Goal: Task Accomplishment & Management: Use online tool/utility

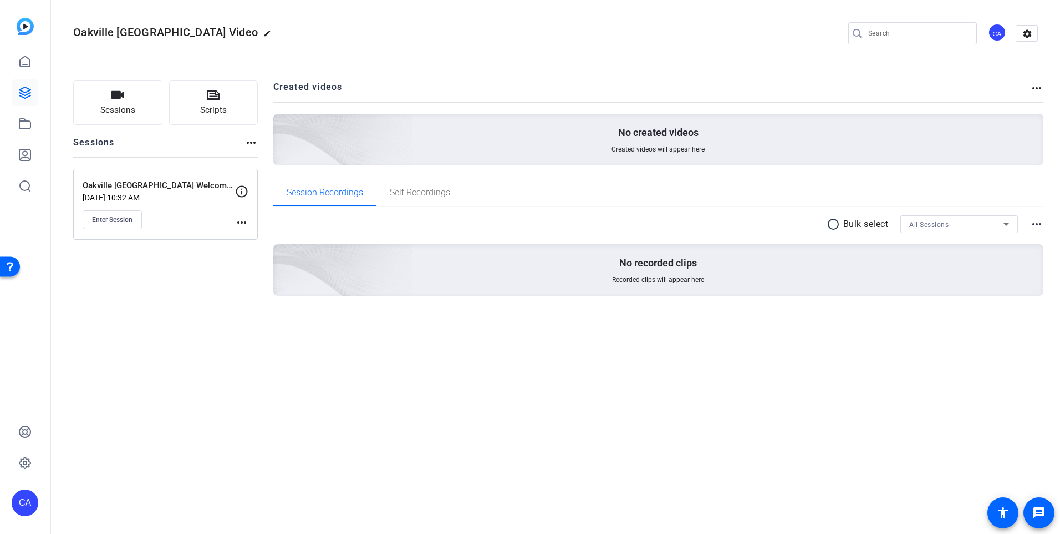
click at [170, 307] on div "Sessions Scripts Sessions more_horiz Oakville Cornwall Welcome Videos Aug 26, 2…" at bounding box center [165, 205] width 185 height 251
click at [167, 185] on p "Oakville [GEOGRAPHIC_DATA] Welcome Videos" at bounding box center [159, 185] width 153 height 13
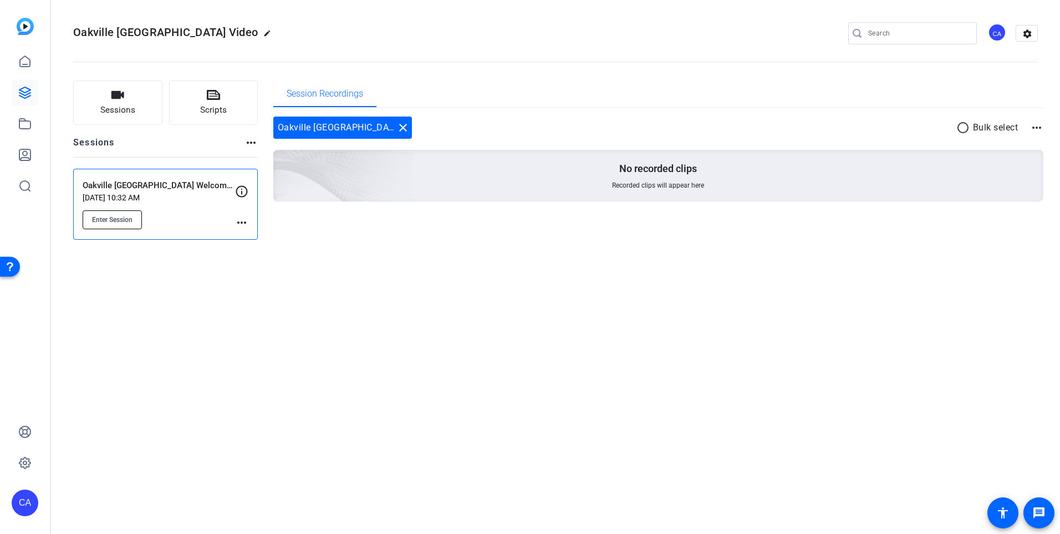
click at [129, 224] on button "Enter Session" at bounding box center [112, 219] width 59 height 19
click at [344, 388] on div "Oakville Cornwall_Welcome Video edit CA settings Sessions Scripts Sessions more…" at bounding box center [555, 267] width 1009 height 534
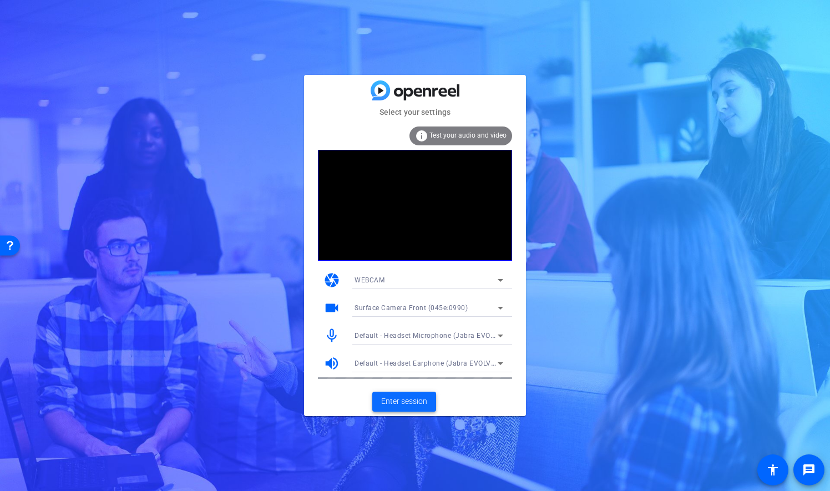
click at [400, 401] on span "Enter session" at bounding box center [404, 401] width 46 height 12
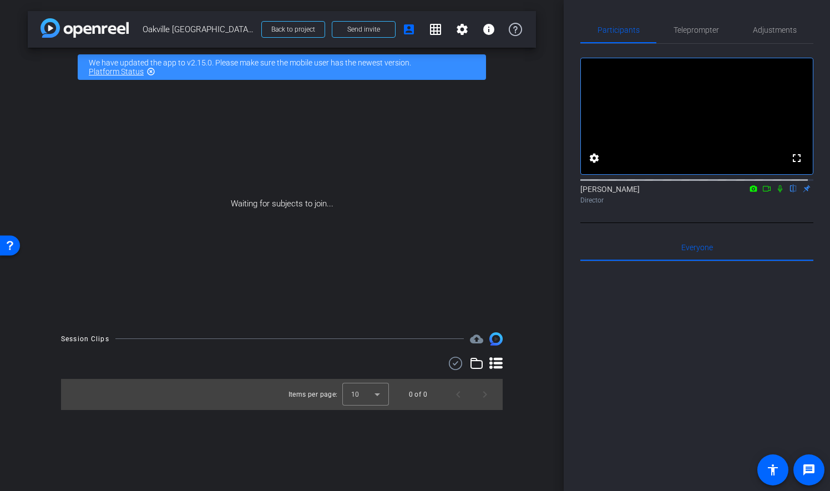
click at [151, 70] on mat-icon "highlight_off" at bounding box center [150, 71] width 9 height 9
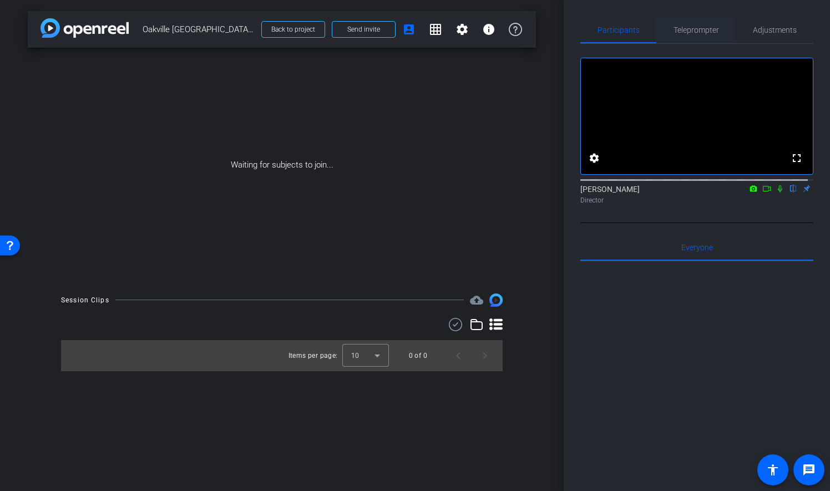
click at [682, 30] on span "Teleprompter" at bounding box center [695, 30] width 45 height 8
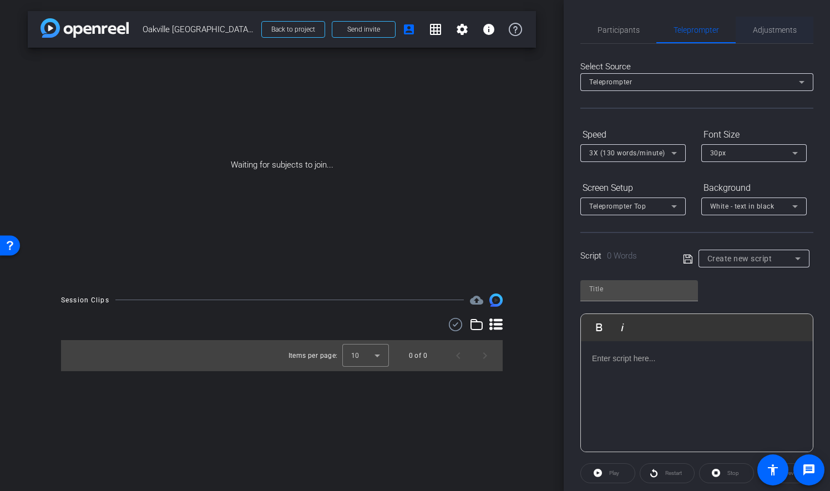
click at [771, 31] on span "Adjustments" at bounding box center [775, 30] width 44 height 8
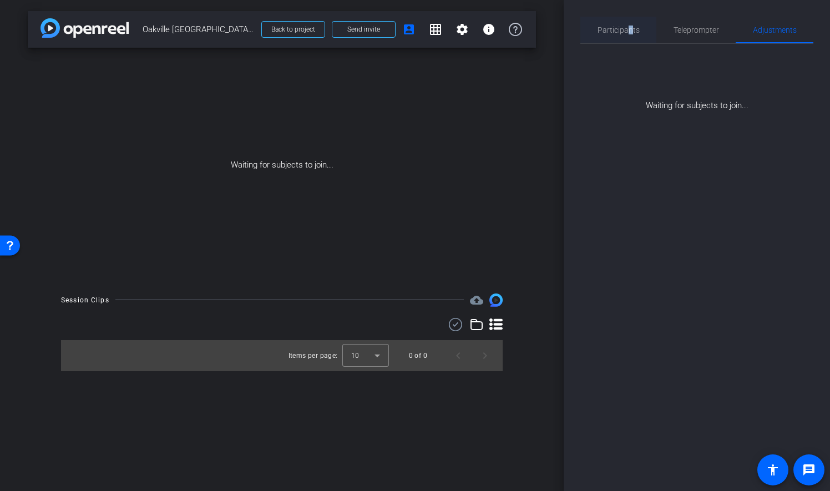
click at [629, 30] on span "Participants" at bounding box center [618, 30] width 42 height 8
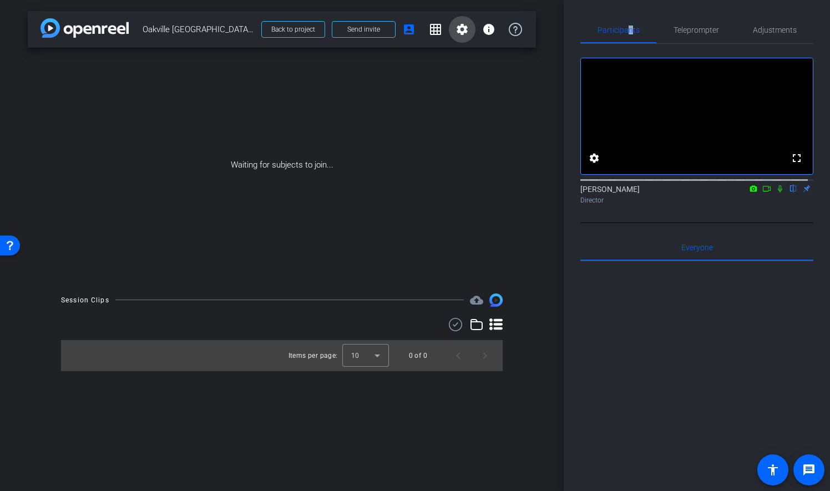
click at [456, 32] on mat-icon "settings" at bounding box center [461, 29] width 13 height 13
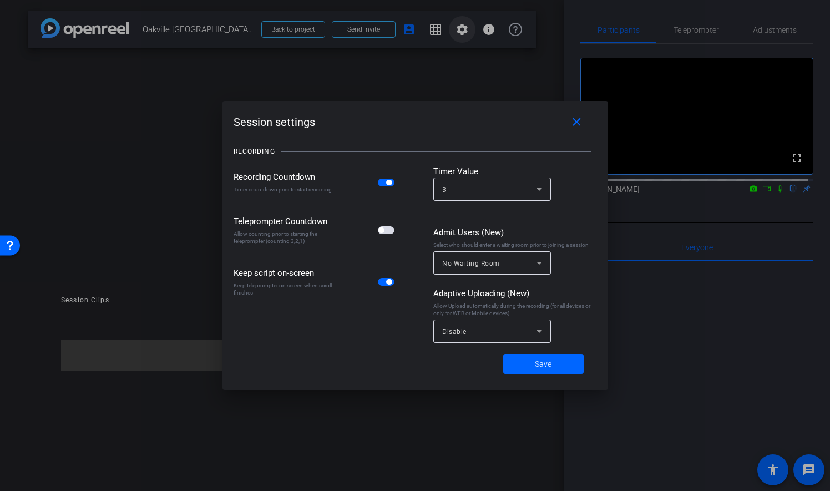
click at [0, 0] on div at bounding box center [0, 0] width 0 height 0
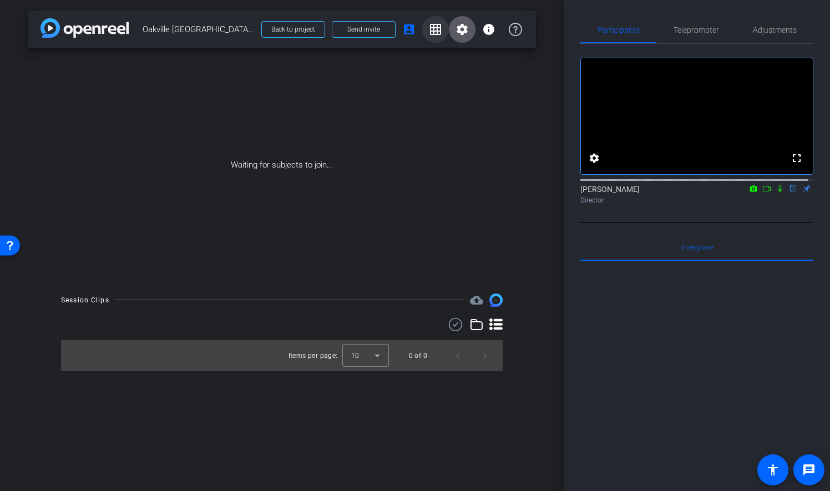
click at [434, 30] on mat-icon "grid_on" at bounding box center [435, 29] width 13 height 13
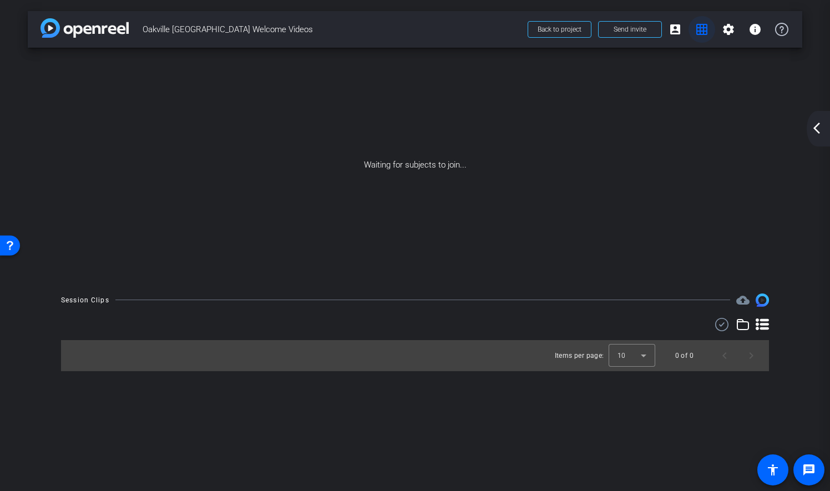
click at [700, 29] on mat-icon "grid_on" at bounding box center [701, 29] width 13 height 13
click at [818, 128] on mat-icon "arrow_back_ios_new" at bounding box center [816, 127] width 13 height 13
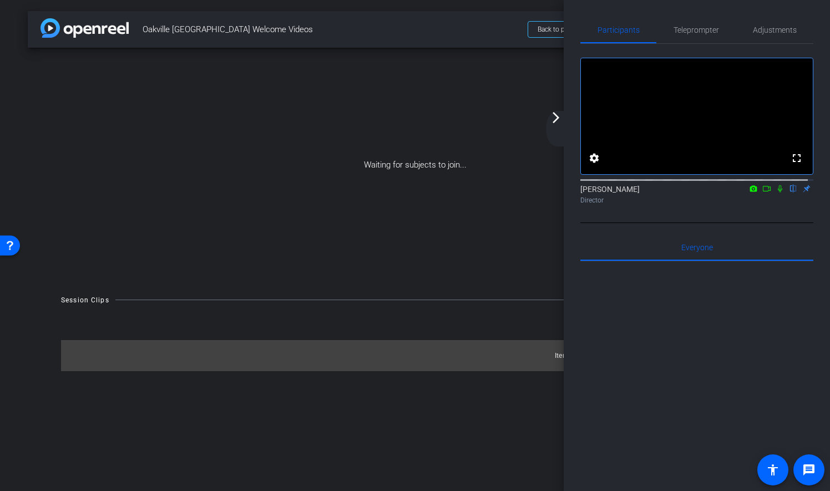
click at [483, 38] on span "Oakville Cornwall Welcome Videos" at bounding box center [332, 29] width 378 height 22
click at [560, 116] on mat-icon "arrow_forward_ios" at bounding box center [555, 117] width 13 height 13
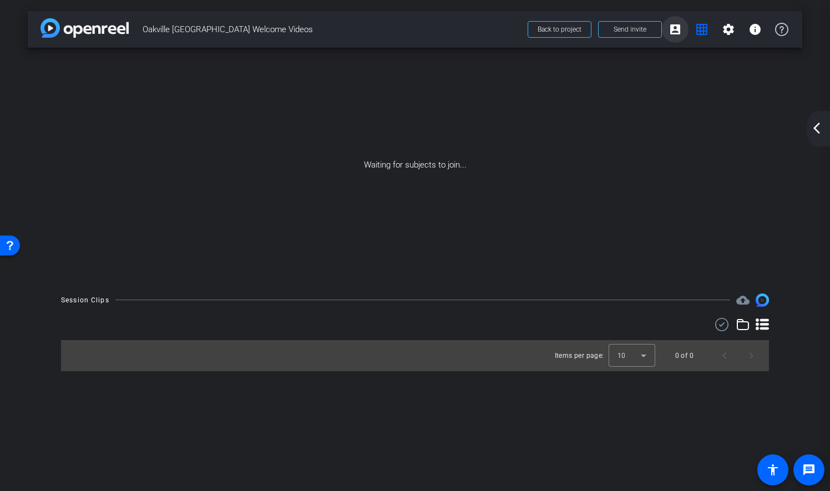
click at [673, 28] on mat-icon "account_box" at bounding box center [674, 29] width 13 height 13
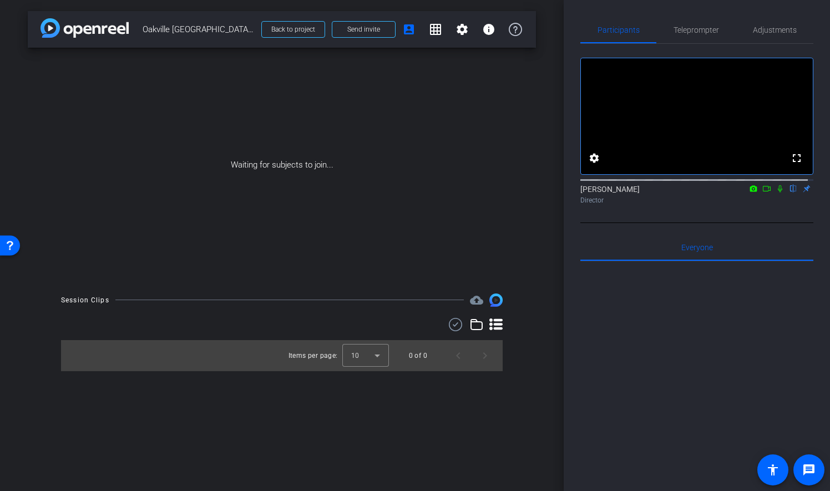
click at [521, 403] on div "arrow_back Oakville Cornwall Welcome Videos Back to project Send invite account…" at bounding box center [281, 245] width 563 height 491
click at [698, 251] on span "Everyone 0" at bounding box center [697, 247] width 32 height 8
click at [762, 192] on icon at bounding box center [766, 189] width 9 height 8
click at [789, 192] on icon at bounding box center [793, 189] width 9 height 8
click at [691, 33] on span "Teleprompter" at bounding box center [695, 30] width 45 height 8
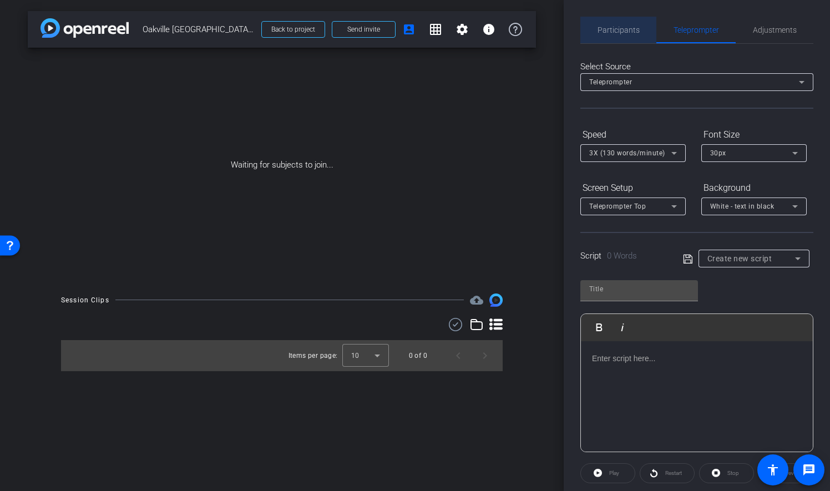
click at [621, 24] on span "Participants" at bounding box center [618, 30] width 42 height 27
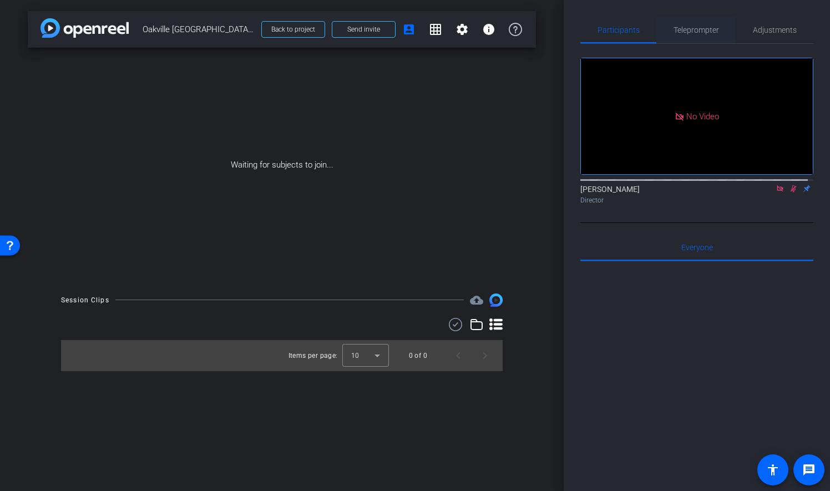
click at [689, 27] on span "Teleprompter" at bounding box center [695, 30] width 45 height 8
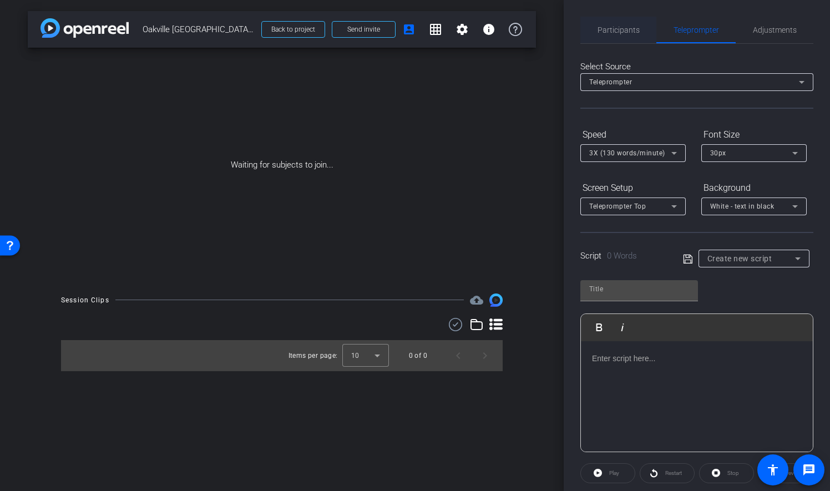
click at [631, 24] on span "Participants" at bounding box center [618, 30] width 42 height 27
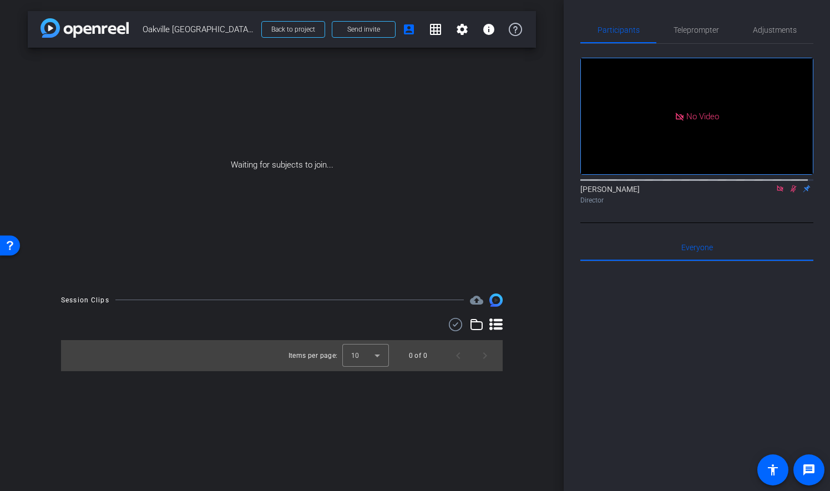
click at [686, 111] on span "No Video" at bounding box center [702, 116] width 33 height 10
click at [776, 185] on icon at bounding box center [779, 188] width 6 height 6
click at [378, 29] on span "Send invite" at bounding box center [363, 29] width 33 height 9
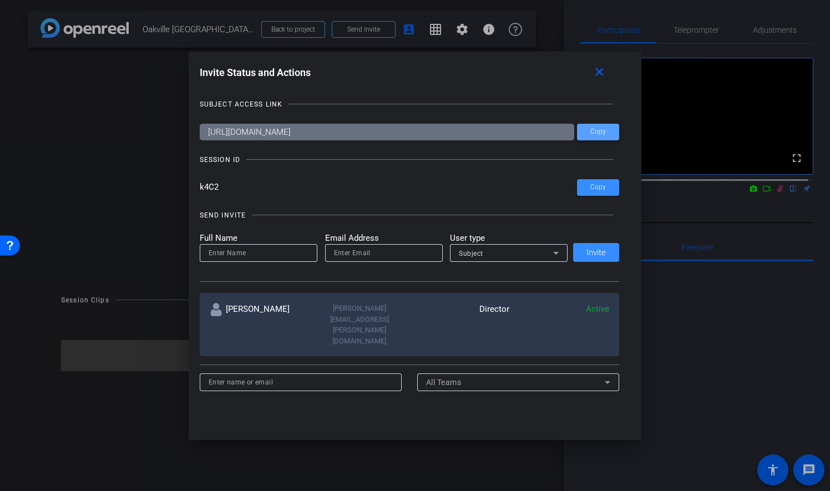
click at [603, 134] on span at bounding box center [598, 132] width 42 height 27
click at [558, 252] on icon at bounding box center [555, 252] width 13 height 13
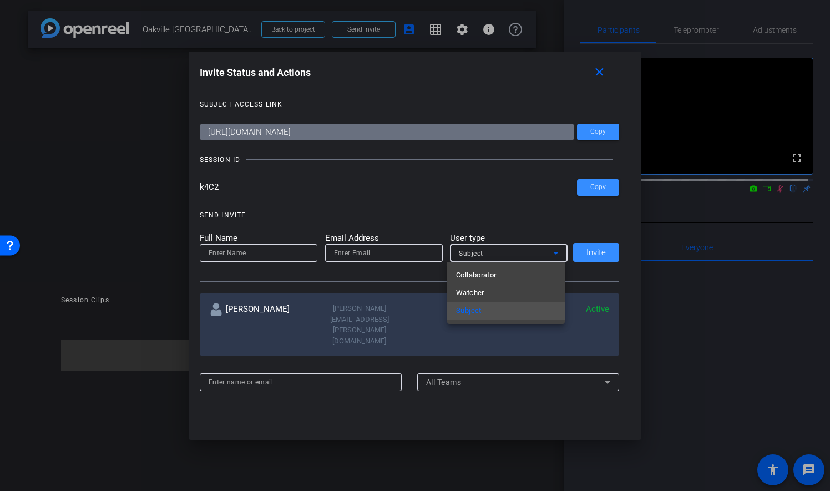
click at [555, 252] on div at bounding box center [415, 245] width 830 height 491
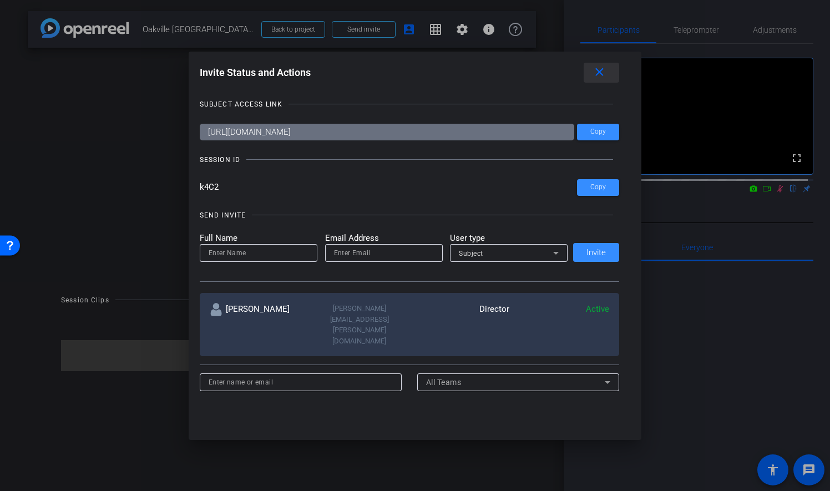
click at [605, 75] on mat-icon "close" at bounding box center [599, 72] width 14 height 14
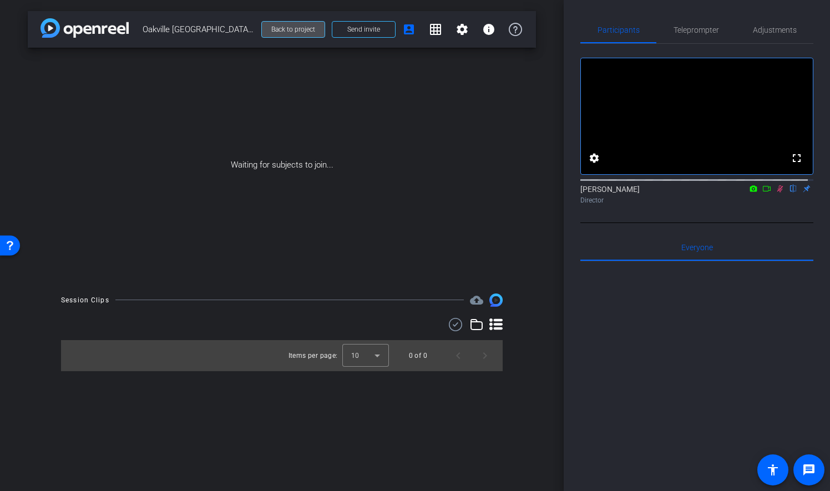
click at [278, 30] on span "Back to project" at bounding box center [293, 30] width 44 height 8
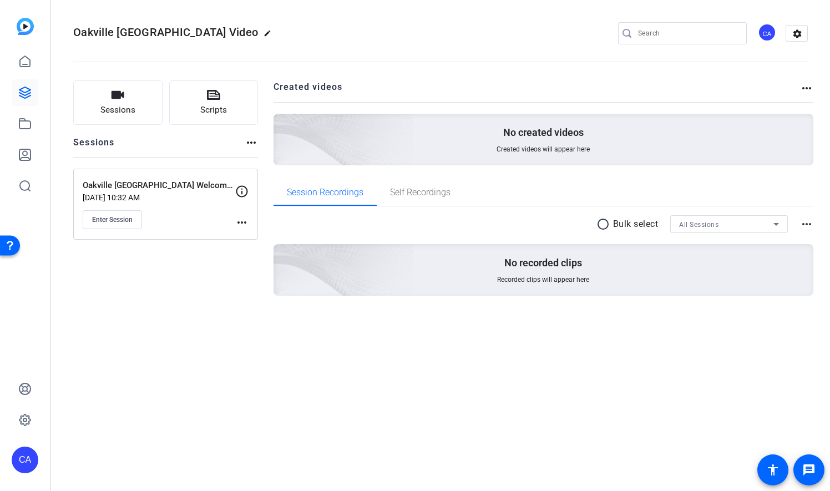
click at [243, 218] on mat-icon "more_horiz" at bounding box center [241, 222] width 13 height 13
click at [97, 279] on div at bounding box center [415, 245] width 830 height 491
click at [124, 216] on span "Enter Session" at bounding box center [112, 219] width 40 height 9
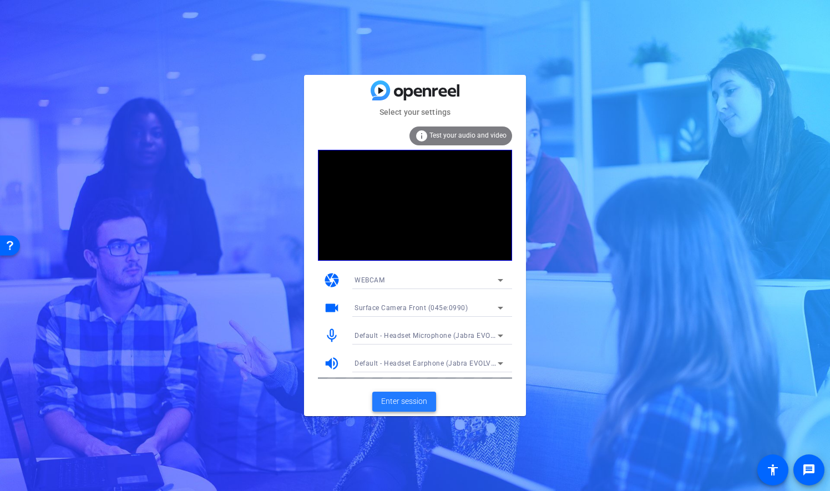
click at [393, 403] on span "Enter session" at bounding box center [404, 401] width 46 height 12
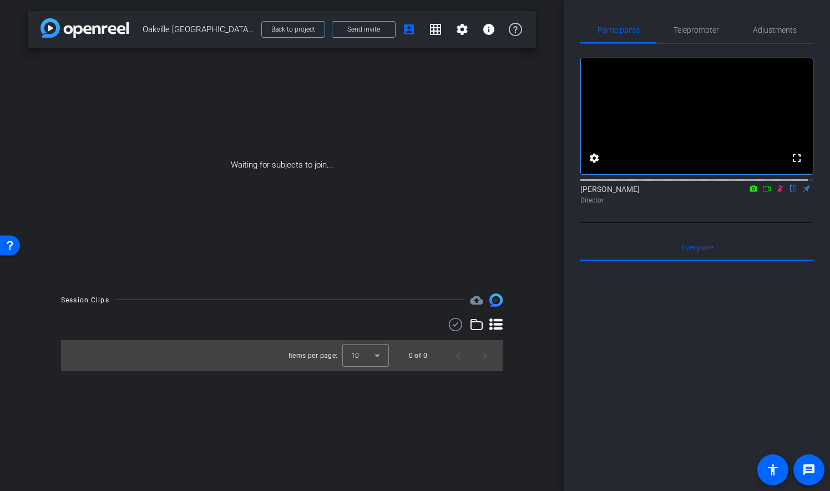
click at [316, 162] on div "Waiting for subjects to join..." at bounding box center [282, 165] width 508 height 235
click at [464, 33] on mat-icon "settings" at bounding box center [461, 29] width 13 height 13
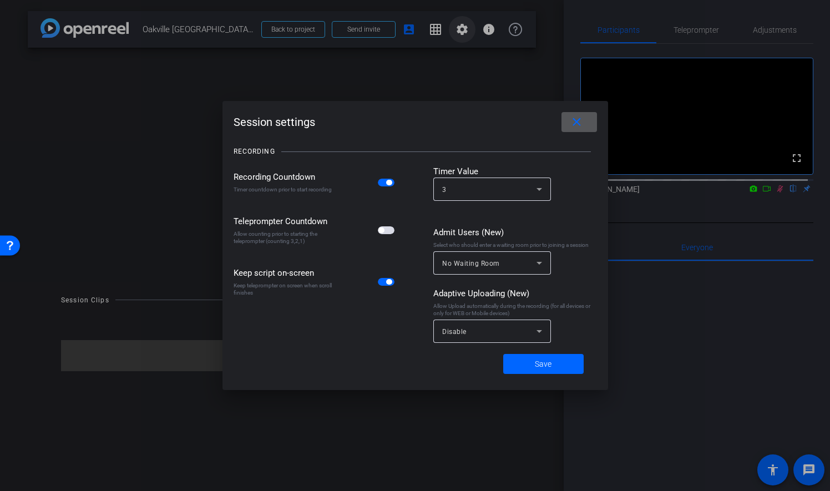
click at [0, 0] on div at bounding box center [0, 0] width 0 height 0
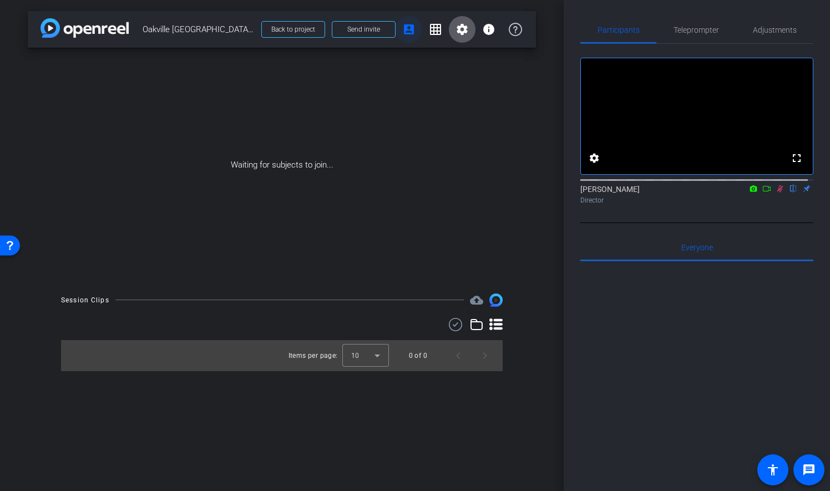
click at [414, 27] on mat-icon "account_box" at bounding box center [408, 29] width 13 height 13
click at [517, 32] on icon at bounding box center [515, 29] width 13 height 13
click at [301, 167] on div "Waiting for subjects to join..." at bounding box center [282, 165] width 508 height 235
click at [299, 27] on span "Back to project" at bounding box center [293, 30] width 44 height 8
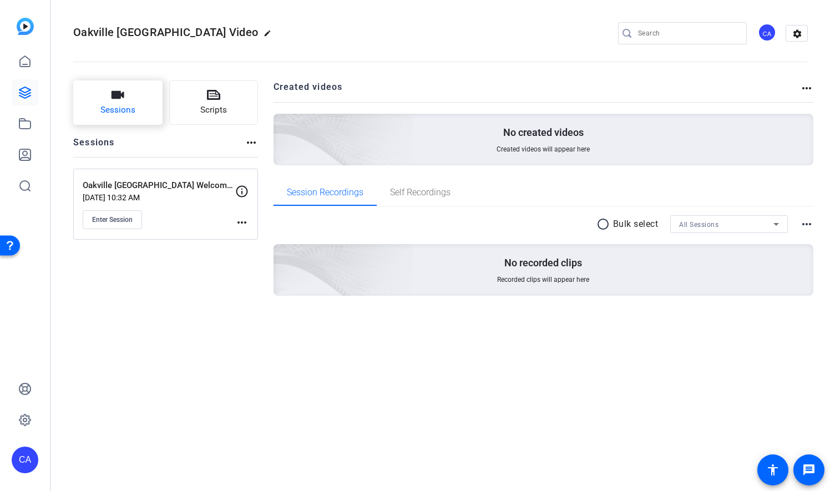
click at [119, 105] on span "Sessions" at bounding box center [117, 110] width 35 height 13
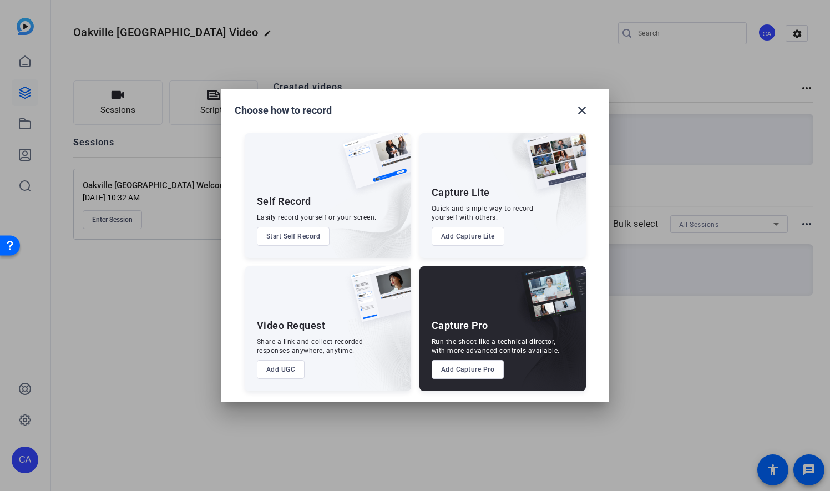
click at [454, 373] on button "Add Capture Pro" at bounding box center [467, 369] width 73 height 19
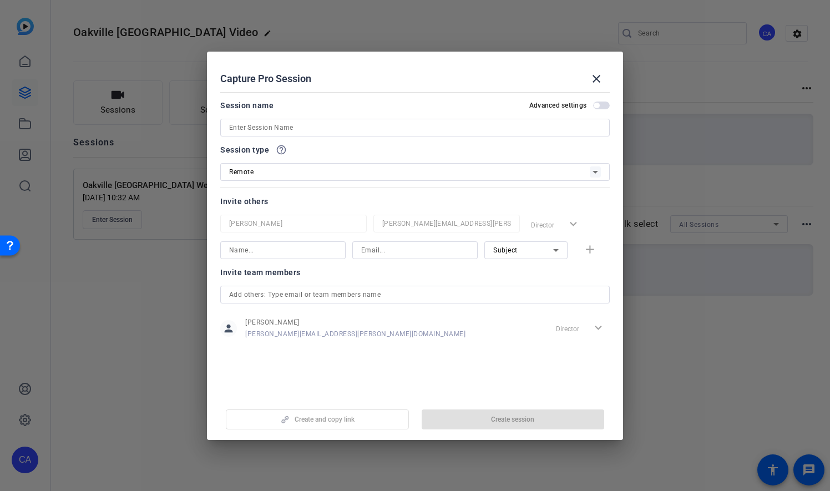
click at [303, 119] on div at bounding box center [415, 128] width 372 height 18
click at [312, 131] on input at bounding box center [415, 127] width 372 height 13
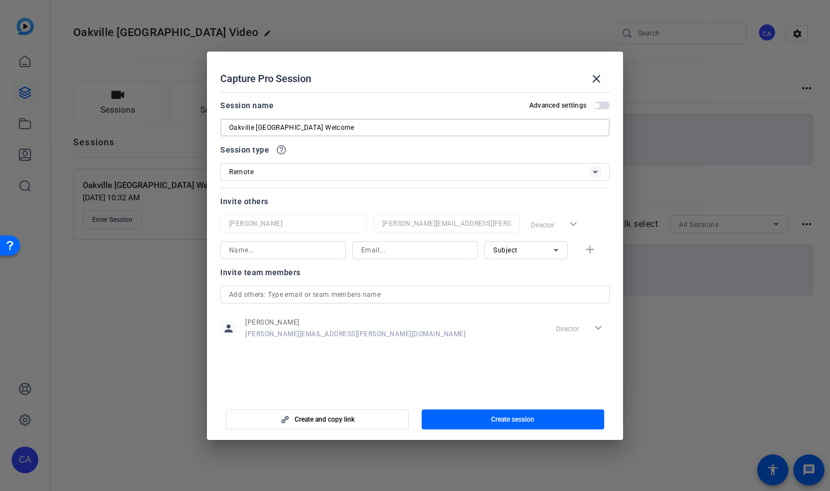
type input "Oakville [GEOGRAPHIC_DATA] Welcome"
click at [415, 348] on div "Invite team members person Catherine Ambrose catherine.ambrose@ig.ca Director e…" at bounding box center [414, 310] width 389 height 88
click at [365, 418] on span "button" at bounding box center [317, 419] width 182 height 27
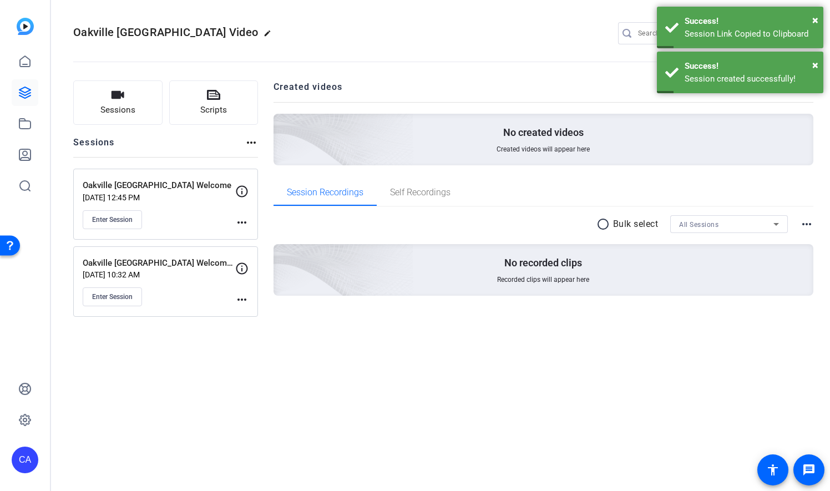
click at [244, 221] on mat-icon "more_horiz" at bounding box center [241, 222] width 13 height 13
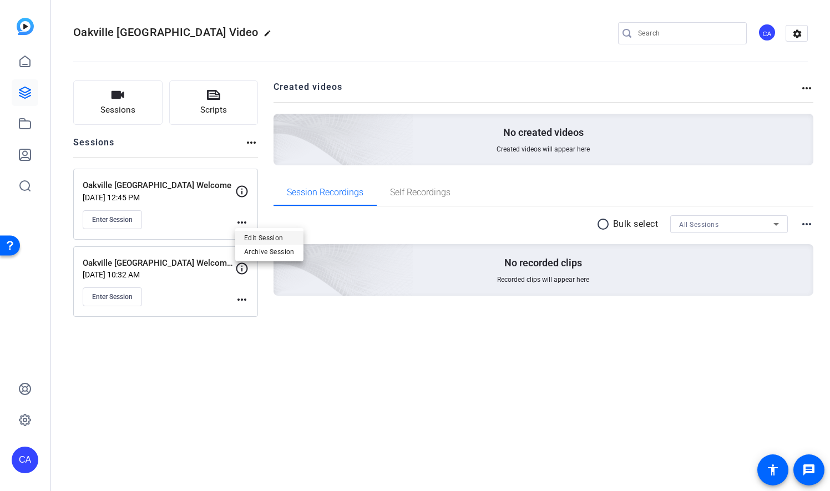
click at [257, 236] on span "Edit Session" at bounding box center [269, 237] width 50 height 13
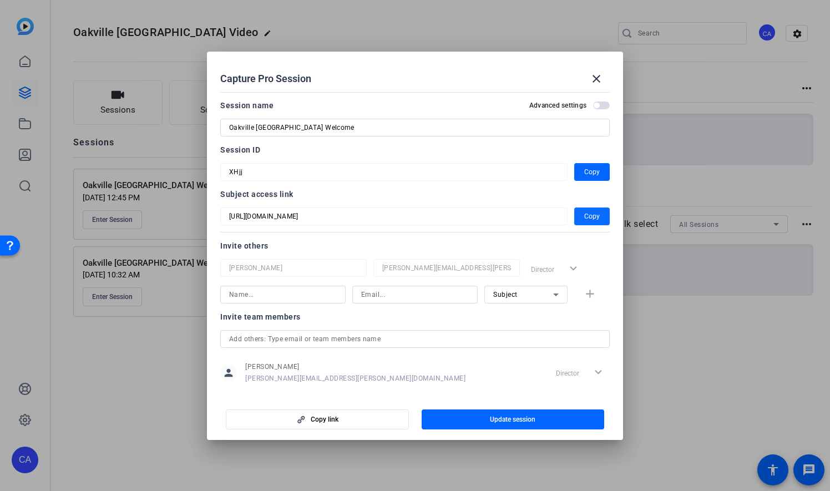
click at [584, 215] on span "Copy" at bounding box center [592, 216] width 16 height 13
click at [595, 77] on mat-icon "close" at bounding box center [596, 78] width 13 height 13
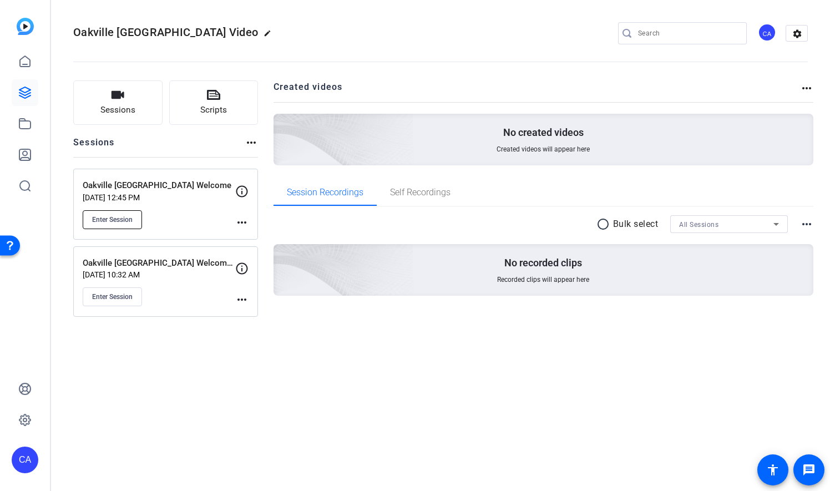
click at [120, 216] on span "Enter Session" at bounding box center [112, 219] width 40 height 9
click at [245, 298] on mat-icon "more_horiz" at bounding box center [241, 299] width 13 height 13
click at [264, 331] on span "Archive Session" at bounding box center [269, 328] width 50 height 13
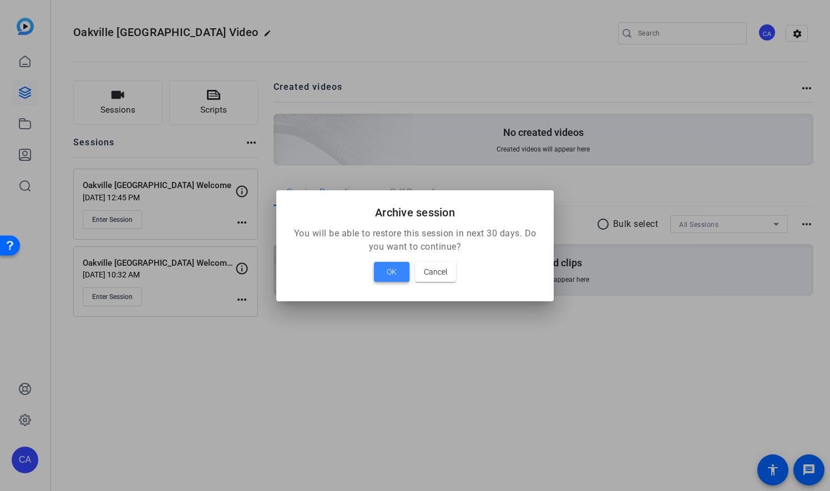
click at [394, 270] on span "OK" at bounding box center [392, 271] width 10 height 13
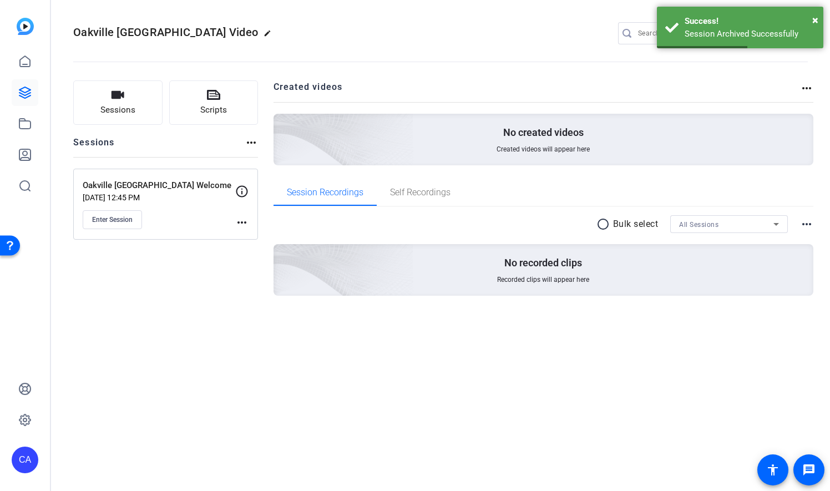
click at [239, 221] on mat-icon "more_horiz" at bounding box center [241, 222] width 13 height 13
click at [252, 229] on div "Edit Session Archive Session" at bounding box center [269, 244] width 68 height 33
click at [242, 222] on mat-icon "more_horiz" at bounding box center [241, 222] width 13 height 13
click at [252, 240] on span "Edit Session" at bounding box center [269, 237] width 50 height 13
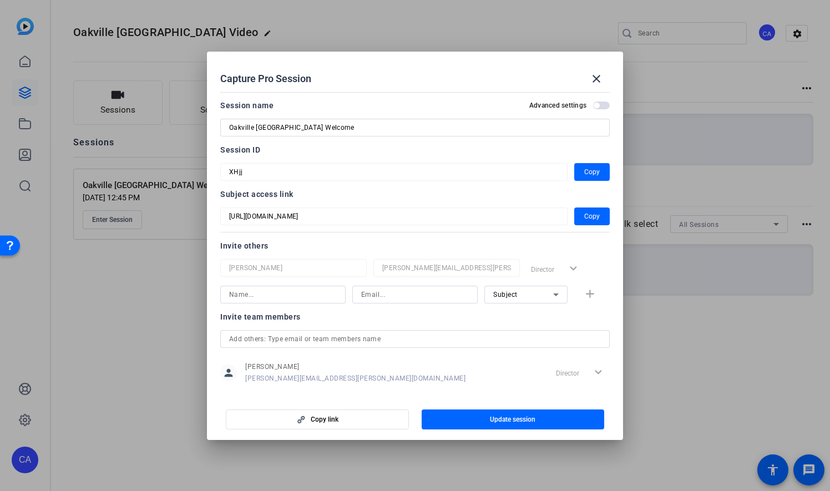
click at [290, 293] on input at bounding box center [283, 294] width 108 height 13
type input "c"
type input "Chris"
click at [385, 291] on input at bounding box center [415, 294] width 108 height 13
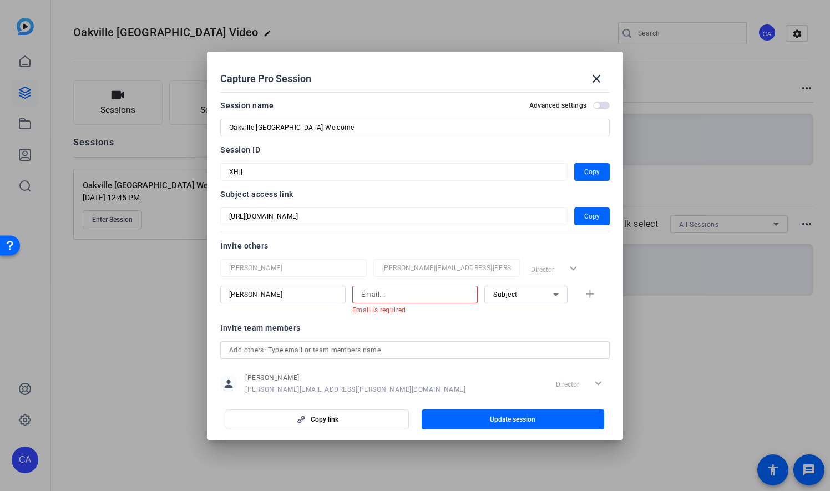
click at [456, 293] on input at bounding box center [415, 294] width 108 height 13
paste input "Chris.Greenhalgh@ig.ca"
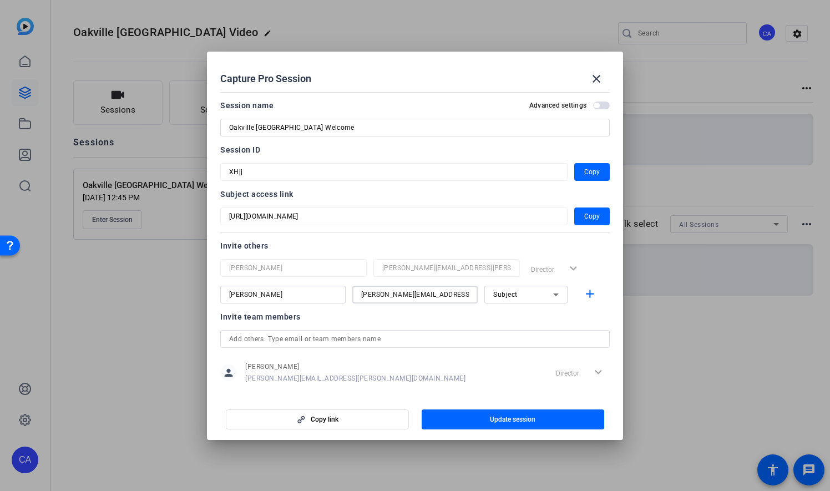
type input "Chris.Greenhalgh@ig.ca"
click at [554, 291] on icon at bounding box center [555, 294] width 13 height 13
click at [511, 333] on span "Watcher" at bounding box center [501, 333] width 27 height 13
click at [553, 293] on icon at bounding box center [556, 294] width 6 height 3
click at [536, 314] on mat-option "Collaborator" at bounding box center [520, 316] width 83 height 18
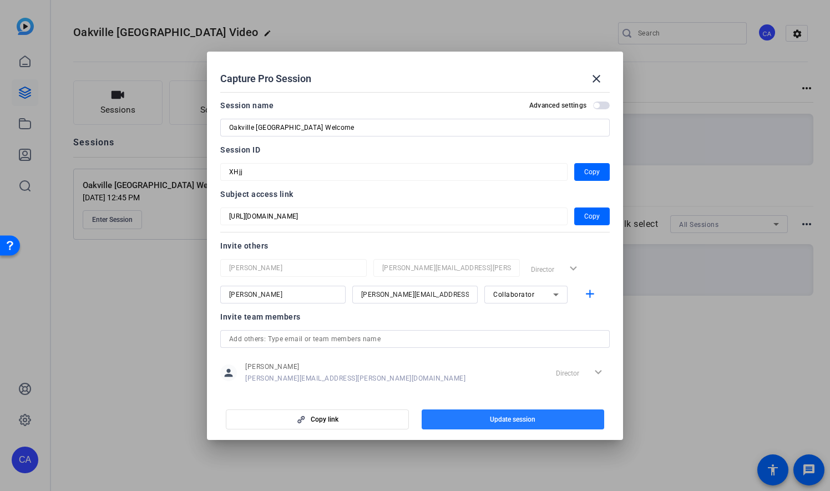
click at [506, 423] on span "Update session" at bounding box center [512, 419] width 45 height 9
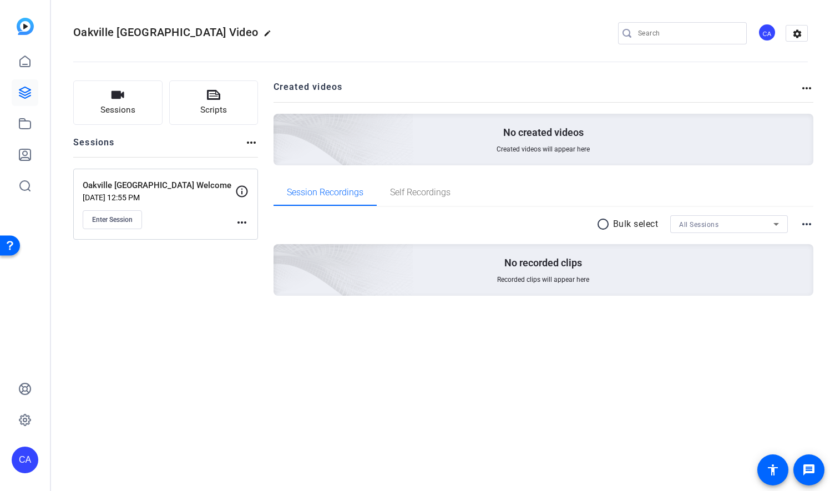
click at [242, 223] on mat-icon "more_horiz" at bounding box center [241, 222] width 13 height 13
click at [251, 239] on span "Edit Session" at bounding box center [269, 237] width 50 height 13
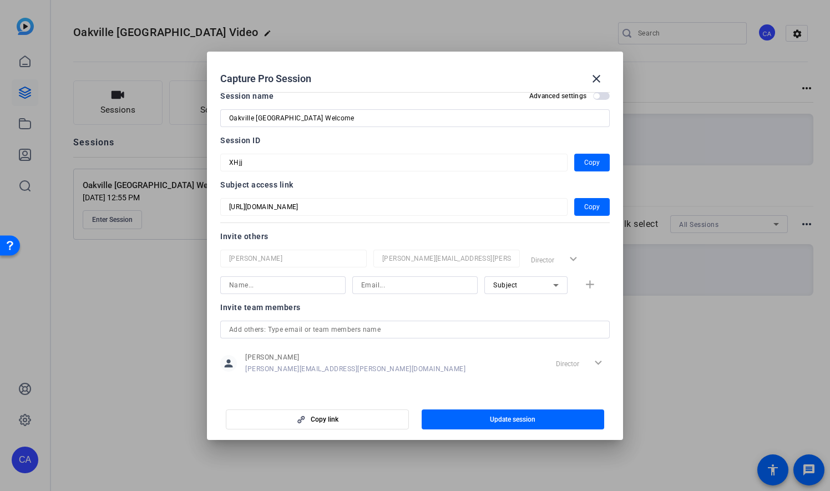
scroll to position [14, 0]
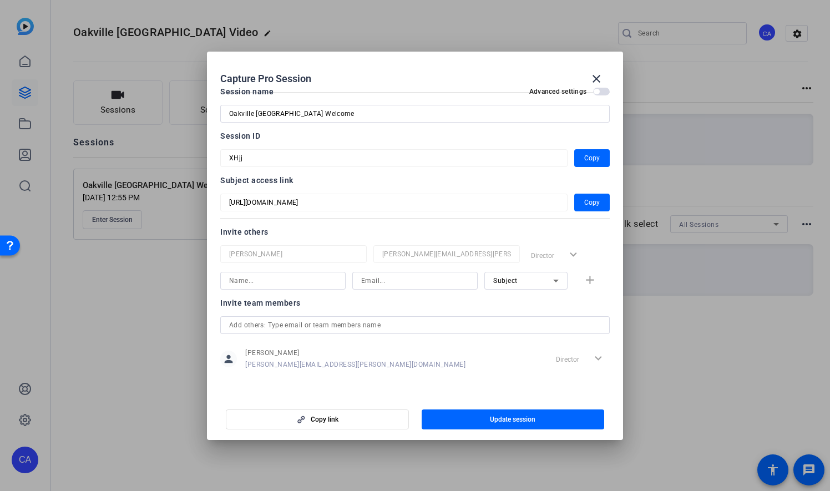
click at [282, 271] on div at bounding box center [293, 269] width 146 height 12
click at [283, 277] on input at bounding box center [283, 280] width 108 height 13
type input "Chris"
type input "Chris.Greenhalgh@ig.ca"
click at [550, 278] on icon at bounding box center [555, 280] width 13 height 13
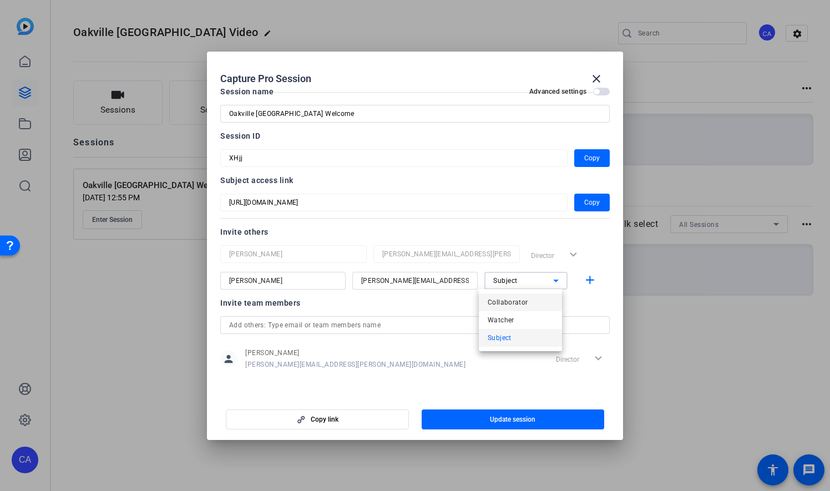
click at [544, 296] on mat-option "Collaborator" at bounding box center [520, 302] width 83 height 18
click at [586, 280] on mat-icon "add" at bounding box center [590, 280] width 14 height 14
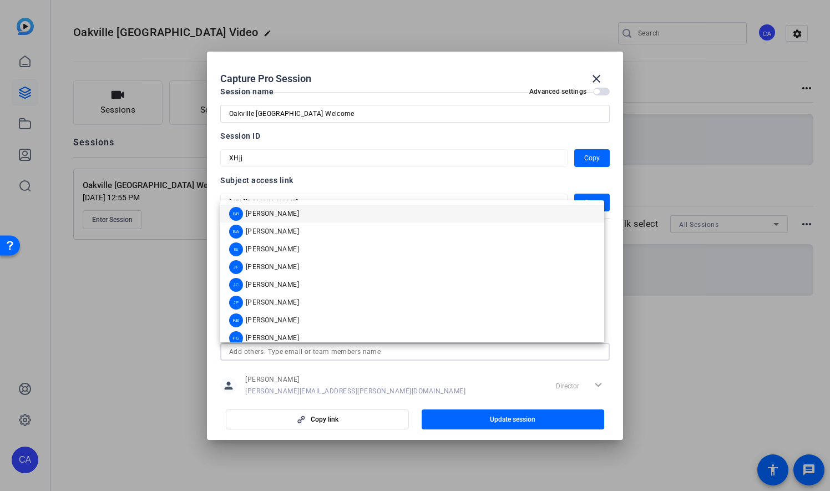
click at [481, 350] on input "text" at bounding box center [415, 351] width 372 height 13
click at [477, 388] on div "person Catherine Ambrose catherine.ambrose@ig.ca Director expand_more" at bounding box center [414, 386] width 389 height 28
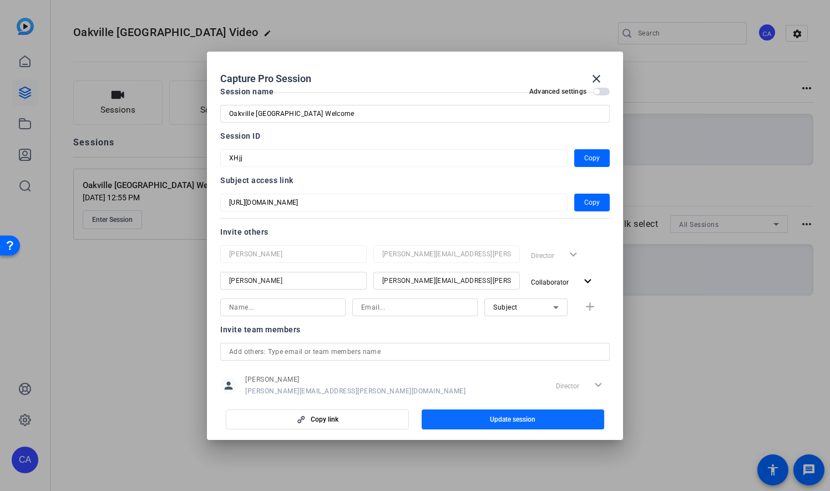
click at [526, 416] on span "Update session" at bounding box center [512, 419] width 45 height 9
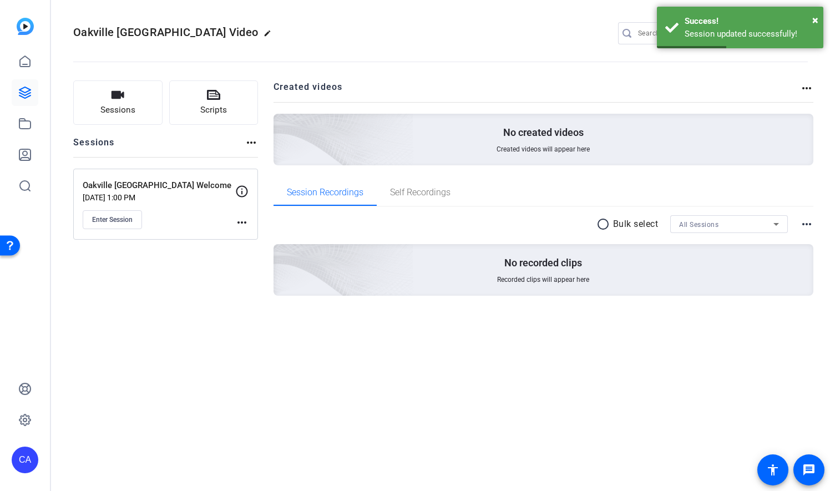
click at [245, 221] on mat-icon "more_horiz" at bounding box center [241, 222] width 13 height 13
click at [248, 238] on span "Edit Session" at bounding box center [269, 237] width 50 height 13
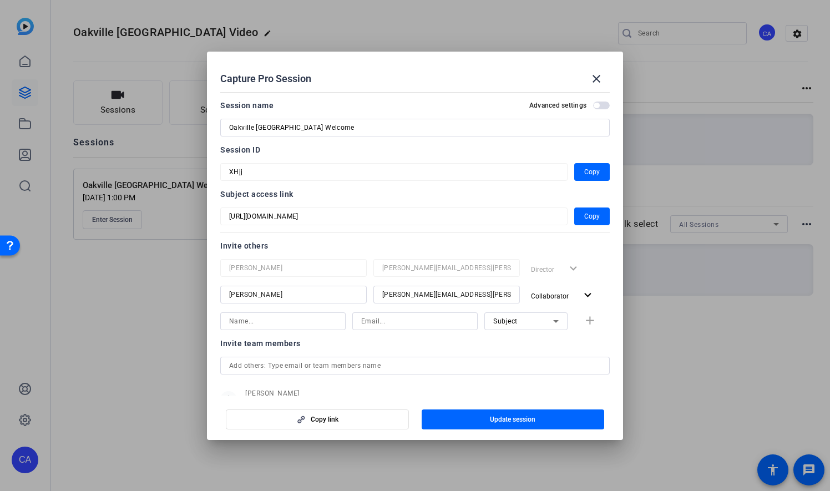
click at [708, 392] on div at bounding box center [415, 245] width 830 height 491
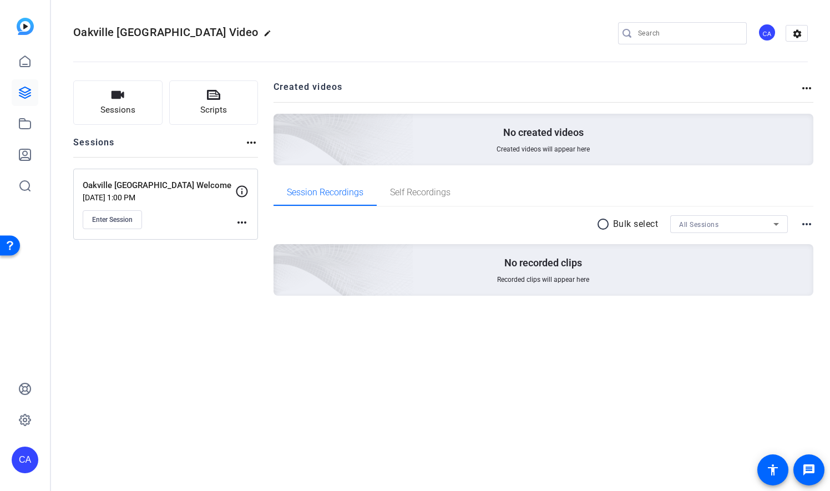
click at [237, 355] on div "Oakville Cornwall_Welcome Video edit CA settings Sessions Scripts Sessions more…" at bounding box center [440, 245] width 779 height 491
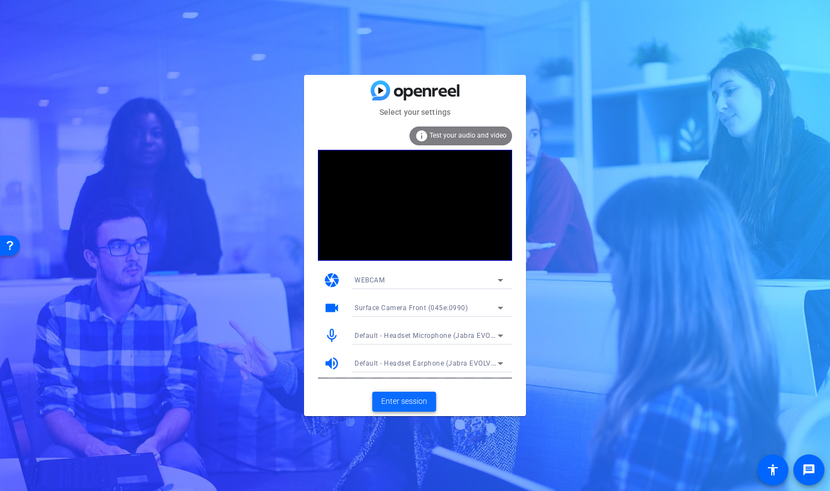
click at [412, 399] on span "Enter session" at bounding box center [404, 401] width 46 height 12
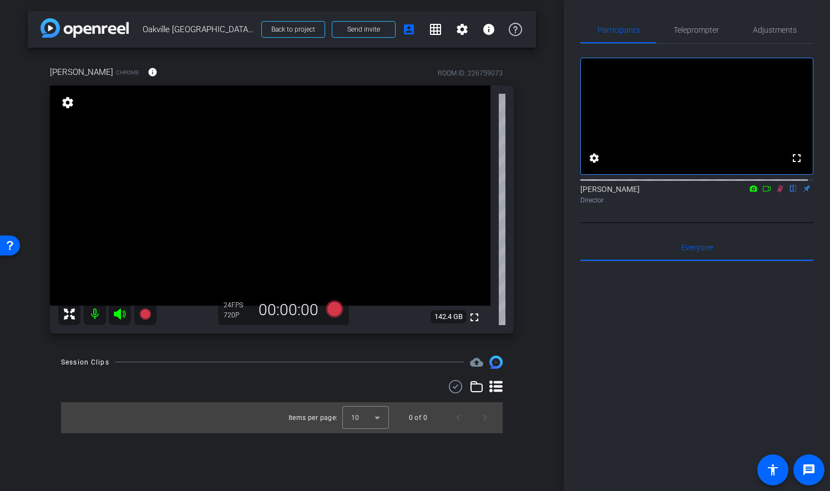
click at [775, 192] on icon at bounding box center [779, 189] width 9 height 8
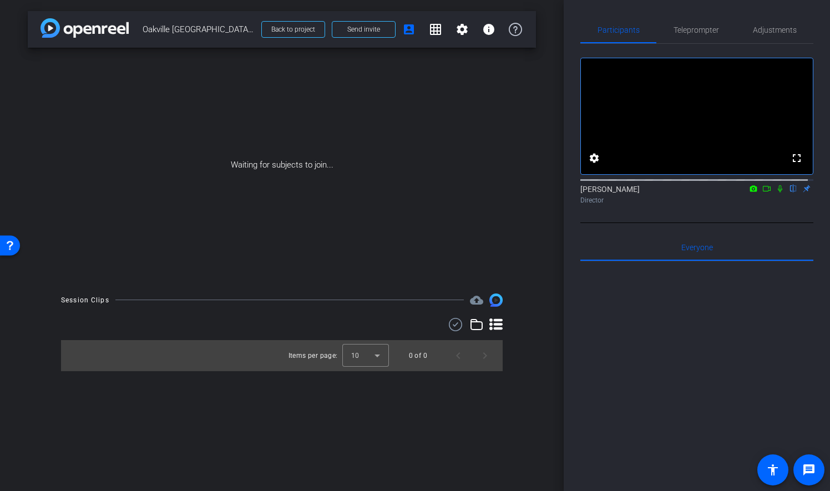
click at [775, 192] on icon at bounding box center [779, 189] width 9 height 8
drag, startPoint x: 156, startPoint y: 21, endPoint x: 92, endPoint y: 28, distance: 64.7
click at [93, 28] on div "arrow_back Oakville Cornwall Welcome Back to project Send invite account_box gr…" at bounding box center [282, 29] width 508 height 37
drag, startPoint x: 92, startPoint y: 28, endPoint x: 60, endPoint y: 3, distance: 40.3
click at [60, 3] on div "arrow_back Oakville Cornwall Welcome Back to project Send invite account_box gr…" at bounding box center [281, 245] width 563 height 491
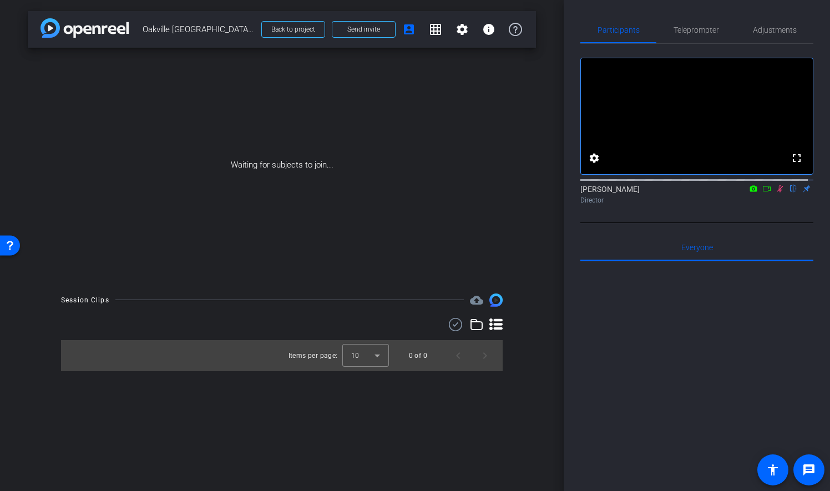
drag, startPoint x: 59, startPoint y: 15, endPoint x: 64, endPoint y: 18, distance: 5.7
click at [64, 18] on div "arrow_back Oakville Cornwall Welcome Back to project Send invite account_box gr…" at bounding box center [282, 29] width 508 height 37
drag, startPoint x: 530, startPoint y: 43, endPoint x: 536, endPoint y: 42, distance: 6.9
click at [536, 42] on div "arrow_back Oakville Cornwall Welcome Back to project Send invite account_box gr…" at bounding box center [281, 245] width 563 height 491
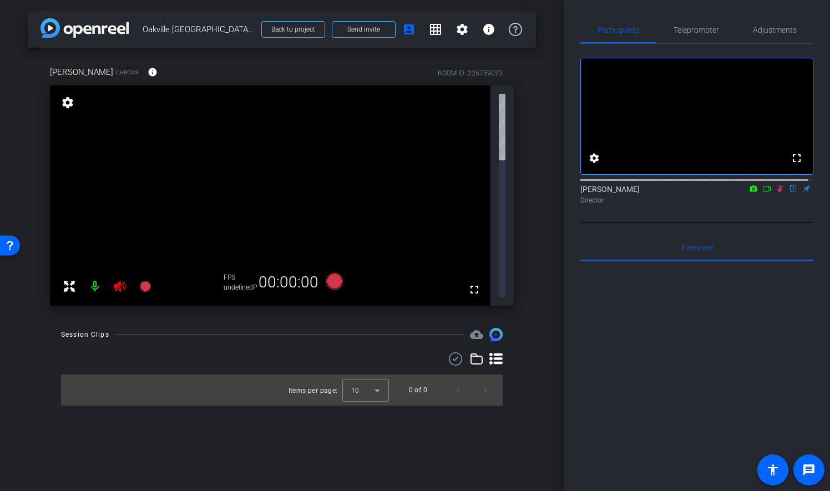
click at [644, 427] on div at bounding box center [696, 398] width 233 height 275
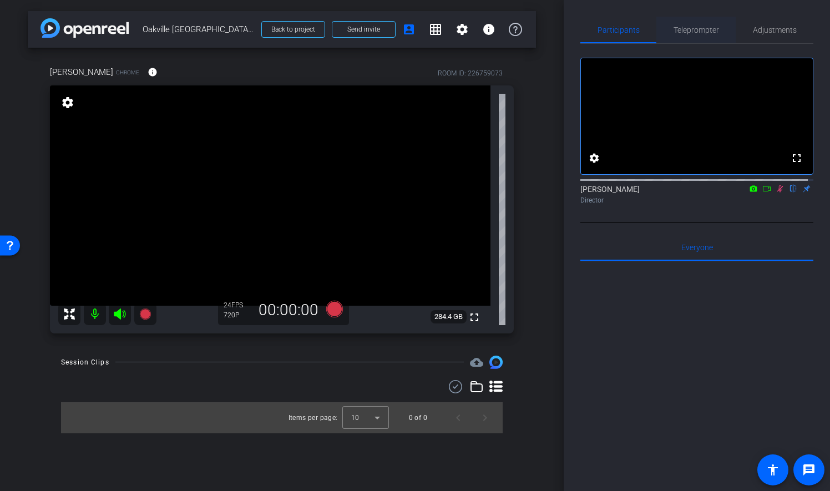
click at [712, 32] on span "Teleprompter" at bounding box center [695, 30] width 45 height 8
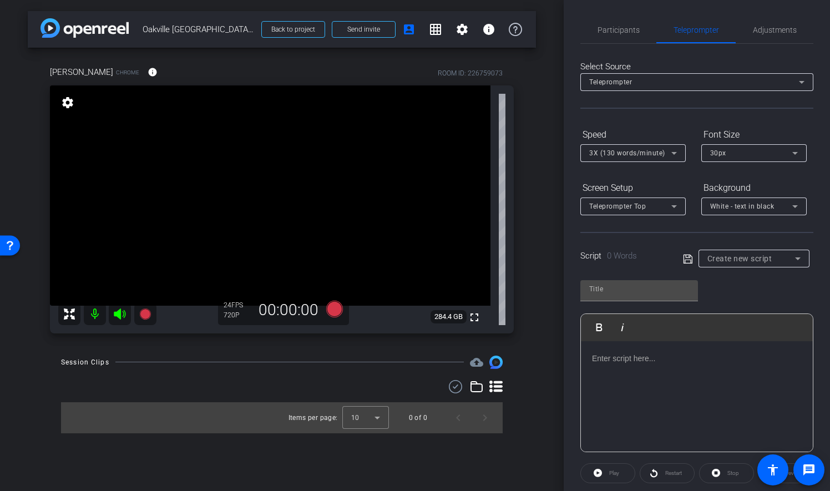
click at [631, 354] on p at bounding box center [697, 358] width 210 height 12
click at [741, 263] on div "Create new script" at bounding box center [751, 258] width 88 height 13
click at [741, 262] on div at bounding box center [415, 245] width 830 height 491
click at [621, 345] on div at bounding box center [697, 396] width 232 height 111
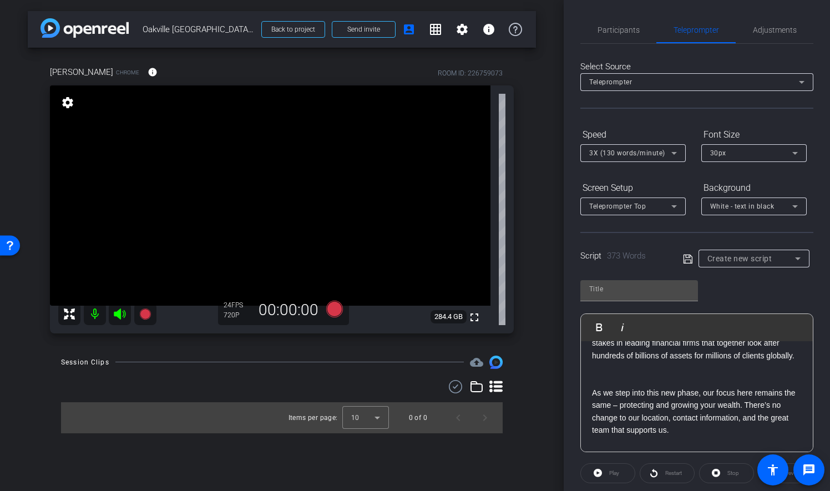
scroll to position [486, 0]
click at [671, 387] on p at bounding box center [697, 381] width 210 height 12
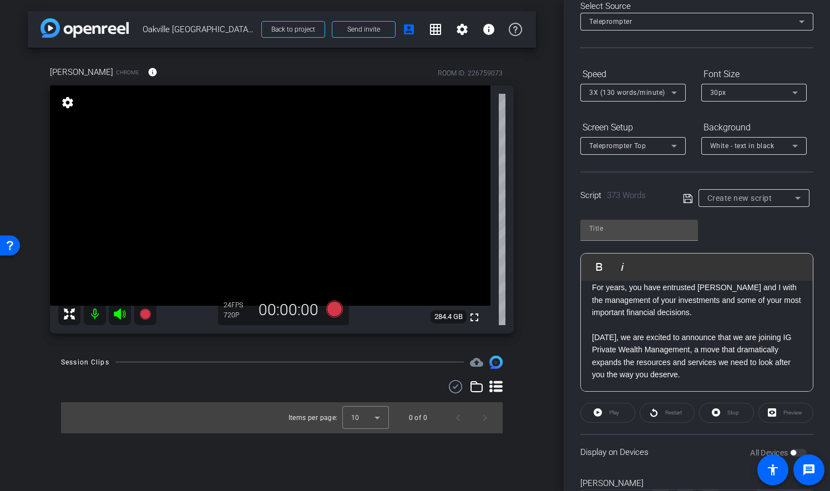
scroll to position [0, 0]
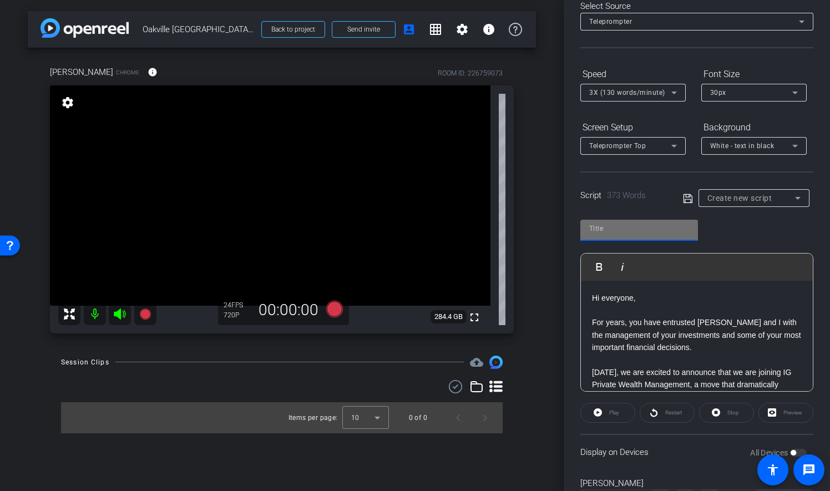
click at [644, 227] on input "text" at bounding box center [639, 228] width 100 height 13
click at [648, 231] on input "text" at bounding box center [639, 228] width 100 height 13
type input "Kevin and Brad"
click at [684, 199] on icon at bounding box center [687, 198] width 9 height 9
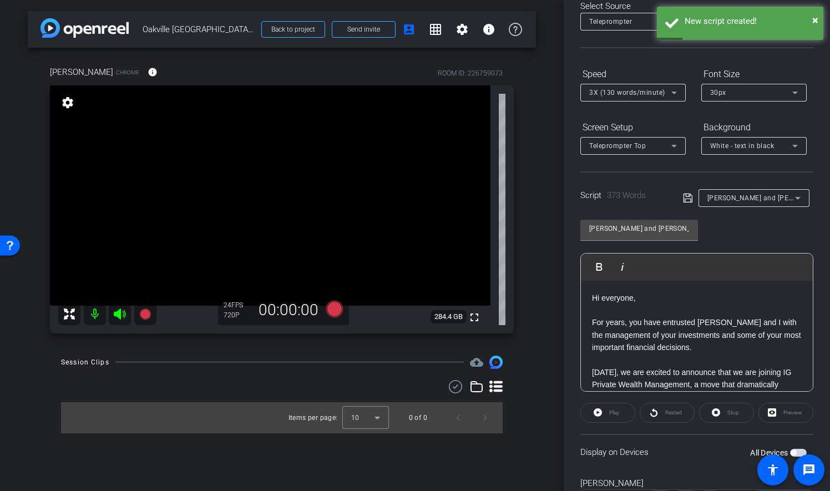
click at [612, 417] on div "Play" at bounding box center [607, 413] width 55 height 20
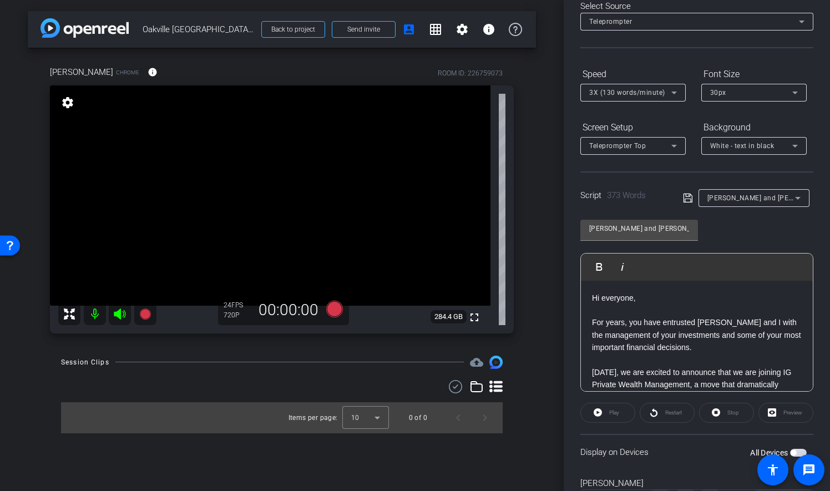
click at [773, 413] on div "Preview" at bounding box center [785, 413] width 55 height 20
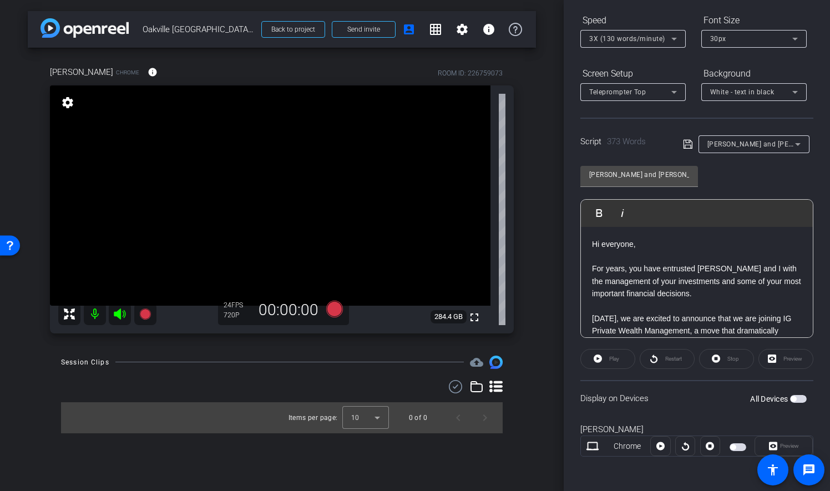
click at [790, 397] on span "button" at bounding box center [793, 399] width 6 height 6
click at [769, 359] on div "Preview" at bounding box center [785, 359] width 55 height 20
click at [780, 359] on div "Preview" at bounding box center [785, 359] width 55 height 20
click at [790, 443] on span "Preview" at bounding box center [789, 446] width 19 height 6
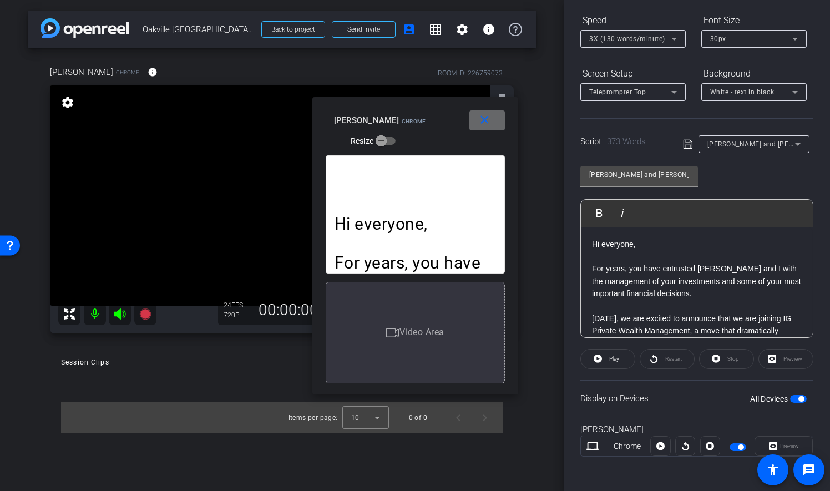
click at [491, 121] on span at bounding box center [486, 120] width 35 height 27
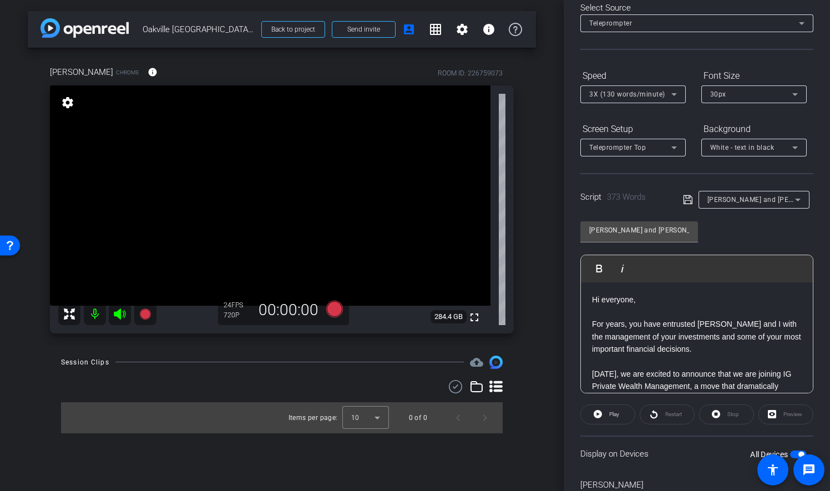
scroll to position [70, 0]
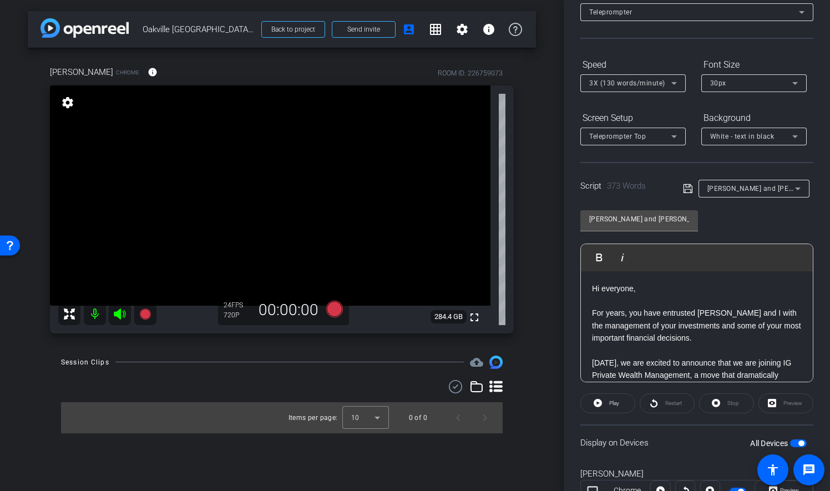
click at [685, 189] on icon at bounding box center [688, 188] width 10 height 13
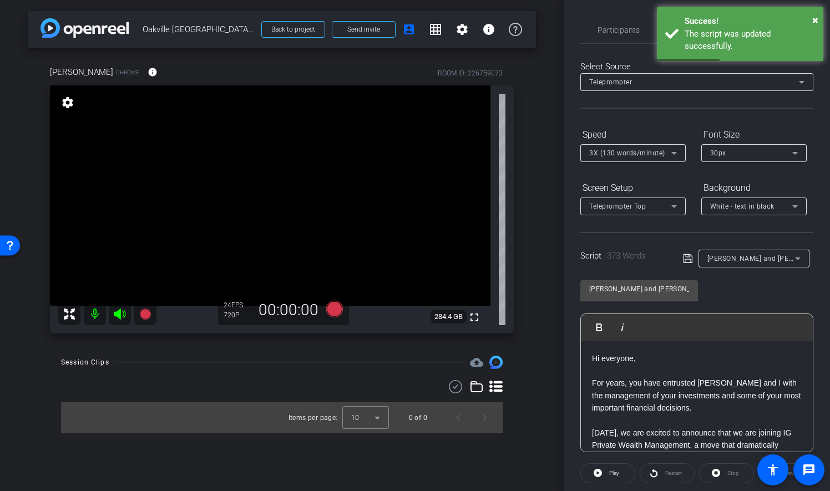
scroll to position [114, 0]
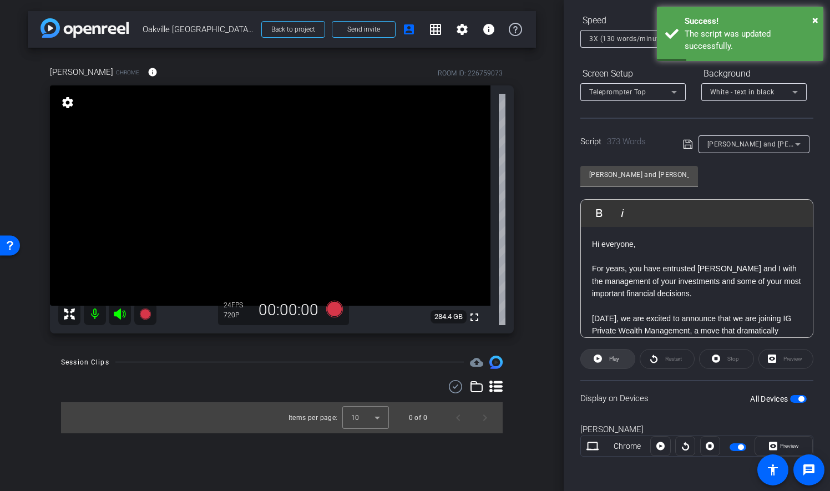
click at [614, 357] on span "Play" at bounding box center [614, 359] width 10 height 6
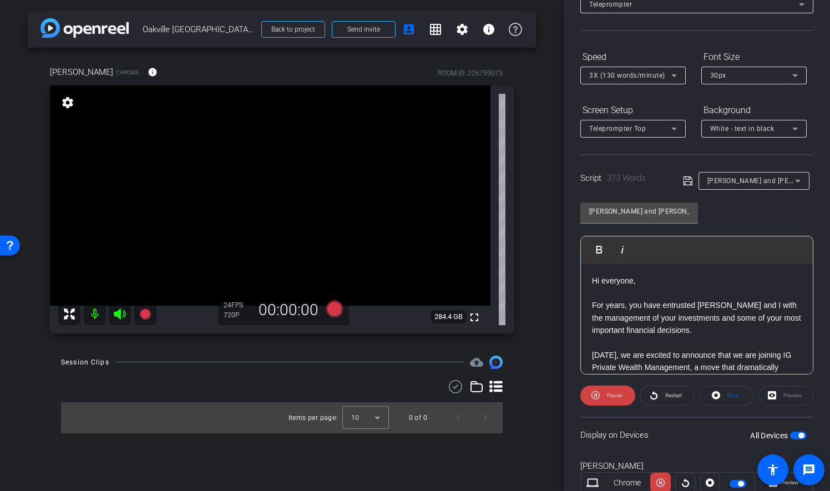
scroll to position [76, 0]
click at [795, 74] on icon at bounding box center [794, 76] width 13 height 13
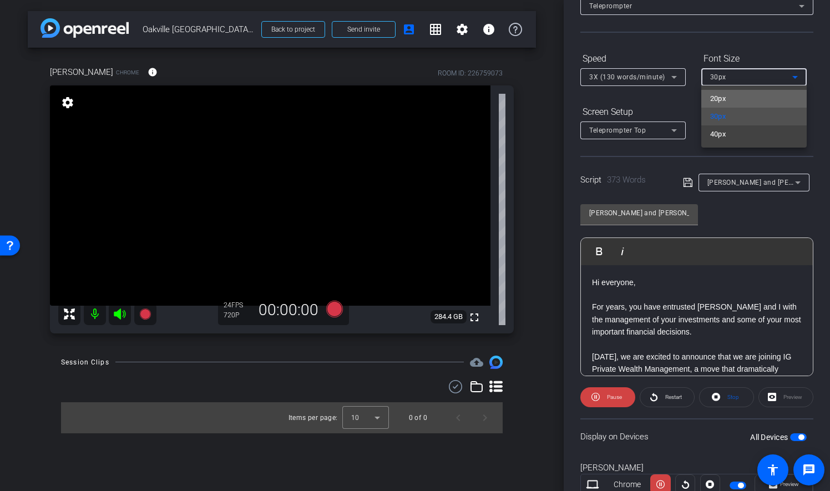
click at [760, 101] on mat-option "20px" at bounding box center [753, 99] width 105 height 18
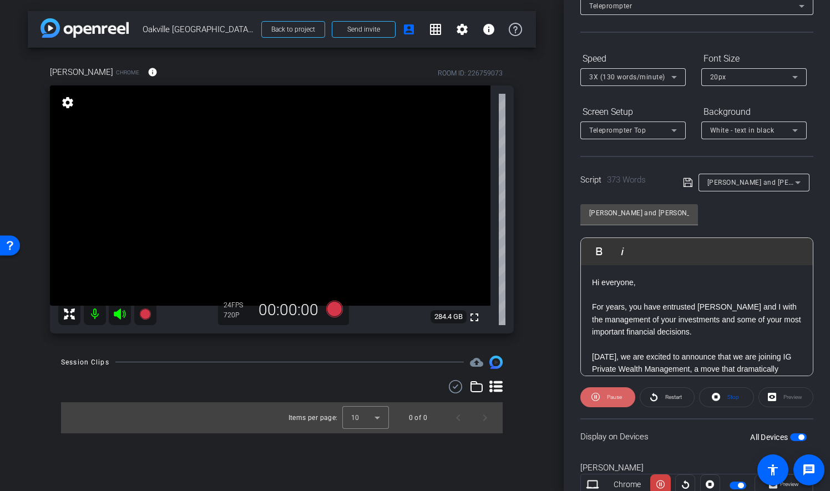
click at [617, 394] on span "Pause" at bounding box center [614, 397] width 15 height 6
click at [617, 394] on span "Play" at bounding box center [614, 397] width 10 height 6
click at [674, 74] on icon at bounding box center [673, 76] width 13 height 13
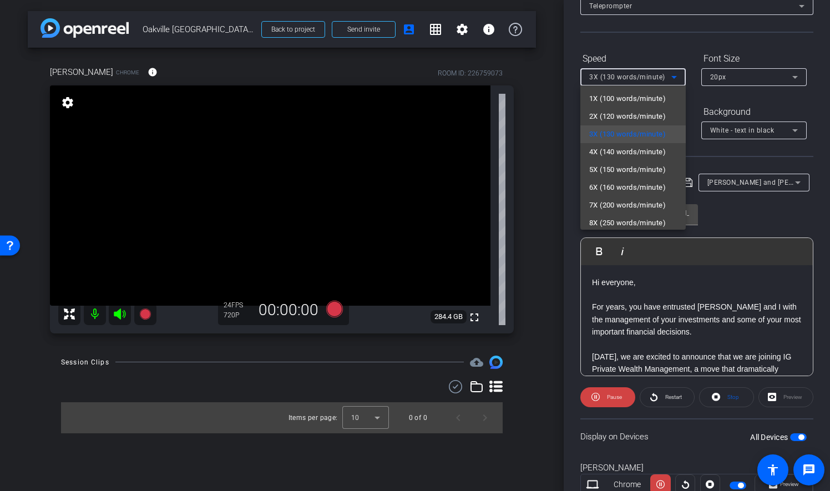
click at [692, 105] on div at bounding box center [415, 245] width 830 height 491
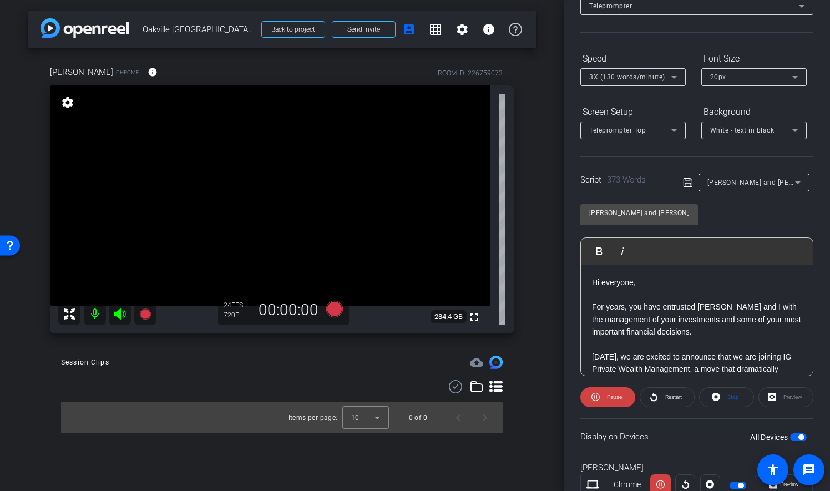
drag, startPoint x: 692, startPoint y: 105, endPoint x: 688, endPoint y: 94, distance: 11.9
click at [688, 94] on form "Speed 3X (130 words/minute) Font Size 20px Screen Setup Teleprompter Top Backgr…" at bounding box center [696, 94] width 233 height 90
click at [615, 394] on span "Pause" at bounding box center [614, 397] width 15 height 6
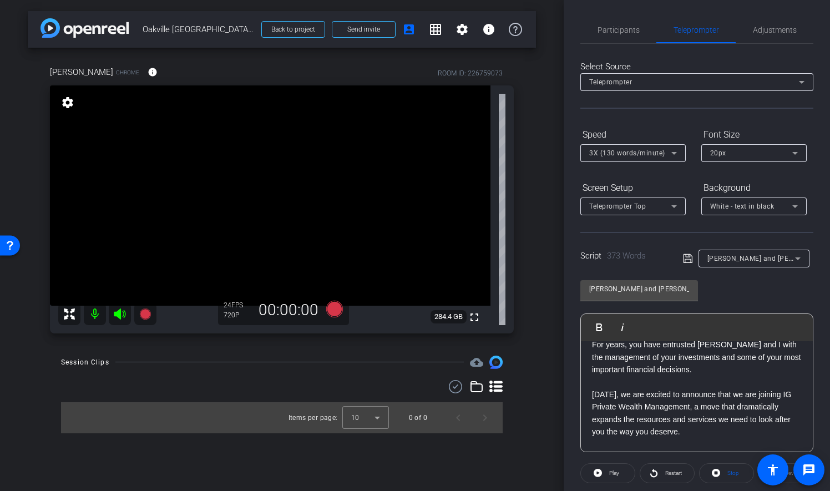
scroll to position [0, 0]
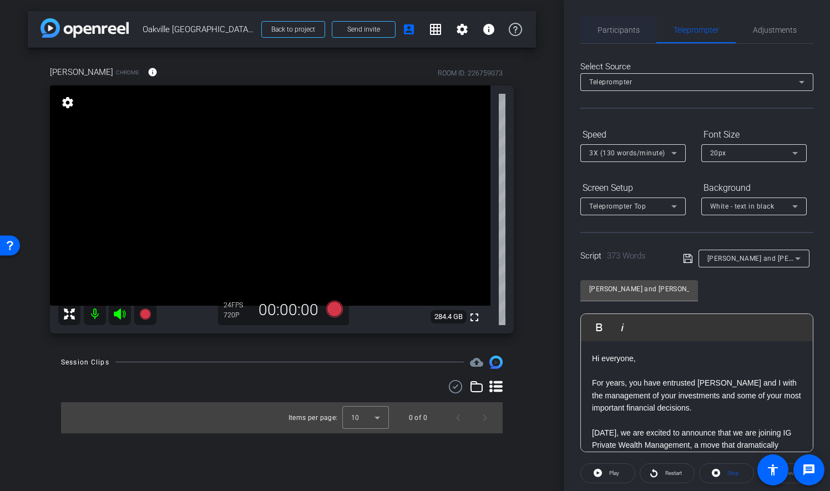
click at [622, 28] on span "Participants" at bounding box center [618, 30] width 42 height 8
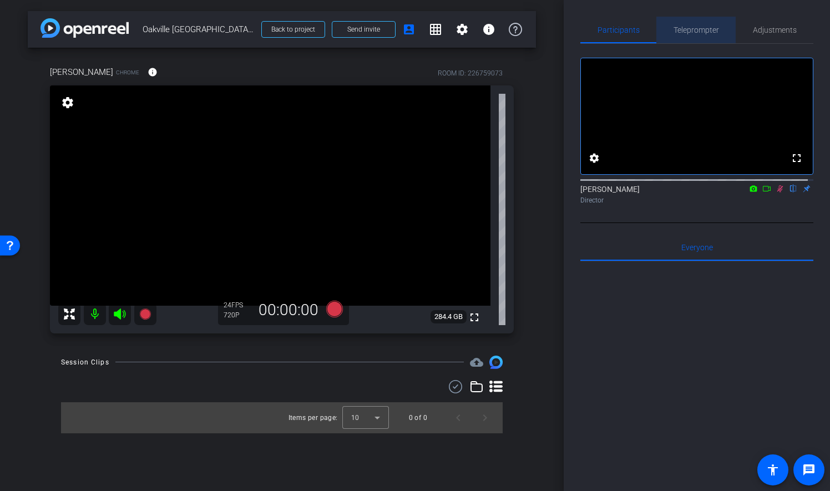
click at [708, 28] on span "Teleprompter" at bounding box center [695, 30] width 45 height 8
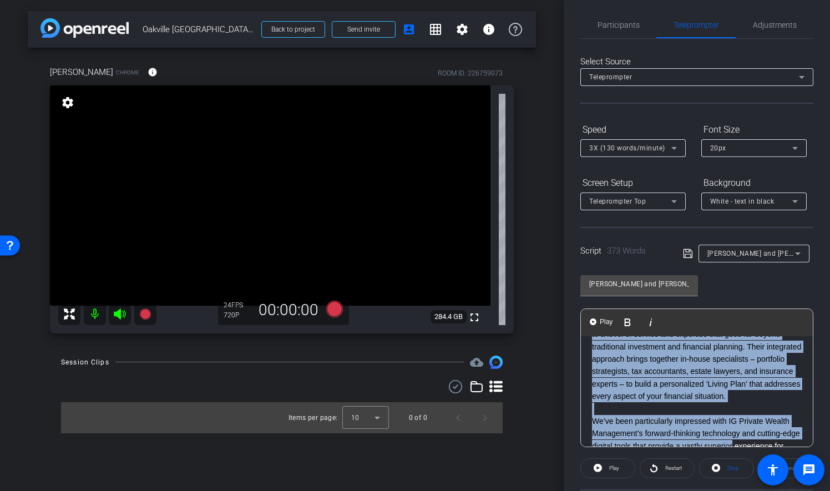
scroll to position [190, 0]
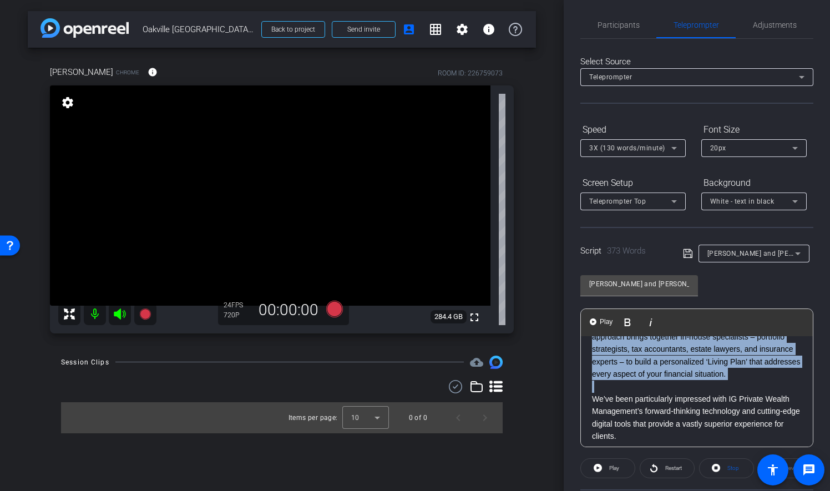
drag, startPoint x: 591, startPoint y: 372, endPoint x: 766, endPoint y: 392, distance: 176.9
click at [688, 321] on icon "button" at bounding box center [683, 322] width 13 height 13
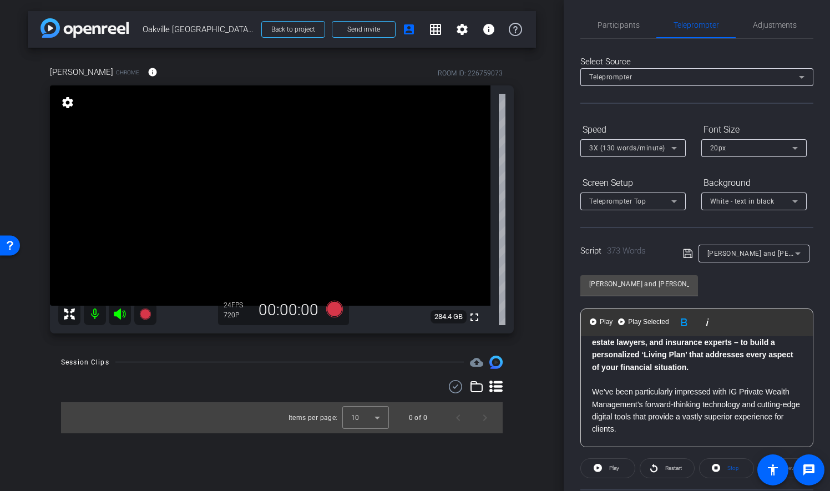
scroll to position [211, 0]
click at [708, 323] on icon "button" at bounding box center [706, 322] width 13 height 13
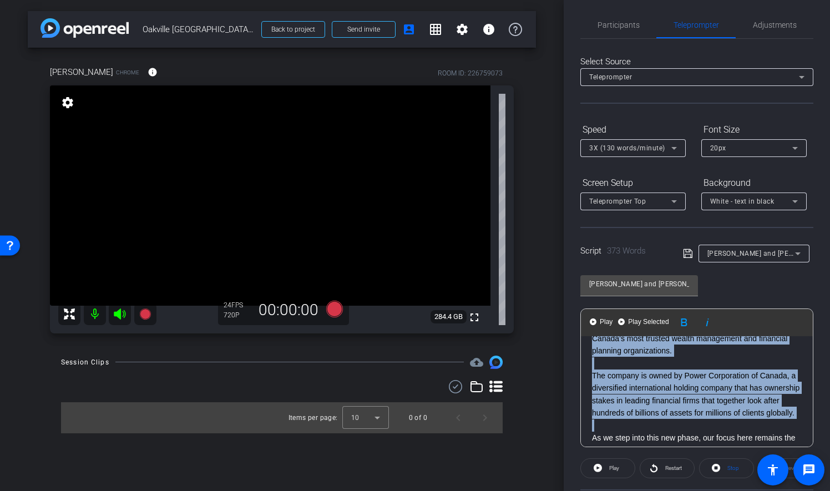
scroll to position [441, 0]
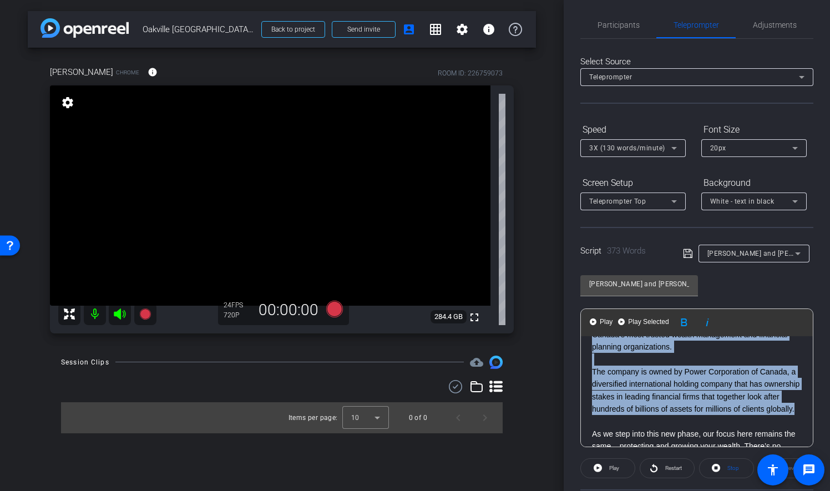
drag, startPoint x: 591, startPoint y: 364, endPoint x: 714, endPoint y: 422, distance: 136.0
click at [714, 422] on div "Hi everyone, For years, you have entrusted Brad and I with the management of yo…" at bounding box center [697, 272] width 232 height 755
click at [685, 321] on icon "button" at bounding box center [684, 322] width 6 height 8
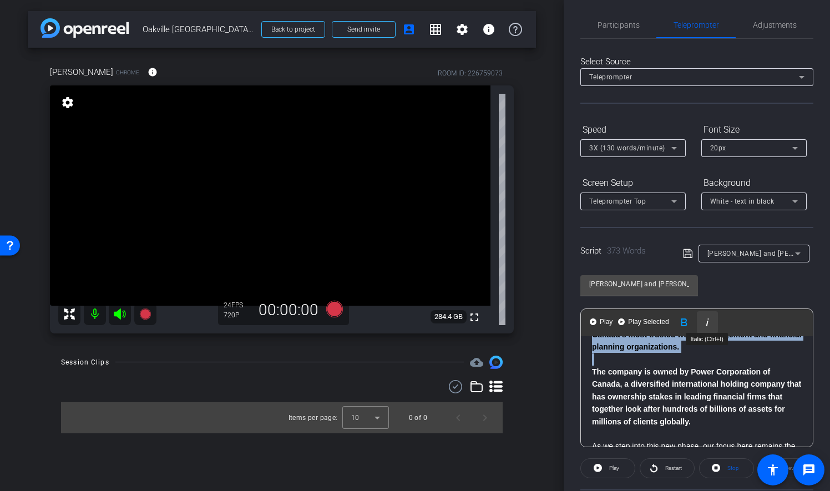
click at [708, 322] on icon "button" at bounding box center [706, 322] width 13 height 13
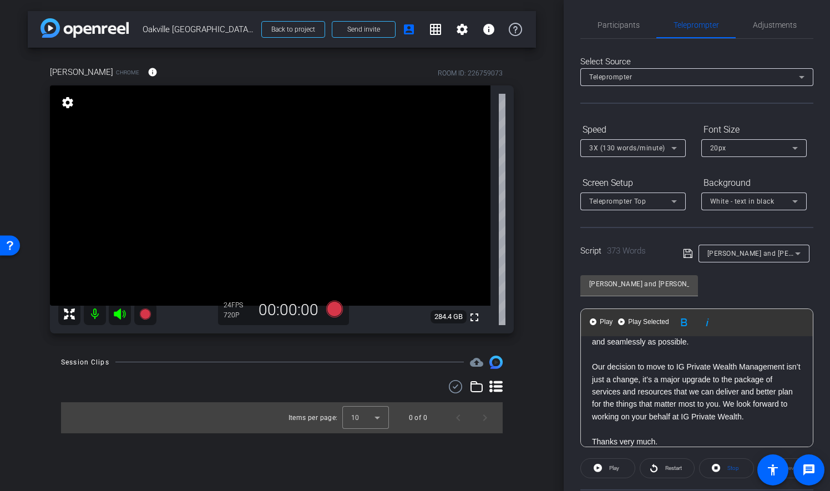
scroll to position [645, 0]
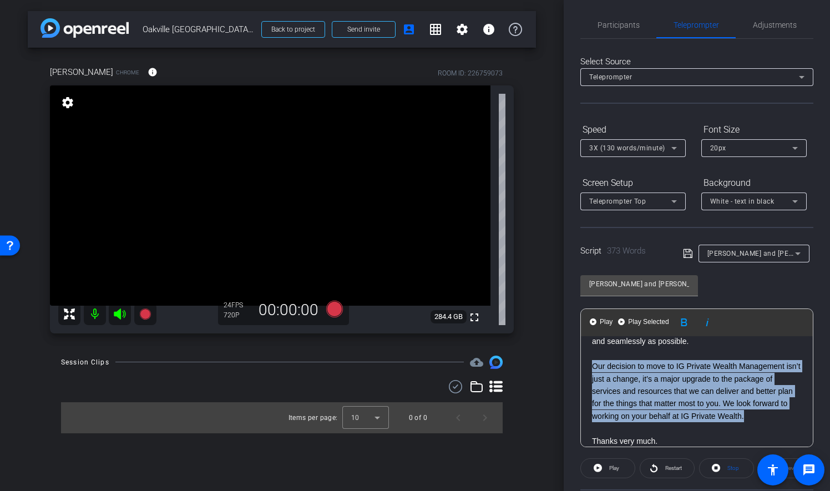
drag, startPoint x: 592, startPoint y: 366, endPoint x: 784, endPoint y: 413, distance: 198.0
click at [784, 413] on p "Our decision to move to IG Private Wealth Management isn’t just a change, it’s …" at bounding box center [697, 391] width 210 height 62
click at [687, 321] on icon "button" at bounding box center [683, 322] width 13 height 13
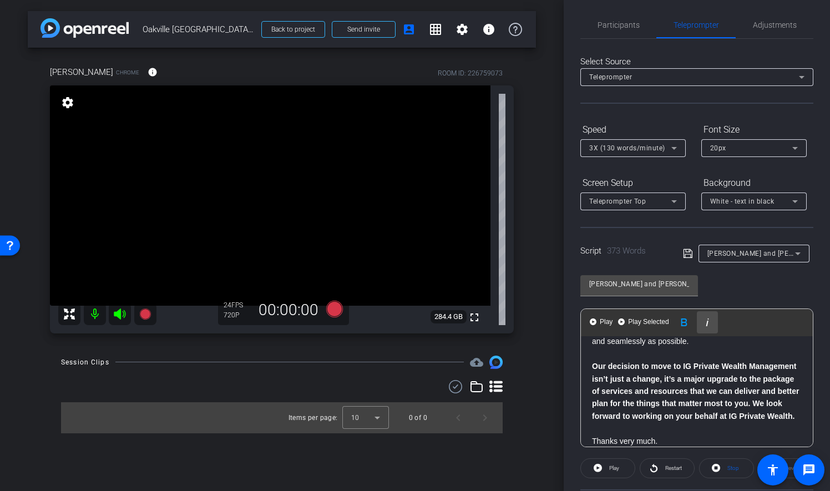
click at [707, 322] on icon "button" at bounding box center [706, 322] width 3 height 8
click at [682, 422] on p "Our decision to move to IG Private Wealth Management isn’t just a change, it’s …" at bounding box center [697, 391] width 210 height 62
click at [686, 252] on icon at bounding box center [687, 253] width 9 height 9
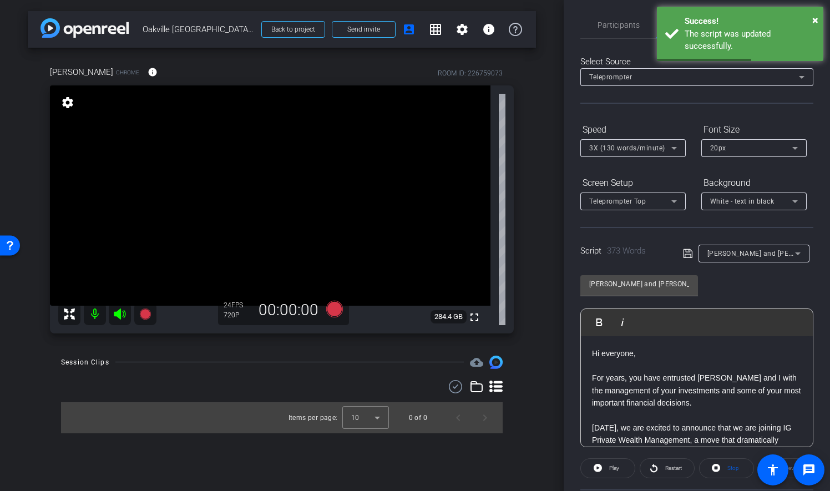
scroll to position [0, 0]
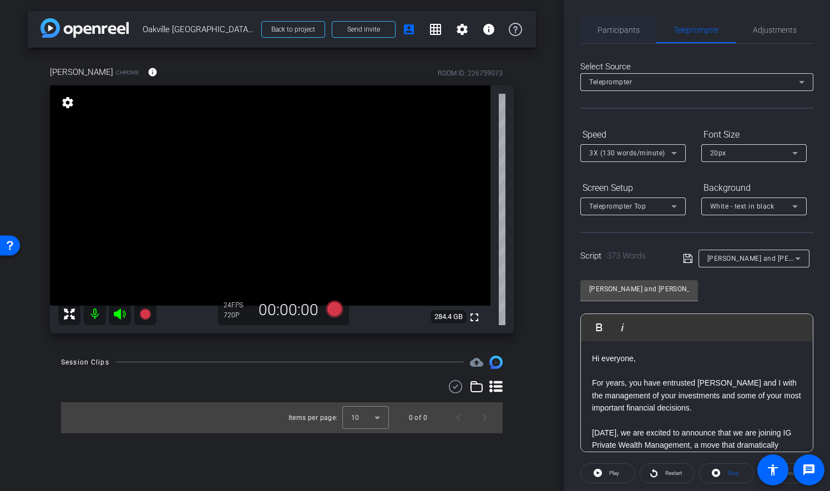
click at [617, 27] on span "Participants" at bounding box center [618, 30] width 42 height 8
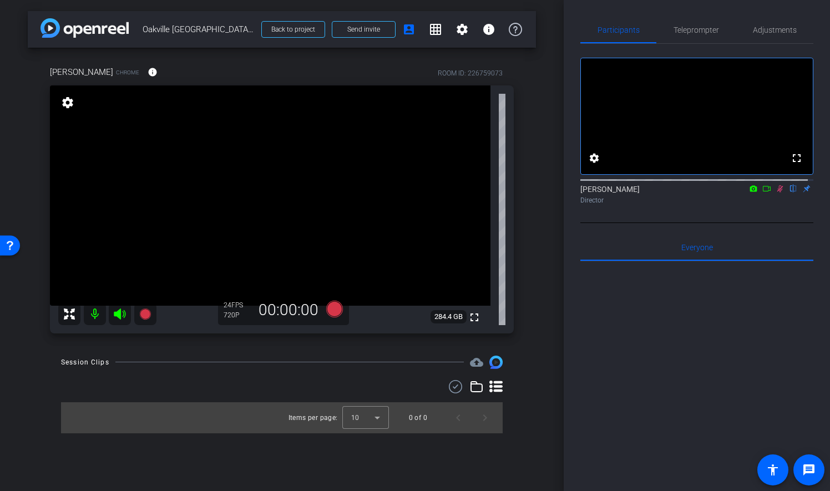
click at [777, 192] on icon at bounding box center [780, 188] width 6 height 7
click at [695, 28] on span "Teleprompter" at bounding box center [695, 30] width 45 height 8
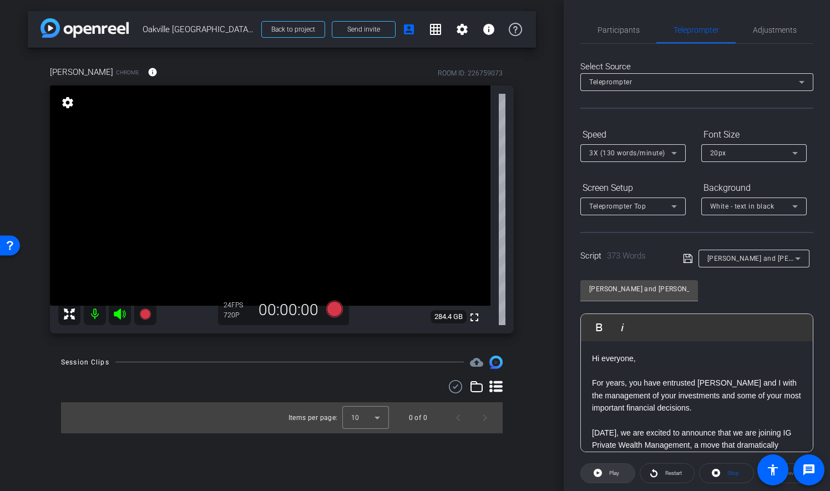
click at [620, 470] on span at bounding box center [608, 473] width 54 height 27
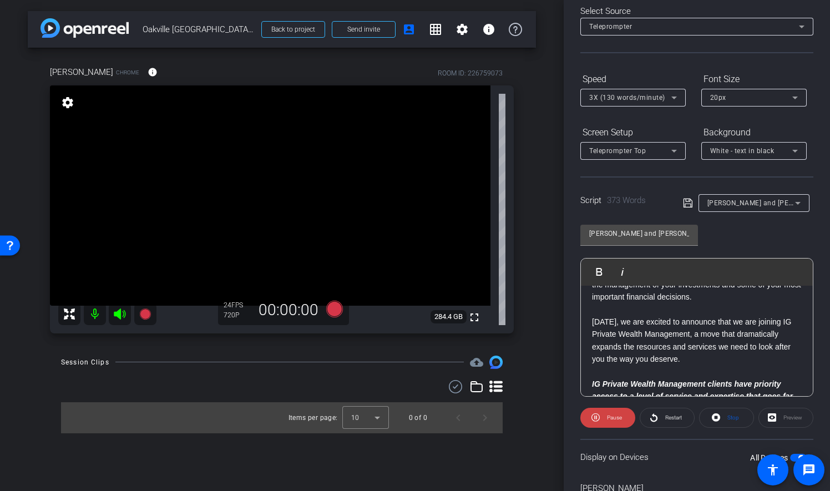
scroll to position [111, 0]
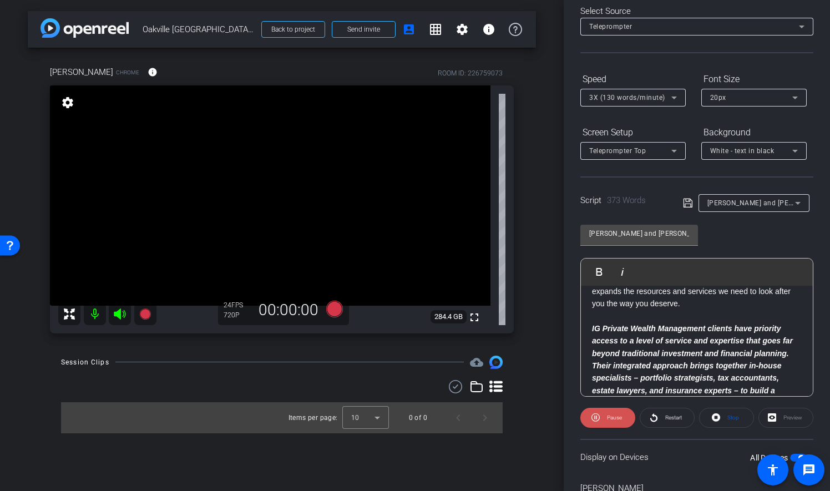
click at [610, 418] on span "Pause" at bounding box center [614, 417] width 15 height 6
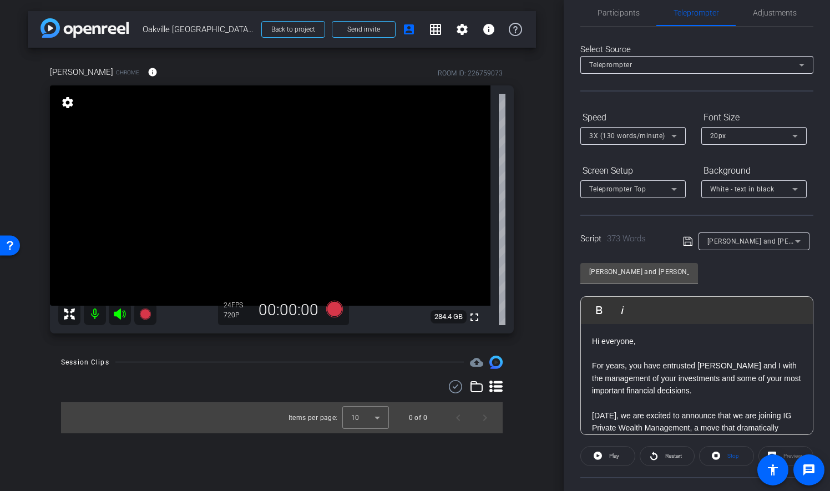
scroll to position [0, 0]
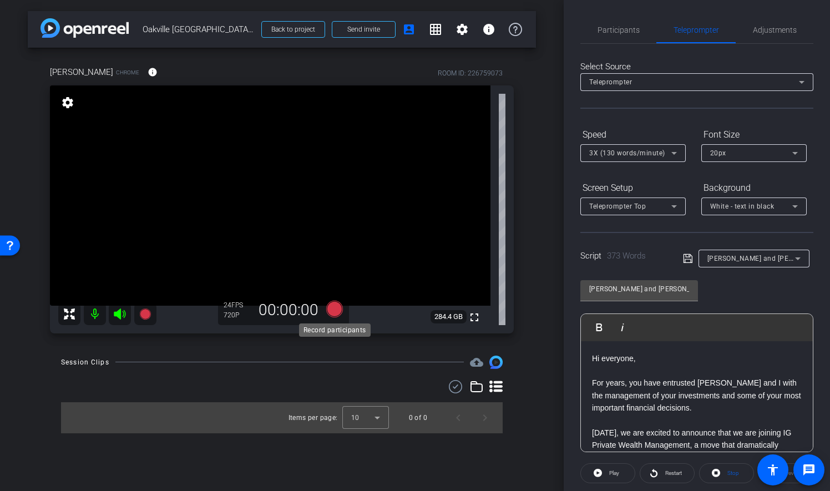
click at [336, 307] on icon at bounding box center [334, 308] width 17 height 17
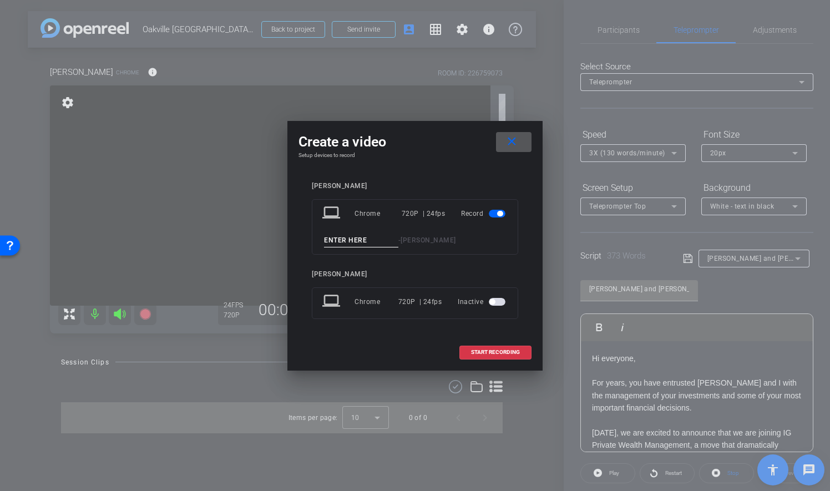
click at [382, 186] on div "Kevin McAdams" at bounding box center [415, 186] width 206 height 8
click at [348, 242] on input at bounding box center [361, 240] width 74 height 14
type input "01"
click at [494, 352] on span "START RECORDING" at bounding box center [495, 352] width 49 height 6
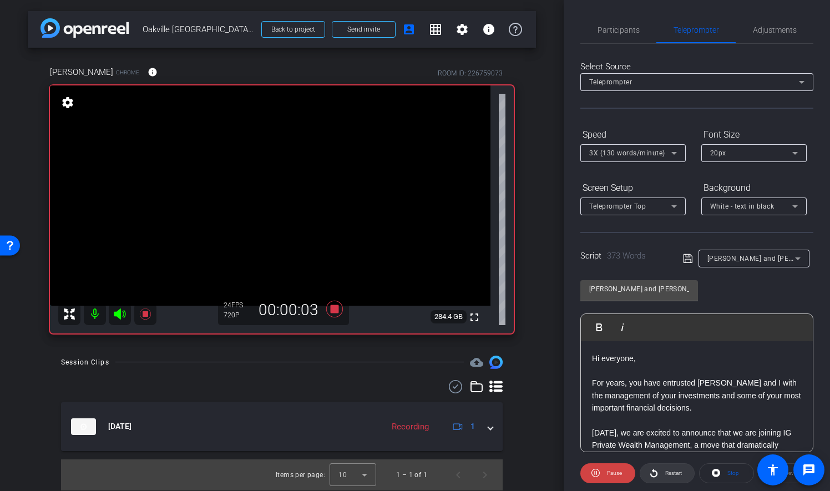
click at [658, 475] on span at bounding box center [667, 473] width 54 height 27
click at [608, 470] on span "Pause" at bounding box center [614, 473] width 15 height 6
click at [610, 470] on span "Play" at bounding box center [614, 473] width 10 height 6
click at [616, 33] on span "Participants" at bounding box center [618, 30] width 42 height 8
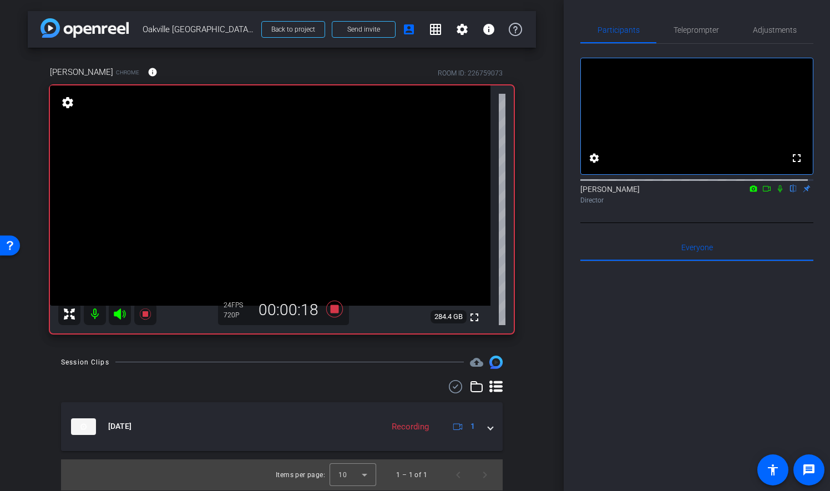
click at [776, 192] on icon at bounding box center [779, 189] width 9 height 8
click at [333, 311] on icon at bounding box center [334, 308] width 17 height 17
click at [777, 192] on icon at bounding box center [780, 188] width 6 height 7
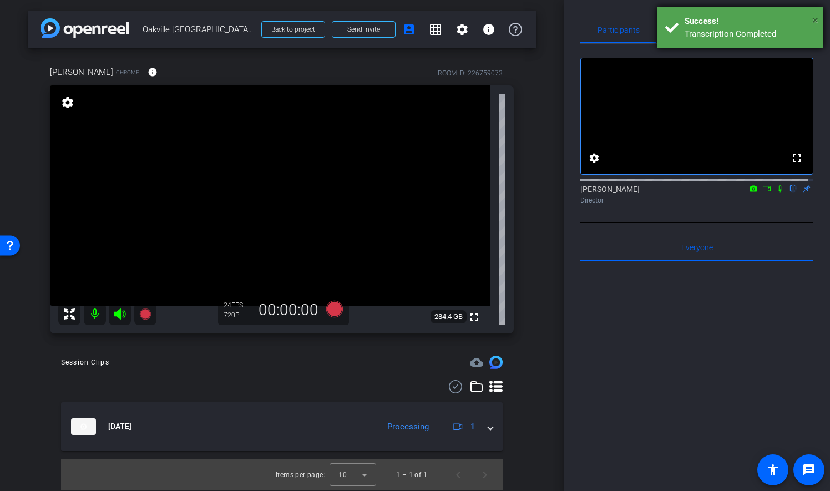
click at [816, 18] on span "×" at bounding box center [815, 19] width 6 height 13
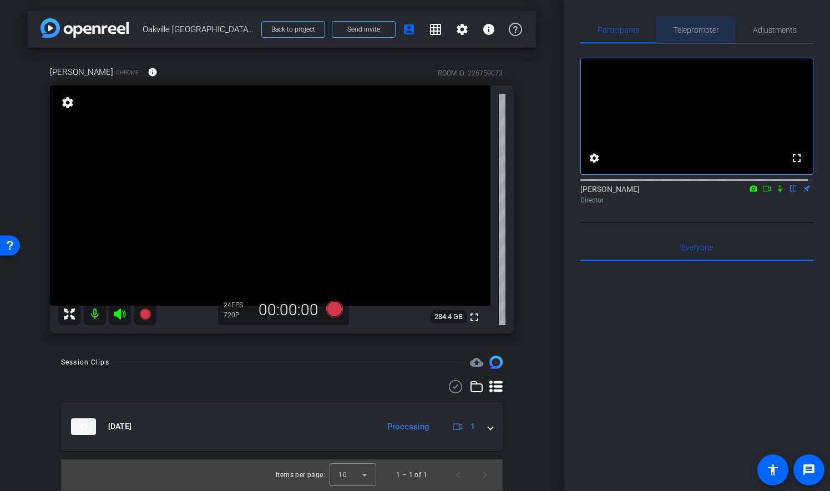
click at [694, 29] on span "Teleprompter" at bounding box center [695, 30] width 45 height 8
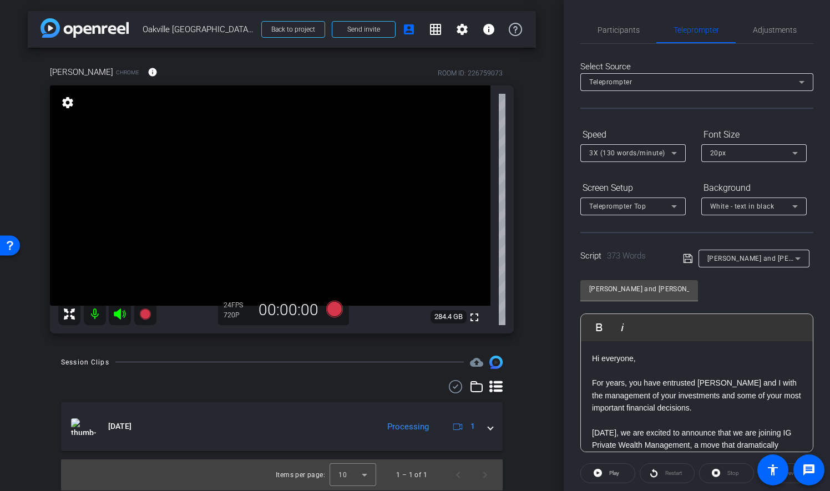
click at [678, 150] on icon at bounding box center [673, 152] width 13 height 13
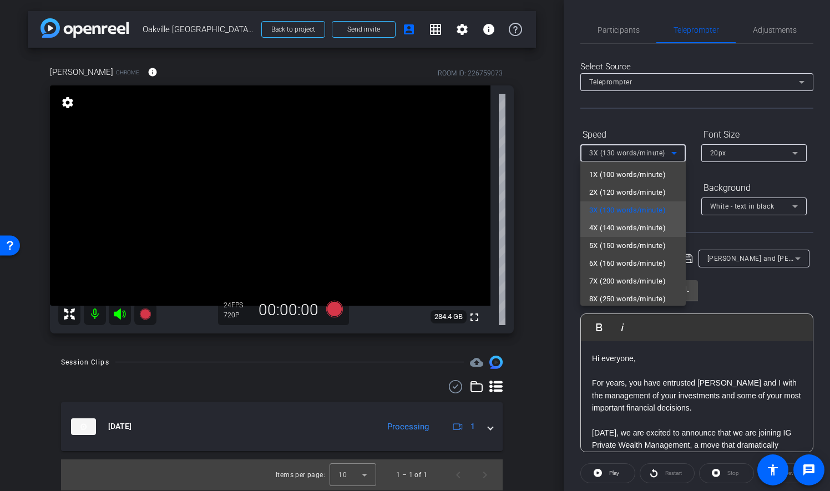
click at [648, 225] on span "4X (140 words/minute)" at bounding box center [627, 227] width 77 height 13
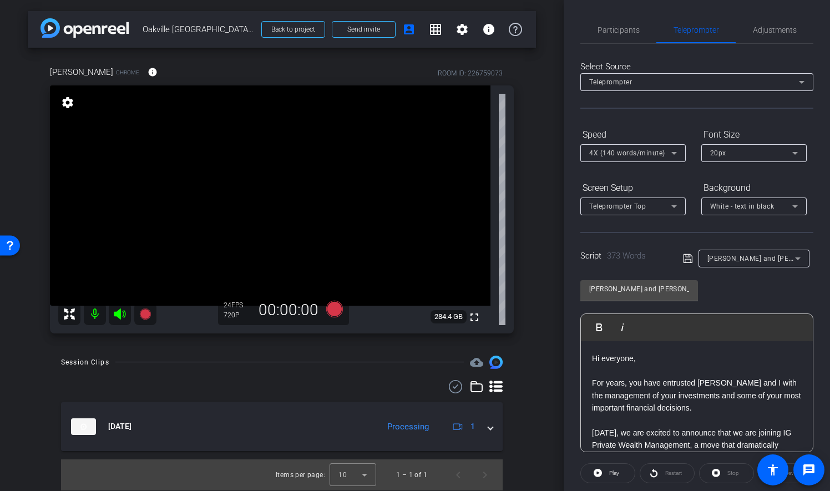
click at [693, 181] on div "Screen Setup Teleprompter Top Background White - text in black" at bounding box center [696, 197] width 233 height 37
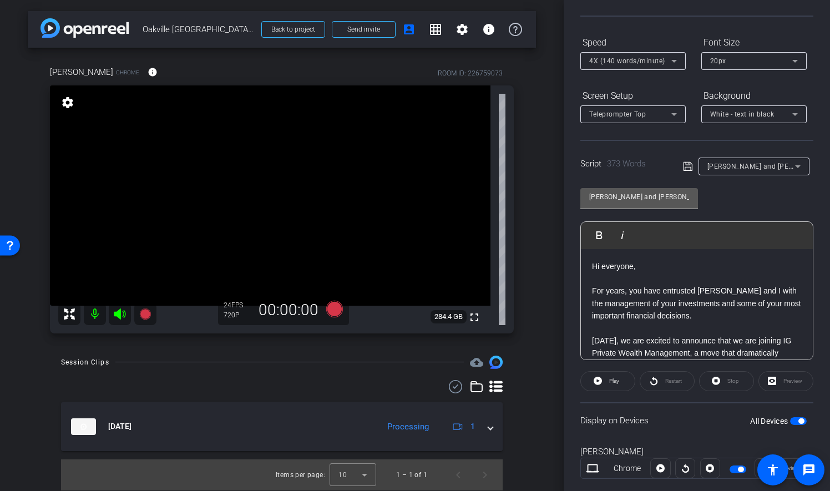
scroll to position [114, 0]
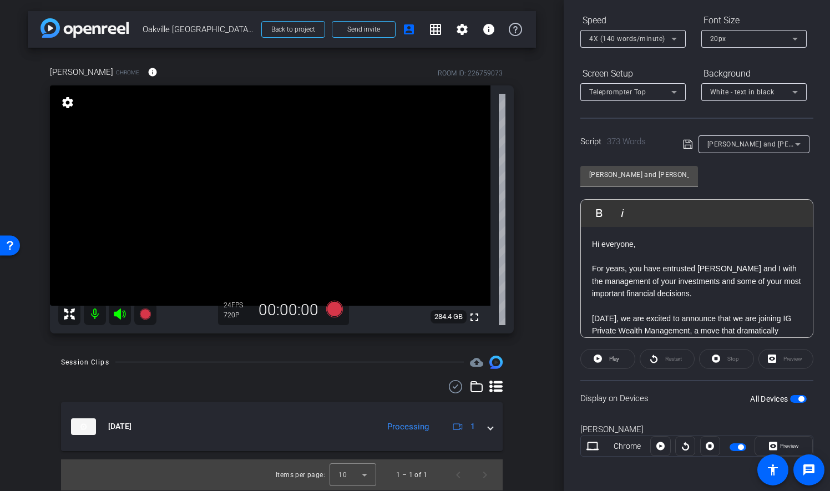
click at [661, 362] on div "Restart" at bounding box center [666, 359] width 55 height 20
click at [668, 355] on div "Restart" at bounding box center [666, 359] width 55 height 20
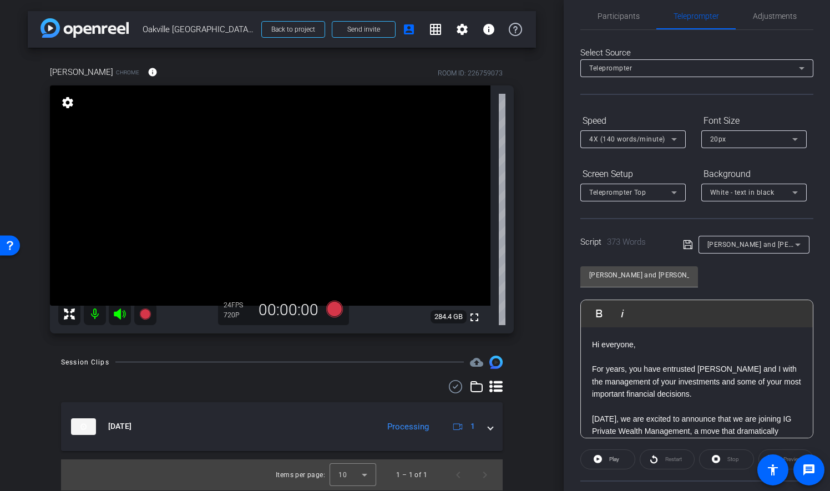
scroll to position [3, 0]
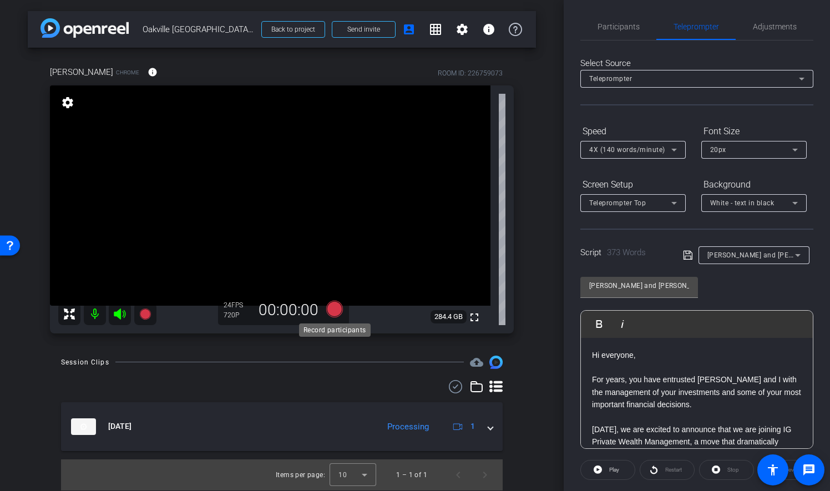
click at [334, 308] on icon at bounding box center [334, 308] width 17 height 17
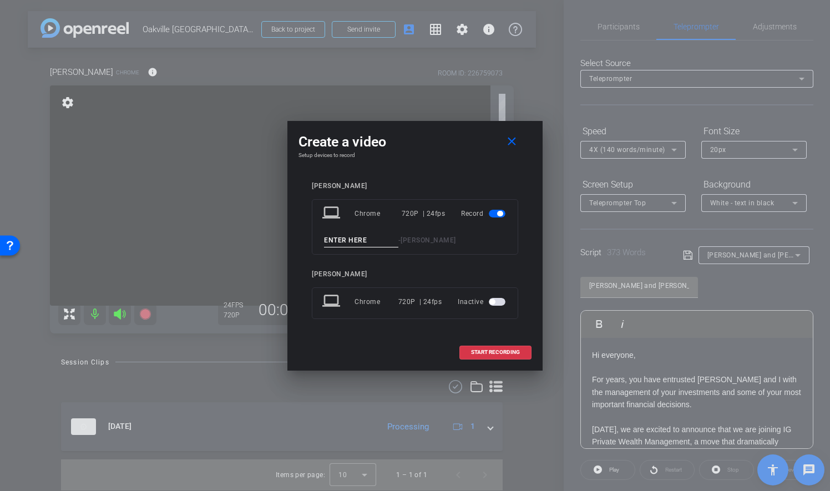
click at [378, 236] on input at bounding box center [361, 240] width 74 height 14
type input "02"
click at [507, 351] on span "START RECORDING" at bounding box center [495, 352] width 49 height 6
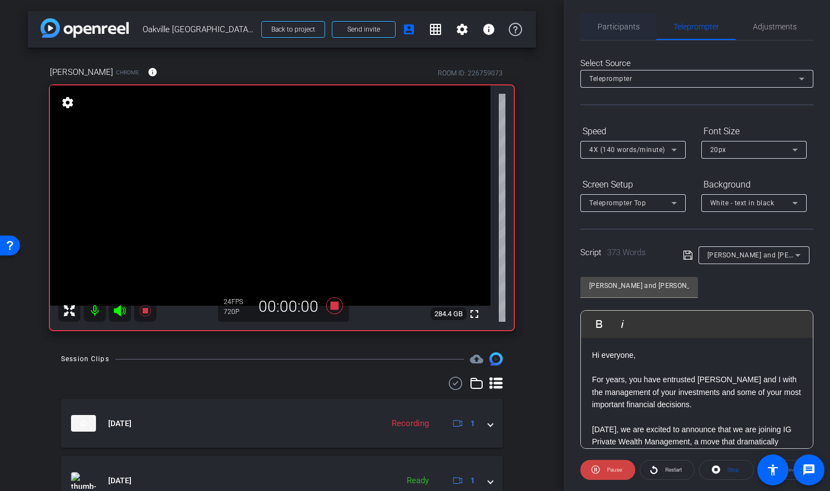
click at [629, 28] on span "Participants" at bounding box center [618, 27] width 42 height 8
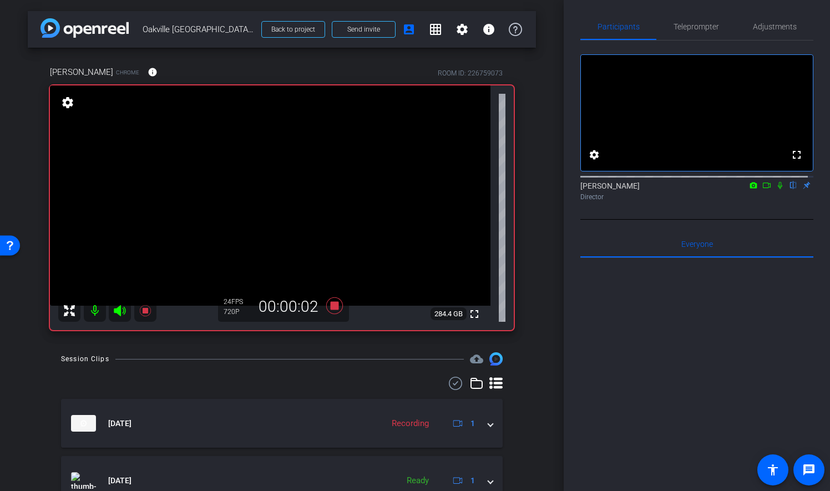
click at [775, 189] on icon at bounding box center [779, 185] width 9 height 8
click at [329, 306] on icon at bounding box center [334, 305] width 17 height 17
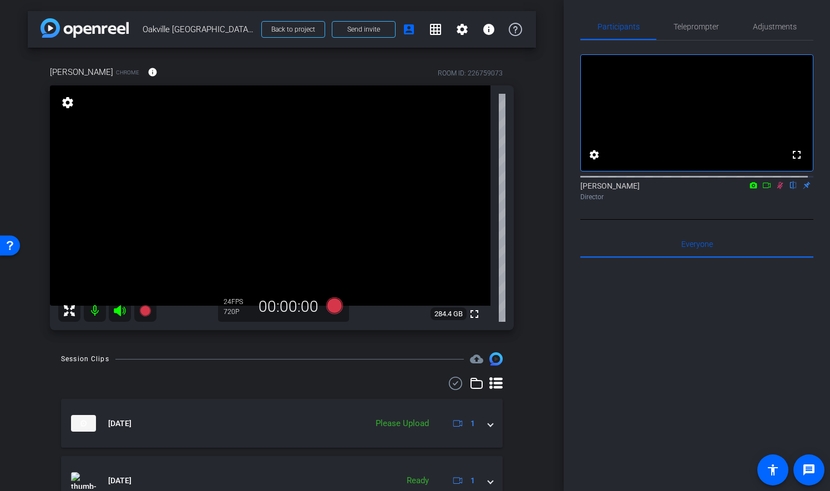
click at [775, 189] on icon at bounding box center [779, 185] width 9 height 8
click at [705, 28] on span "Teleprompter" at bounding box center [695, 27] width 45 height 8
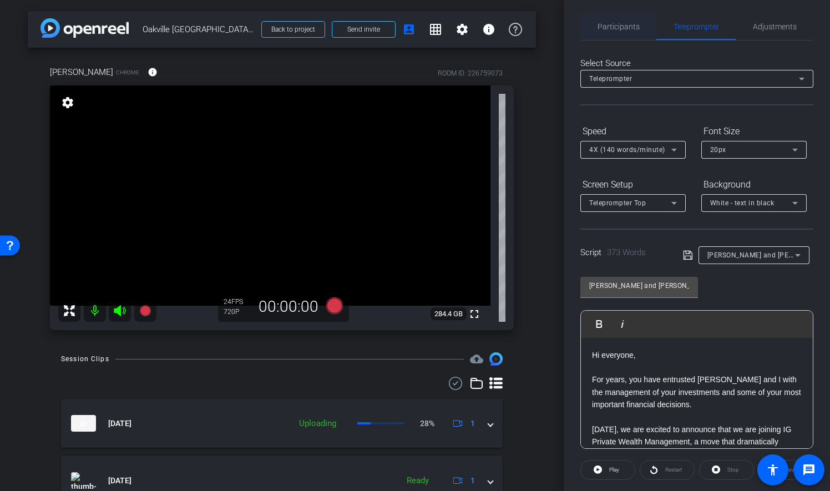
click at [615, 24] on span "Participants" at bounding box center [618, 27] width 42 height 8
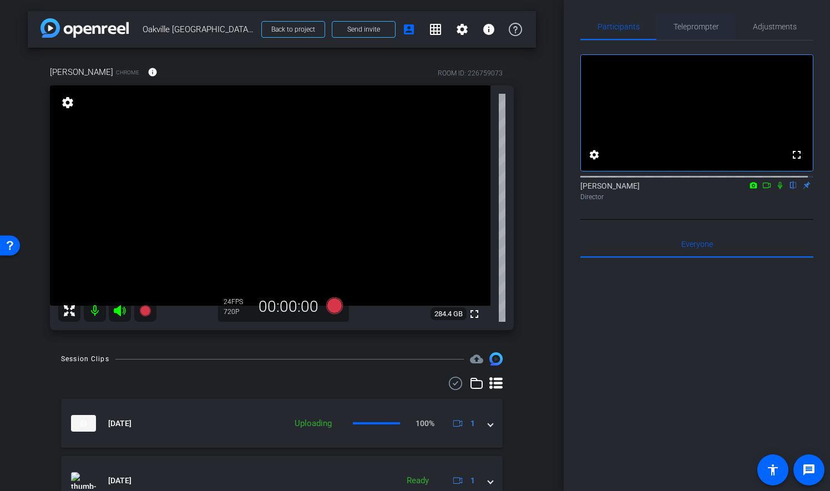
click at [689, 19] on span "Teleprompter" at bounding box center [695, 26] width 45 height 27
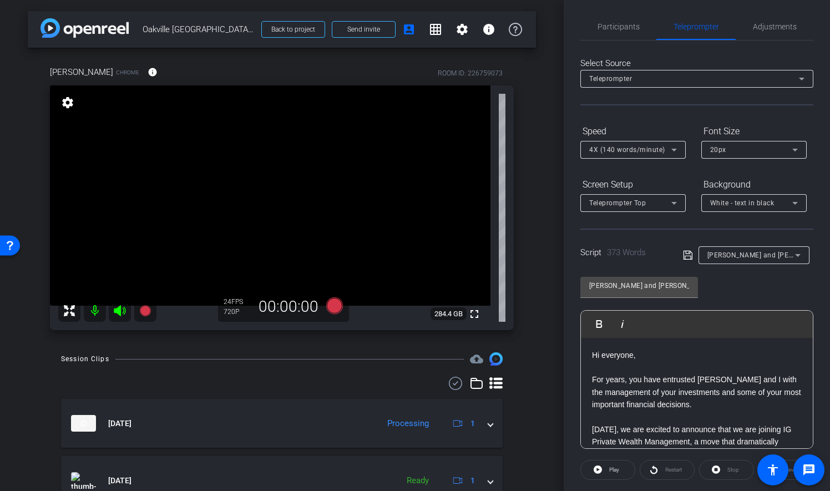
click at [672, 465] on div "Restart" at bounding box center [666, 470] width 55 height 20
click at [680, 470] on div "Restart" at bounding box center [666, 470] width 55 height 20
click at [334, 298] on icon at bounding box center [334, 305] width 17 height 17
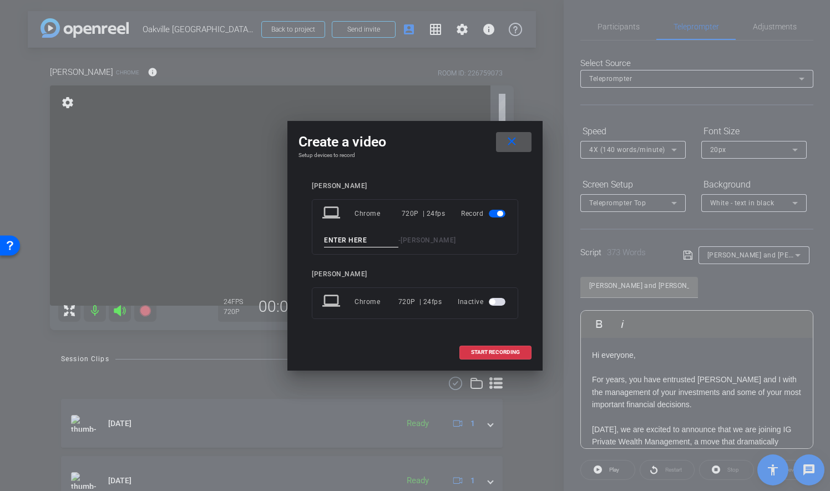
click at [358, 241] on input at bounding box center [361, 240] width 74 height 14
type input "03"
click at [516, 353] on span "START RECORDING" at bounding box center [495, 352] width 49 height 6
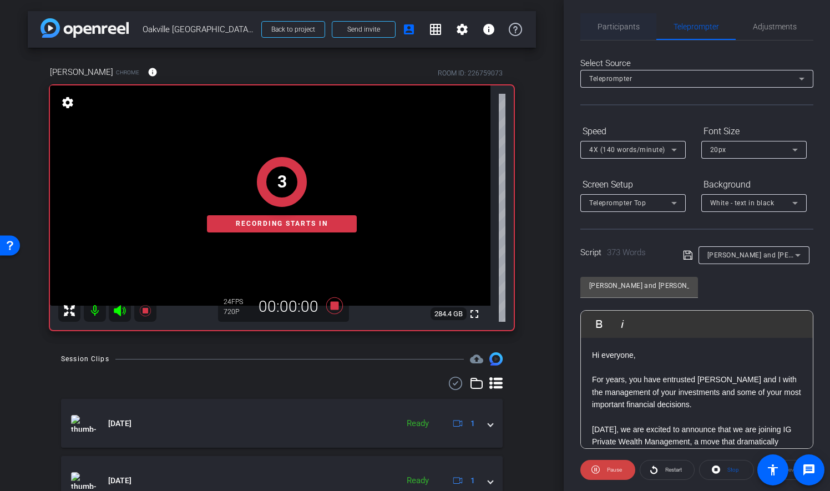
click at [609, 30] on span "Participants" at bounding box center [618, 27] width 42 height 8
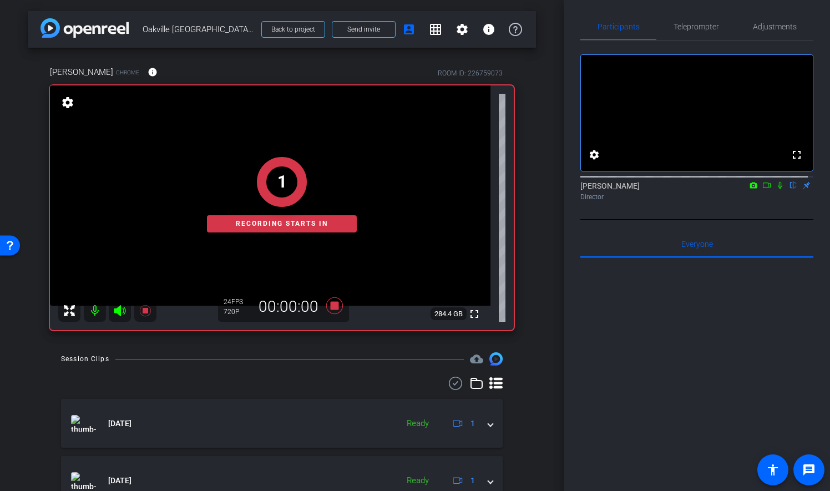
click at [775, 189] on icon at bounding box center [779, 185] width 9 height 8
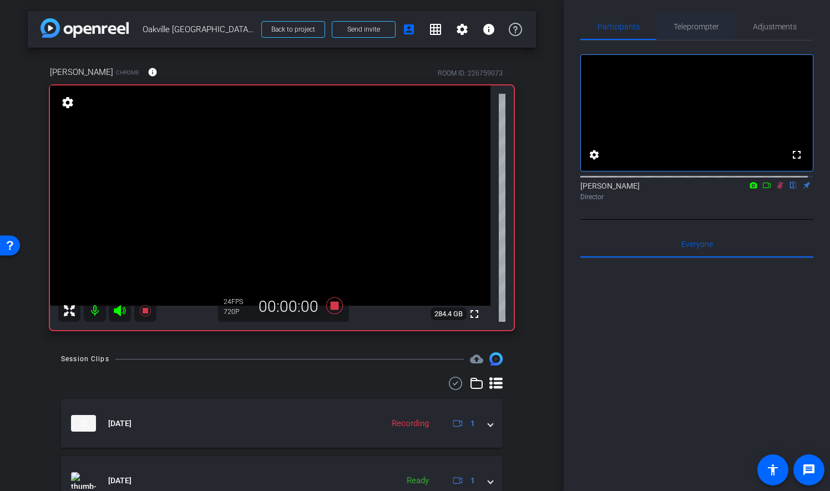
click at [713, 30] on span "Teleprompter" at bounding box center [695, 27] width 45 height 8
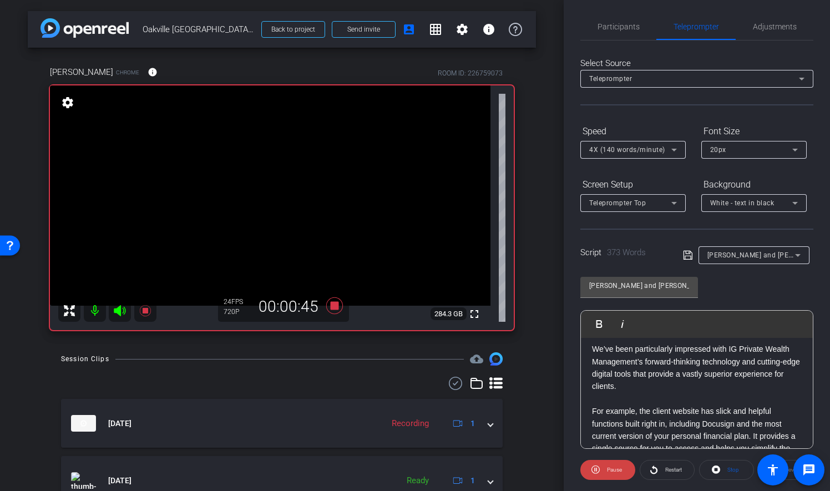
scroll to position [277, 0]
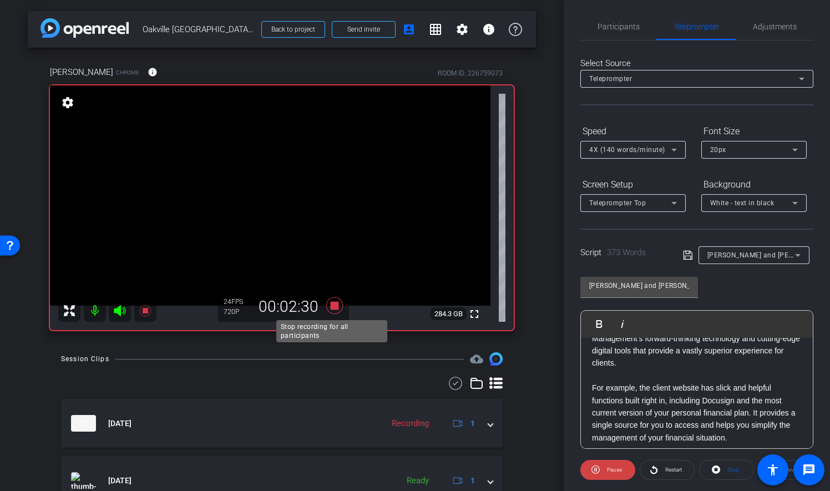
click at [333, 305] on icon at bounding box center [334, 305] width 17 height 17
click at [618, 25] on span "Participants" at bounding box center [618, 27] width 42 height 8
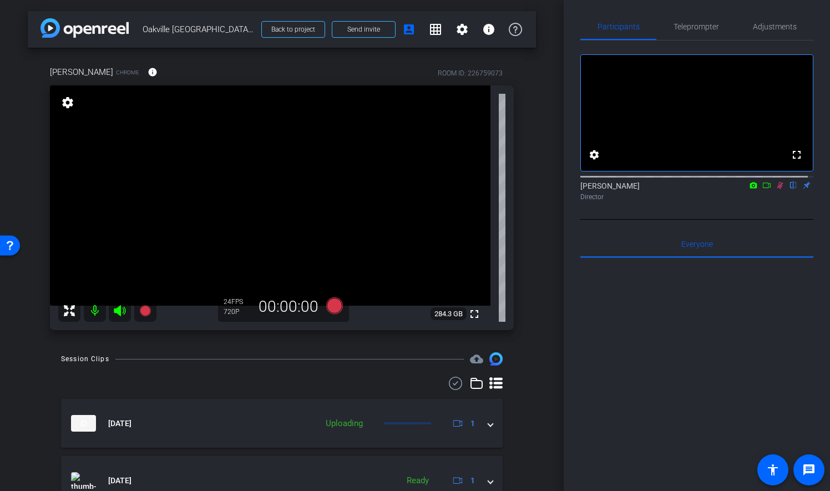
click at [777, 189] on icon at bounding box center [780, 185] width 6 height 7
click at [695, 27] on span "Teleprompter" at bounding box center [695, 27] width 45 height 8
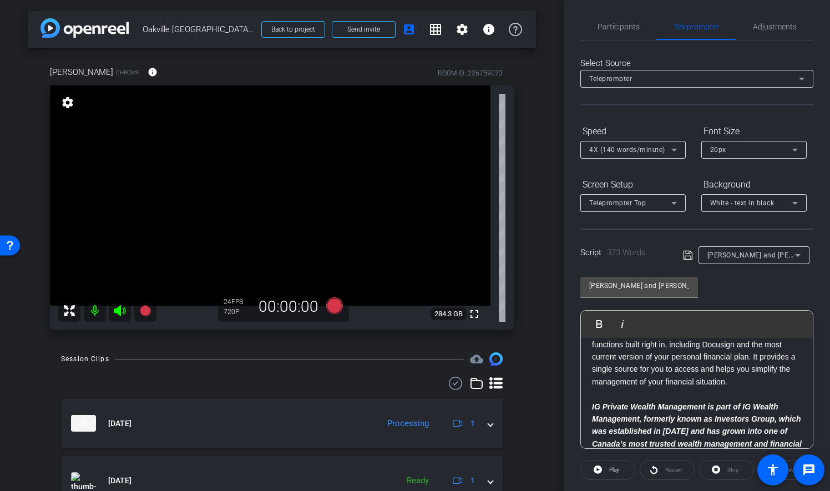
scroll to position [388, 0]
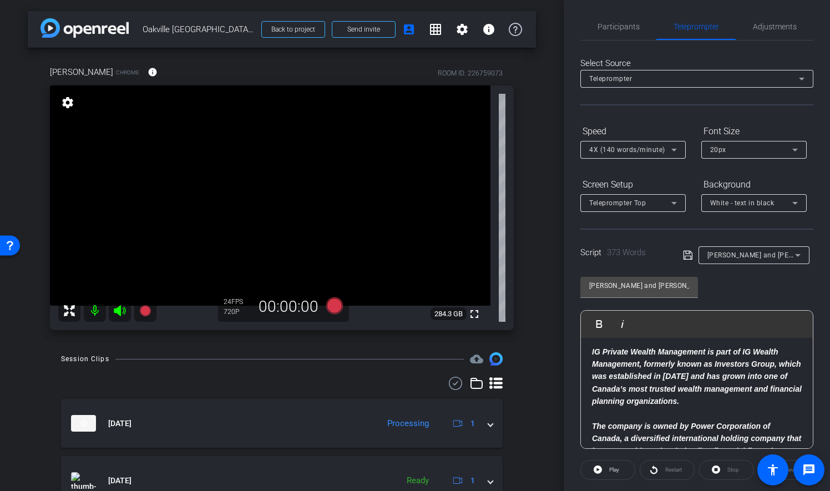
click at [642, 375] on strong "IG Private Wealth Management is part of IG Wealth Management, formerly known as…" at bounding box center [697, 376] width 210 height 59
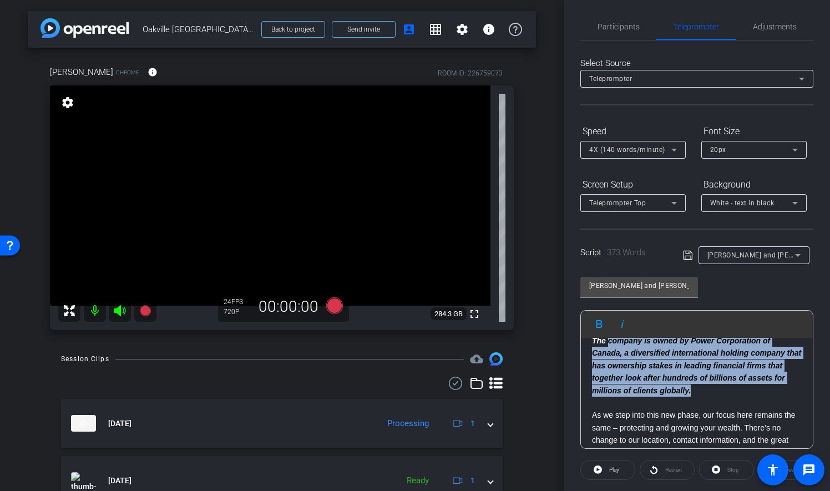
scroll to position [458, 0]
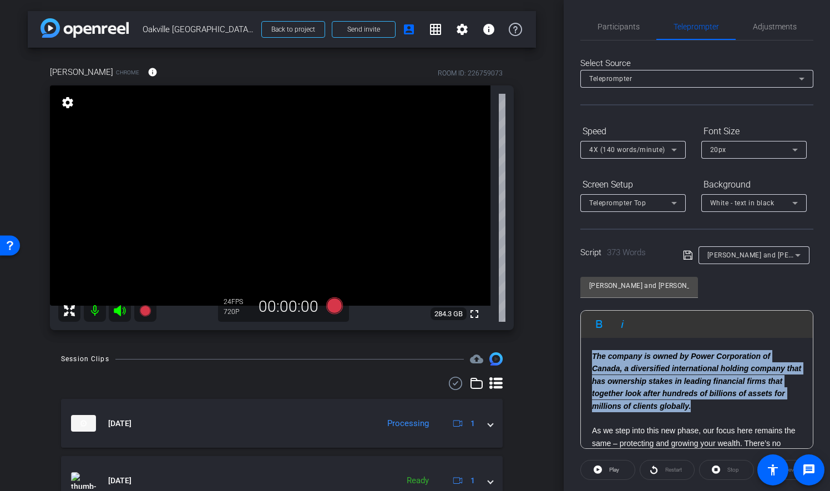
drag, startPoint x: 732, startPoint y: 366, endPoint x: 592, endPoint y: 355, distance: 140.8
click at [592, 355] on p "The company is owned by Power Corporation of Canada, a diversified internationa…" at bounding box center [697, 381] width 210 height 62
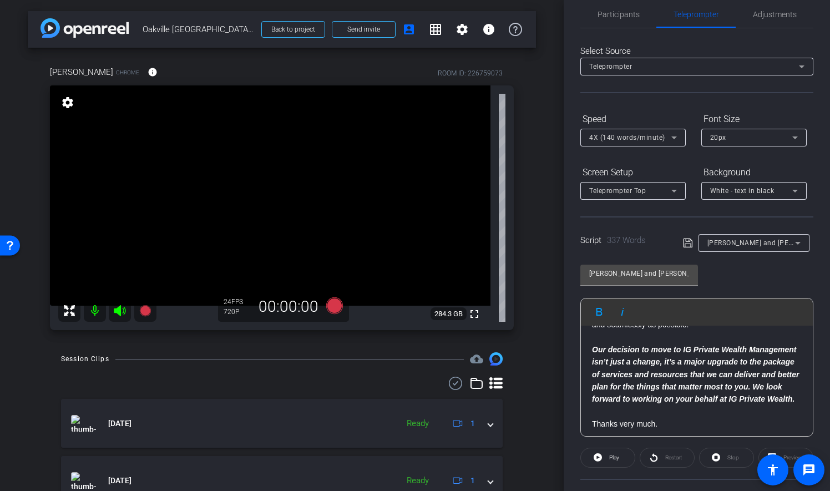
scroll to position [594, 0]
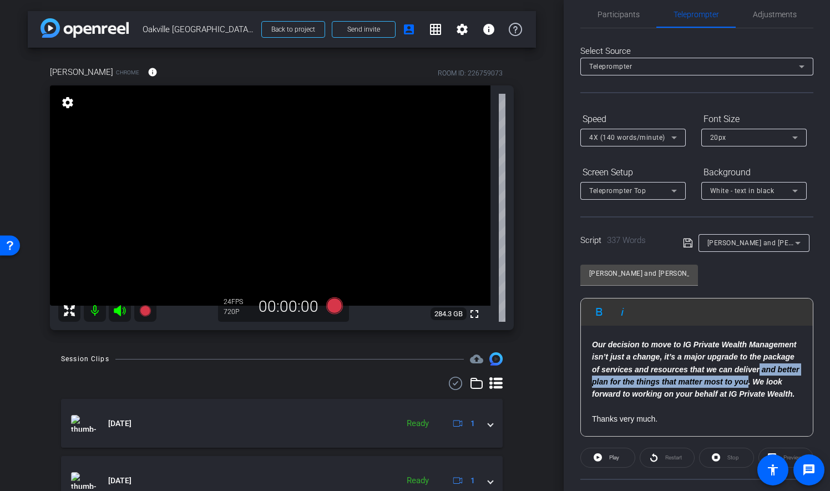
drag, startPoint x: 616, startPoint y: 380, endPoint x: 617, endPoint y: 372, distance: 8.9
click at [617, 372] on em "Our decision to move to IG Private Wealth Management isn’t just a change, it’s …" at bounding box center [695, 369] width 207 height 59
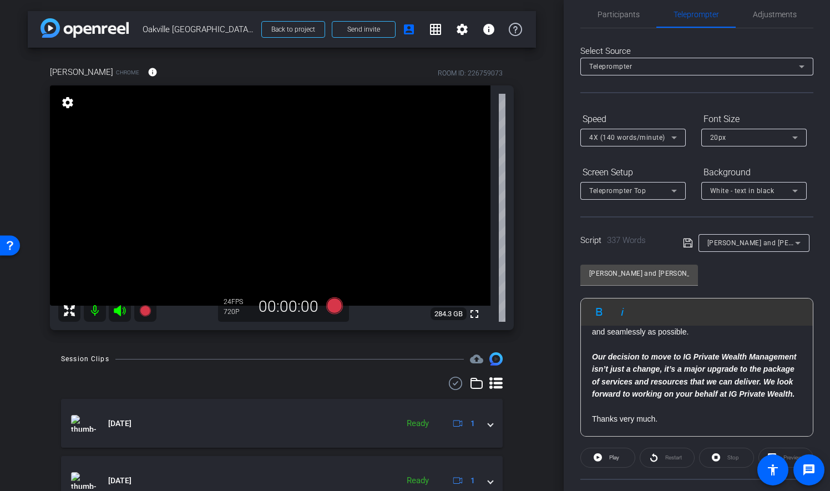
scroll to position [28, 0]
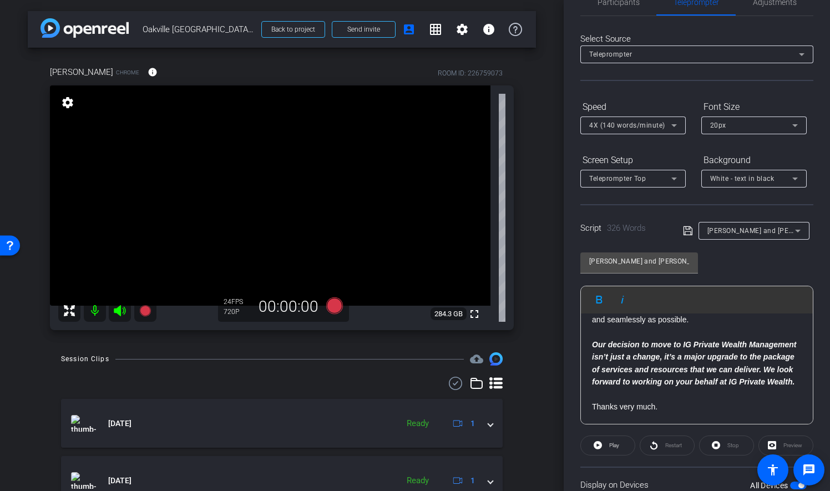
click at [624, 367] on em "Our decision to move to IG Private Wealth Management isn’t just a change, it’s …" at bounding box center [694, 363] width 204 height 46
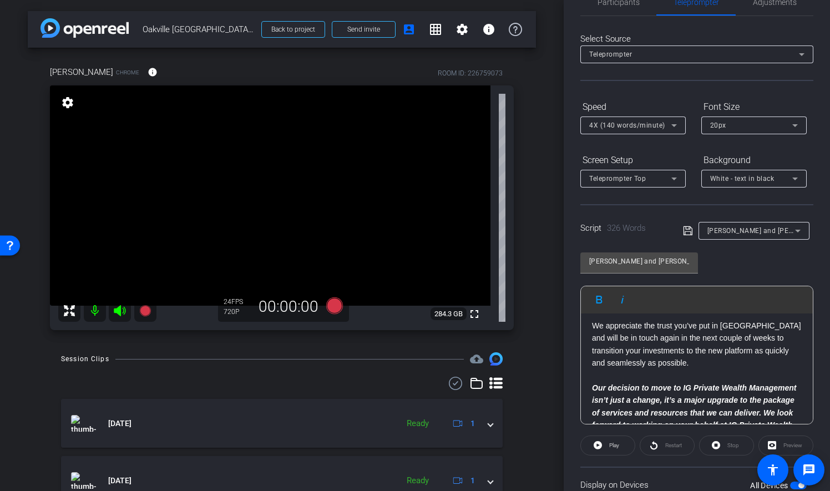
scroll to position [582, 0]
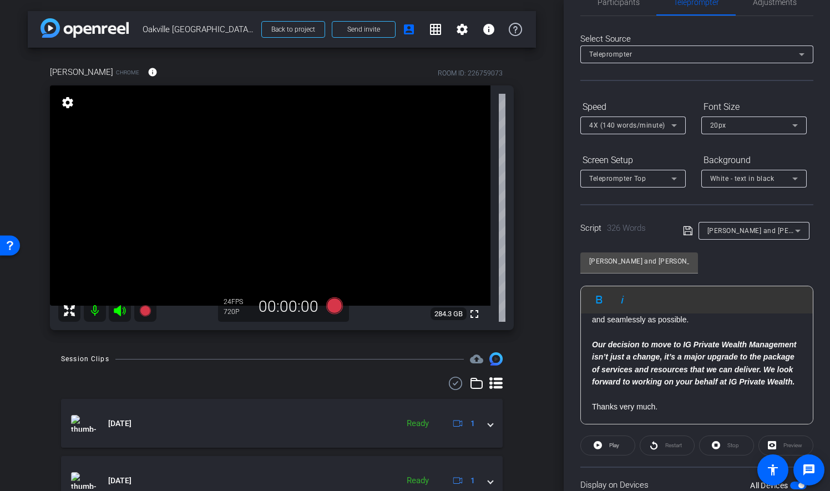
click at [674, 404] on p "Thanks very much." at bounding box center [697, 406] width 210 height 12
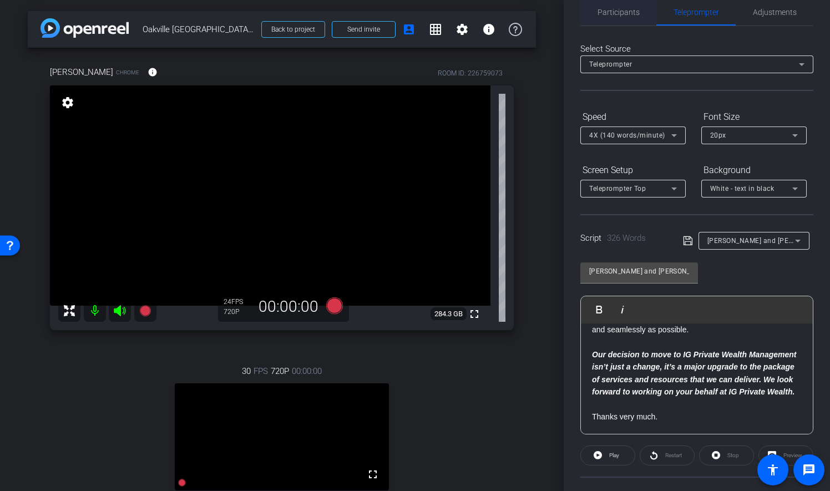
scroll to position [0, 0]
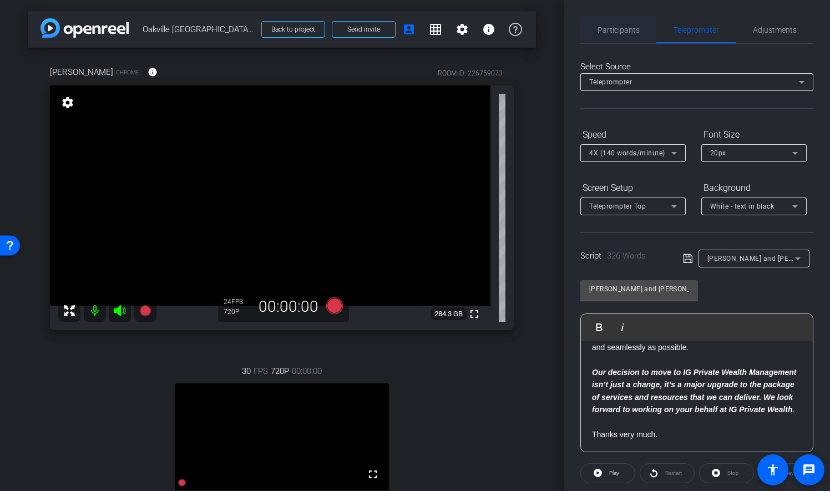
click at [612, 33] on span "Participants" at bounding box center [618, 30] width 42 height 8
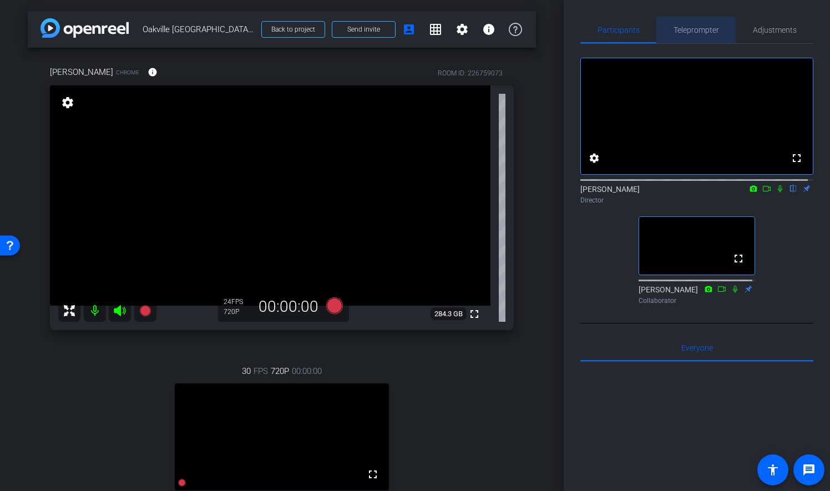
click at [709, 24] on span "Teleprompter" at bounding box center [695, 30] width 45 height 27
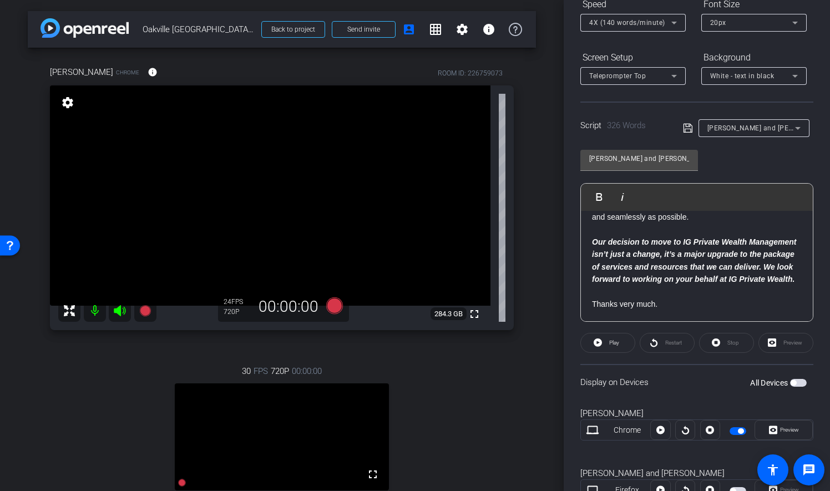
scroll to position [166, 0]
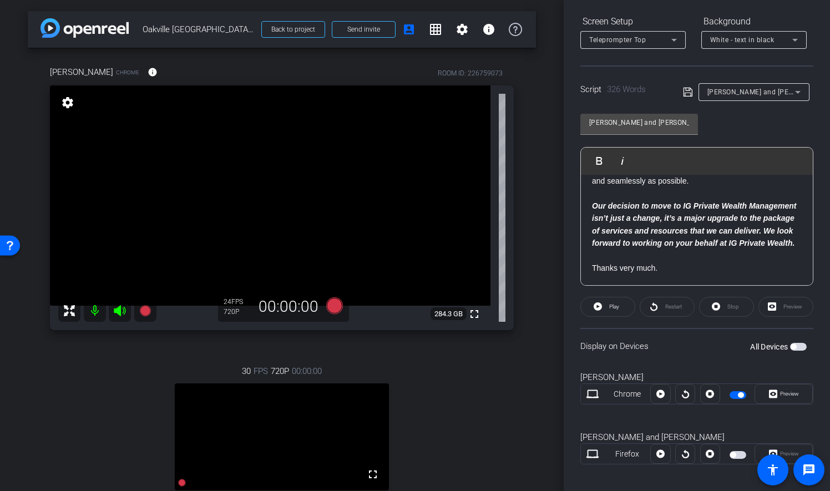
click at [671, 271] on p "Thanks very much." at bounding box center [697, 268] width 210 height 12
drag, startPoint x: 679, startPoint y: 266, endPoint x: 590, endPoint y: 268, distance: 88.8
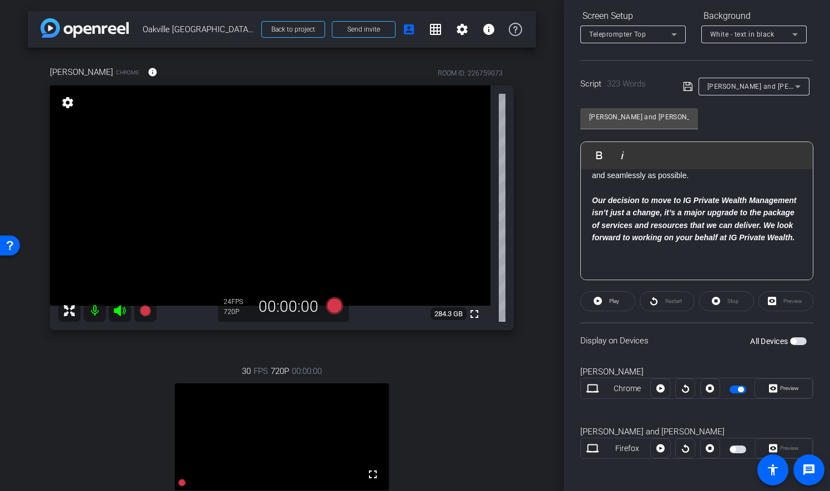
scroll to position [174, 0]
click at [604, 258] on p at bounding box center [697, 261] width 210 height 12
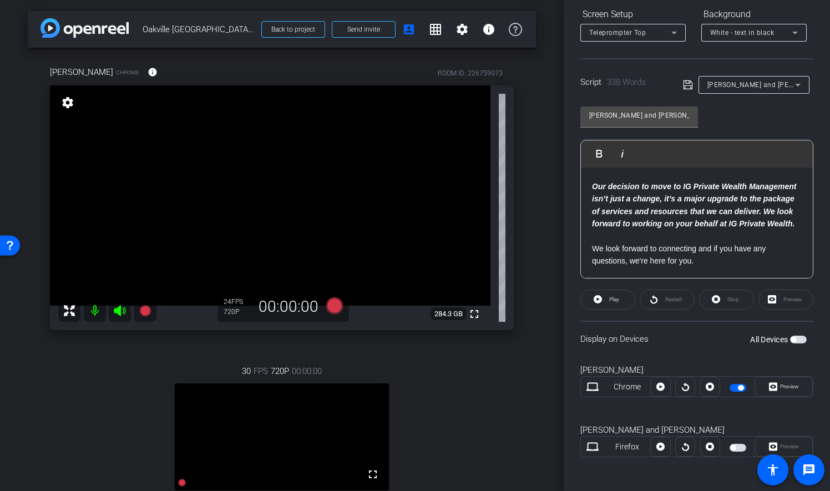
scroll to position [594, 0]
click at [597, 237] on p at bounding box center [697, 236] width 210 height 12
click at [595, 247] on p "​We look forward to connecting and if you have any questions, we're here for yo…" at bounding box center [697, 254] width 210 height 25
drag, startPoint x: 590, startPoint y: 247, endPoint x: 749, endPoint y: 250, distance: 158.6
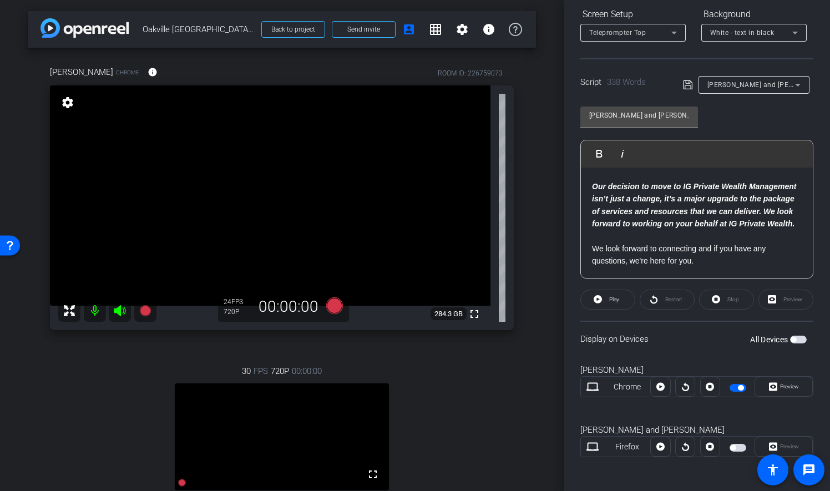
click at [735, 263] on p "​We look forward to connecting and if you have any questions, we're here for yo…" at bounding box center [697, 254] width 210 height 25
click at [630, 260] on p "​We look forward to connecting and if you have any questions, we're here for yo…" at bounding box center [697, 254] width 210 height 25
click at [716, 254] on p "​We look forward to connecting and if you have any questions, we're here for yo…" at bounding box center [697, 254] width 210 height 25
click at [719, 261] on p "​We look forward to connecting and if you have any questions, we're here for yo…" at bounding box center [697, 254] width 210 height 25
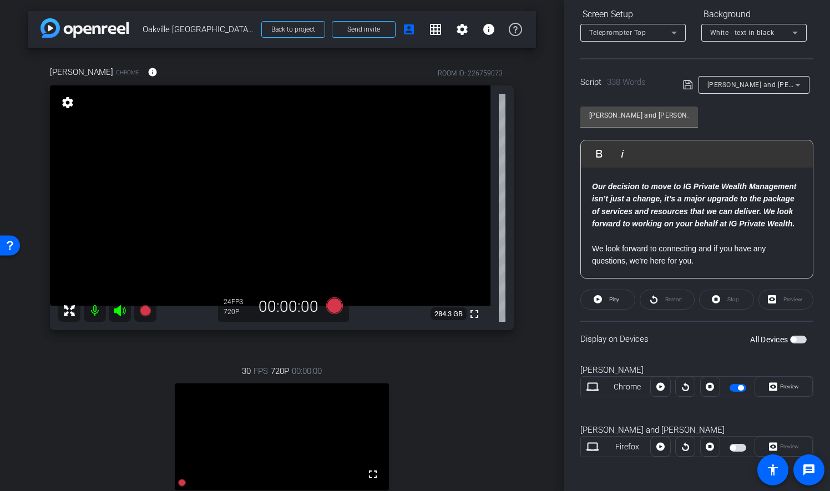
click at [626, 261] on p "​We look forward to connecting and if you have any questions, we're here for yo…" at bounding box center [697, 254] width 210 height 25
click at [753, 262] on p "We look forward to connecting and if you have any questions in the interim, we'…" at bounding box center [697, 254] width 210 height 25
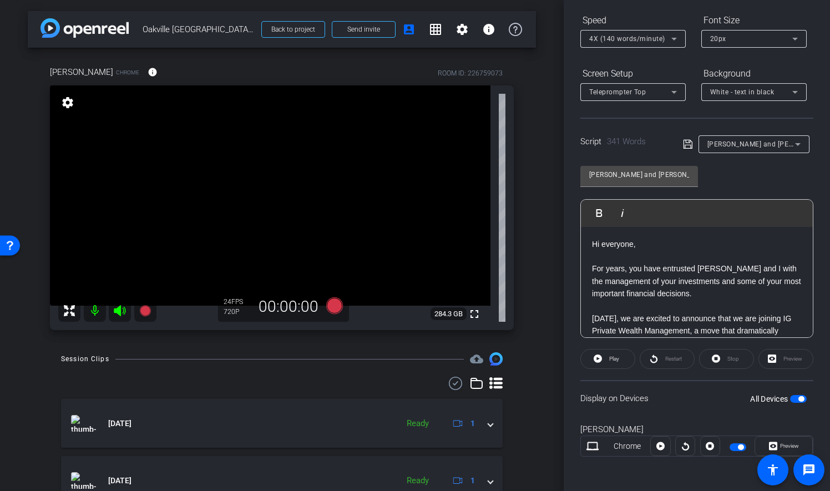
scroll to position [0, 0]
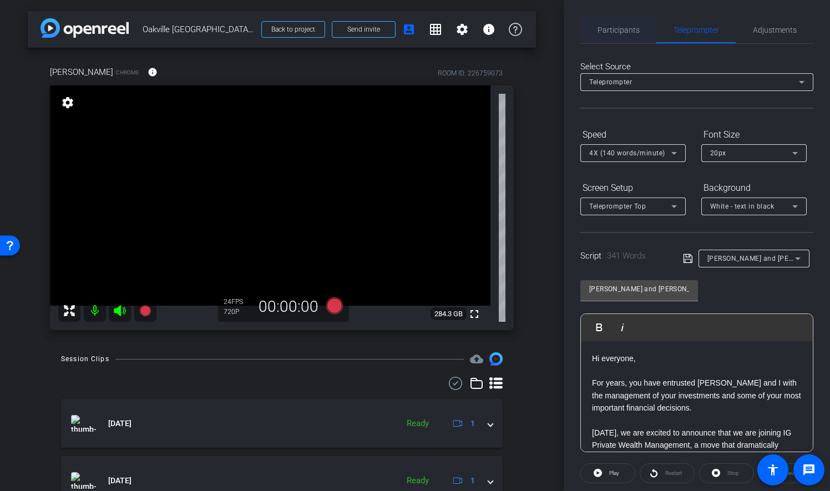
click at [634, 26] on span "Participants" at bounding box center [618, 30] width 42 height 8
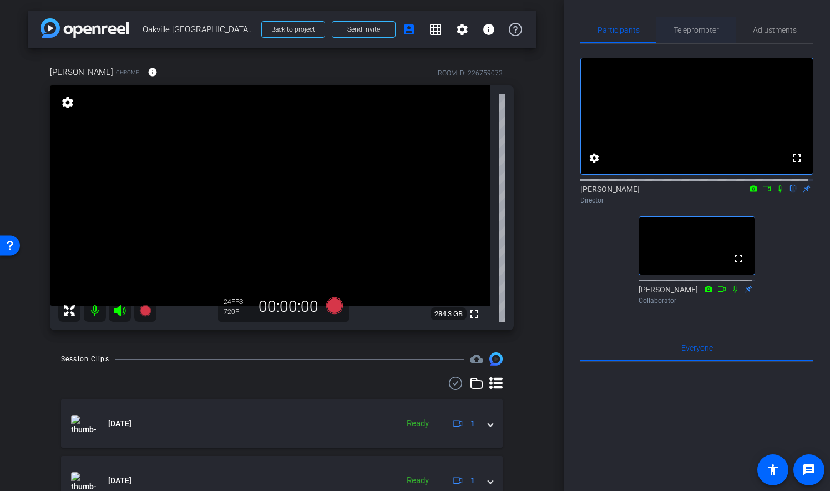
click at [691, 29] on span "Teleprompter" at bounding box center [695, 30] width 45 height 8
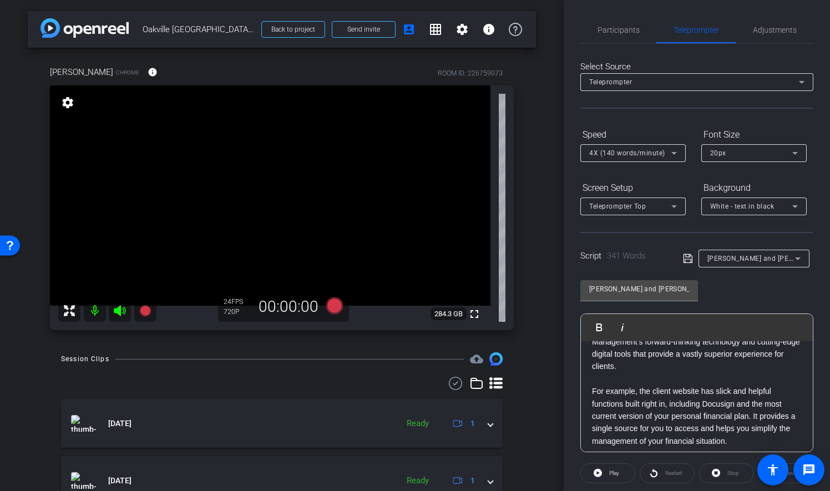
scroll to position [333, 0]
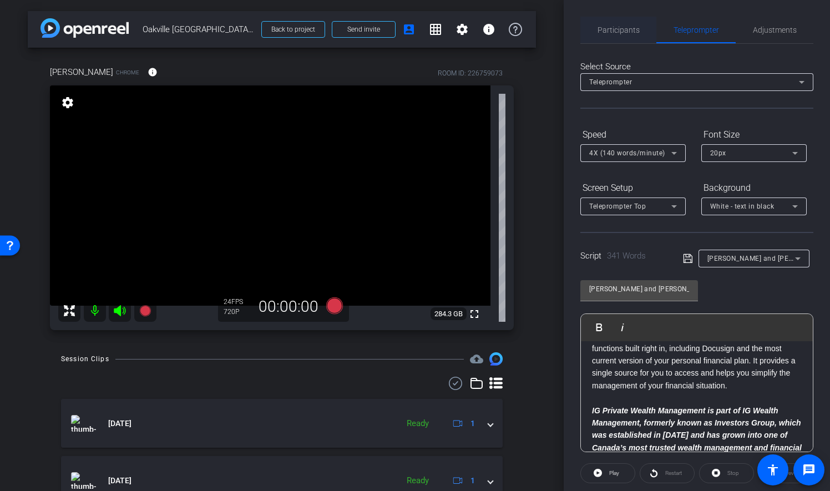
click at [612, 27] on span "Participants" at bounding box center [618, 30] width 42 height 8
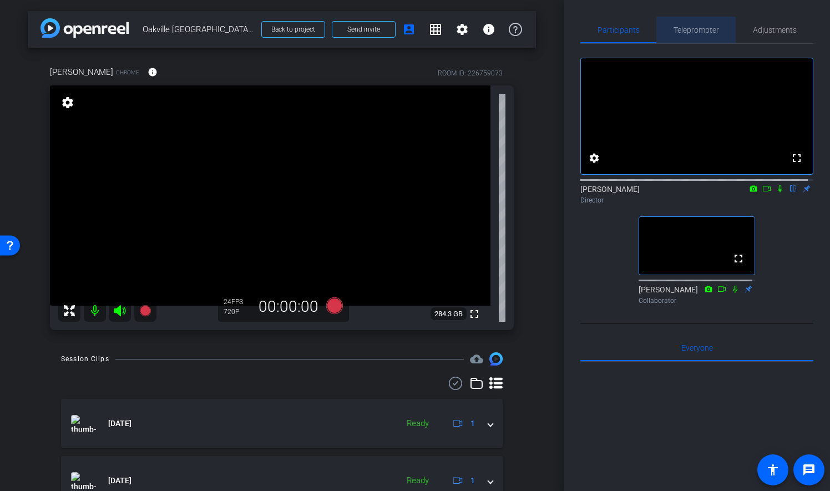
click at [705, 30] on span "Teleprompter" at bounding box center [695, 30] width 45 height 8
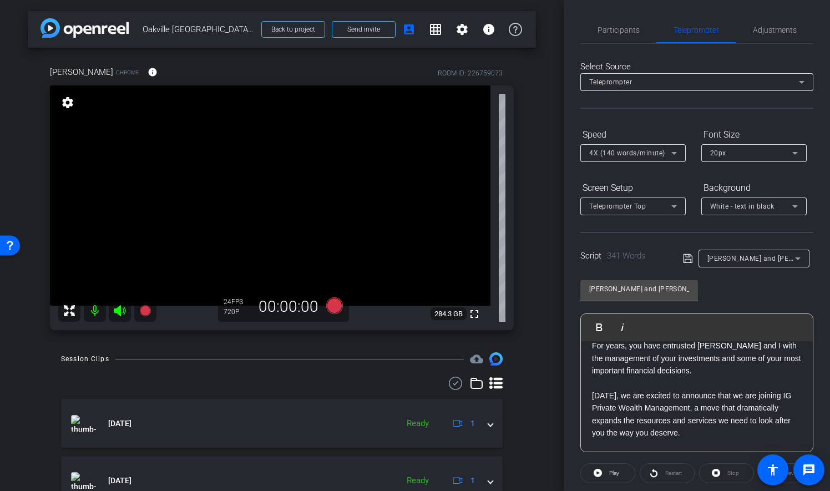
scroll to position [0, 0]
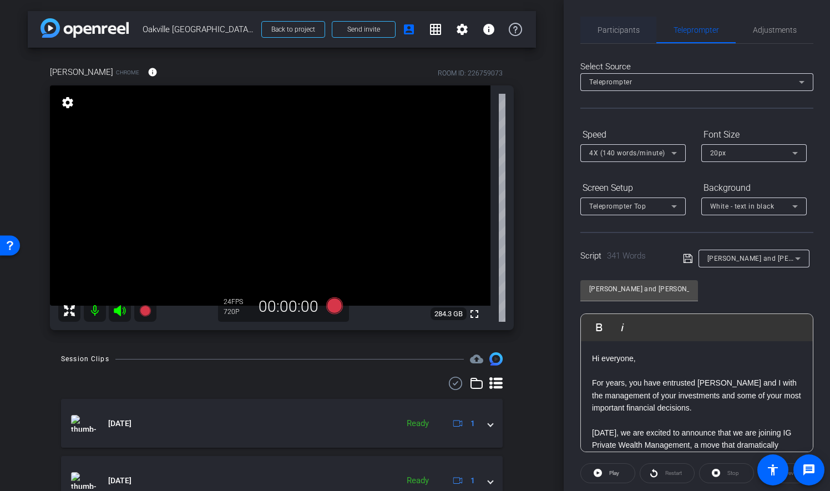
click at [633, 30] on span "Participants" at bounding box center [618, 30] width 42 height 8
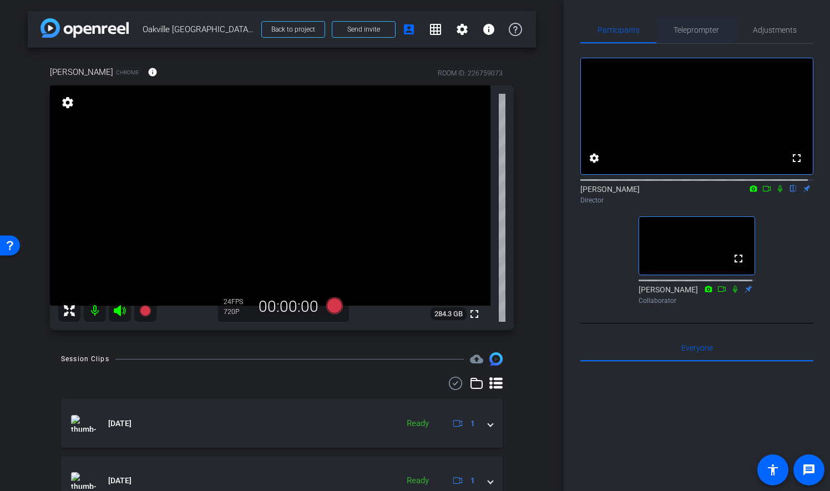
click at [703, 24] on span "Teleprompter" at bounding box center [695, 30] width 45 height 27
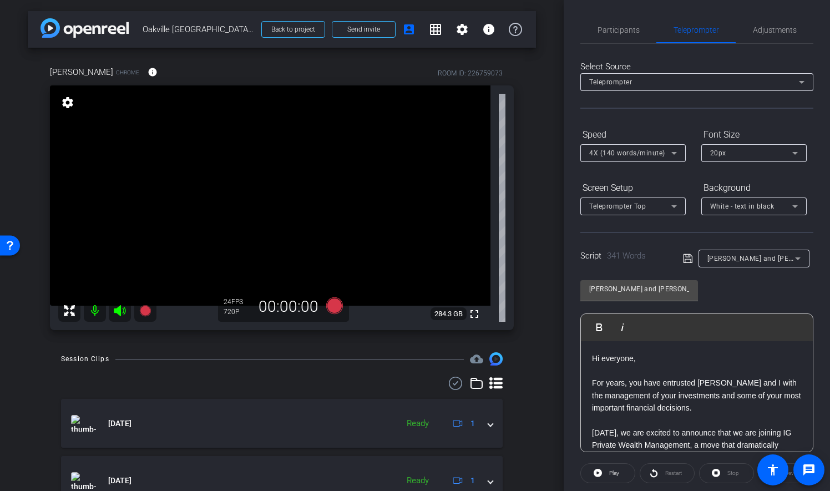
click at [685, 257] on icon at bounding box center [688, 258] width 10 height 13
click at [331, 306] on icon at bounding box center [334, 305] width 17 height 17
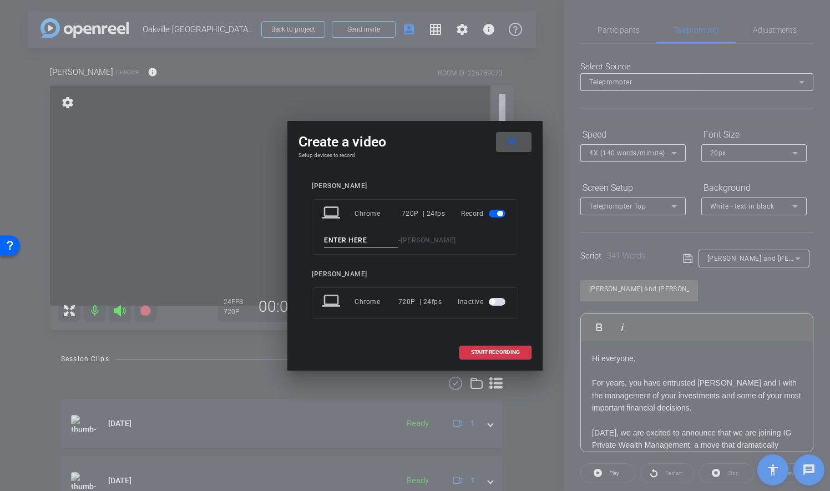
click at [358, 240] on input at bounding box center [361, 240] width 74 height 14
type input "04"
click at [516, 139] on mat-icon "close" at bounding box center [512, 142] width 14 height 14
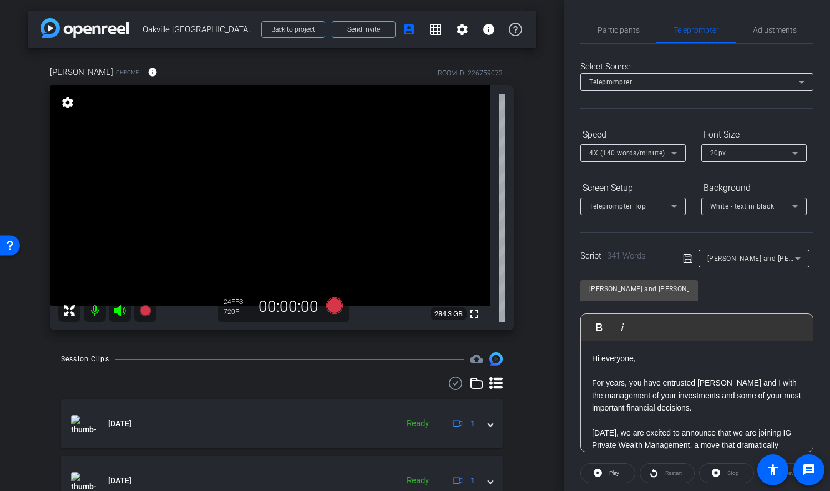
click at [672, 151] on icon at bounding box center [673, 152] width 13 height 13
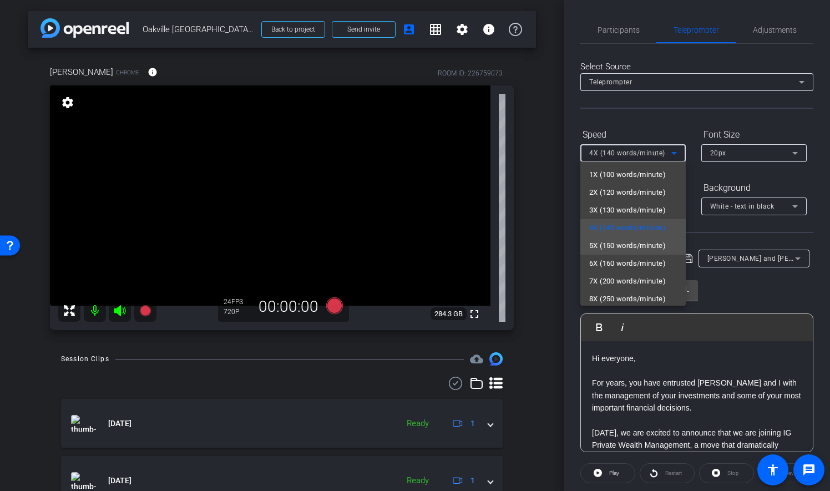
click at [642, 243] on span "5X (150 words/minute)" at bounding box center [627, 245] width 77 height 13
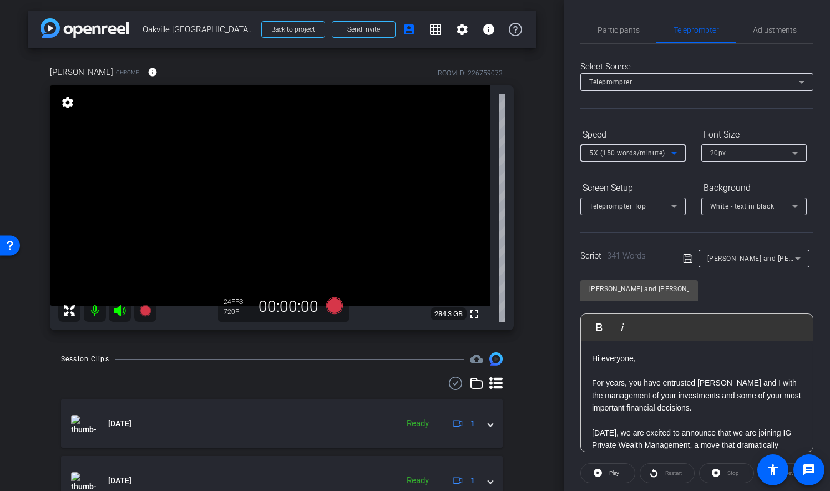
click at [687, 184] on div "Screen Setup Teleprompter Top Background White - text in black" at bounding box center [696, 197] width 233 height 37
click at [329, 305] on icon at bounding box center [334, 305] width 17 height 17
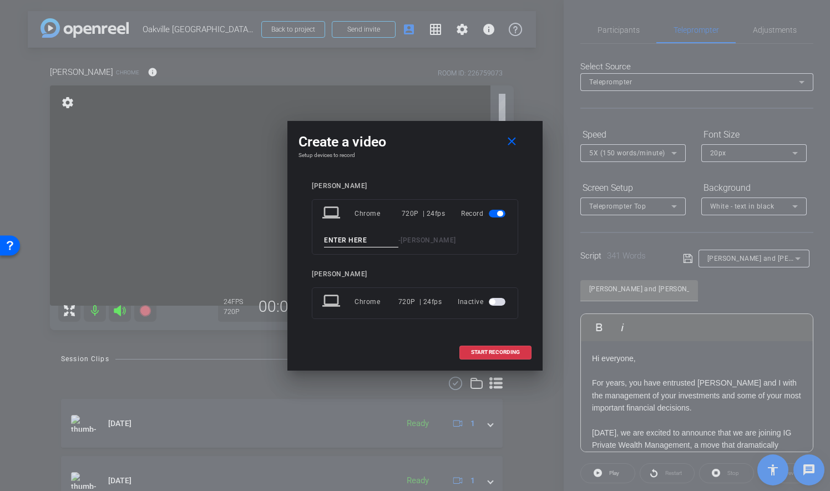
click at [367, 240] on input at bounding box center [361, 240] width 74 height 14
type input "04"
click at [486, 351] on span "START RECORDING" at bounding box center [495, 352] width 49 height 6
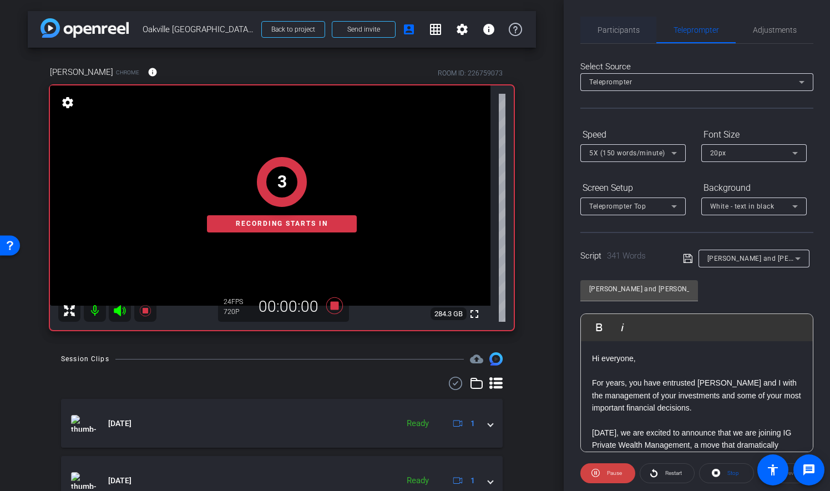
click at [615, 27] on span "Participants" at bounding box center [618, 30] width 42 height 8
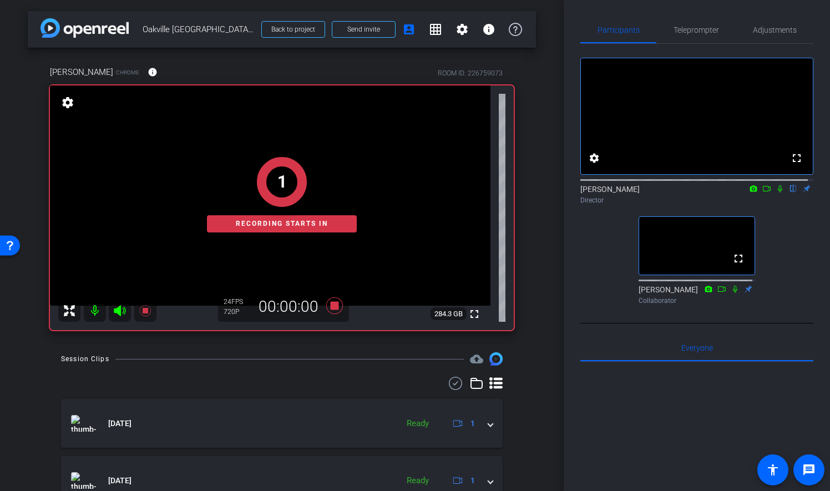
click at [775, 192] on icon at bounding box center [779, 189] width 9 height 8
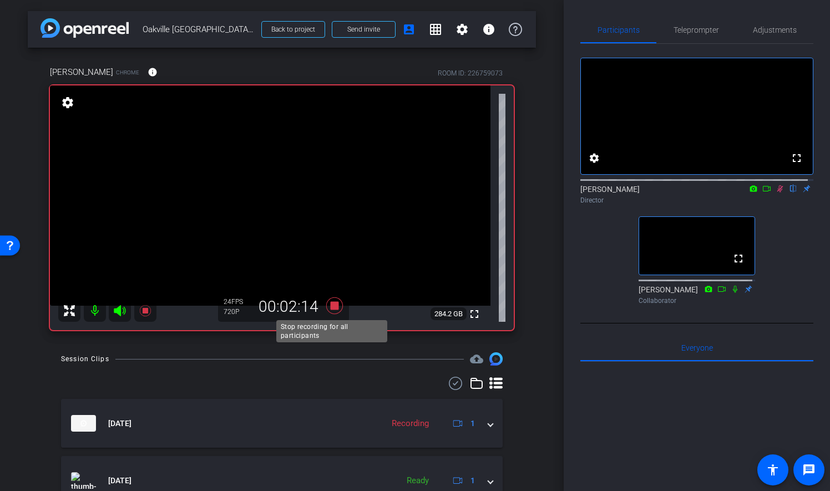
click at [329, 304] on icon at bounding box center [334, 305] width 17 height 17
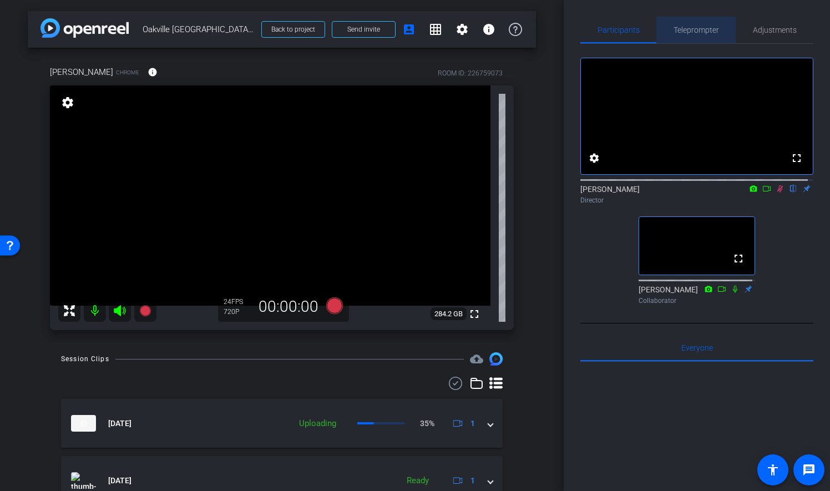
click at [702, 28] on span "Teleprompter" at bounding box center [695, 30] width 45 height 8
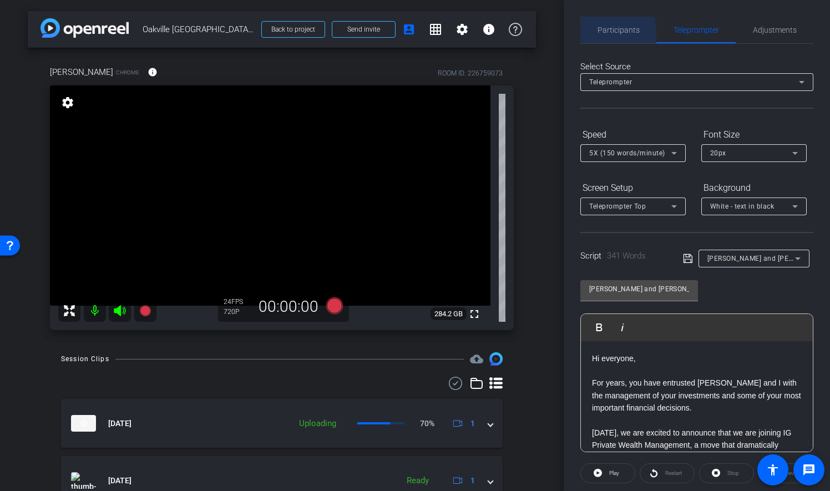
click at [601, 33] on span "Participants" at bounding box center [618, 30] width 42 height 8
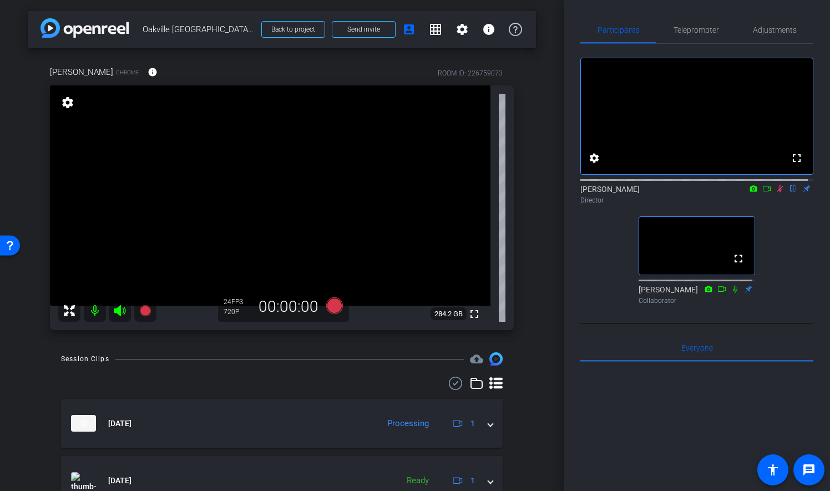
click at [777, 192] on icon at bounding box center [780, 188] width 6 height 7
click at [709, 35] on span "Teleprompter" at bounding box center [695, 30] width 45 height 27
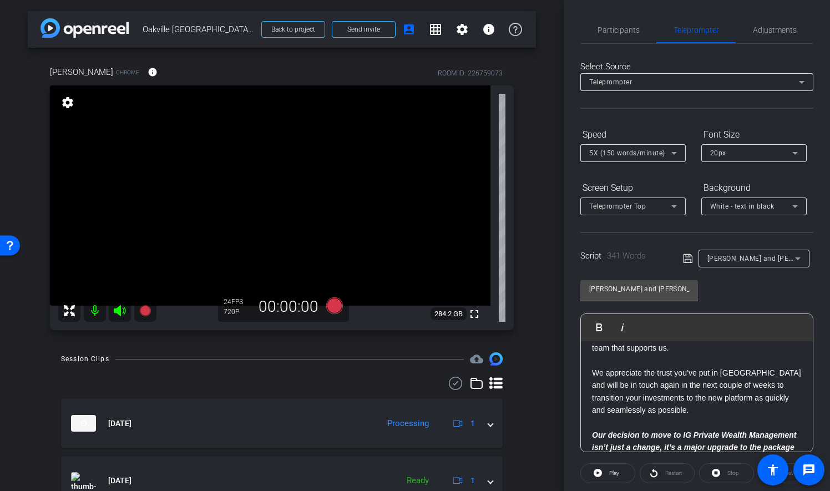
scroll to position [483, 0]
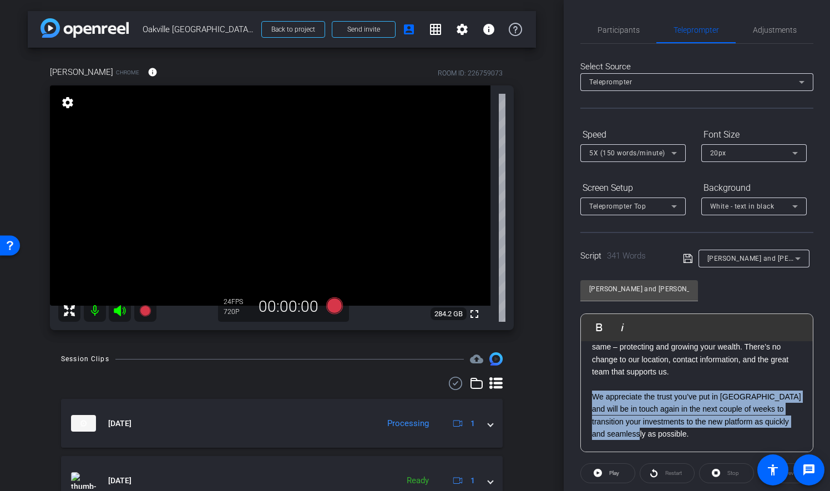
drag, startPoint x: 592, startPoint y: 393, endPoint x: 694, endPoint y: 434, distance: 110.0
click at [694, 434] on p "We appreciate the trust you’ve put in us and will be in touch again in the next…" at bounding box center [697, 415] width 210 height 50
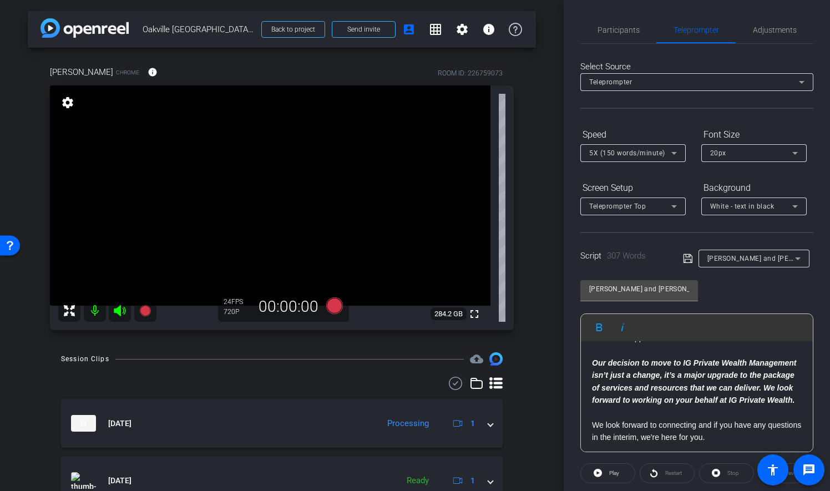
scroll to position [532, 0]
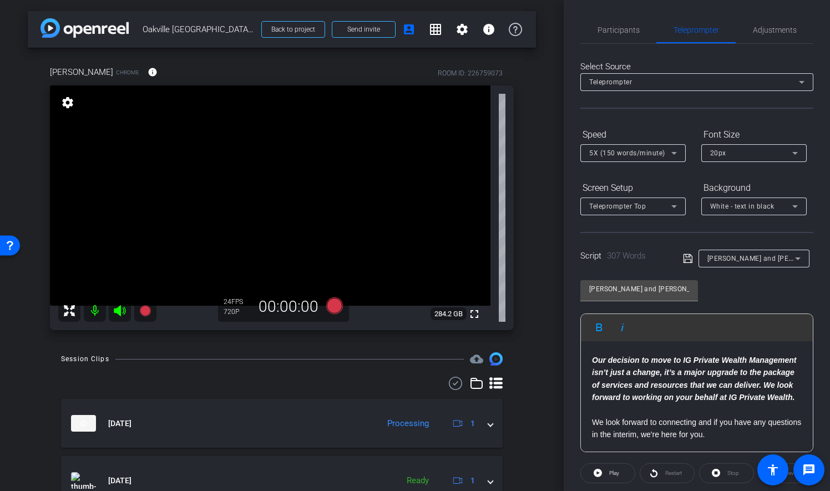
click at [590, 420] on div "Hi everyone, For years, you have entrusted Brad and I with the management of yo…" at bounding box center [697, 136] width 232 height 631
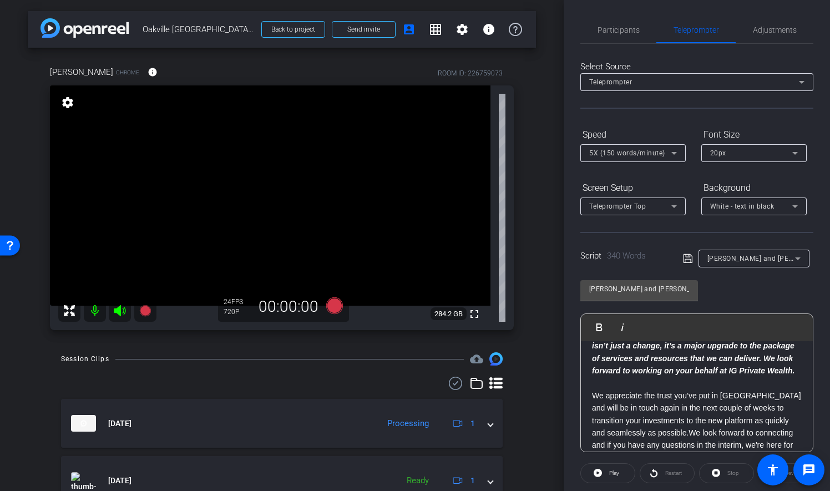
scroll to position [582, 0]
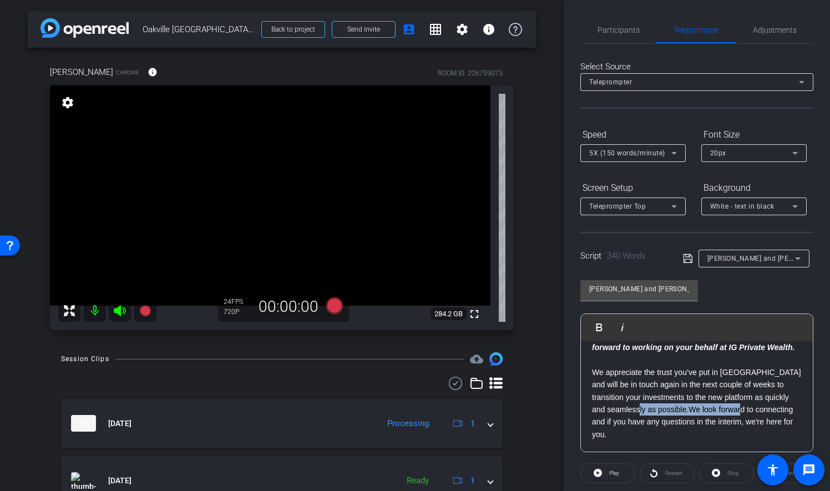
drag, startPoint x: 675, startPoint y: 409, endPoint x: 783, endPoint y: 407, distance: 107.6
click at [783, 407] on p "We appreciate the trust you’ve put in us and will be in touch again in the next…" at bounding box center [697, 403] width 210 height 74
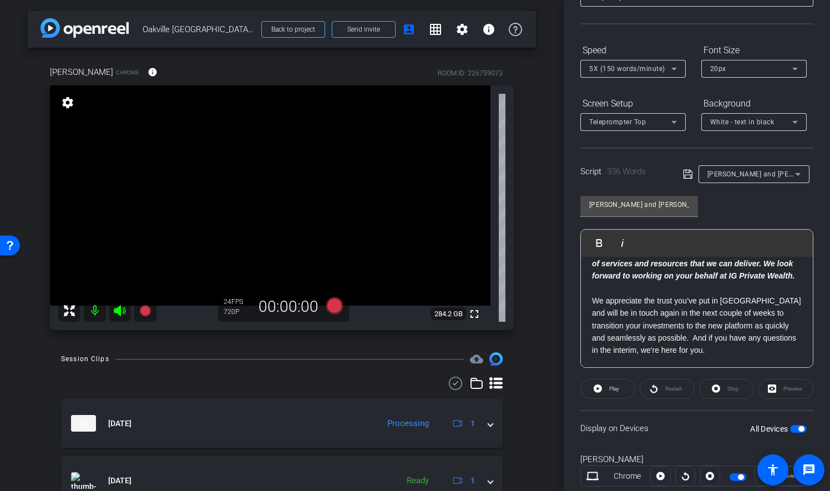
scroll to position [111, 0]
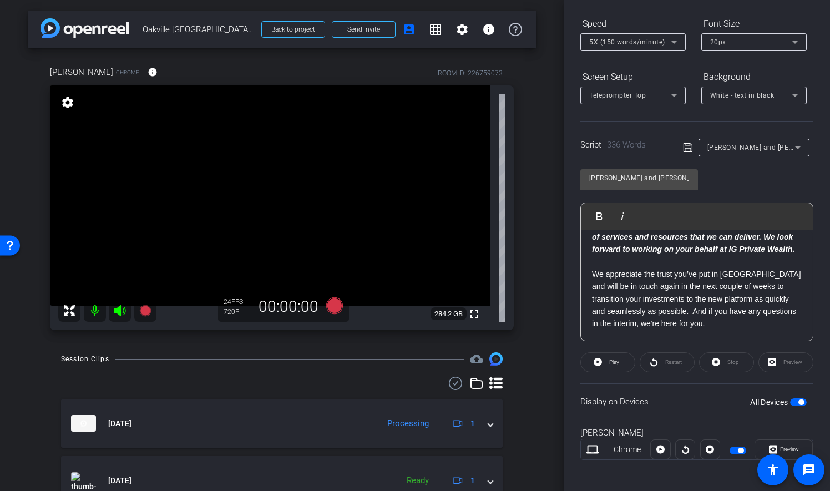
click at [712, 321] on p "We appreciate the trust you’ve put in us and will be in touch again in the next…" at bounding box center [697, 299] width 210 height 62
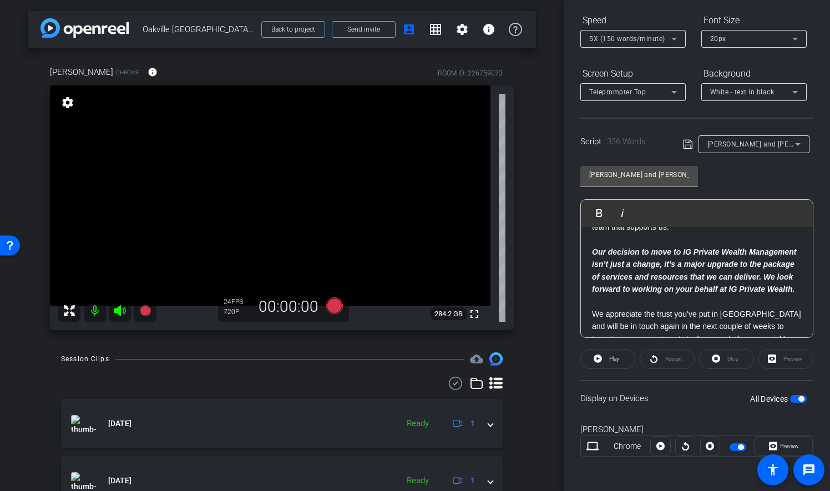
scroll to position [458, 0]
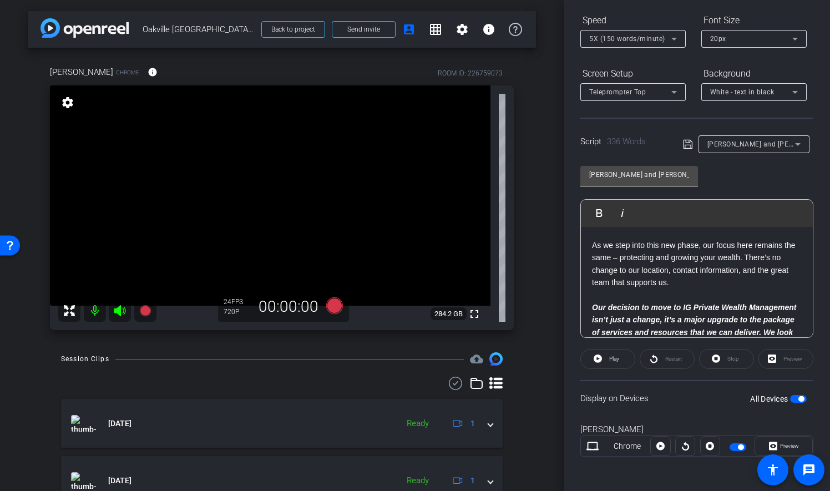
click at [705, 295] on p at bounding box center [697, 295] width 210 height 12
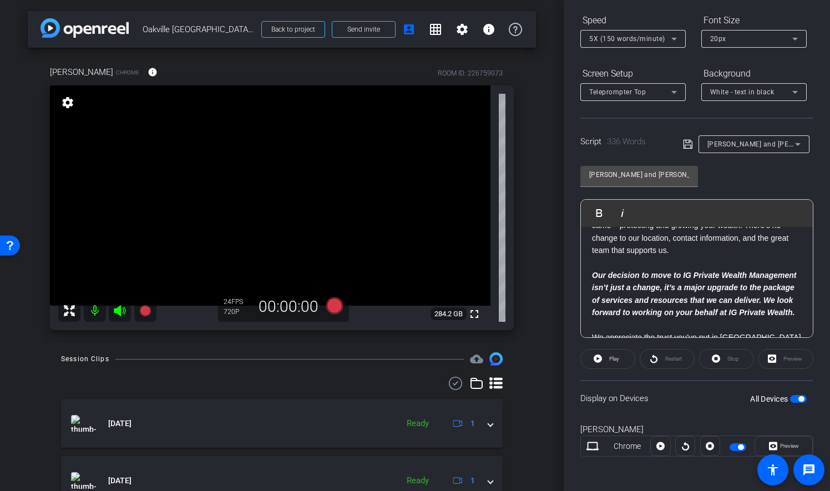
scroll to position [514, 0]
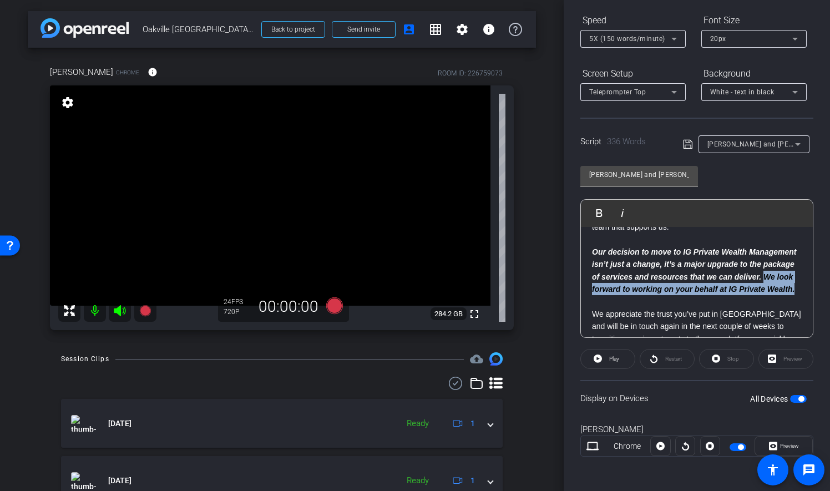
drag, startPoint x: 671, startPoint y: 299, endPoint x: 623, endPoint y: 290, distance: 48.1
click at [623, 290] on p "Our decision to move to IG Private Wealth Management isn’t just a change, it’s …" at bounding box center [697, 271] width 210 height 50
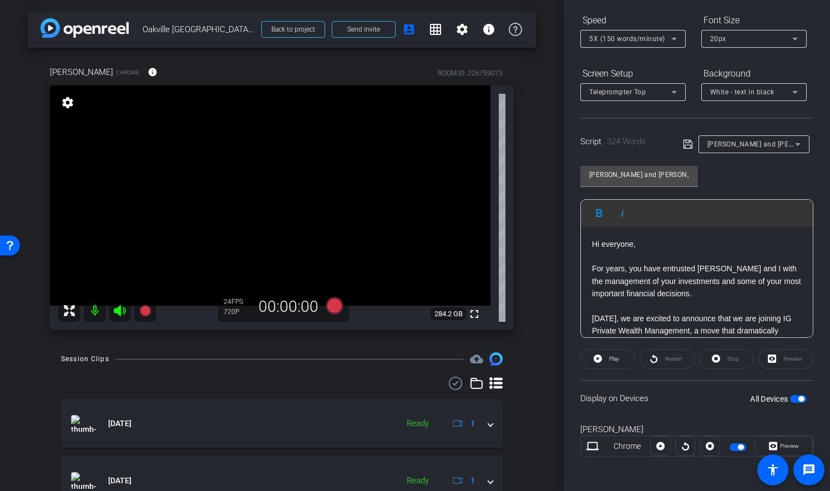
scroll to position [0, 0]
click at [592, 246] on p "Hi everyone," at bounding box center [697, 244] width 210 height 12
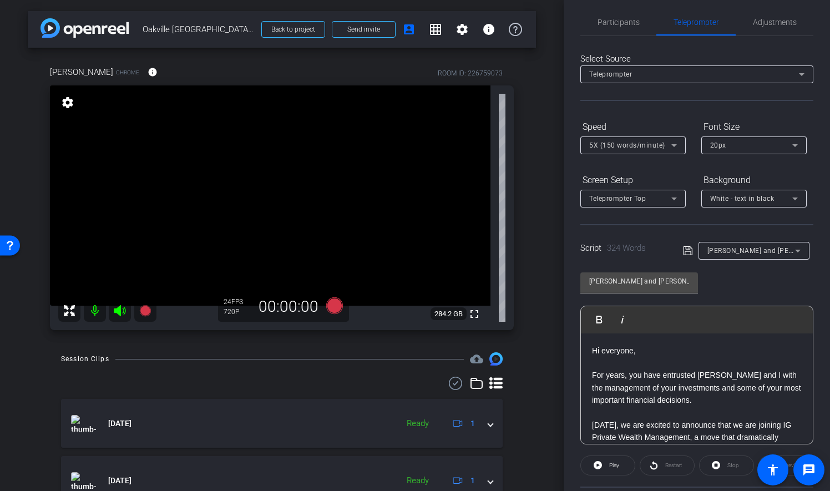
scroll to position [3, 0]
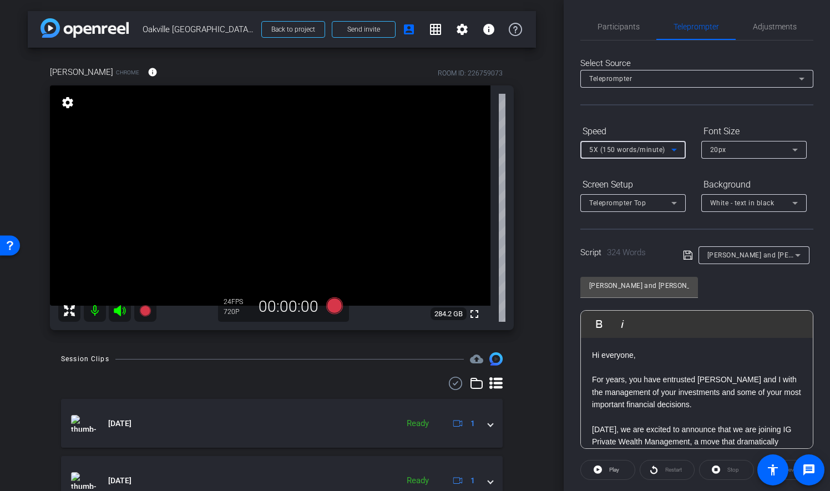
click at [677, 145] on icon at bounding box center [673, 149] width 13 height 13
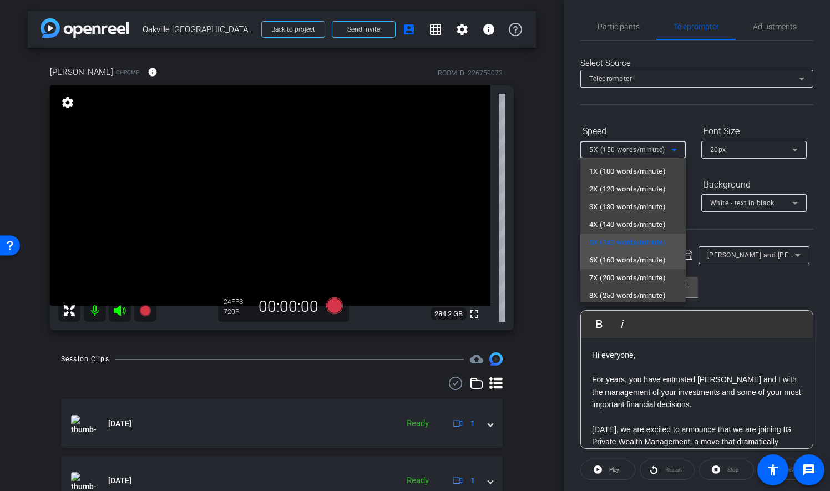
click at [616, 258] on span "6X (160 words/minute)" at bounding box center [627, 259] width 77 height 13
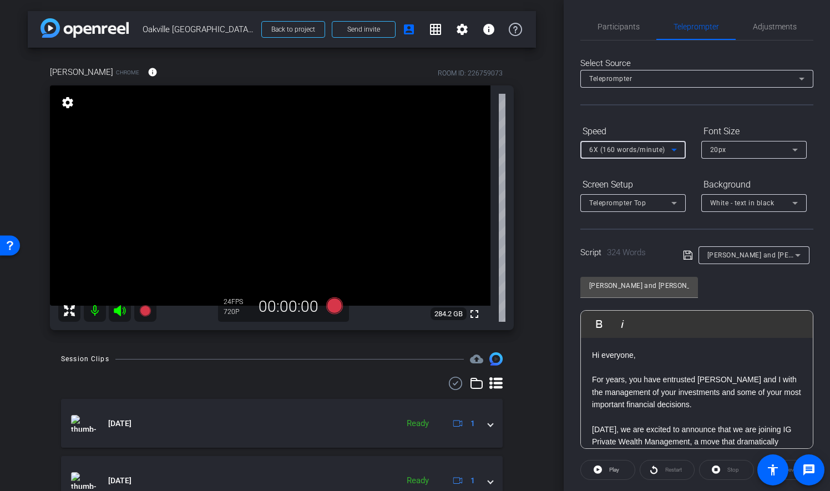
click at [686, 172] on form "Speed 6X (160 words/minute) Font Size 20px Screen Setup Teleprompter Top Backgr…" at bounding box center [696, 167] width 233 height 90
click at [621, 23] on span "Participants" at bounding box center [618, 27] width 42 height 8
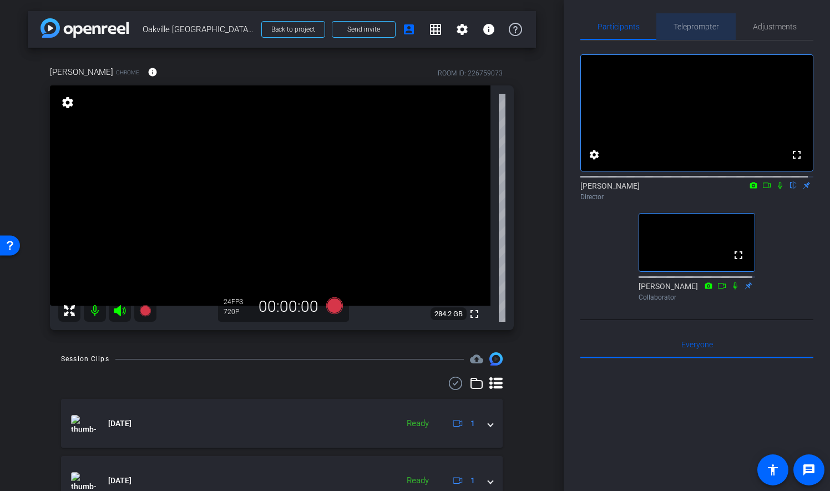
click at [705, 25] on span "Teleprompter" at bounding box center [695, 27] width 45 height 8
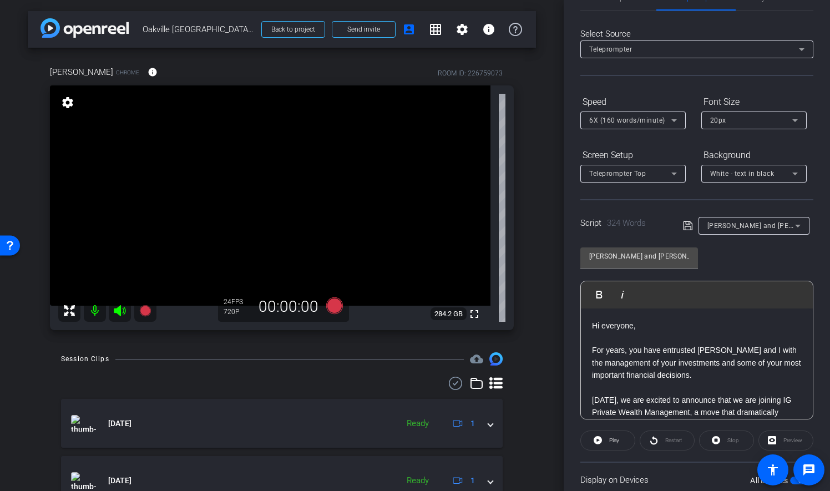
scroll to position [55, 0]
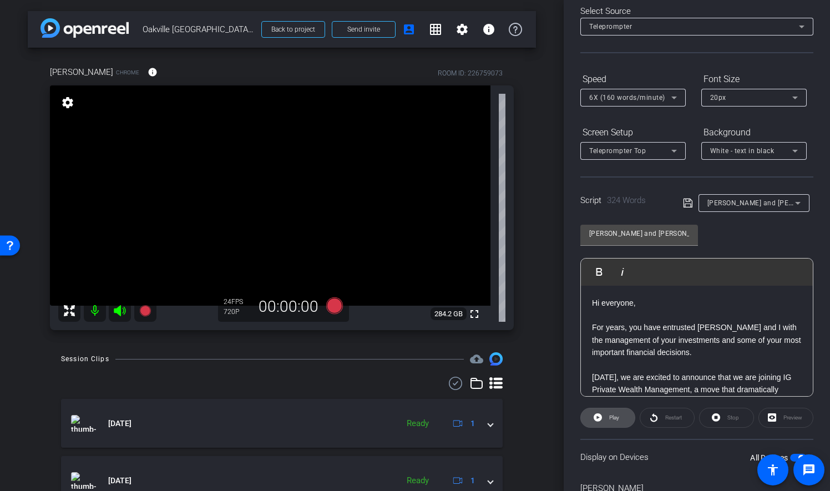
click at [612, 416] on span "Play" at bounding box center [614, 417] width 10 height 6
click at [611, 415] on span "Pause" at bounding box center [614, 417] width 15 height 6
click at [673, 418] on span "Restart" at bounding box center [673, 417] width 17 height 6
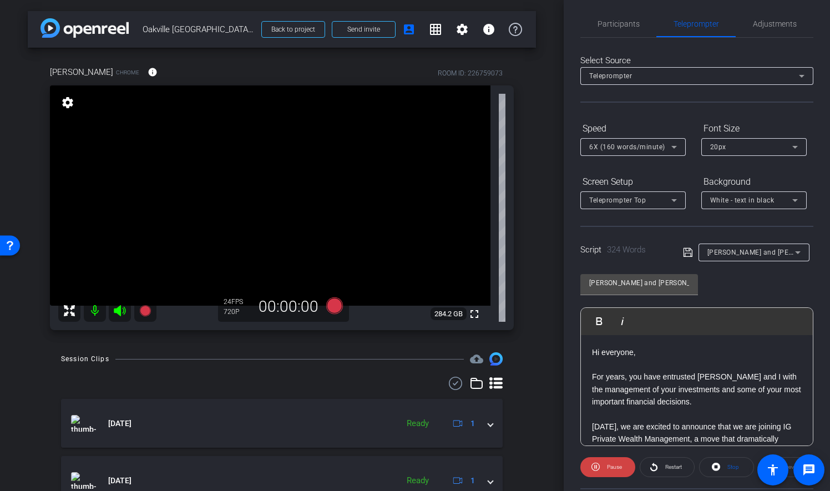
scroll to position [0, 0]
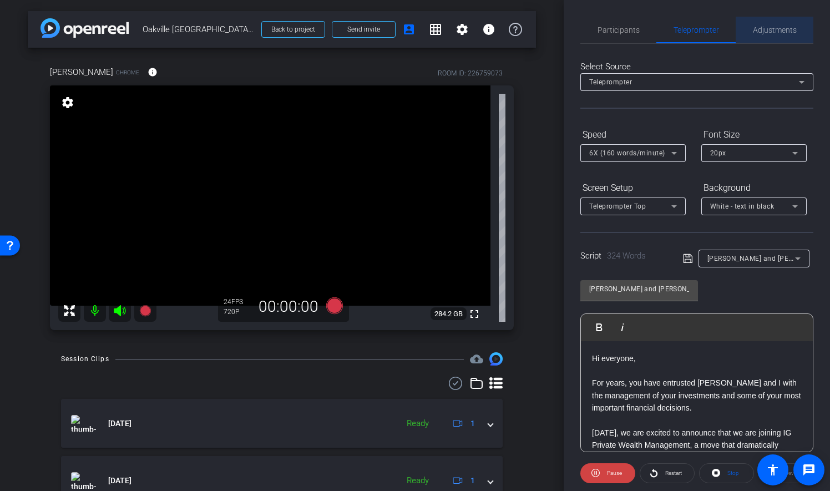
click at [774, 31] on span "Adjustments" at bounding box center [775, 30] width 44 height 8
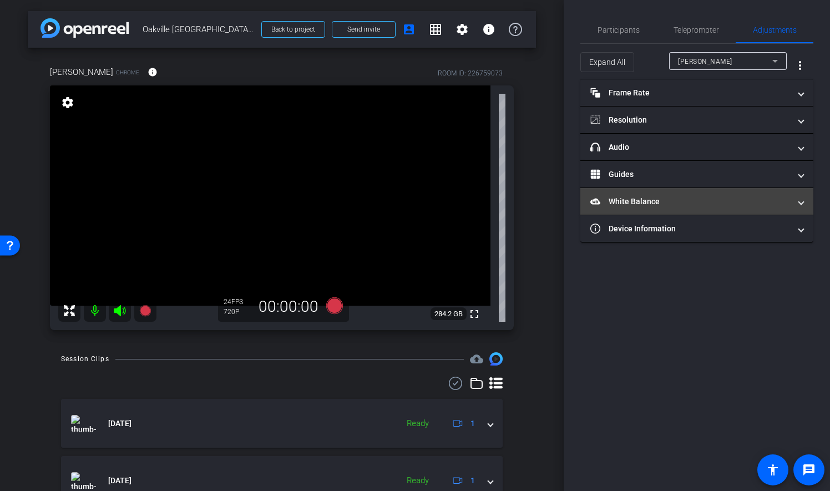
click at [801, 199] on span at bounding box center [801, 202] width 4 height 12
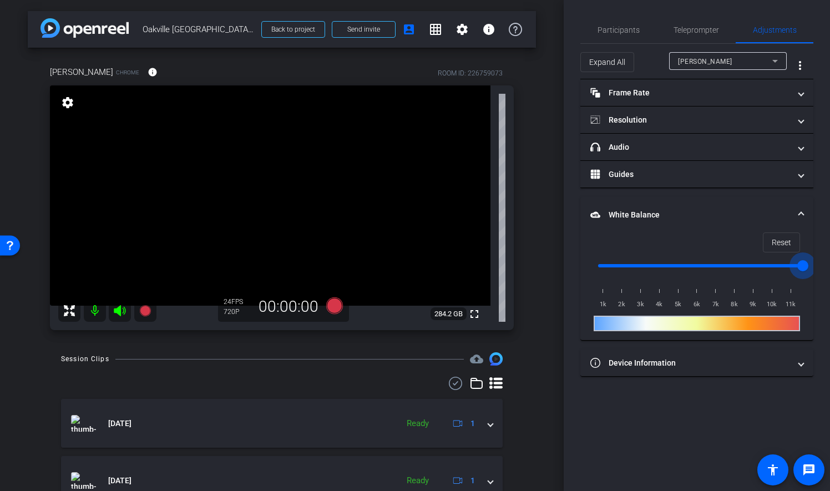
drag, startPoint x: 801, startPoint y: 264, endPoint x: 823, endPoint y: 277, distance: 25.9
click at [816, 277] on input "range" at bounding box center [701, 265] width 230 height 24
click at [802, 211] on span at bounding box center [801, 215] width 4 height 12
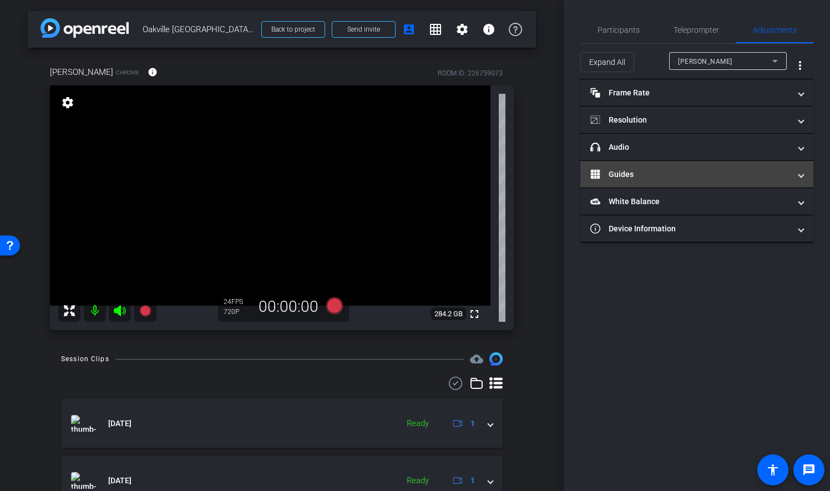
click at [800, 171] on span at bounding box center [801, 175] width 4 height 12
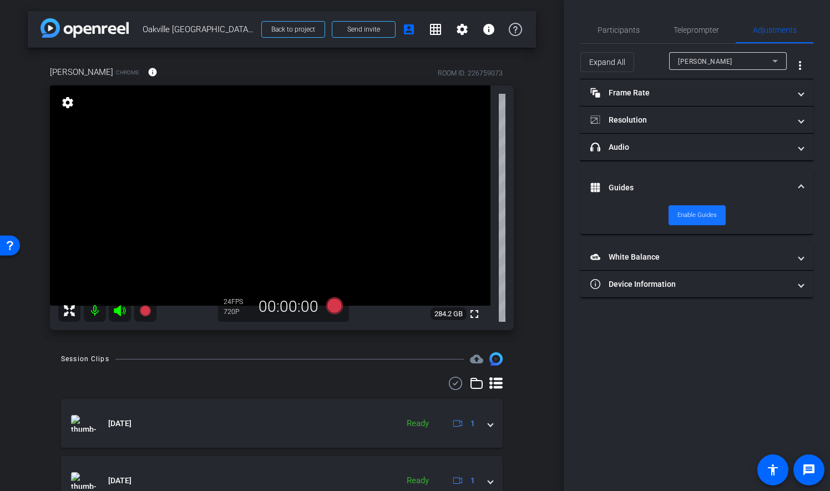
click at [719, 212] on span at bounding box center [696, 215] width 57 height 27
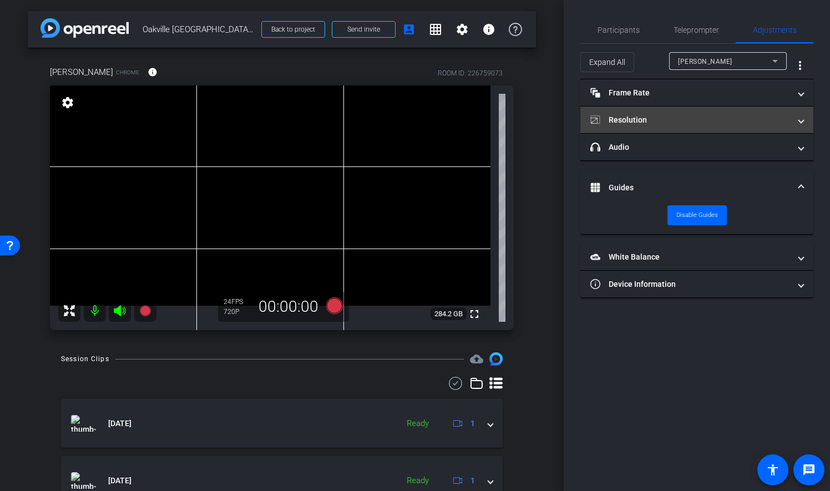
click at [805, 116] on mat-expansion-panel-header "Resolution" at bounding box center [696, 119] width 233 height 27
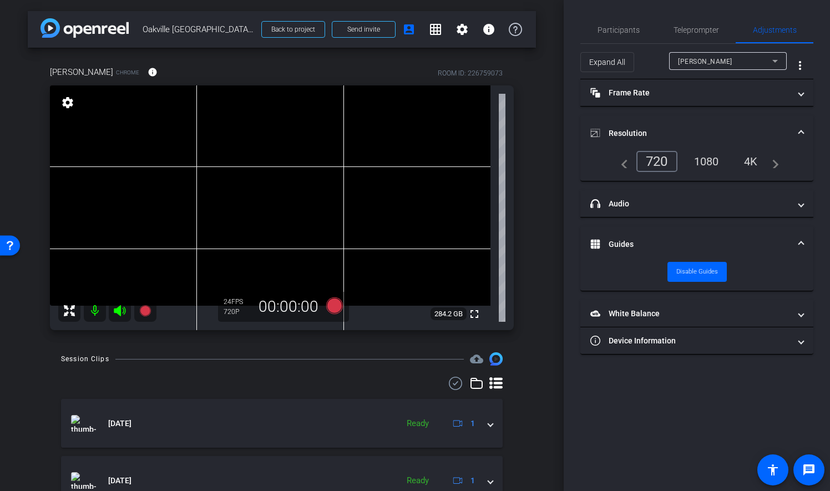
click at [705, 162] on div "1080" at bounding box center [707, 161] width 42 height 19
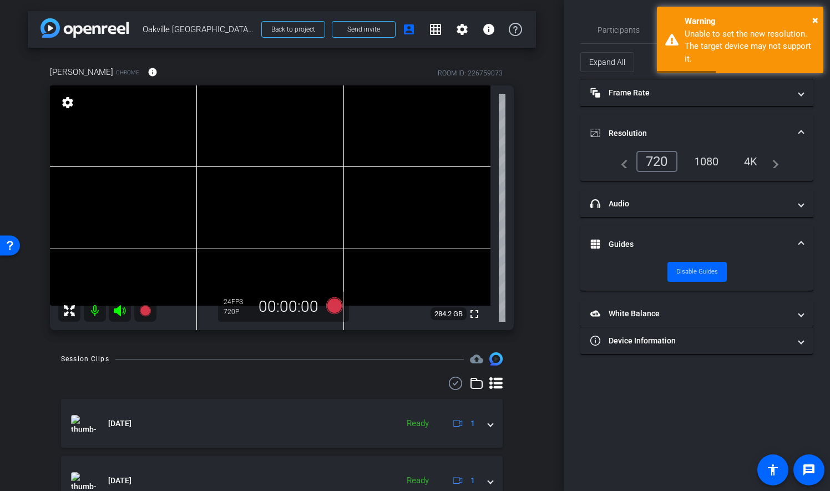
click at [662, 157] on div "720" at bounding box center [656, 161] width 41 height 21
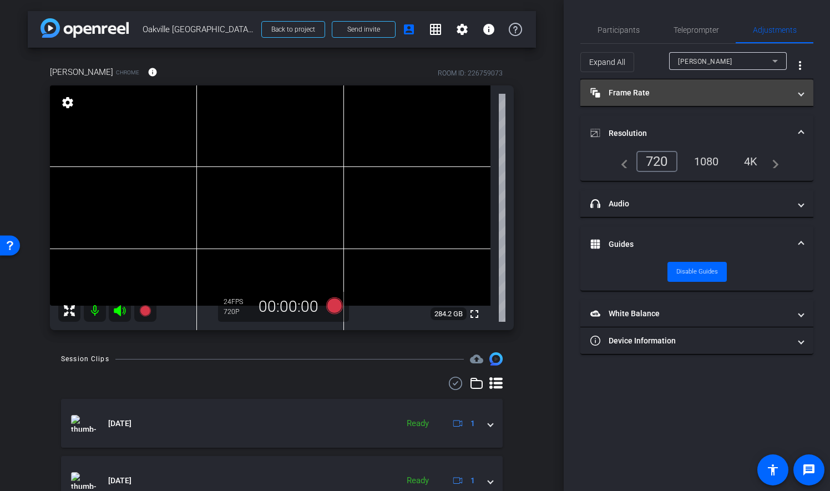
click at [804, 88] on mat-expansion-panel-header "Frame Rate Frame Rate" at bounding box center [696, 92] width 233 height 27
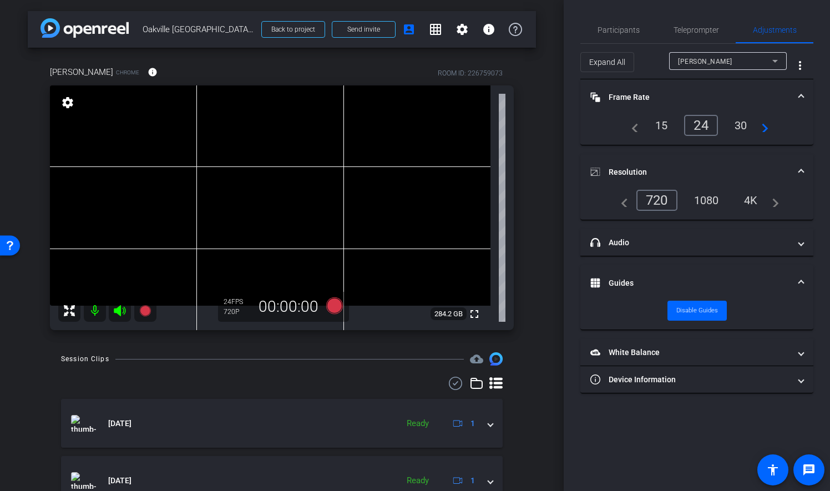
click at [804, 88] on mat-expansion-panel-header "Frame Rate Frame Rate" at bounding box center [696, 96] width 233 height 35
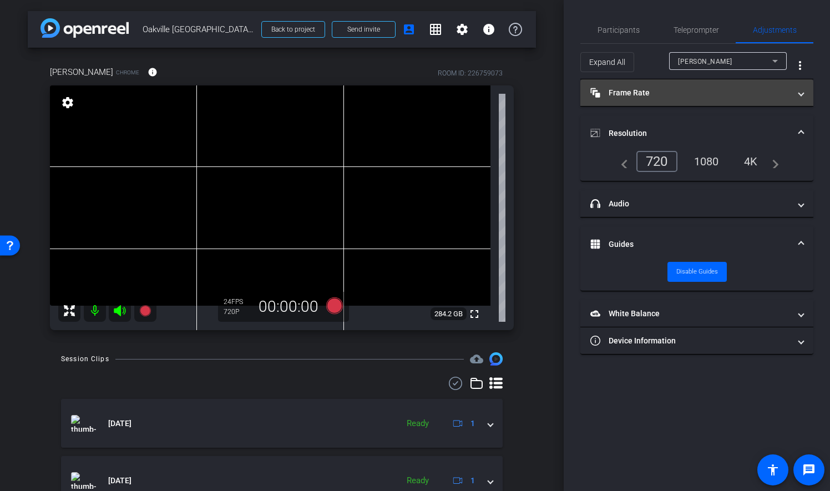
click at [804, 92] on mat-expansion-panel-header "Frame Rate Frame Rate" at bounding box center [696, 92] width 233 height 27
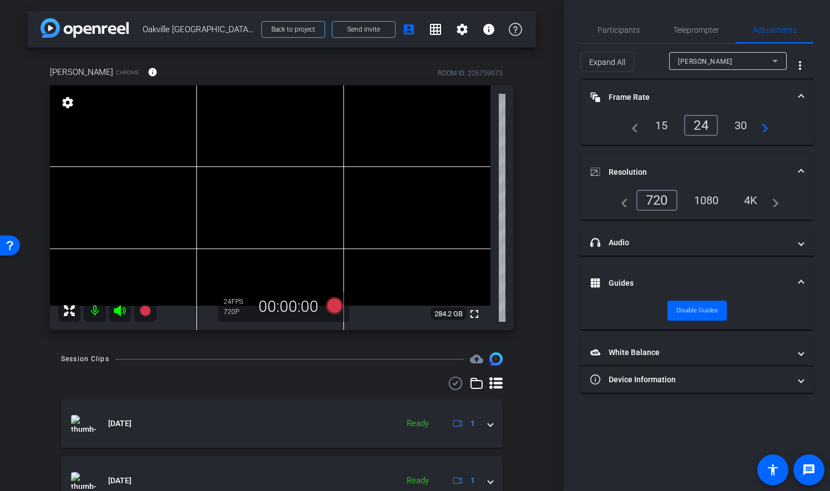
click at [804, 92] on mat-expansion-panel-header "Frame Rate Frame Rate" at bounding box center [696, 96] width 233 height 35
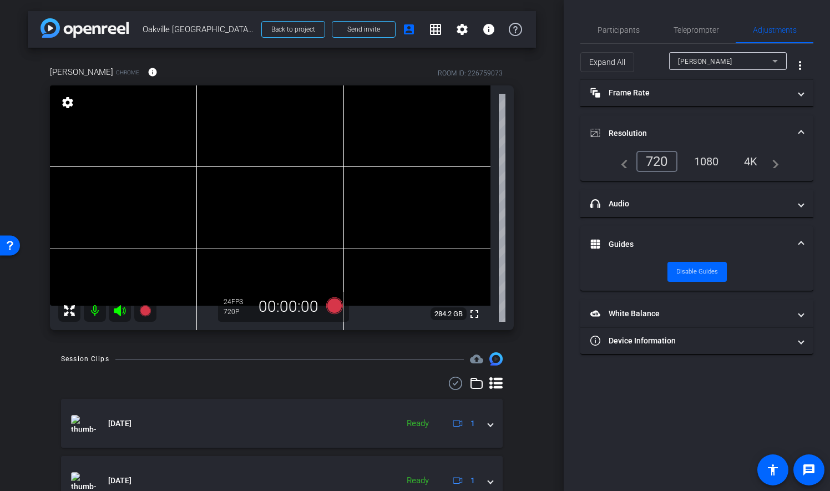
click at [804, 131] on mat-expansion-panel-header "Resolution" at bounding box center [696, 132] width 233 height 35
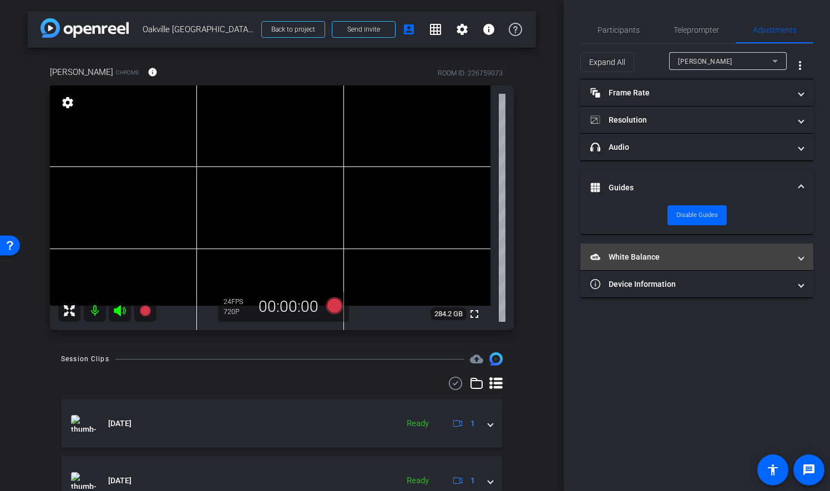
click at [801, 258] on span at bounding box center [801, 257] width 4 height 12
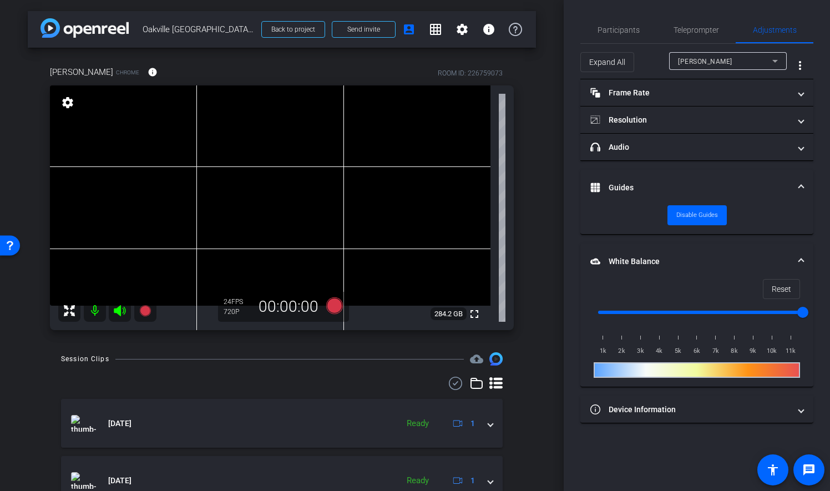
click at [662, 313] on input "range" at bounding box center [701, 312] width 230 height 24
click at [791, 287] on span at bounding box center [781, 289] width 36 height 27
click at [801, 312] on input "range" at bounding box center [701, 312] width 230 height 24
click at [761, 313] on input "range" at bounding box center [701, 312] width 230 height 24
click at [713, 311] on input "range" at bounding box center [701, 312] width 230 height 24
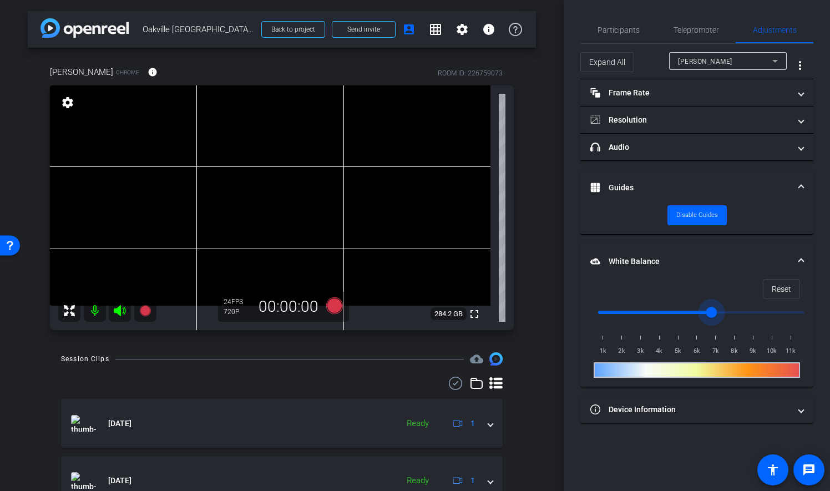
click at [693, 311] on input "range" at bounding box center [701, 312] width 230 height 24
click at [699, 309] on input "range" at bounding box center [701, 312] width 230 height 24
click at [690, 311] on input "range" at bounding box center [701, 312] width 230 height 24
click at [673, 307] on input "range" at bounding box center [701, 312] width 230 height 24
click at [633, 307] on input "range" at bounding box center [701, 312] width 230 height 24
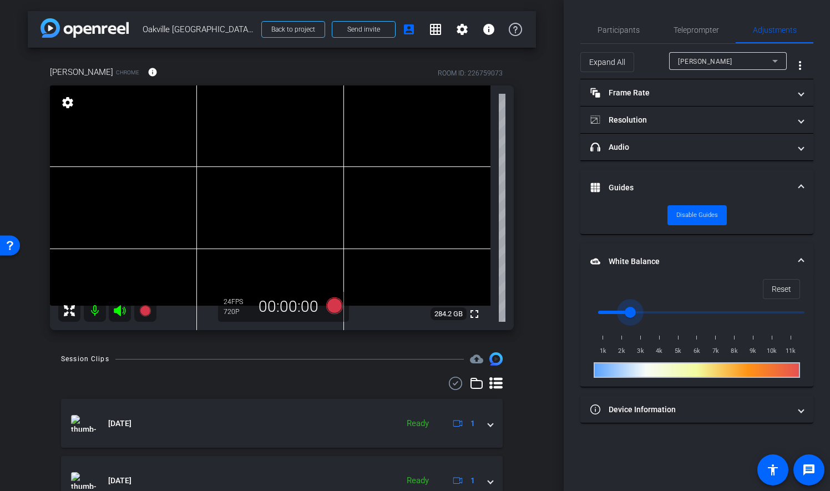
type input "2000"
click at [621, 308] on input "range" at bounding box center [701, 312] width 230 height 24
click at [630, 29] on span "Participants" at bounding box center [618, 30] width 42 height 8
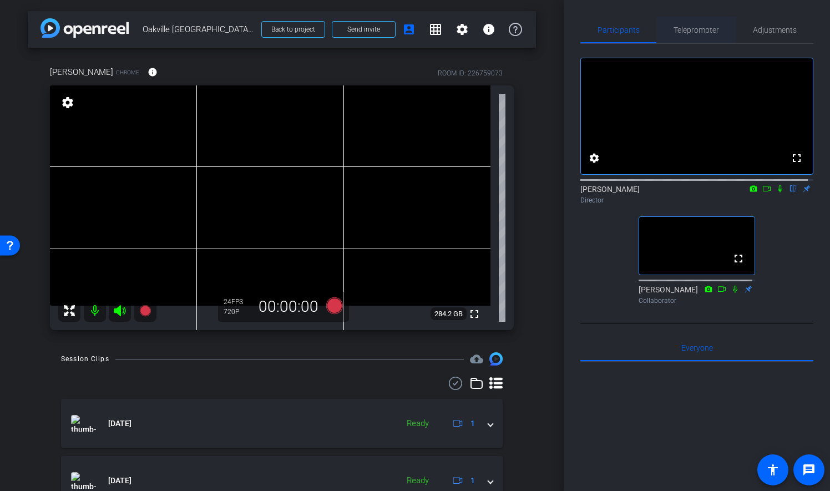
click at [683, 26] on span "Teleprompter" at bounding box center [695, 30] width 45 height 8
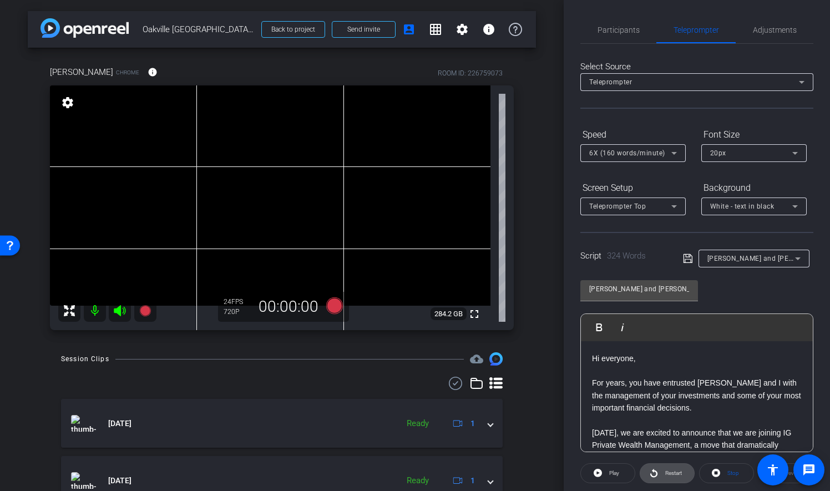
click at [673, 471] on span "Restart" at bounding box center [673, 473] width 17 height 6
click at [332, 305] on icon at bounding box center [334, 305] width 17 height 17
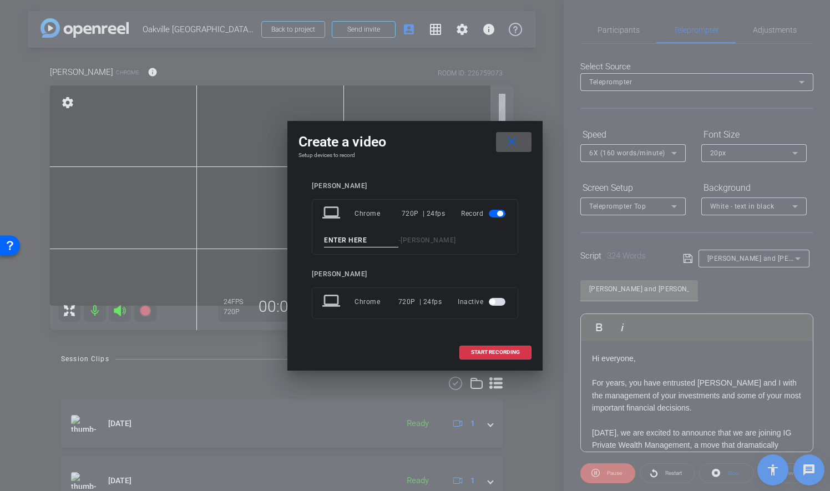
click at [373, 240] on input at bounding box center [361, 240] width 74 height 14
type input "05"
click at [521, 138] on span at bounding box center [513, 142] width 35 height 27
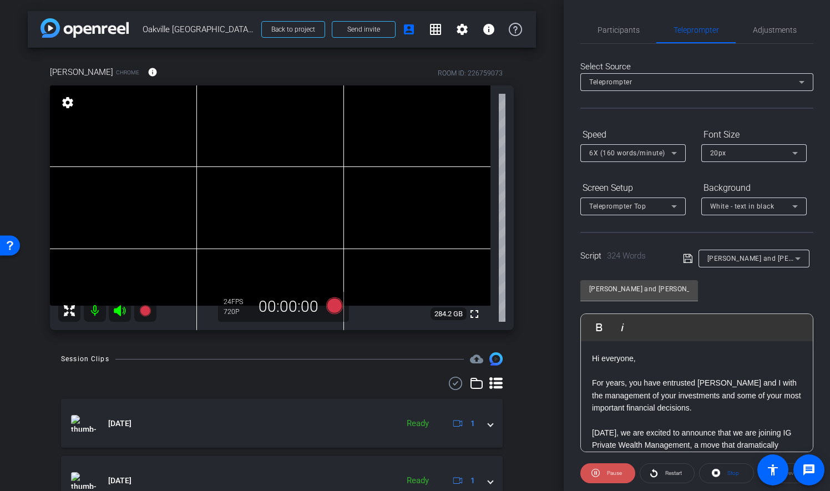
click at [612, 470] on span "Pause" at bounding box center [614, 473] width 15 height 6
click at [678, 470] on span "Restart" at bounding box center [673, 473] width 17 height 6
click at [622, 471] on span at bounding box center [607, 473] width 55 height 27
click at [333, 303] on icon at bounding box center [334, 305] width 17 height 17
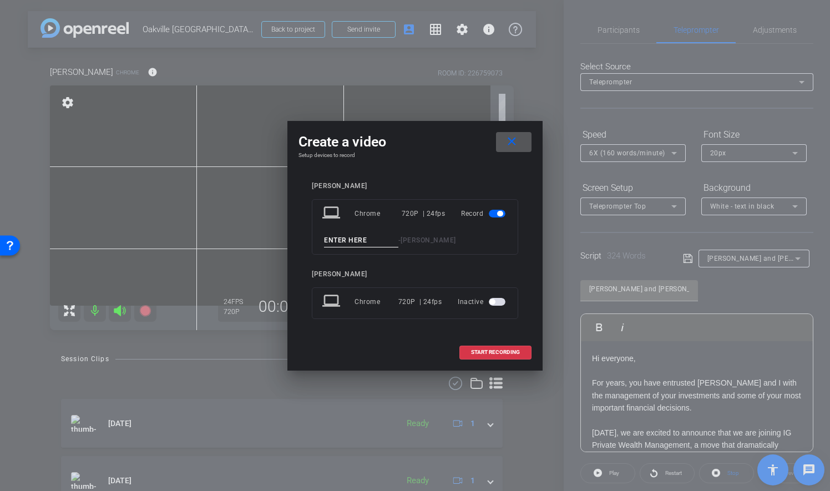
click at [357, 236] on input at bounding box center [361, 240] width 74 height 14
type input "05"
click at [515, 349] on span "START RECORDING" at bounding box center [495, 352] width 49 height 6
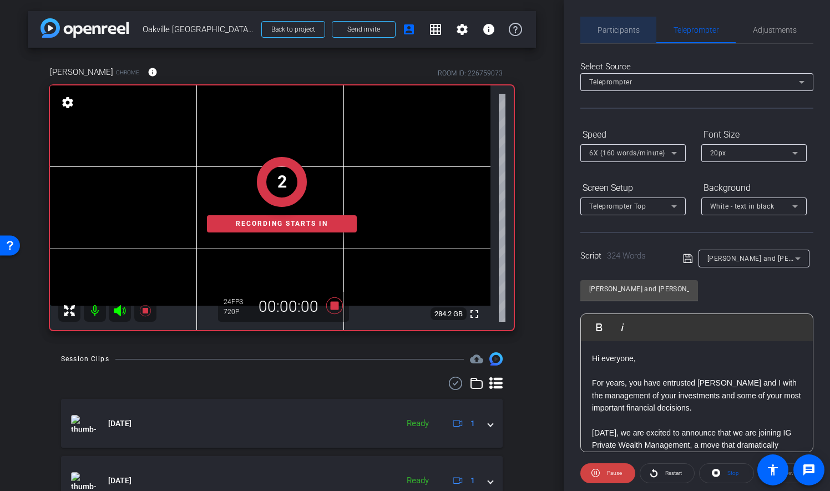
click at [626, 24] on span "Participants" at bounding box center [618, 30] width 42 height 27
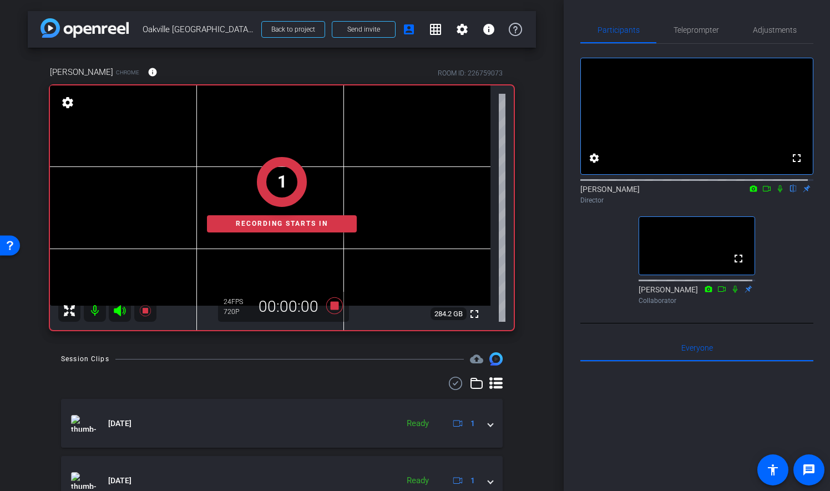
click at [778, 192] on icon at bounding box center [780, 188] width 4 height 7
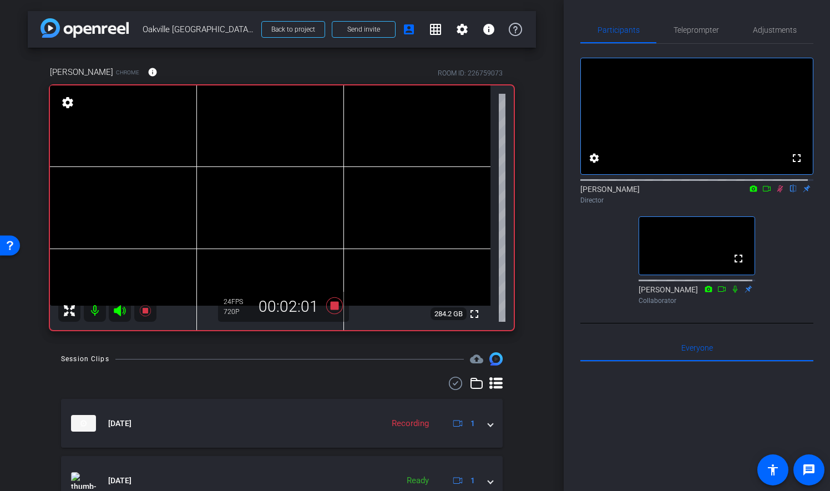
click at [777, 192] on icon at bounding box center [780, 188] width 6 height 7
click at [332, 305] on icon at bounding box center [334, 305] width 17 height 17
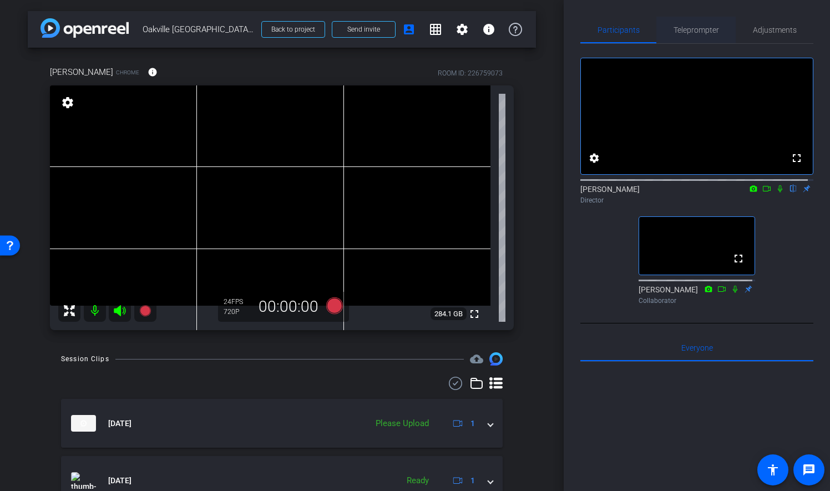
click at [703, 28] on span "Teleprompter" at bounding box center [695, 30] width 45 height 8
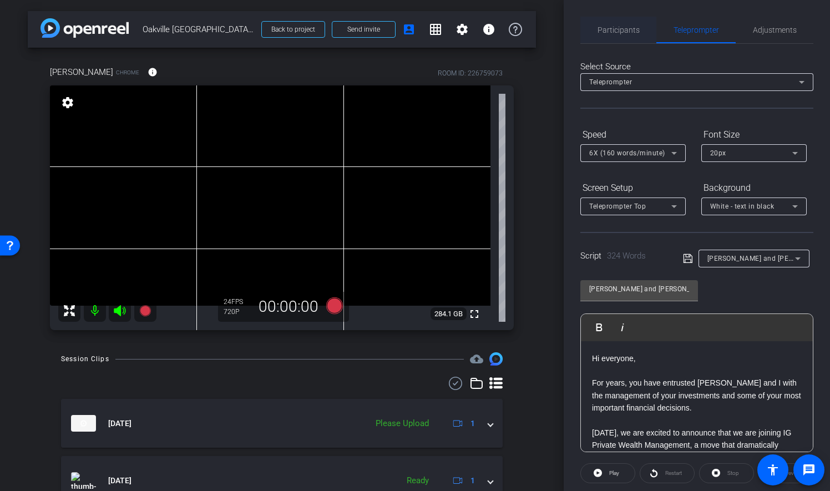
click at [637, 38] on span "Participants" at bounding box center [618, 30] width 42 height 27
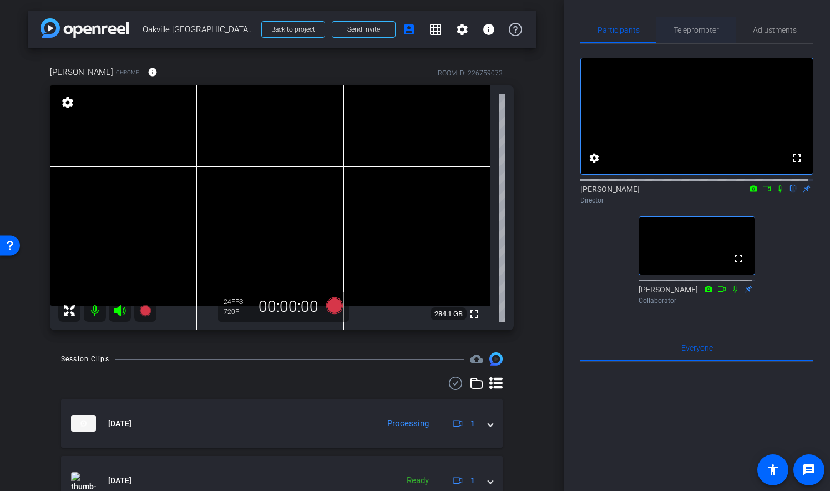
click at [690, 31] on span "Teleprompter" at bounding box center [695, 30] width 45 height 8
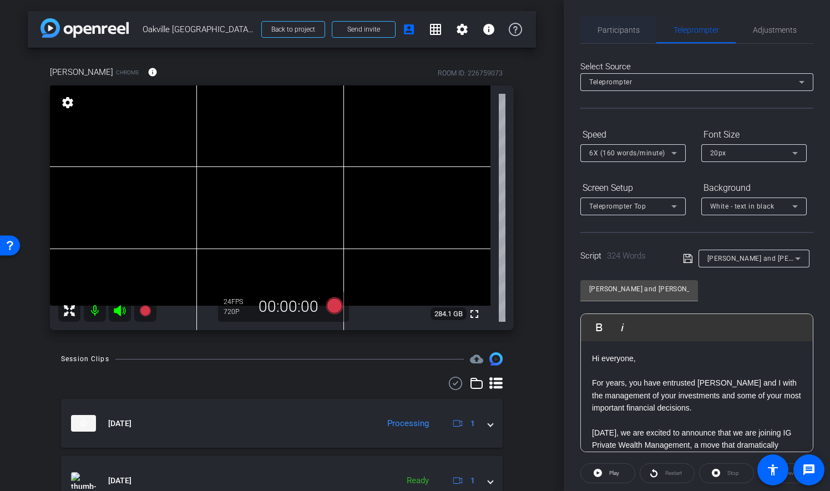
click at [627, 27] on span "Participants" at bounding box center [618, 30] width 42 height 8
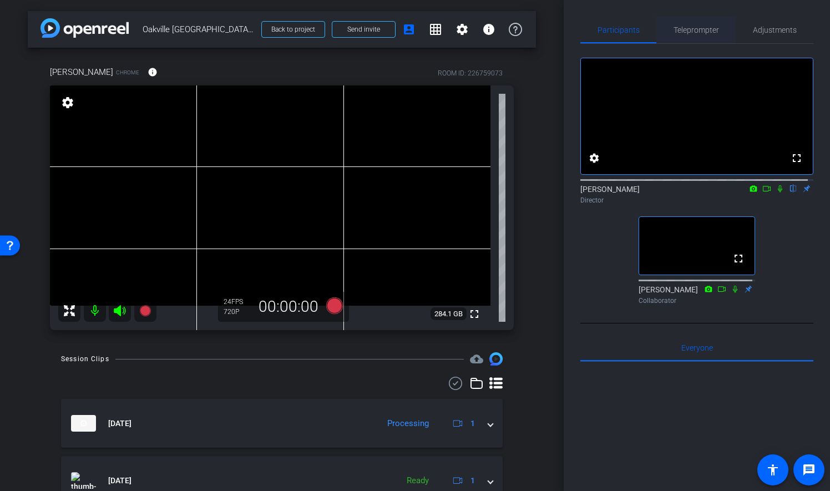
click at [677, 28] on span "Teleprompter" at bounding box center [695, 30] width 45 height 8
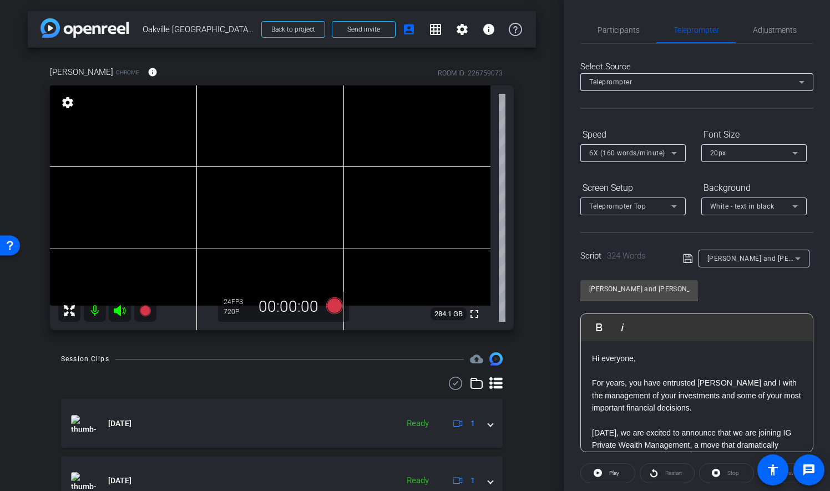
click at [674, 387] on p "For years, you have entrusted Brad and I with the management of your investment…" at bounding box center [697, 395] width 210 height 37
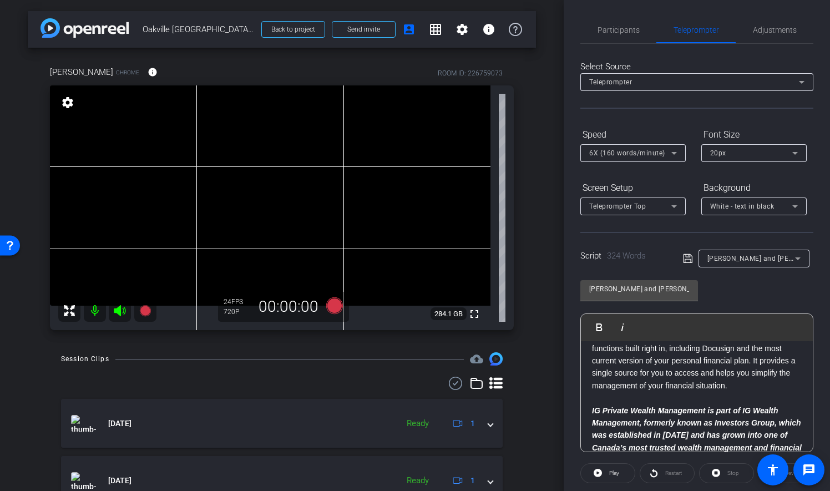
scroll to position [388, 0]
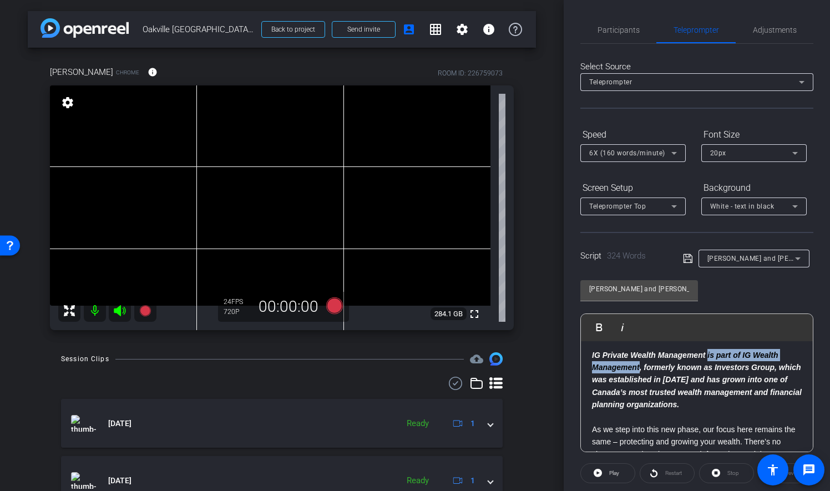
drag, startPoint x: 638, startPoint y: 367, endPoint x: 708, endPoint y: 356, distance: 70.1
click at [708, 356] on strong "IG Private Wealth Management is part of IG Wealth Management, formerly known as…" at bounding box center [697, 380] width 210 height 59
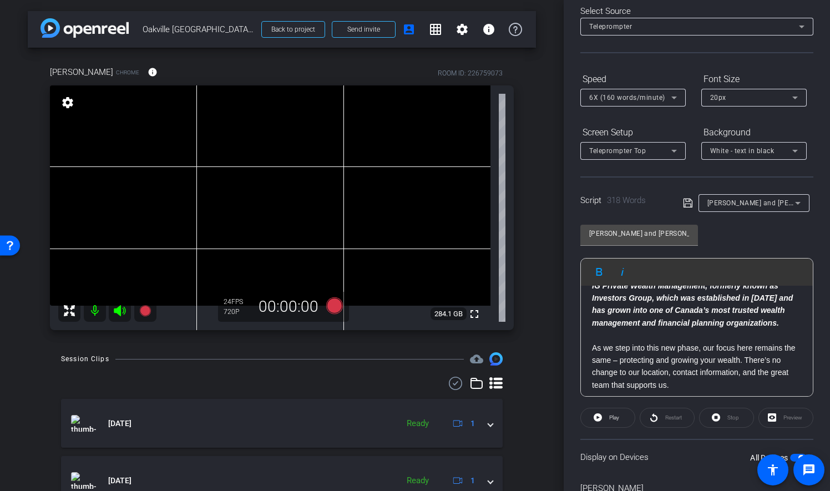
scroll to position [378, 0]
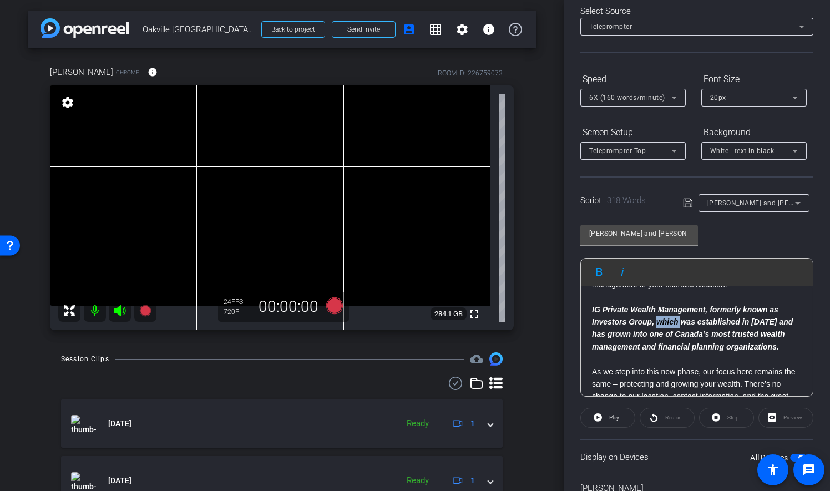
drag, startPoint x: 658, startPoint y: 322, endPoint x: 683, endPoint y: 321, distance: 24.4
click at [683, 321] on strong "IG Private Wealth Management, formerly known as Investors Group, which was esta…" at bounding box center [692, 328] width 201 height 46
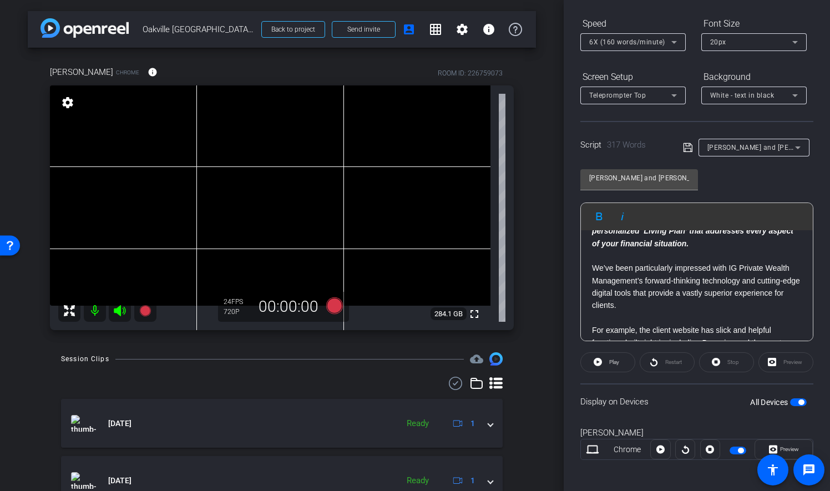
scroll to position [156, 0]
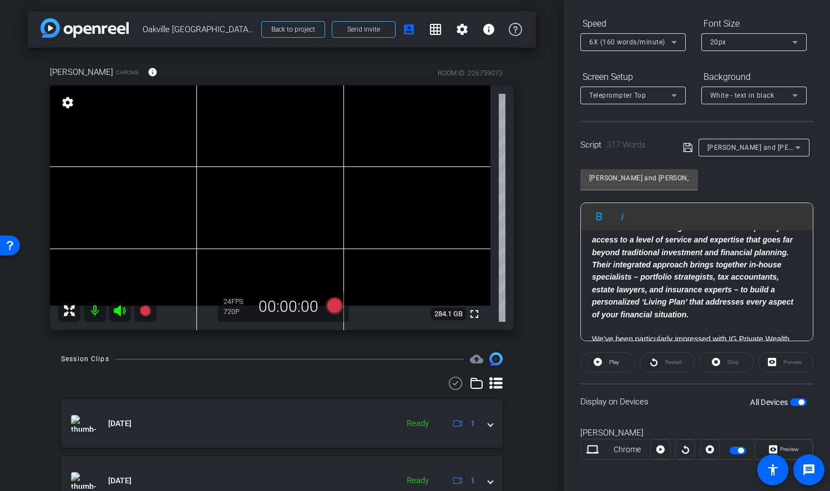
click at [685, 147] on icon at bounding box center [688, 147] width 10 height 13
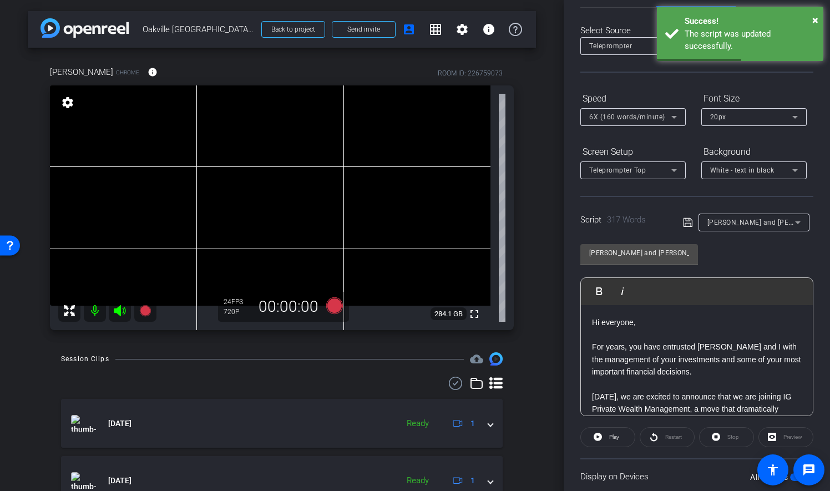
scroll to position [0, 0]
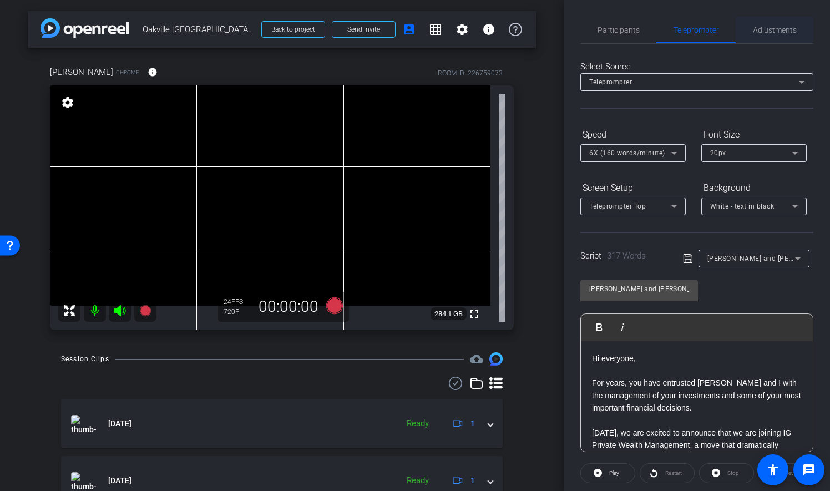
click at [787, 30] on span "Adjustments" at bounding box center [775, 30] width 44 height 8
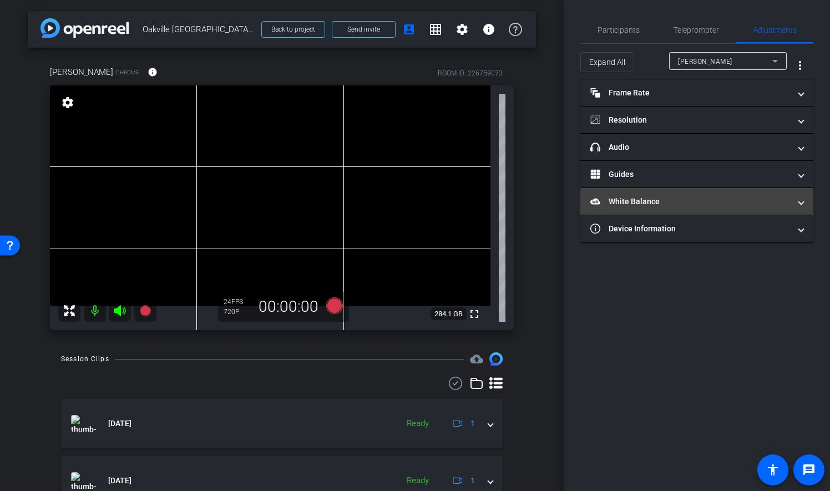
click at [720, 199] on mat-panel-title "White Balance White Balance" at bounding box center [690, 202] width 200 height 12
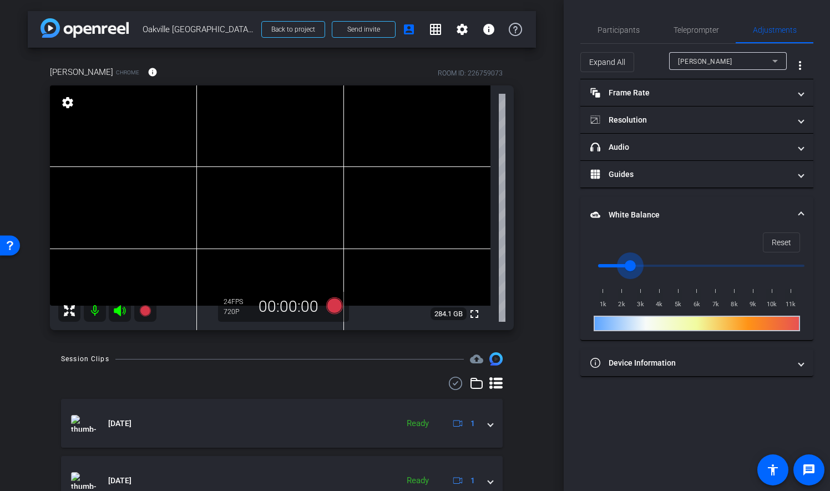
drag, startPoint x: 601, startPoint y: 266, endPoint x: 630, endPoint y: 268, distance: 29.0
click at [630, 268] on input "range" at bounding box center [701, 265] width 230 height 24
drag, startPoint x: 628, startPoint y: 268, endPoint x: 617, endPoint y: 268, distance: 11.1
click at [617, 268] on input "range" at bounding box center [701, 265] width 230 height 24
drag, startPoint x: 618, startPoint y: 267, endPoint x: 606, endPoint y: 265, distance: 12.9
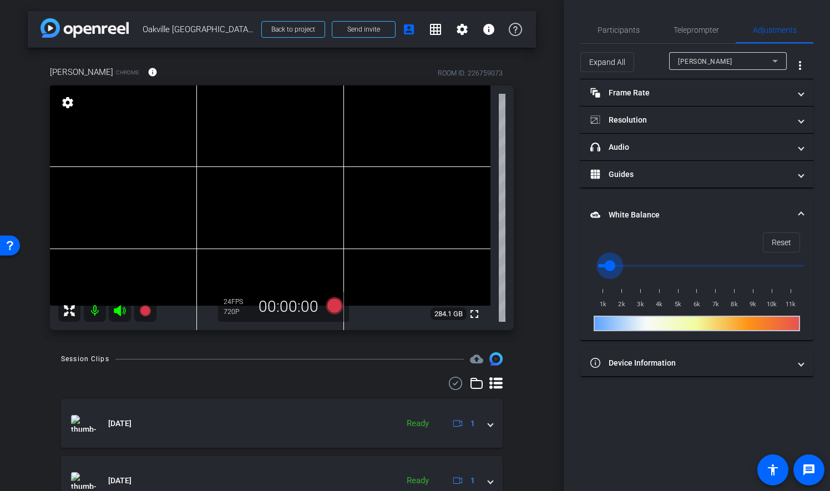
click at [606, 265] on input "range" at bounding box center [701, 265] width 230 height 24
drag, startPoint x: 608, startPoint y: 265, endPoint x: 601, endPoint y: 265, distance: 7.2
type input "1000"
click at [601, 265] on input "range" at bounding box center [701, 265] width 230 height 24
click at [622, 29] on span "Participants" at bounding box center [618, 30] width 42 height 8
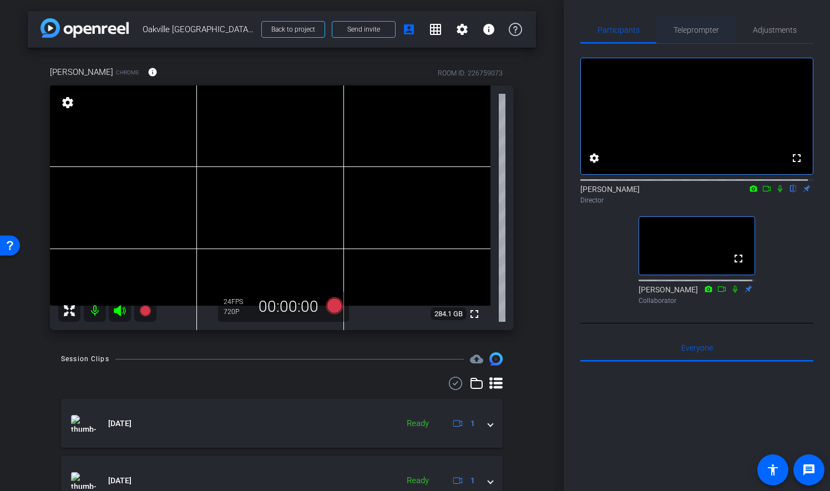
click at [707, 31] on span "Teleprompter" at bounding box center [695, 30] width 45 height 8
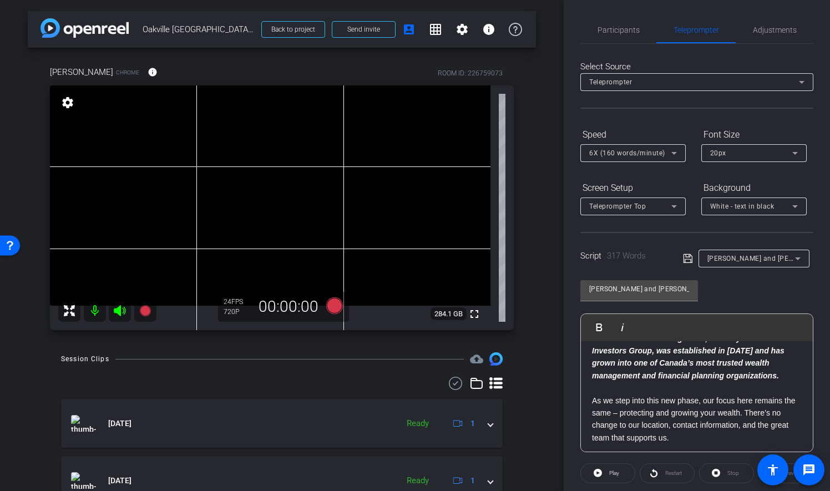
scroll to position [388, 0]
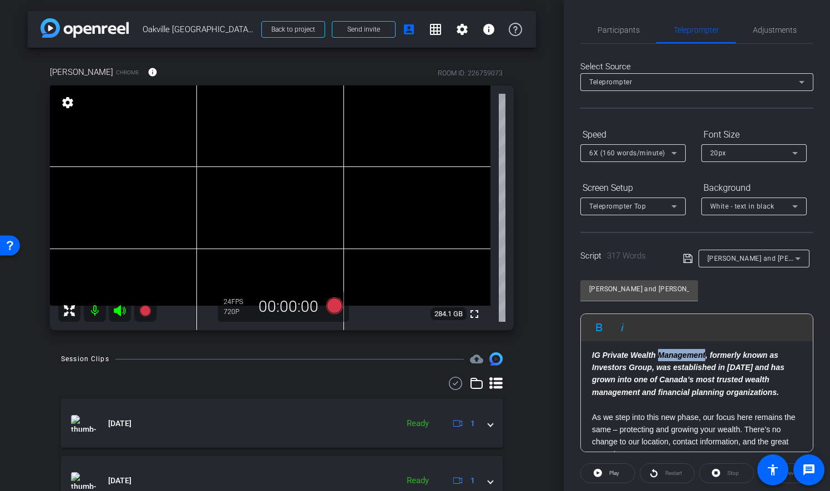
drag, startPoint x: 659, startPoint y: 353, endPoint x: 705, endPoint y: 351, distance: 46.1
click at [705, 351] on strong "IG Private Wealth Management, formerly known as Investors Group, was establishe…" at bounding box center [688, 374] width 192 height 46
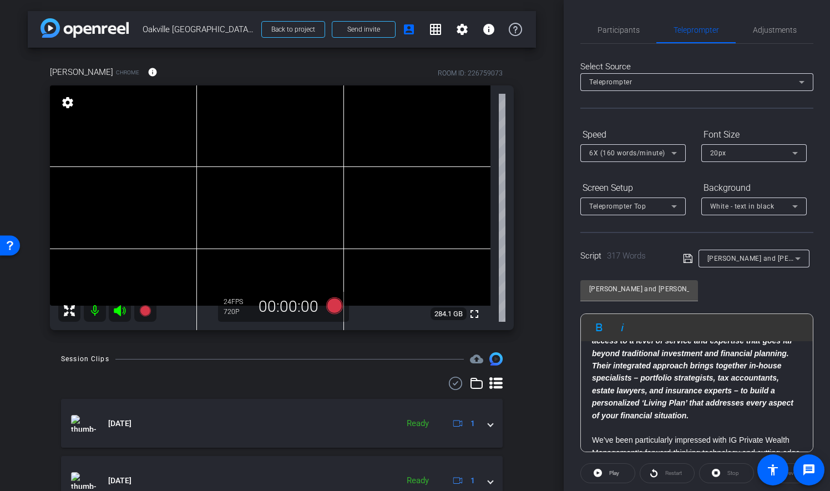
scroll to position [111, 0]
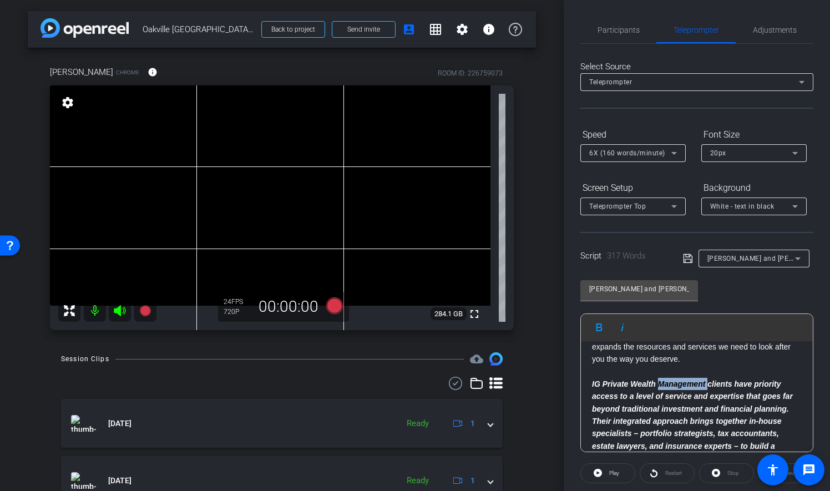
drag, startPoint x: 707, startPoint y: 383, endPoint x: 660, endPoint y: 382, distance: 47.2
click at [660, 382] on em "IG Private Wealth Management clients have priority access to a level of service…" at bounding box center [692, 427] width 201 height 96
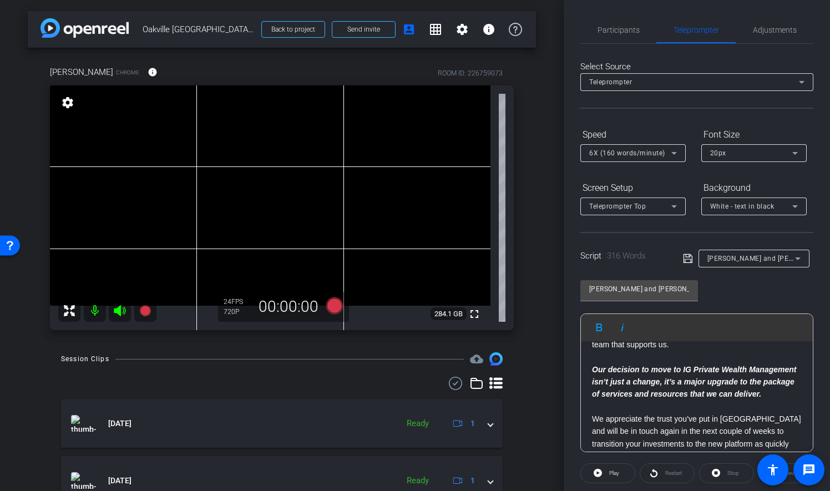
scroll to position [499, 0]
drag, startPoint x: 638, startPoint y: 378, endPoint x: 592, endPoint y: 380, distance: 46.6
click at [592, 380] on em "Our decision to move to IG Private Wealth Management isn’t just a change, it’s …" at bounding box center [694, 381] width 204 height 34
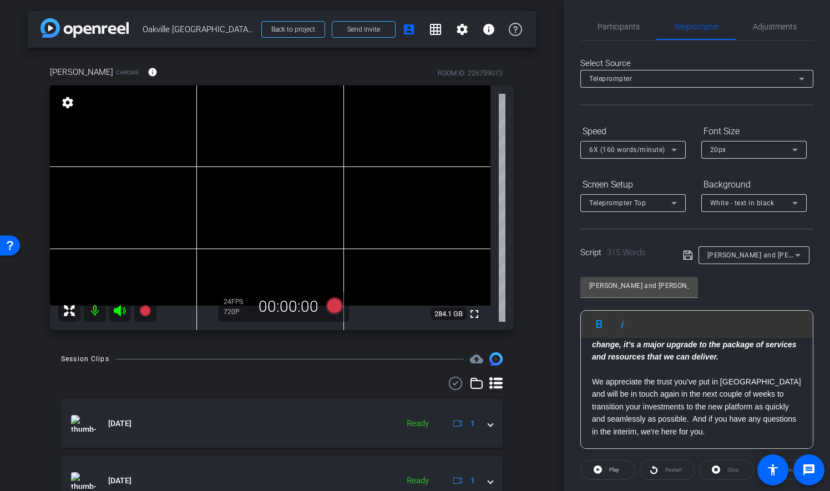
scroll to position [0, 0]
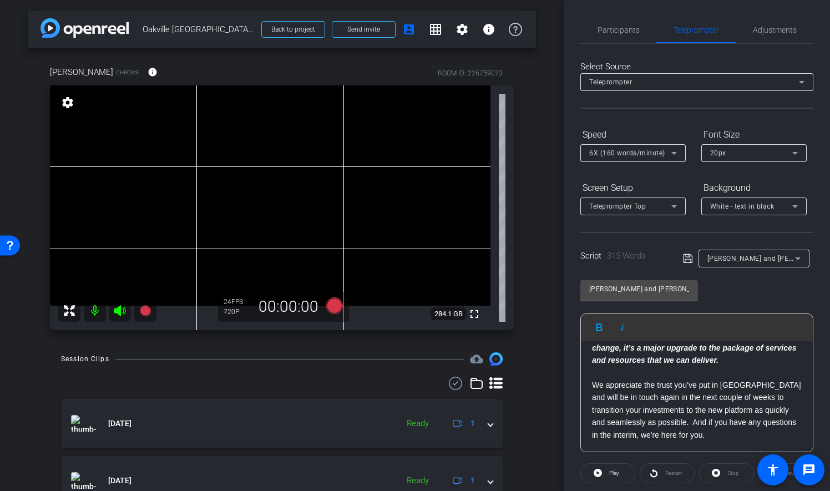
click at [689, 254] on icon at bounding box center [688, 258] width 10 height 13
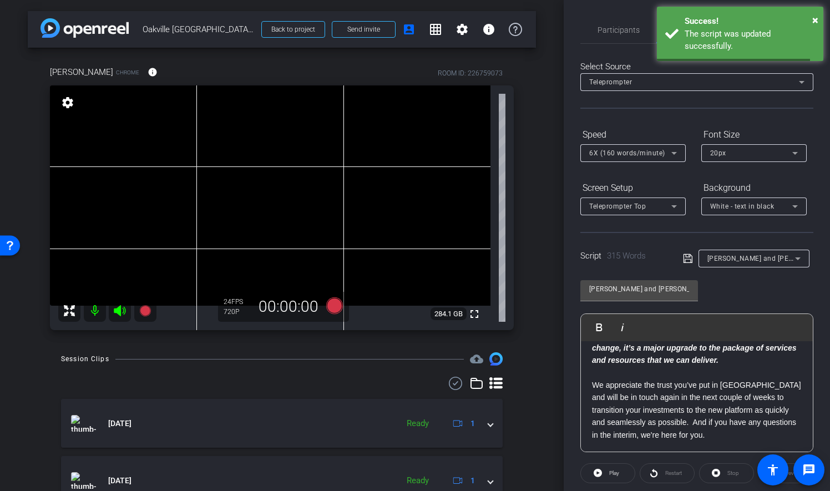
click at [684, 257] on icon at bounding box center [687, 258] width 9 height 9
click at [776, 288] on div "Kevin and Brad Play Play from this location Play Selected Play and display the …" at bounding box center [696, 362] width 233 height 180
click at [688, 257] on icon at bounding box center [688, 258] width 10 height 13
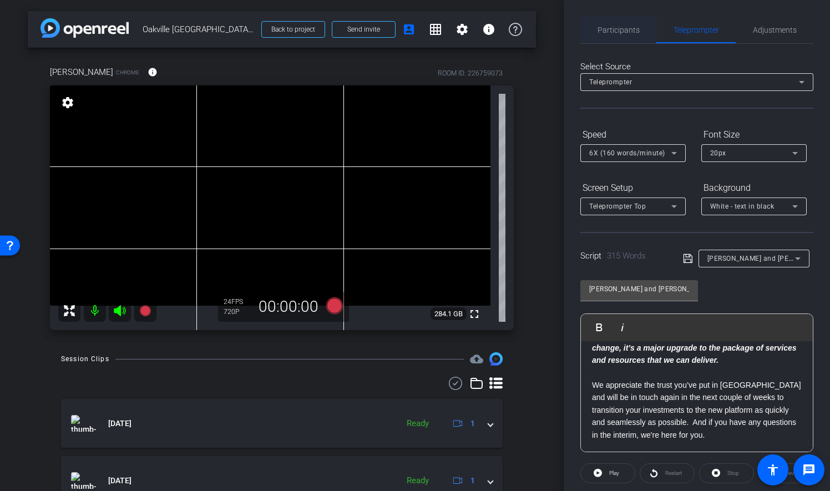
click at [636, 27] on span "Participants" at bounding box center [618, 30] width 42 height 8
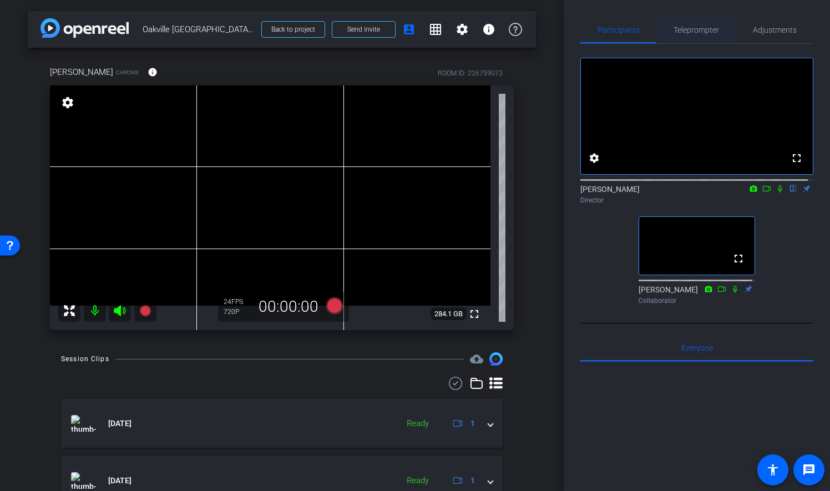
click at [704, 26] on span "Teleprompter" at bounding box center [695, 30] width 45 height 8
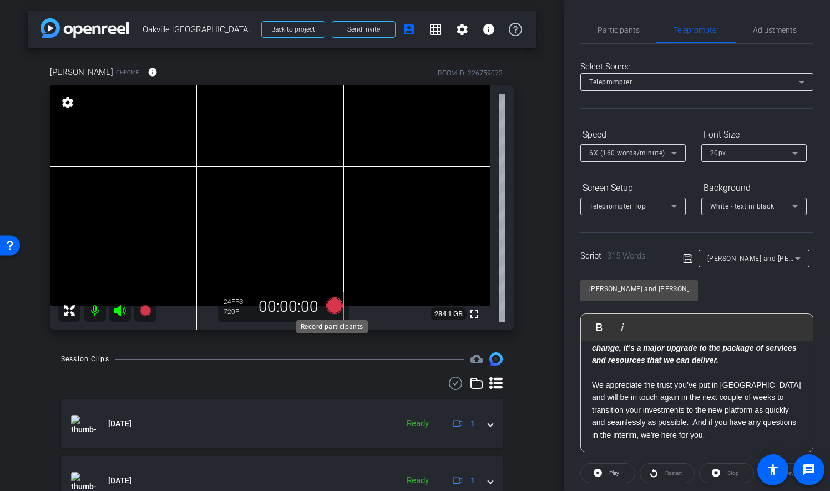
click at [333, 305] on icon at bounding box center [334, 305] width 17 height 17
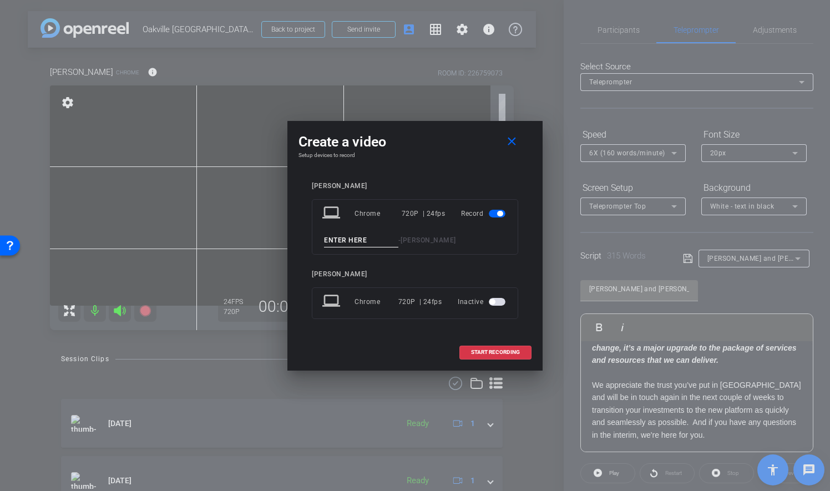
click at [368, 240] on input at bounding box center [361, 240] width 74 height 14
type input "06"
click at [518, 349] on span "START RECORDING" at bounding box center [495, 352] width 49 height 6
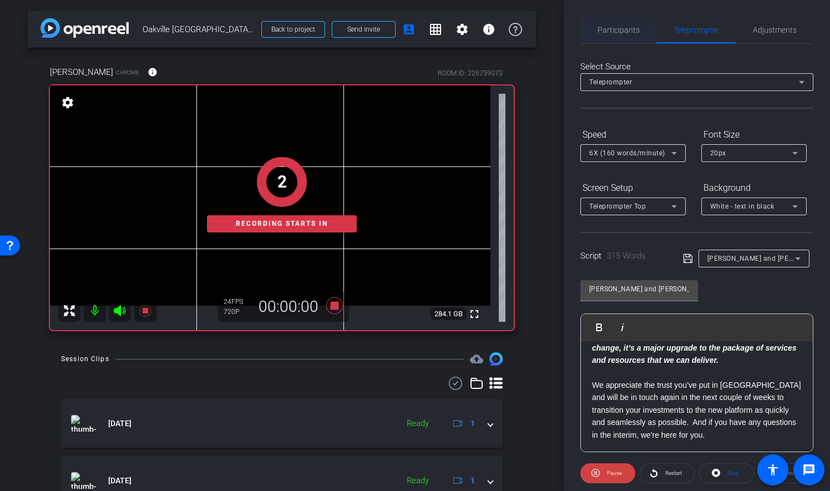
click at [619, 27] on span "Participants" at bounding box center [618, 30] width 42 height 8
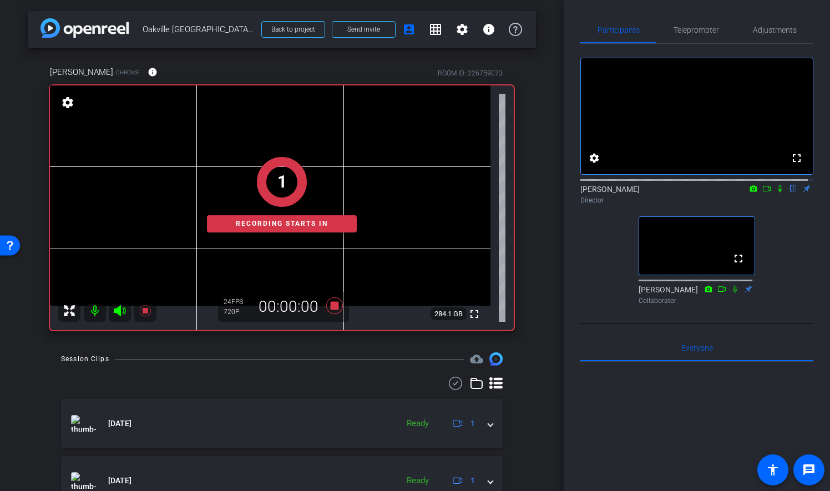
click at [775, 192] on icon at bounding box center [779, 189] width 9 height 8
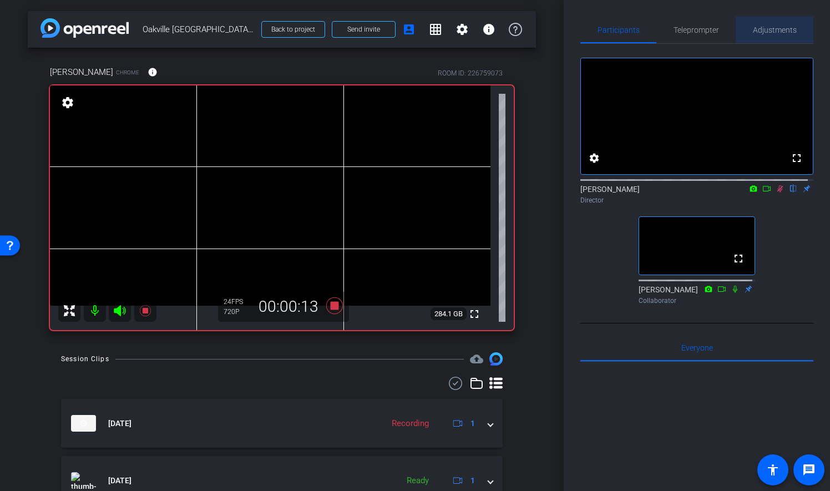
click at [779, 25] on span "Adjustments" at bounding box center [775, 30] width 44 height 27
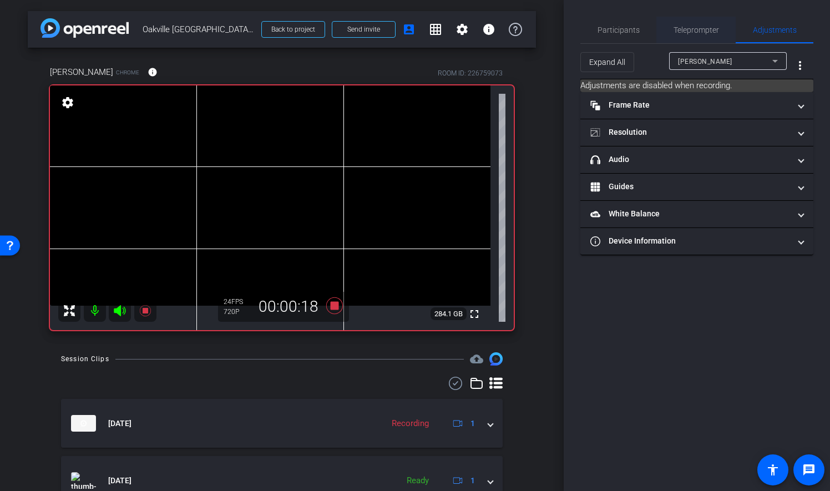
click at [713, 28] on span "Teleprompter" at bounding box center [695, 30] width 45 height 8
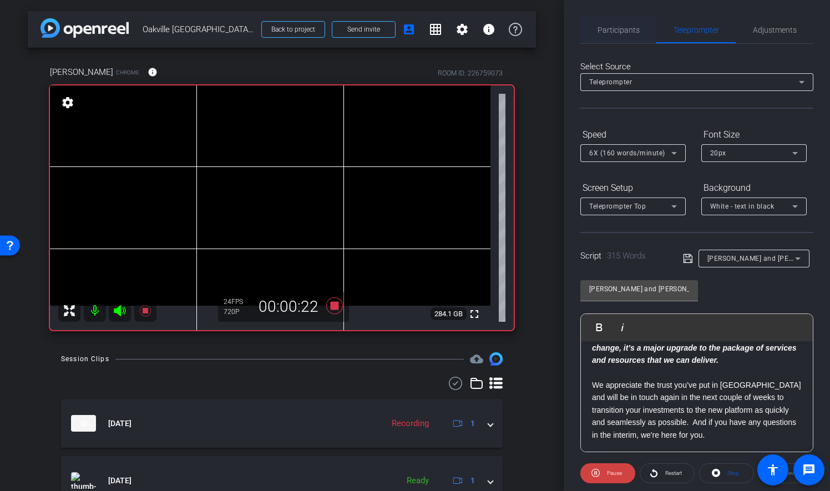
click at [612, 30] on span "Participants" at bounding box center [618, 30] width 42 height 8
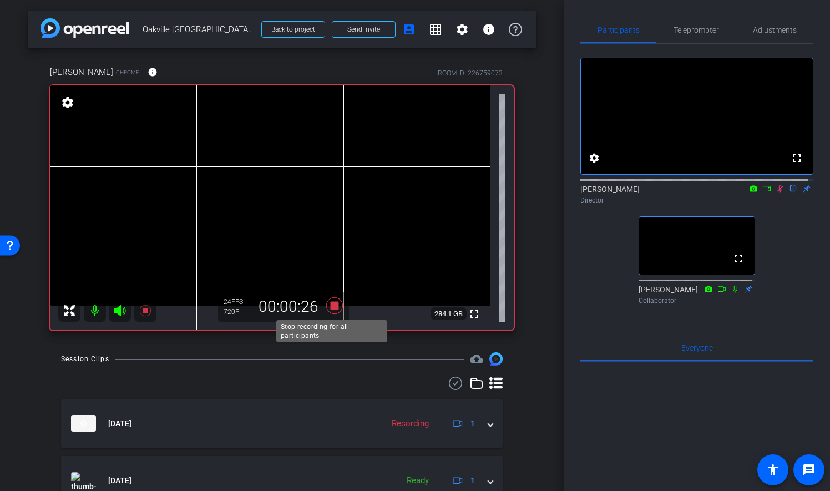
click at [333, 306] on icon at bounding box center [334, 305] width 17 height 17
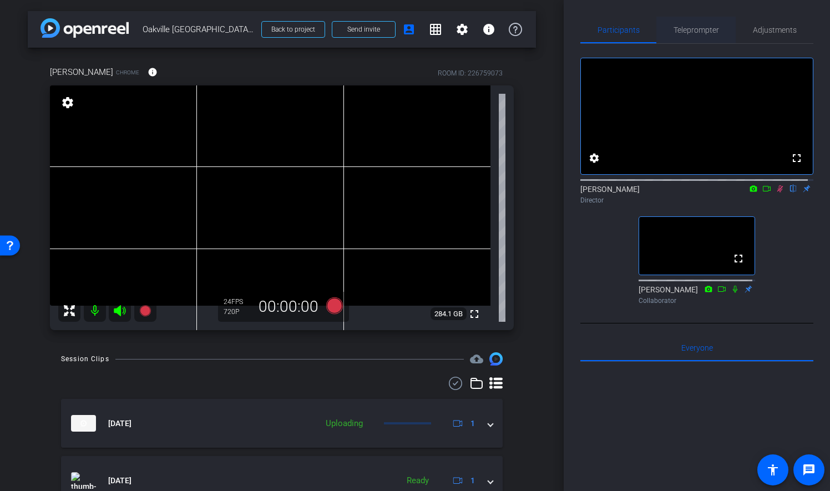
click at [686, 32] on span "Teleprompter" at bounding box center [695, 30] width 45 height 8
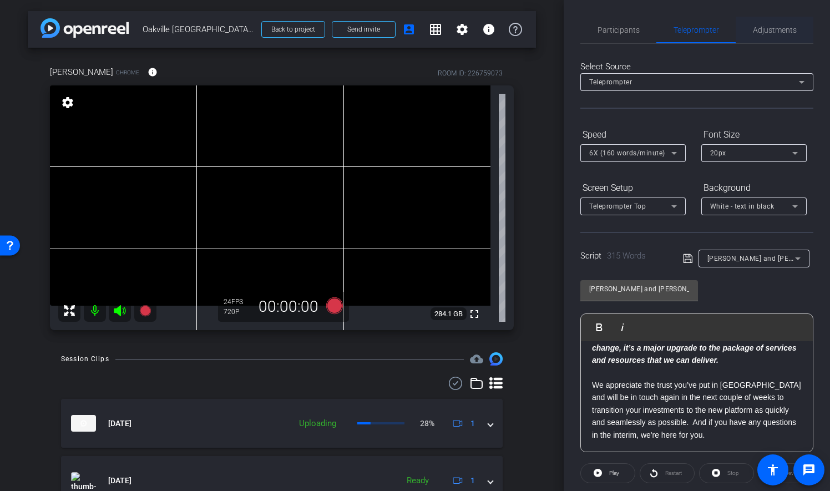
click at [775, 30] on span "Adjustments" at bounding box center [775, 30] width 44 height 8
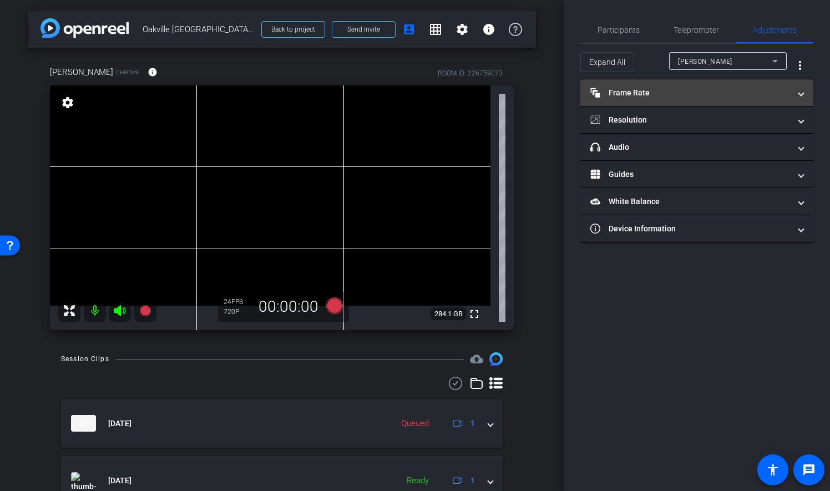
click at [804, 92] on mat-expansion-panel-header "Frame Rate Frame Rate" at bounding box center [696, 92] width 233 height 27
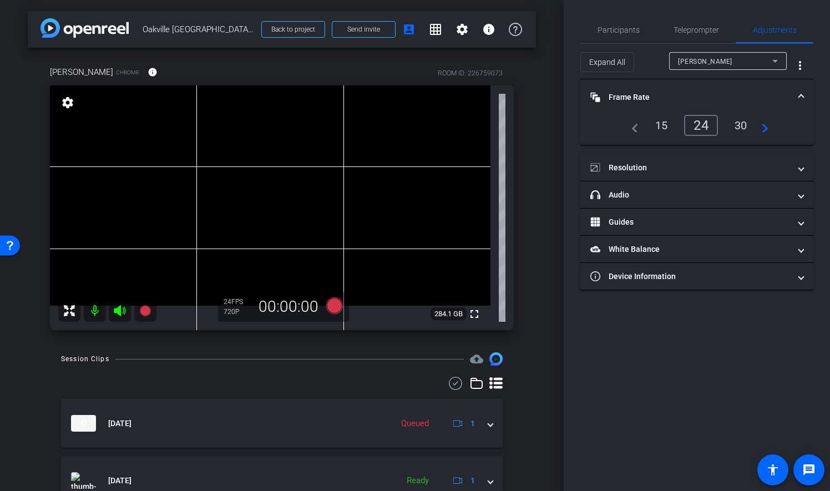
click at [803, 91] on mat-expansion-panel-header "Frame Rate Frame Rate" at bounding box center [696, 96] width 233 height 35
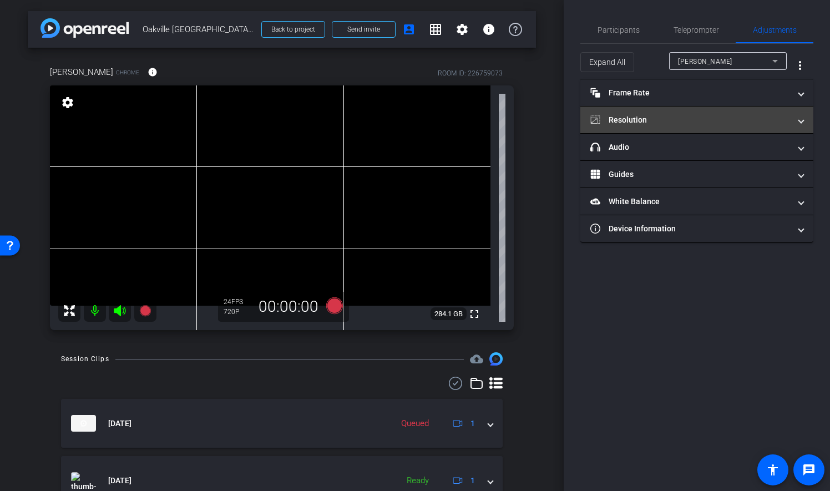
click at [801, 118] on span at bounding box center [801, 120] width 4 height 12
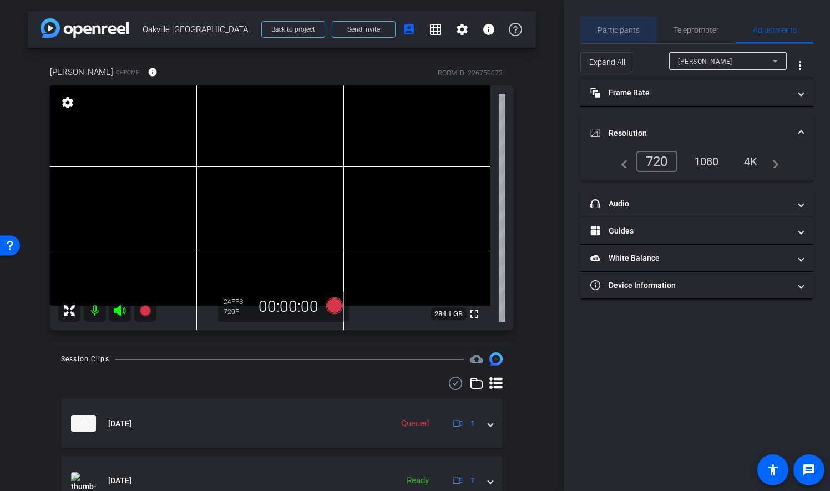
click at [600, 20] on span "Participants" at bounding box center [618, 30] width 42 height 27
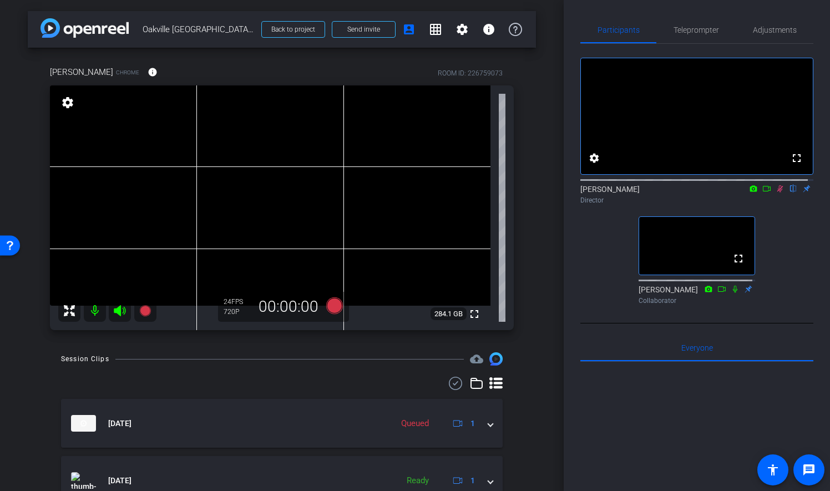
click at [775, 192] on icon at bounding box center [779, 189] width 9 height 8
click at [769, 20] on span "Adjustments" at bounding box center [775, 30] width 44 height 27
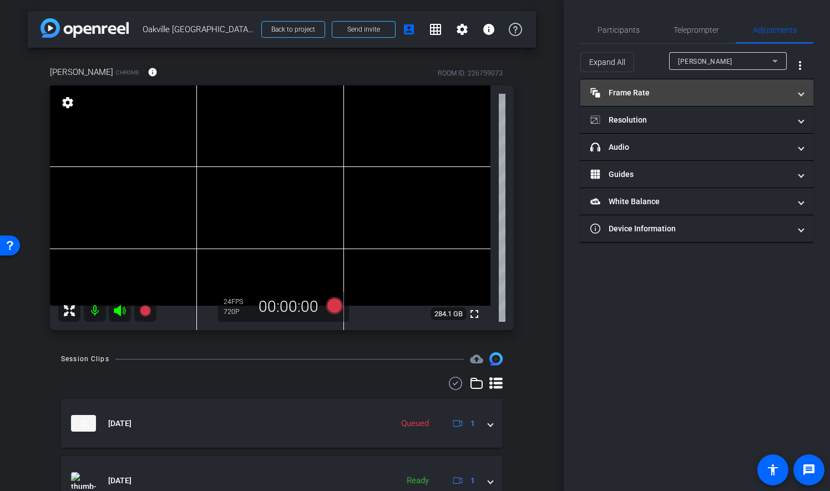
click at [657, 89] on mat-panel-title "Frame Rate Frame Rate" at bounding box center [690, 93] width 200 height 12
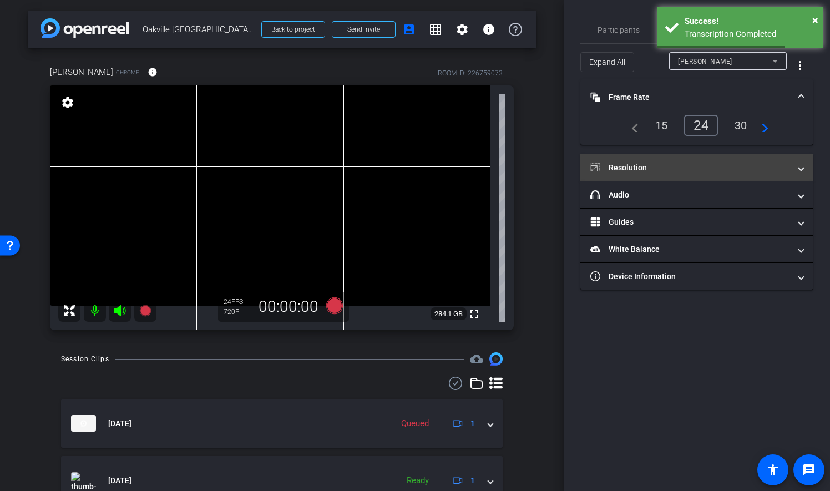
click at [798, 164] on span "Resolution" at bounding box center [694, 168] width 209 height 12
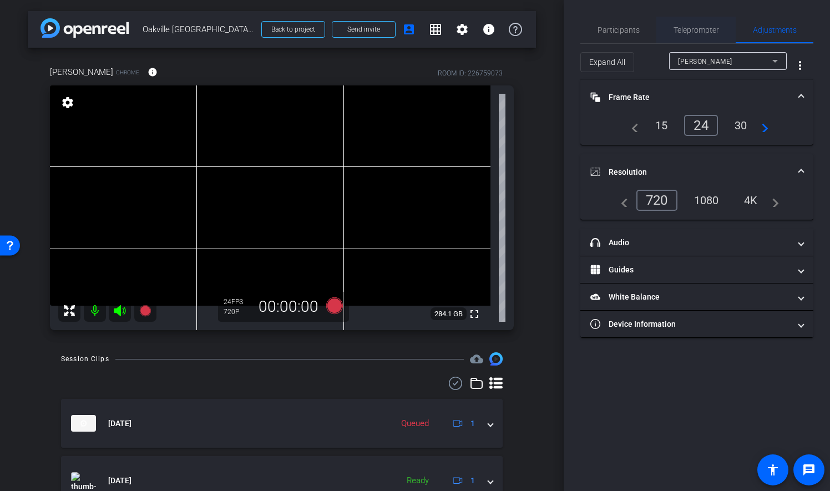
click at [692, 31] on span "Teleprompter" at bounding box center [695, 30] width 45 height 8
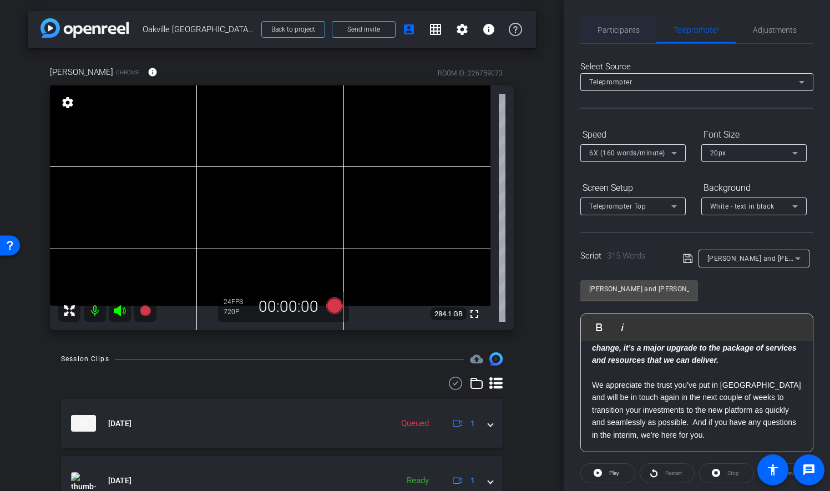
click at [626, 29] on span "Participants" at bounding box center [618, 30] width 42 height 8
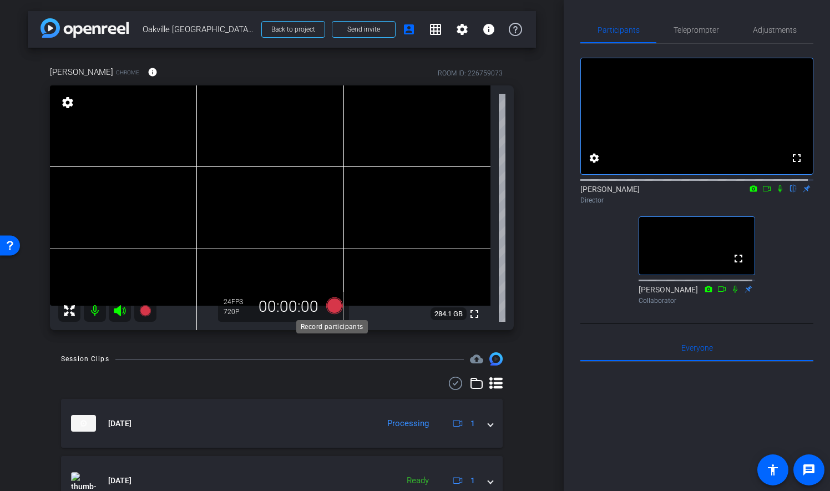
click at [335, 307] on icon at bounding box center [334, 305] width 17 height 17
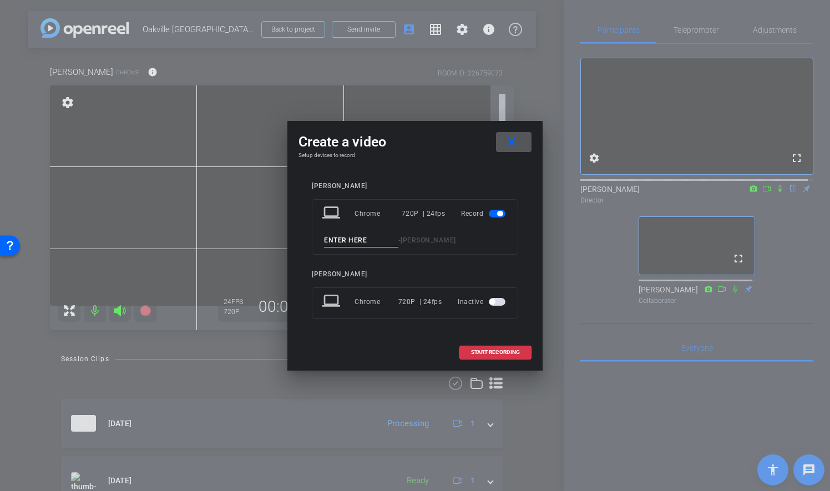
click at [376, 238] on input at bounding box center [361, 240] width 74 height 14
type input "07"
click at [526, 214] on div "Kevin McAdams laptop Chrome 720P | 24fps Record 07 - Kevin McAdams Catherine Am…" at bounding box center [414, 258] width 233 height 175
click at [511, 347] on span at bounding box center [495, 352] width 71 height 27
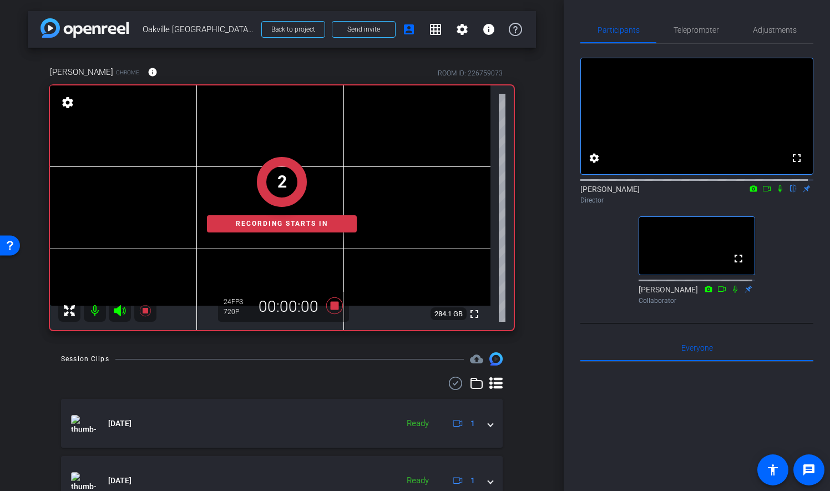
click at [775, 192] on icon at bounding box center [779, 189] width 9 height 8
click at [700, 30] on span "Teleprompter" at bounding box center [695, 30] width 45 height 8
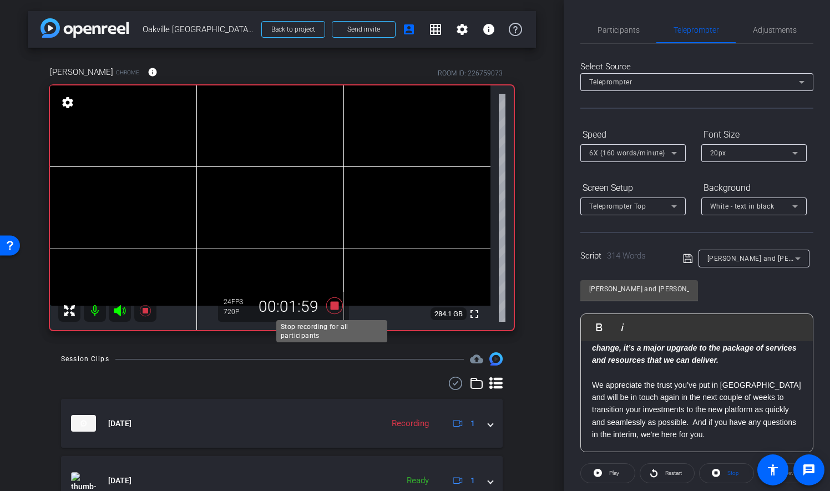
click at [331, 306] on icon at bounding box center [334, 305] width 17 height 17
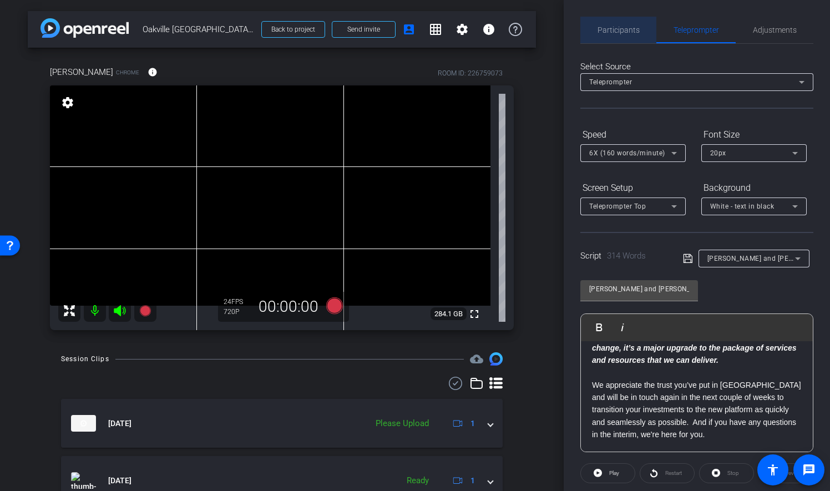
click at [636, 34] on span "Participants" at bounding box center [618, 30] width 42 height 27
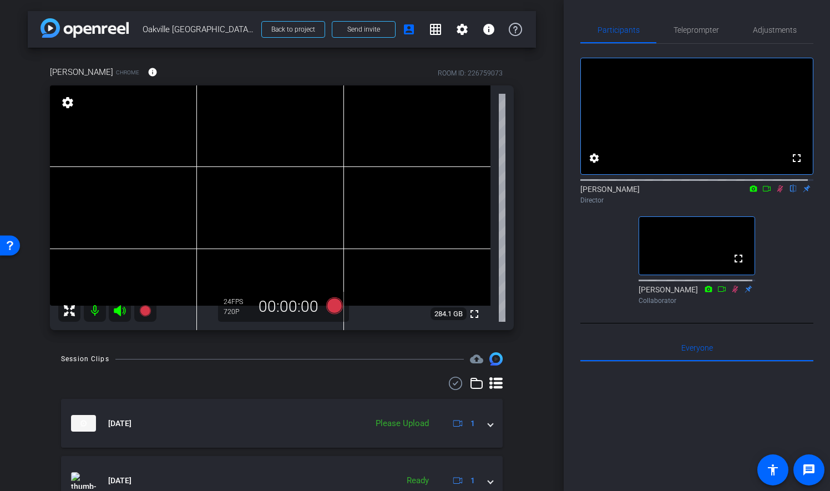
click at [777, 192] on icon at bounding box center [780, 188] width 6 height 7
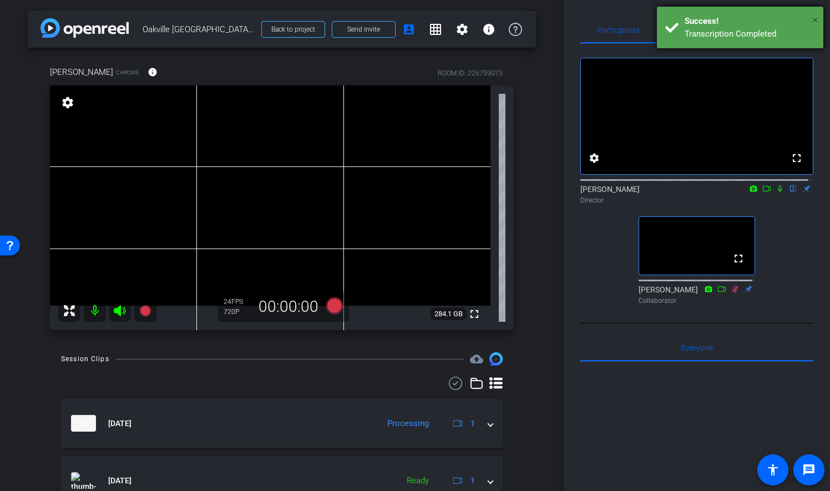
click at [815, 18] on span "×" at bounding box center [815, 19] width 6 height 13
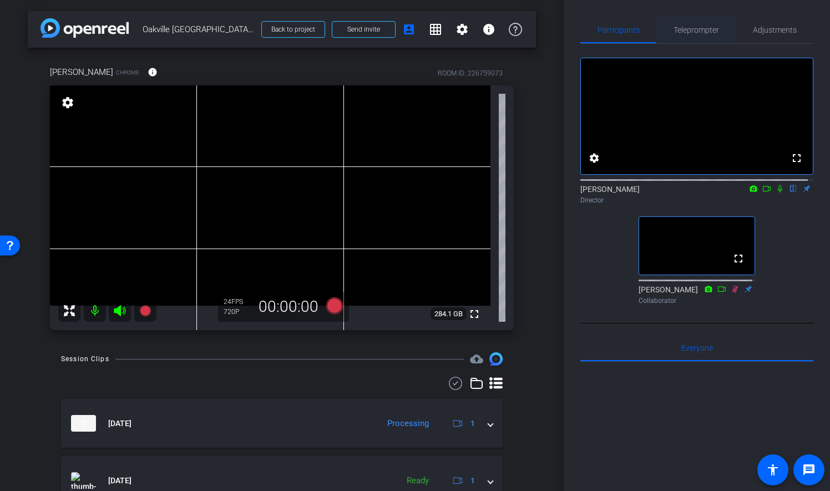
click at [723, 25] on div "Teleprompter" at bounding box center [695, 30] width 79 height 27
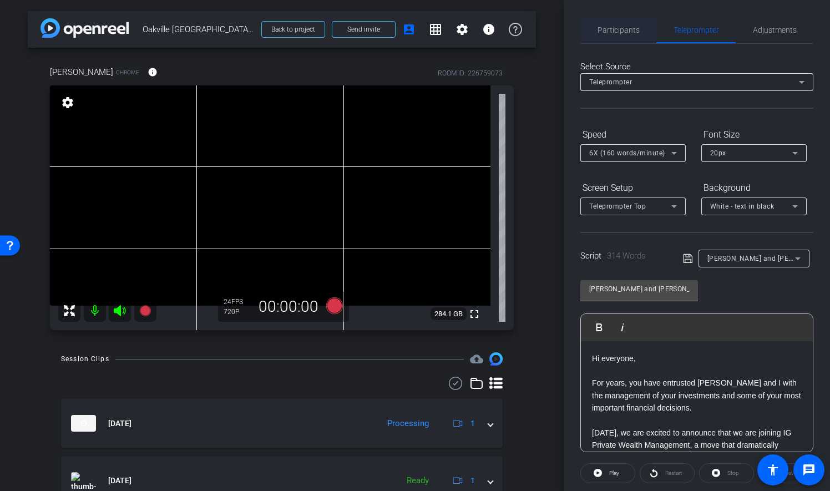
click at [613, 34] on span "Participants" at bounding box center [618, 30] width 42 height 8
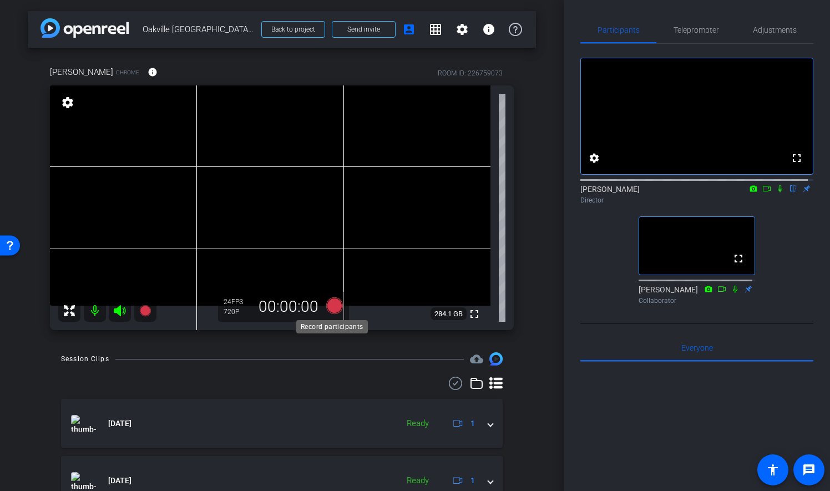
click at [332, 306] on icon at bounding box center [334, 305] width 17 height 17
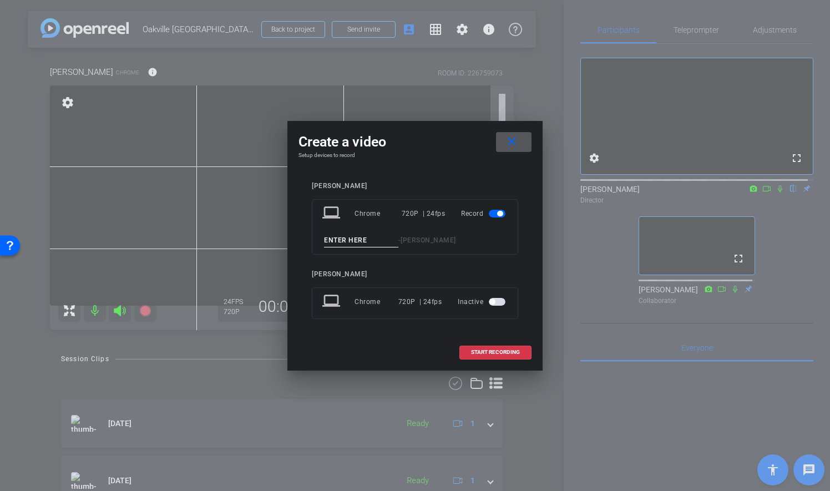
click at [352, 237] on input at bounding box center [361, 240] width 74 height 14
type input "08"
click at [511, 349] on span "START RECORDING" at bounding box center [495, 352] width 49 height 6
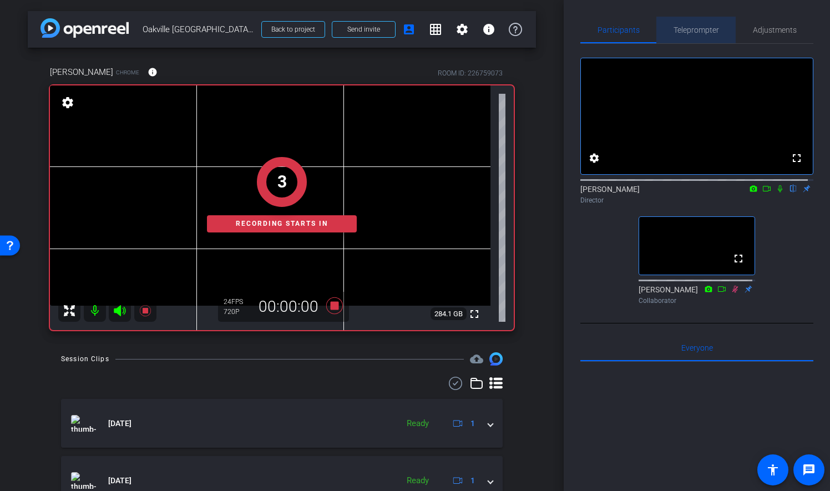
click at [703, 29] on span "Teleprompter" at bounding box center [695, 30] width 45 height 8
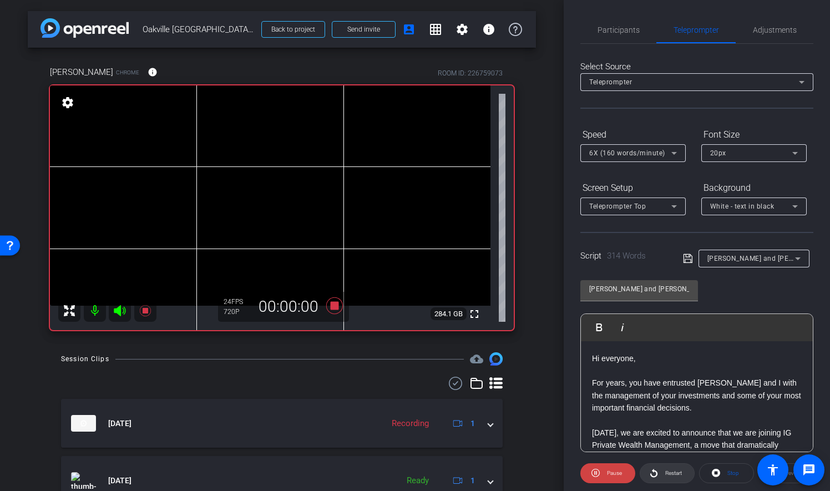
click at [668, 472] on span "Restart" at bounding box center [673, 473] width 17 height 6
click at [631, 24] on span "Participants" at bounding box center [618, 30] width 42 height 27
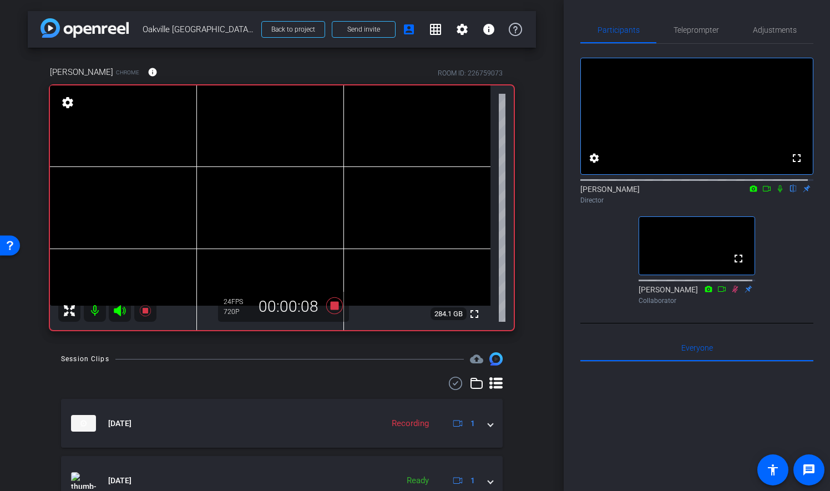
click at [778, 192] on icon at bounding box center [780, 188] width 4 height 7
click at [777, 192] on icon at bounding box center [780, 188] width 6 height 7
click at [334, 301] on icon at bounding box center [334, 306] width 27 height 20
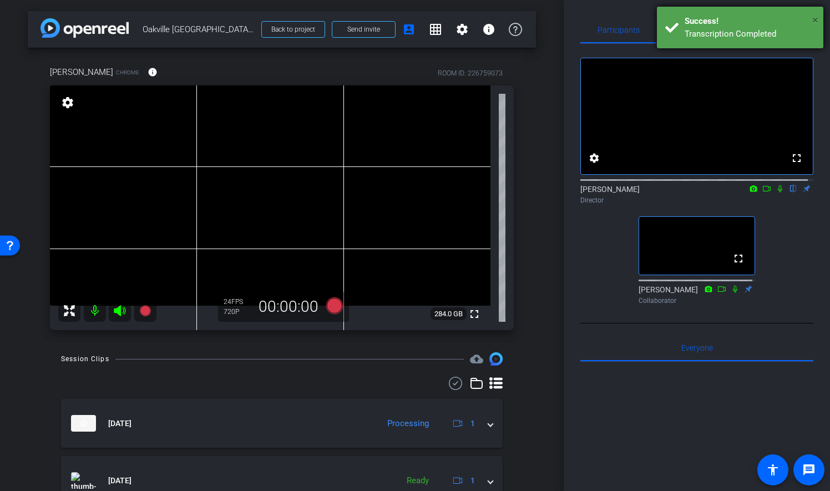
click at [816, 17] on span "×" at bounding box center [815, 19] width 6 height 13
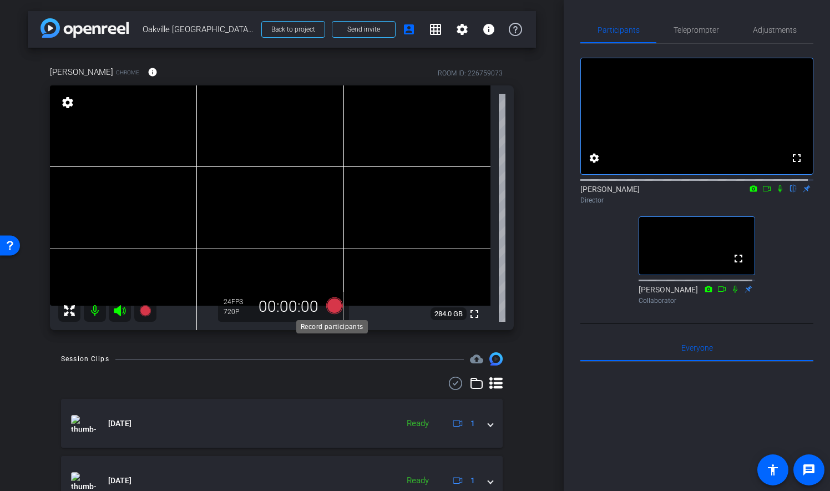
click at [335, 308] on icon at bounding box center [334, 305] width 17 height 17
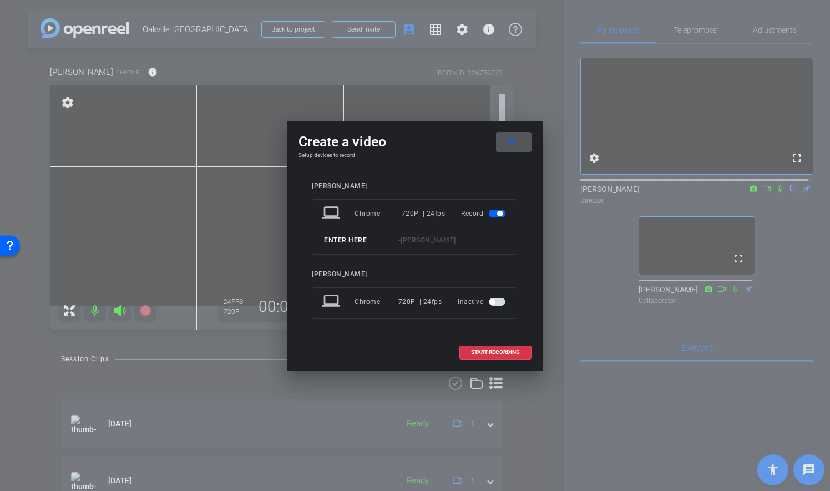
click at [349, 243] on input at bounding box center [361, 240] width 74 height 14
type input "09"
click at [501, 349] on span "START RECORDING" at bounding box center [495, 352] width 49 height 6
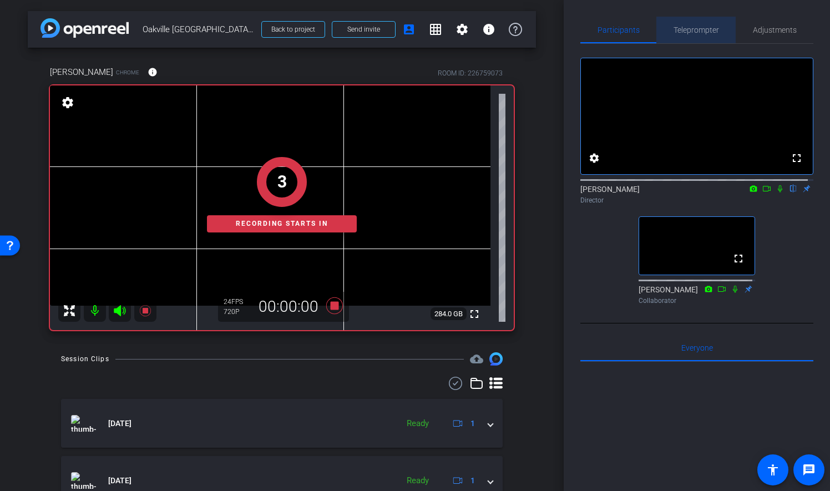
click at [697, 31] on span "Teleprompter" at bounding box center [695, 30] width 45 height 8
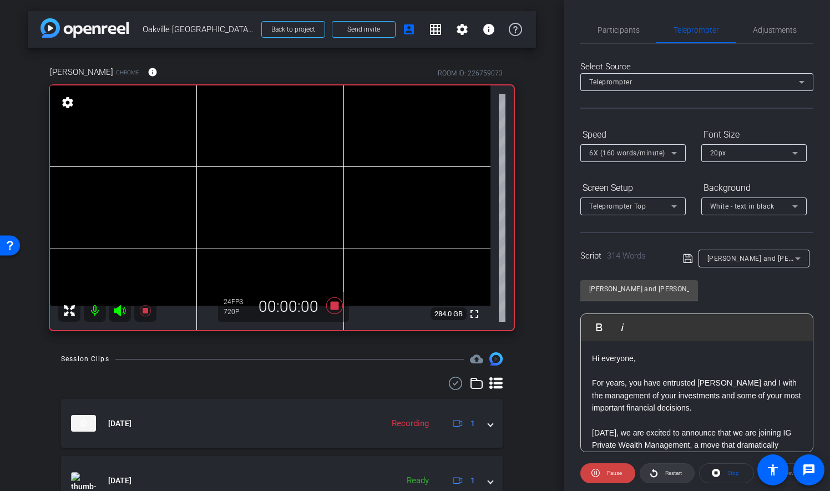
click at [669, 471] on span "Restart" at bounding box center [673, 473] width 17 height 6
click at [627, 28] on span "Participants" at bounding box center [618, 30] width 42 height 8
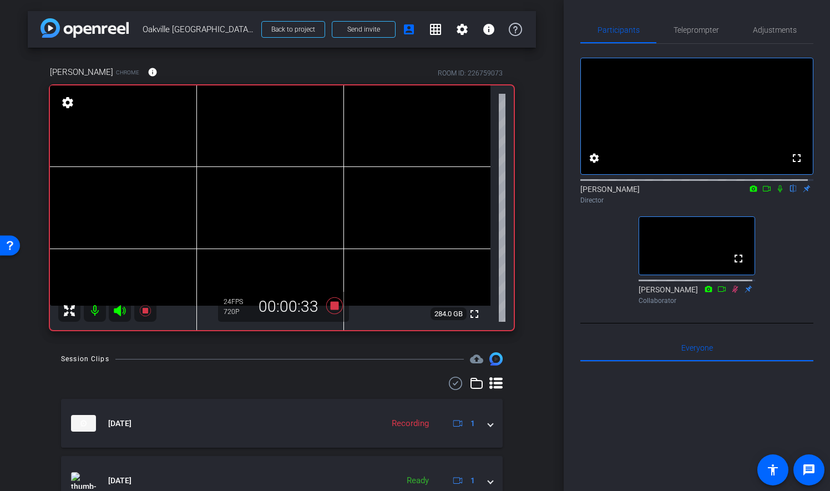
click at [776, 192] on icon at bounding box center [779, 189] width 9 height 8
click at [777, 192] on icon at bounding box center [780, 188] width 6 height 7
click at [332, 301] on icon at bounding box center [334, 306] width 27 height 20
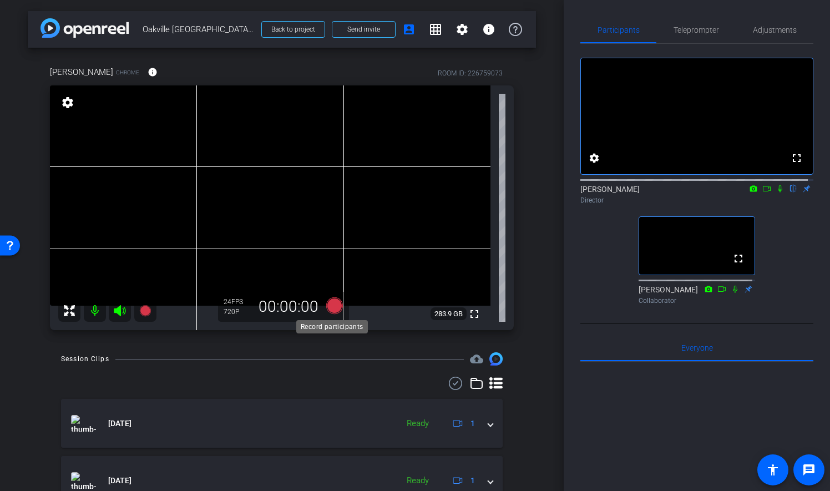
click at [333, 307] on icon at bounding box center [334, 305] width 17 height 17
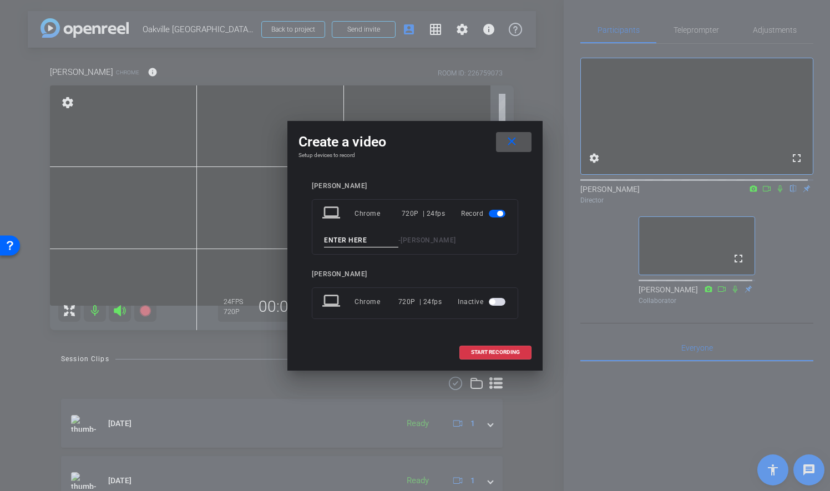
click at [341, 242] on input at bounding box center [361, 240] width 74 height 14
type input "10"
click at [504, 349] on span "START RECORDING" at bounding box center [495, 352] width 49 height 6
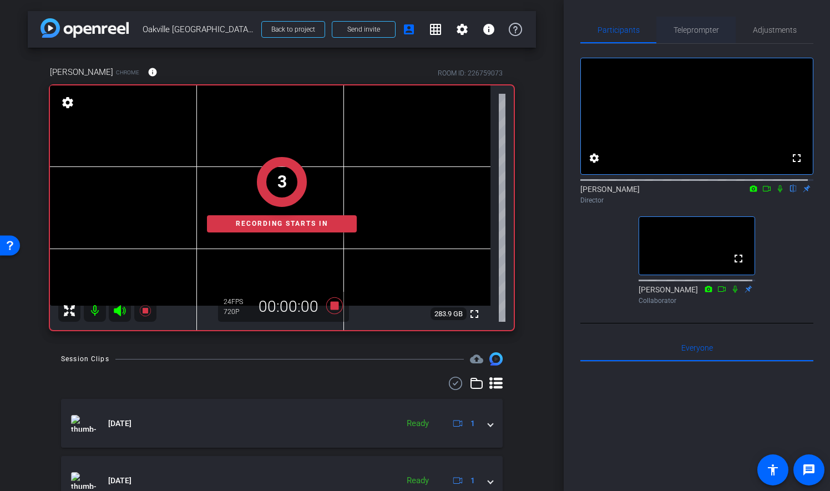
click at [701, 26] on span "Teleprompter" at bounding box center [695, 30] width 45 height 8
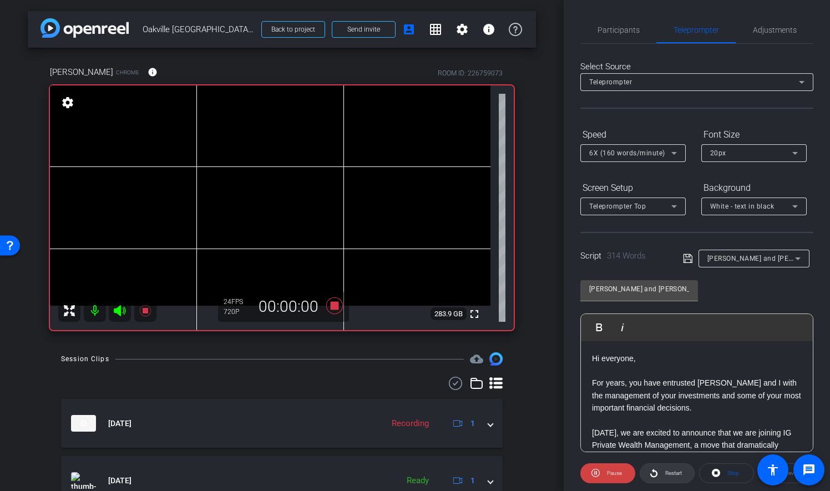
click at [674, 473] on span "Restart" at bounding box center [673, 473] width 17 height 6
click at [622, 36] on span "Participants" at bounding box center [618, 30] width 42 height 27
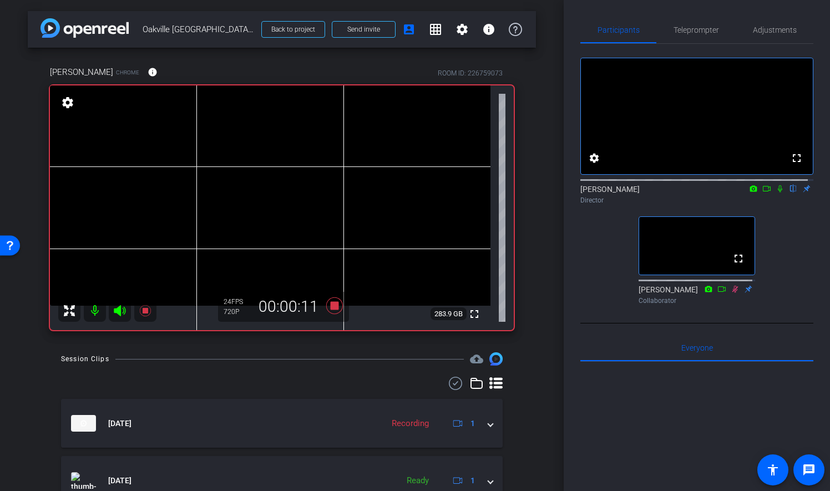
click at [778, 192] on icon at bounding box center [780, 188] width 4 height 7
click at [775, 192] on icon at bounding box center [779, 189] width 9 height 8
click at [334, 303] on icon at bounding box center [334, 305] width 17 height 17
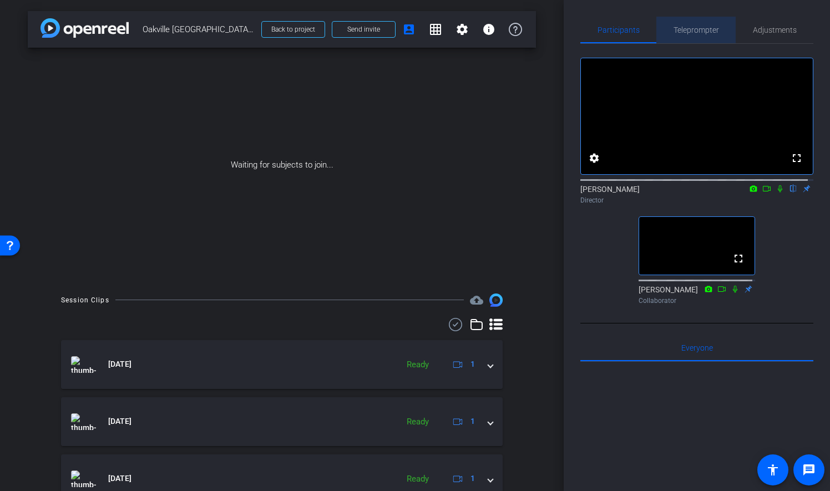
click at [706, 28] on span "Teleprompter" at bounding box center [695, 30] width 45 height 8
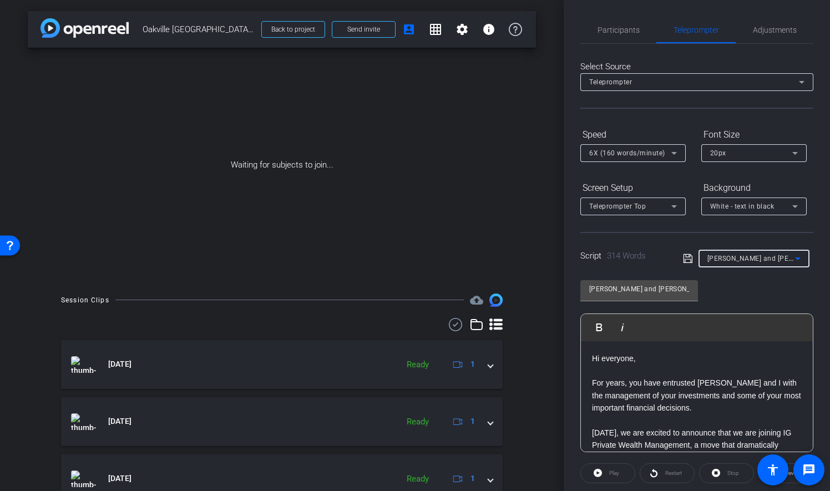
click at [794, 257] on icon at bounding box center [797, 258] width 13 height 13
click at [788, 281] on mat-option "Create new script" at bounding box center [750, 280] width 108 height 18
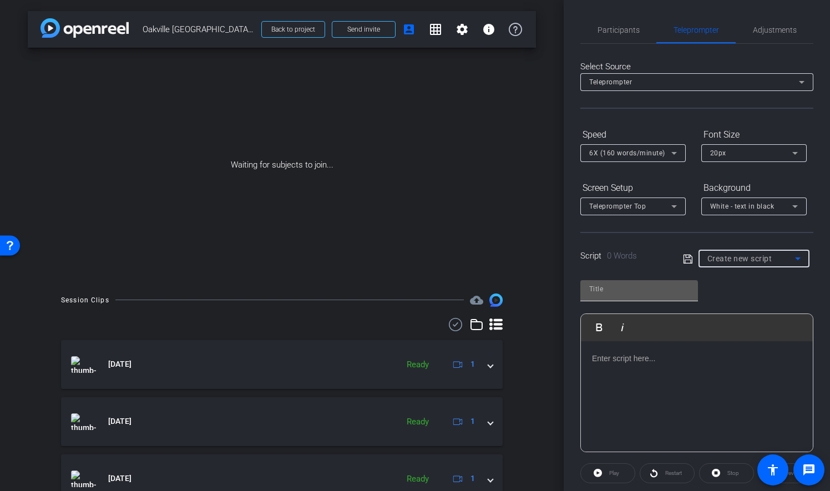
click at [633, 283] on input "text" at bounding box center [639, 288] width 100 height 13
type input "Patrick and Greg"
click at [639, 363] on p at bounding box center [697, 358] width 210 height 12
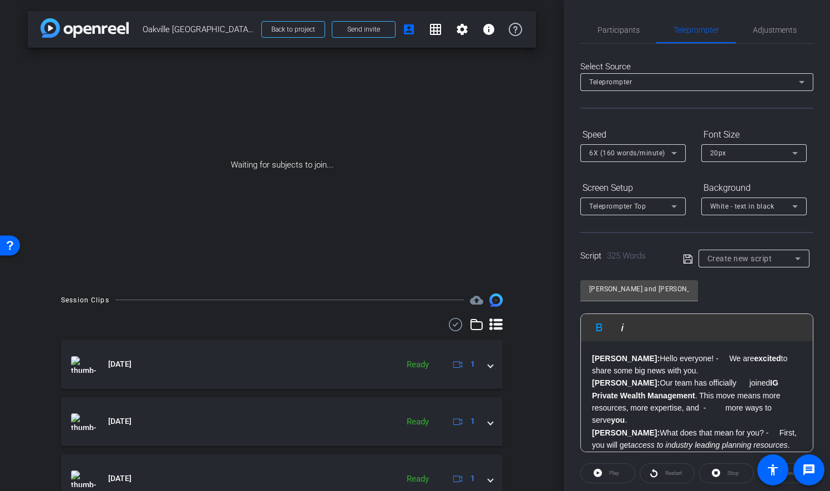
click at [592, 382] on strong "Greg:" at bounding box center [626, 382] width 68 height 9
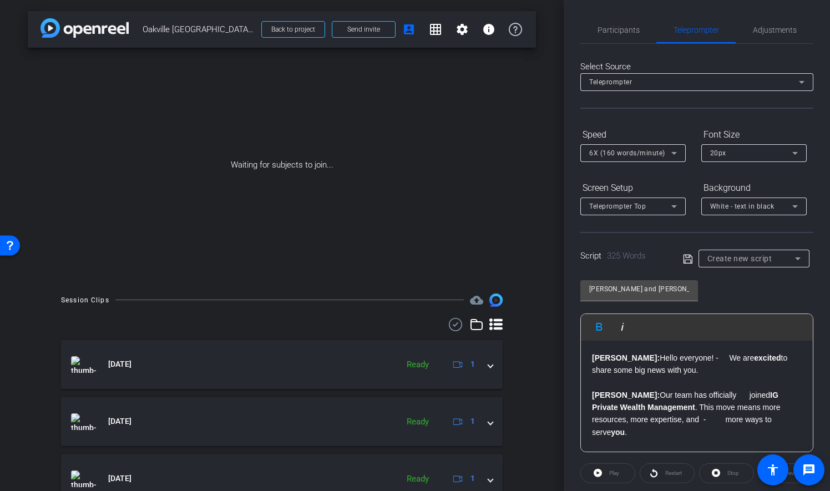
drag, startPoint x: 702, startPoint y: 369, endPoint x: 578, endPoint y: 358, distance: 123.6
click at [578, 358] on div "Participants Teleprompter Adjustments settings Catherine Ambrose flip Director …" at bounding box center [696, 245] width 266 height 491
click at [618, 358] on p "Patrick: Hello everyone! - We are excited to share some big news with you." at bounding box center [697, 364] width 210 height 25
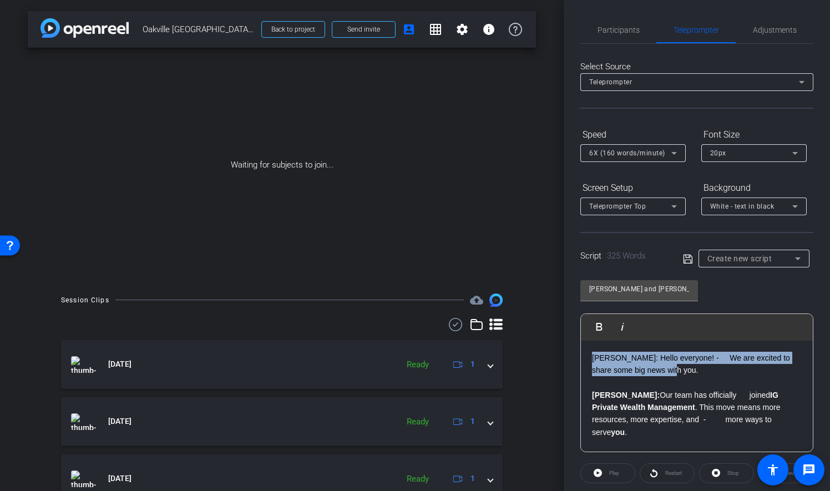
drag, startPoint x: 682, startPoint y: 367, endPoint x: 576, endPoint y: 353, distance: 106.9
click at [576, 353] on div "Participants Teleprompter Adjustments settings Catherine Ambrose flip Director …" at bounding box center [696, 245] width 266 height 491
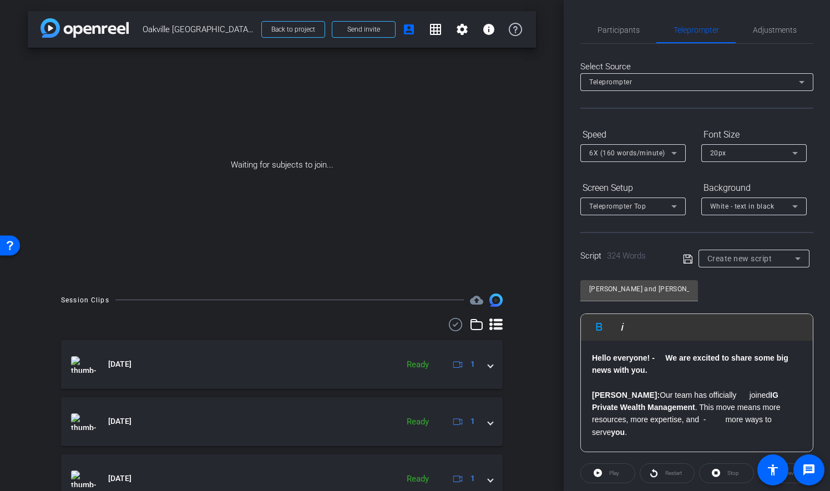
drag, startPoint x: 663, startPoint y: 354, endPoint x: 675, endPoint y: 352, distance: 11.8
click at [664, 354] on strong "Hello everyone! - We are excited to share some big news with you." at bounding box center [690, 363] width 196 height 21
drag, startPoint x: 615, startPoint y: 396, endPoint x: 572, endPoint y: 398, distance: 43.3
click at [572, 398] on div "Participants Teleprompter Adjustments settings Catherine Ambrose flip Director …" at bounding box center [696, 245] width 266 height 491
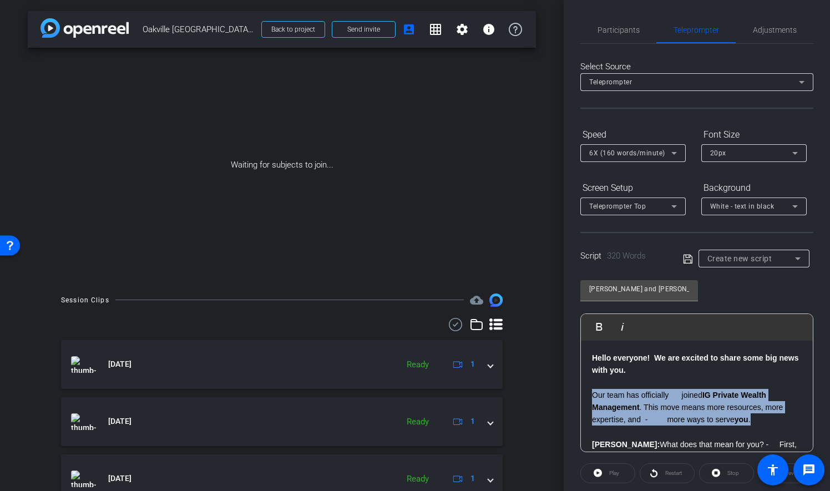
drag, startPoint x: 764, startPoint y: 419, endPoint x: 581, endPoint y: 397, distance: 184.3
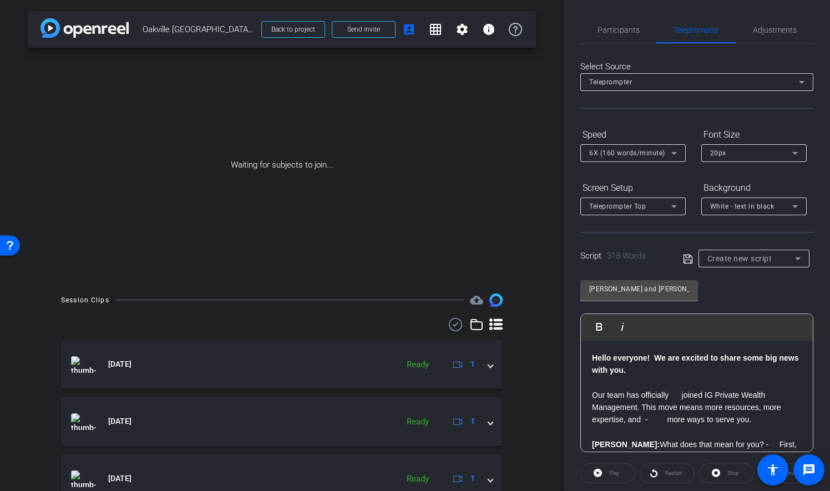
click at [668, 396] on p "Our team has officially joined IG Private Wealth Management. This move means mo…" at bounding box center [697, 407] width 210 height 37
drag, startPoint x: 730, startPoint y: 377, endPoint x: 592, endPoint y: 441, distance: 152.3
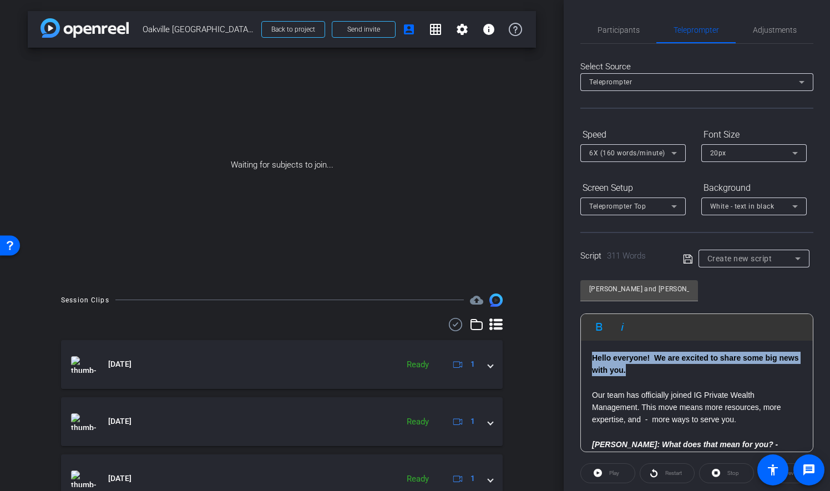
drag, startPoint x: 657, startPoint y: 373, endPoint x: 589, endPoint y: 349, distance: 72.3
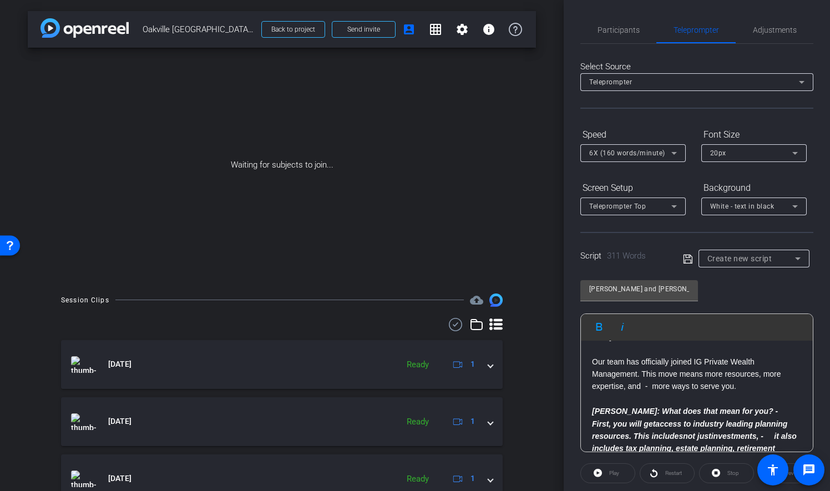
scroll to position [55, 0]
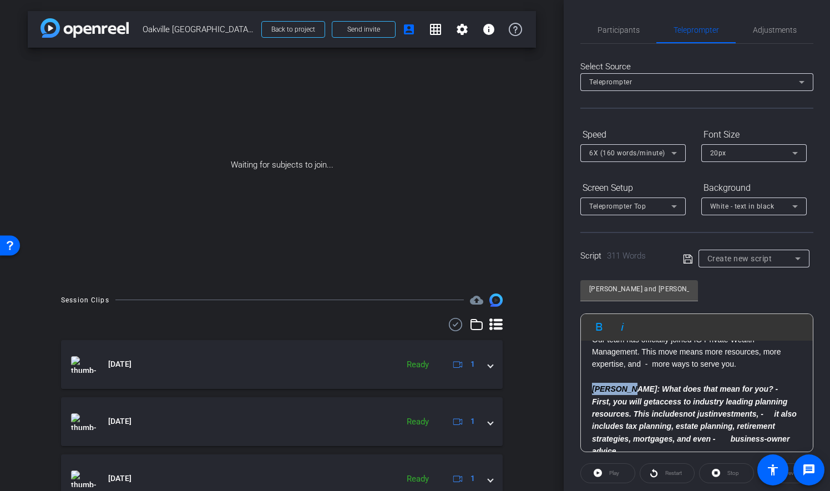
drag, startPoint x: 623, startPoint y: 391, endPoint x: 575, endPoint y: 388, distance: 48.3
click at [575, 390] on div "Participants Teleprompter Adjustments settings Catherine Ambrose flip Director …" at bounding box center [696, 245] width 266 height 491
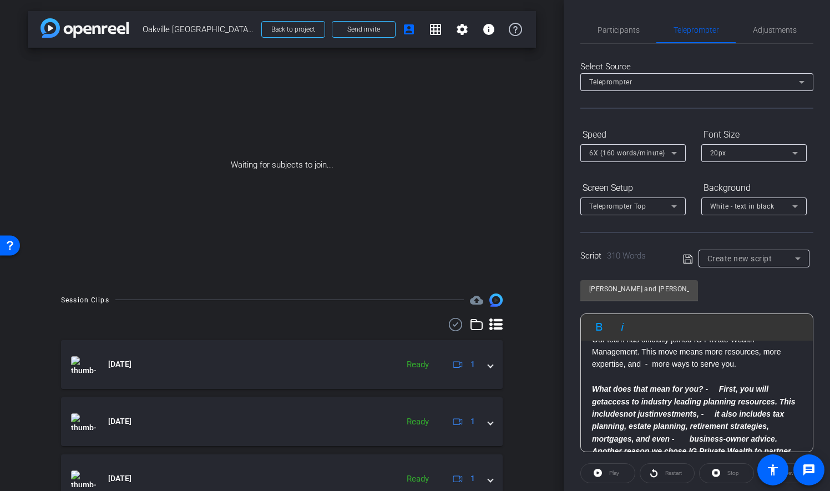
click at [713, 383] on p "What does that mean for you? - First, you will get access to industry leading p…" at bounding box center [697, 414] width 210 height 62
click at [720, 384] on strong "What does that mean for you? - First, you will get access to industry leading p…" at bounding box center [693, 413] width 203 height 59
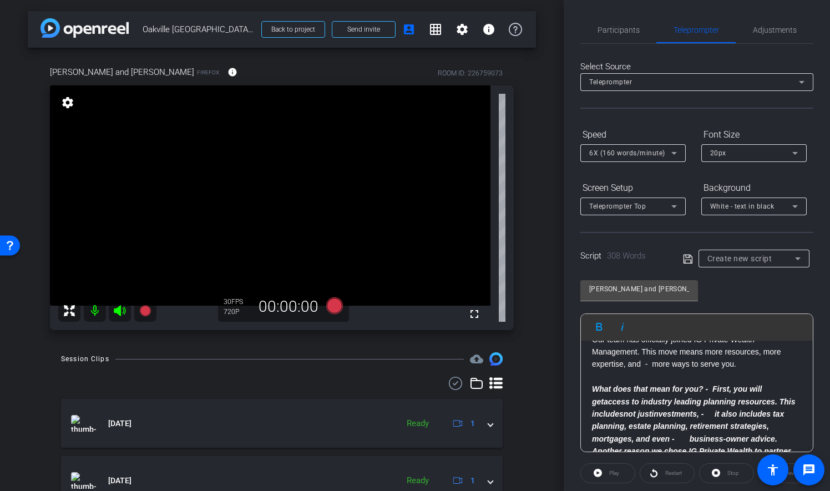
click at [717, 411] on strong "What does that mean for you? - First, you will get access to industry leading p…" at bounding box center [693, 413] width 203 height 59
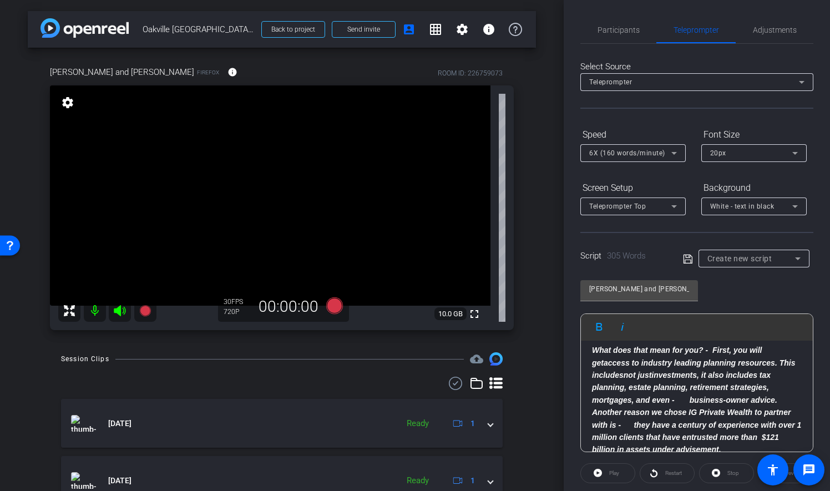
scroll to position [111, 0]
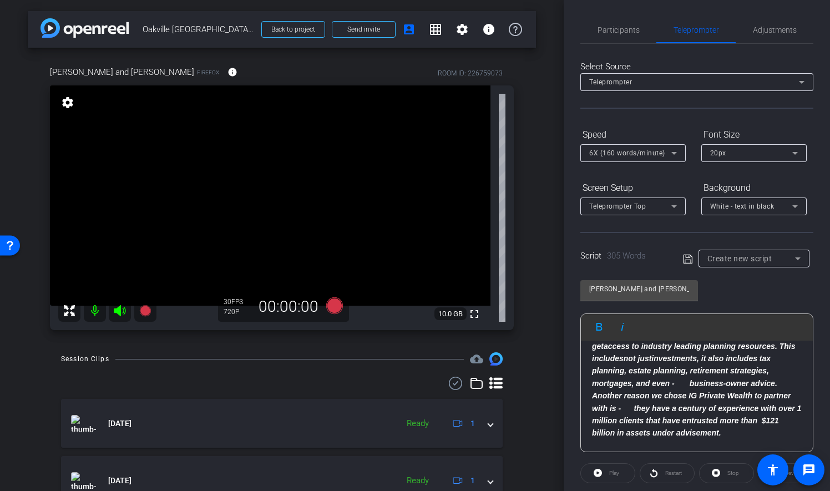
click at [693, 382] on strong "What does that mean for you? - First, you will get access to industry leading p…" at bounding box center [693, 358] width 203 height 59
click at [633, 405] on em "Another reason we chose IG Private Wealth to partner with is - they have a cent…" at bounding box center [696, 414] width 209 height 46
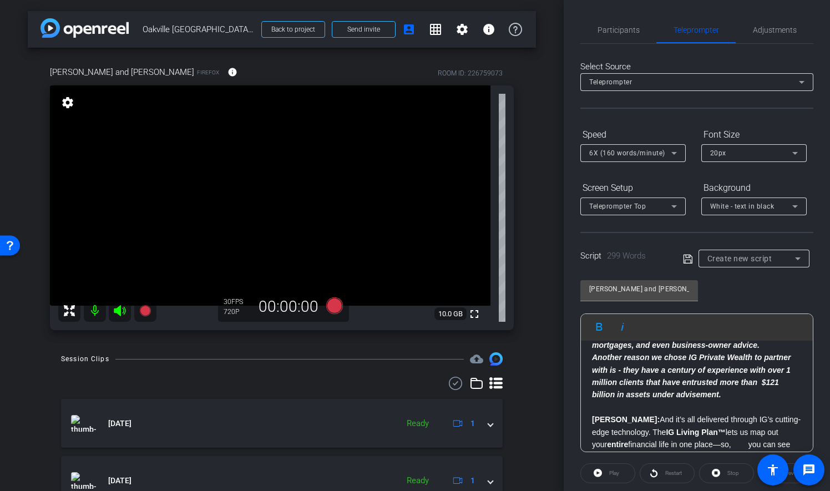
scroll to position [166, 0]
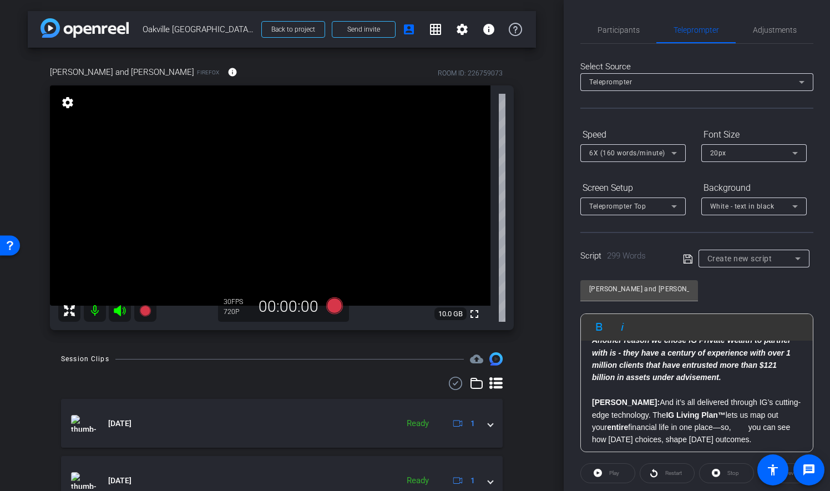
click at [612, 398] on strong "Greg:" at bounding box center [626, 402] width 68 height 9
click at [616, 398] on p "Greg: And it’s all delivered through IG’s cutting-edge technology. The IG Livin…" at bounding box center [697, 421] width 210 height 50
click at [616, 399] on p "Greg: And it’s all delivered through IG’s cutting-edge technology. The IG Livin…" at bounding box center [697, 421] width 210 height 50
drag, startPoint x: 614, startPoint y: 399, endPoint x: 586, endPoint y: 401, distance: 28.3
click at [586, 401] on div "Hello everyone! We are excited to share some big news with you. Our team has of…" at bounding box center [697, 470] width 232 height 593
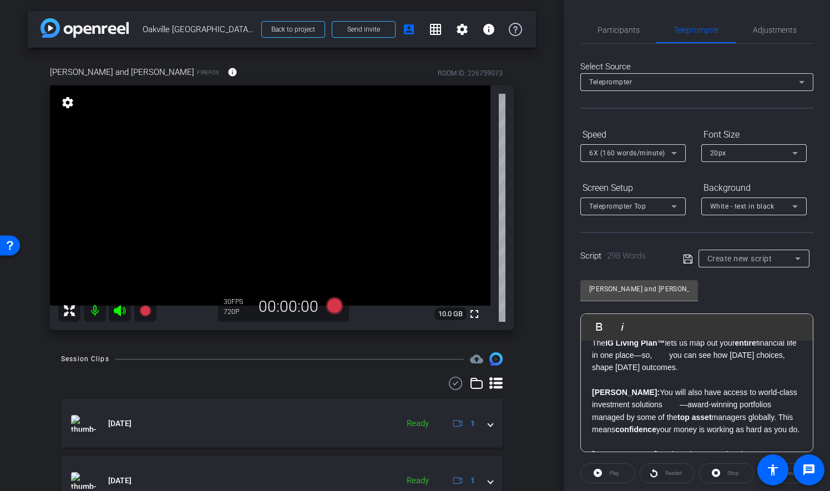
scroll to position [277, 0]
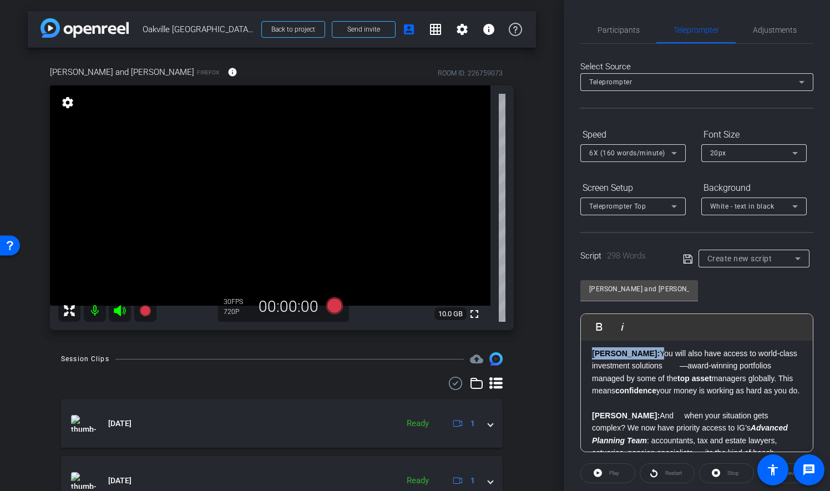
drag, startPoint x: 622, startPoint y: 353, endPoint x: 581, endPoint y: 351, distance: 41.1
click at [581, 351] on div "Hello everyone! We are excited to share some big news with you. Our team has of…" at bounding box center [697, 359] width 232 height 593
click at [647, 365] on p "You will also have access to world-class investment solutions —award-winning po…" at bounding box center [697, 372] width 210 height 50
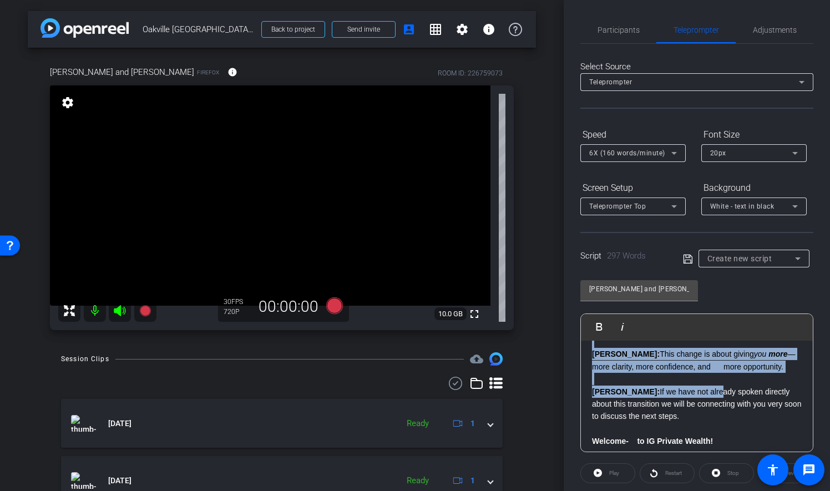
scroll to position [483, 0]
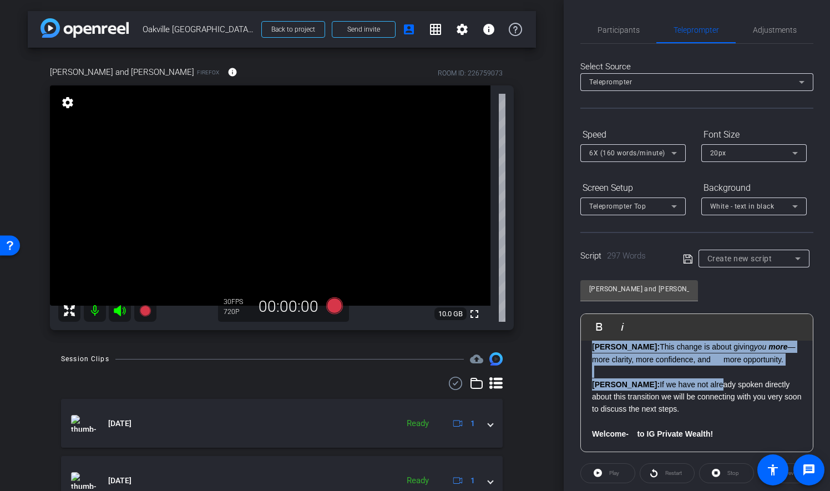
drag, startPoint x: 593, startPoint y: 357, endPoint x: 747, endPoint y: 436, distance: 173.1
click at [747, 436] on div "Hello everyone! We are excited to share some big news with you. Our team has of…" at bounding box center [697, 154] width 232 height 593
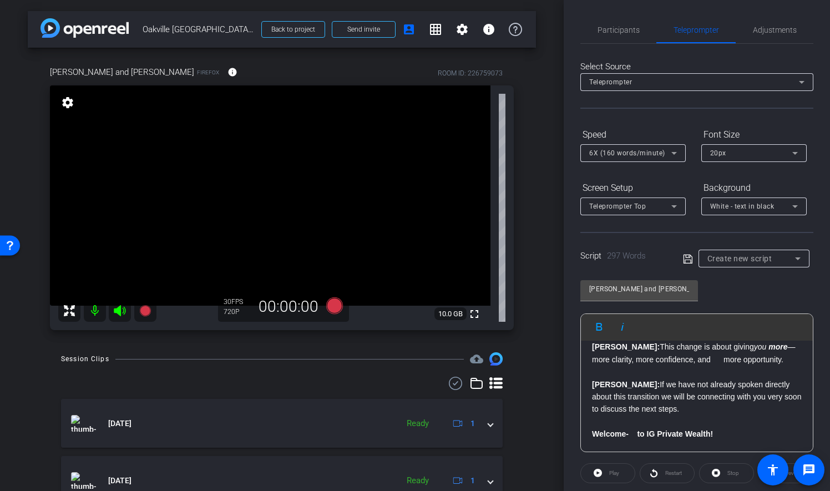
scroll to position [0, 0]
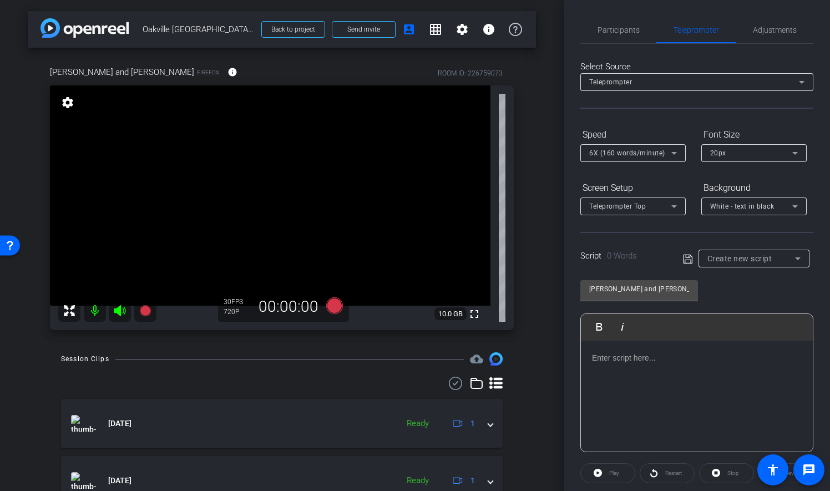
click at [628, 365] on div at bounding box center [697, 396] width 232 height 111
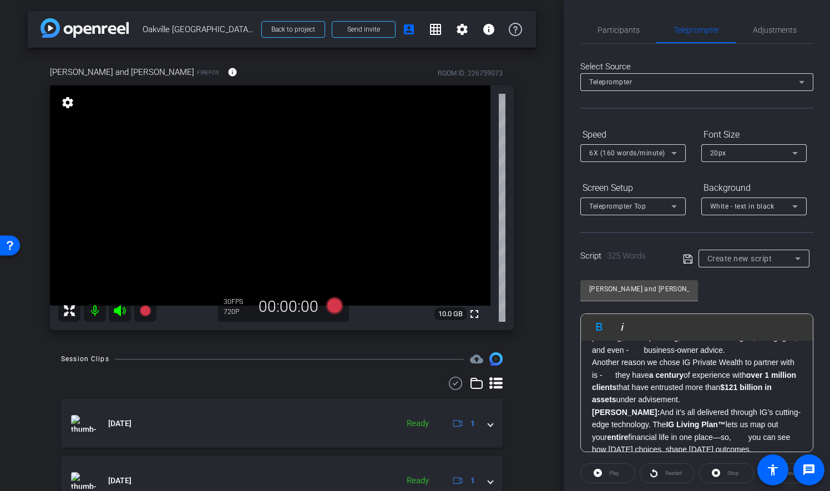
scroll to position [166, 0]
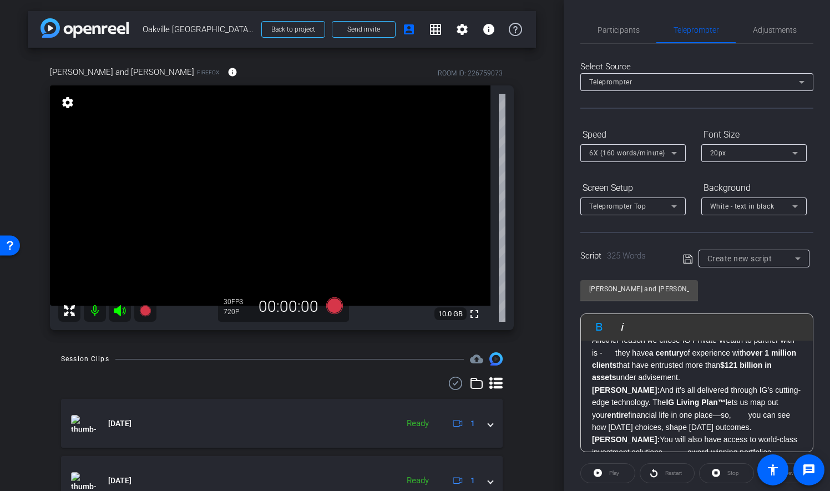
click at [592, 385] on strong "Greg:" at bounding box center [626, 389] width 68 height 9
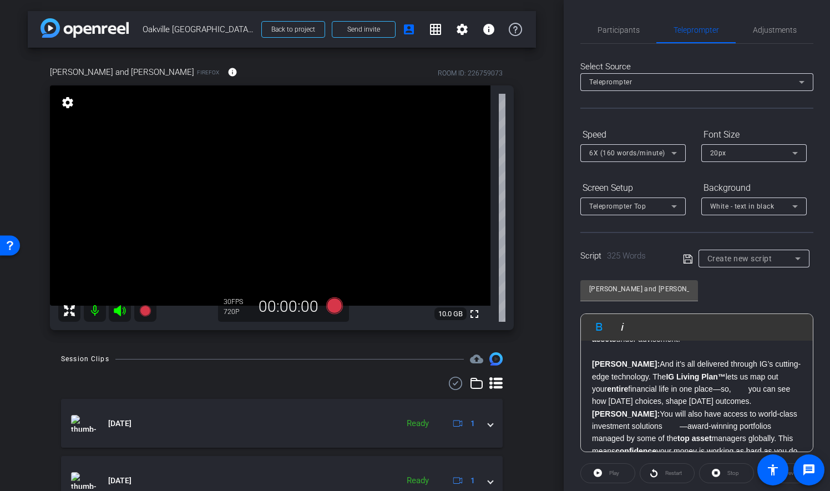
scroll to position [222, 0]
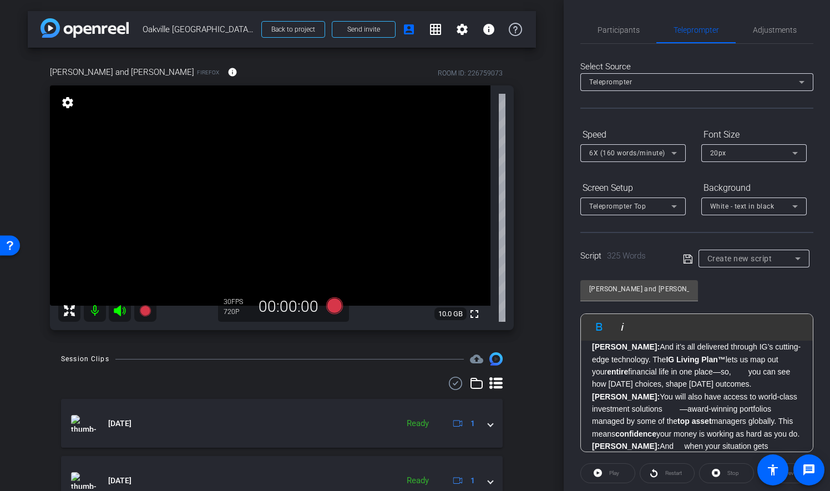
click at [590, 380] on div "Patrick: Hello everyone! - We are excited to share some big news with you. Greg…" at bounding box center [697, 384] width 232 height 531
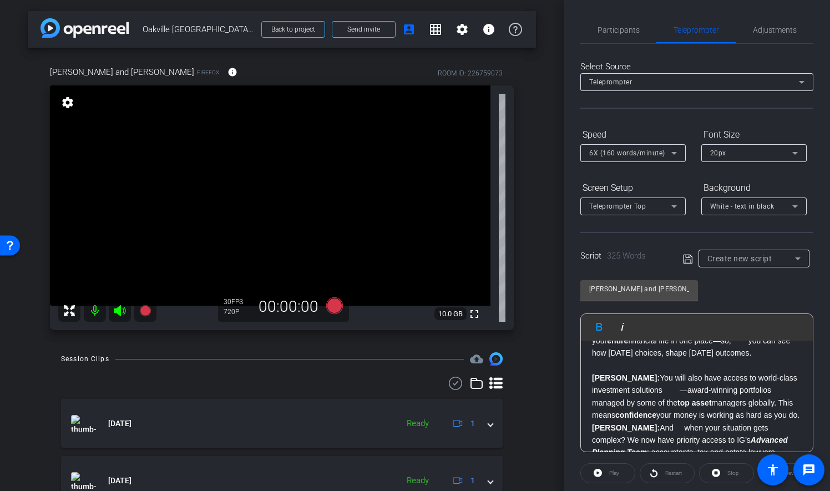
scroll to position [277, 0]
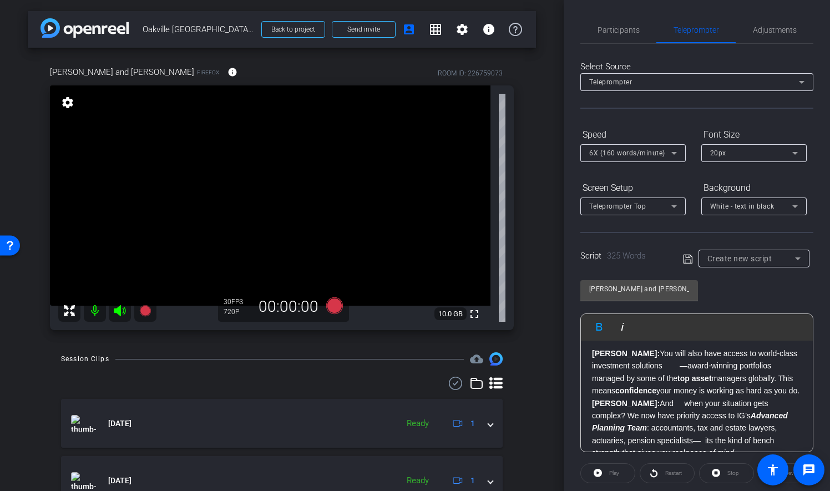
click at [591, 399] on div "Patrick: Hello everyone! - We are excited to share some big news with you. Greg…" at bounding box center [697, 335] width 232 height 544
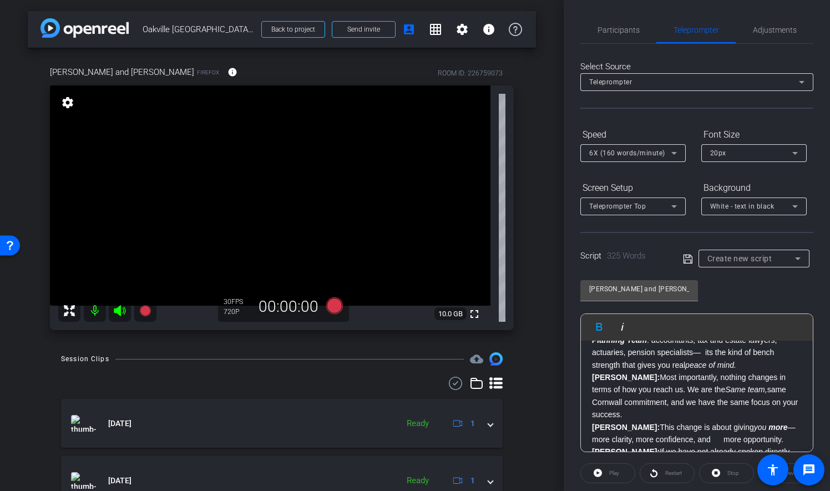
scroll to position [388, 0]
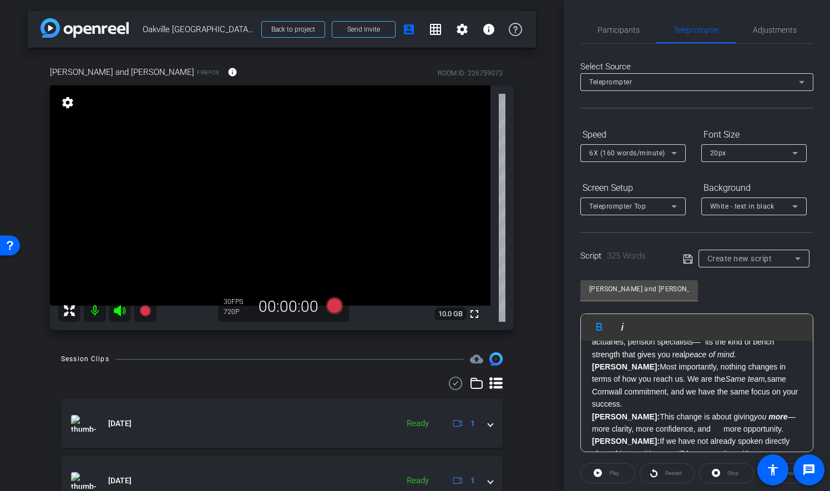
click at [591, 364] on div "Patrick: Hello everyone! - We are excited to share some big news with you. Greg…" at bounding box center [697, 230] width 232 height 556
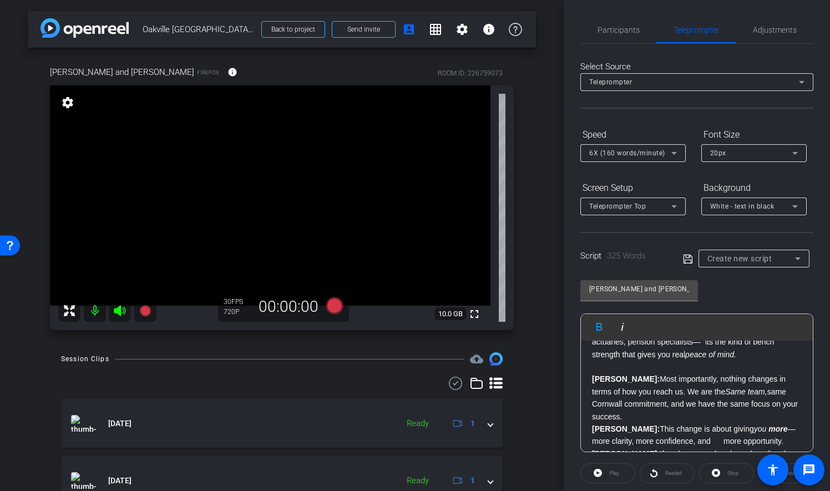
scroll to position [444, 0]
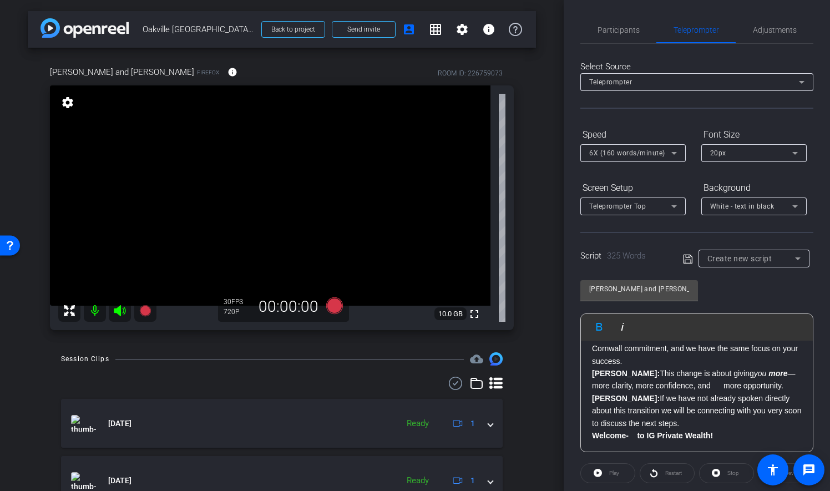
click at [591, 376] on div "Patrick: Hello everyone! - We are excited to share some big news with you. Greg…" at bounding box center [697, 181] width 232 height 568
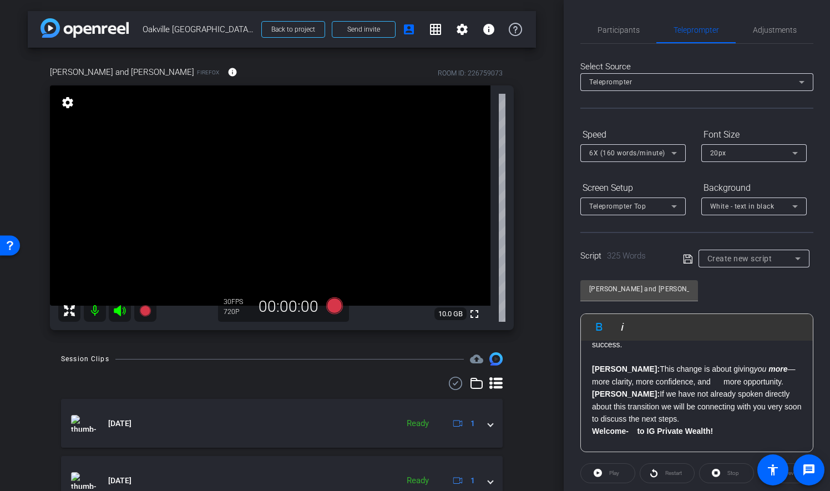
scroll to position [470, 0]
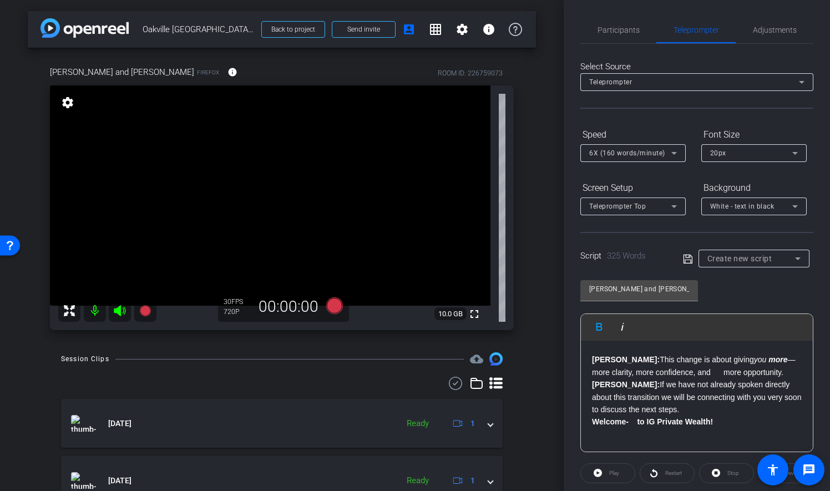
click at [590, 383] on div "Patrick: Hello everyone! - We are excited to share some big news with you. Greg…" at bounding box center [697, 161] width 232 height 581
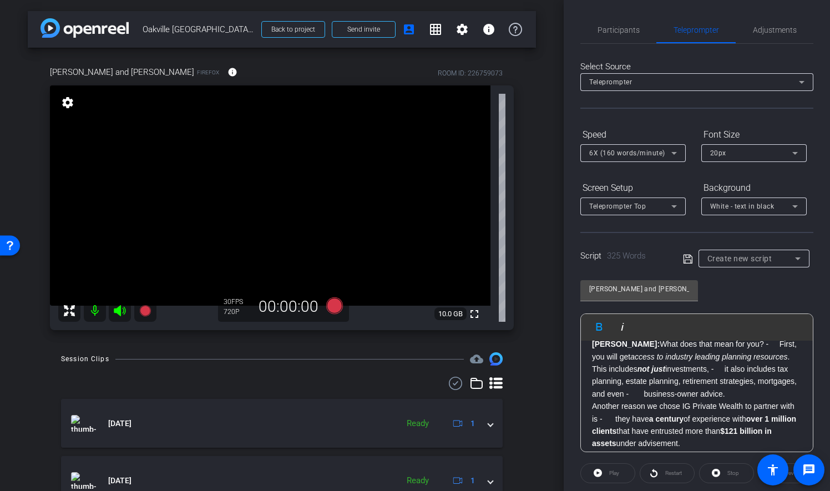
scroll to position [0, 0]
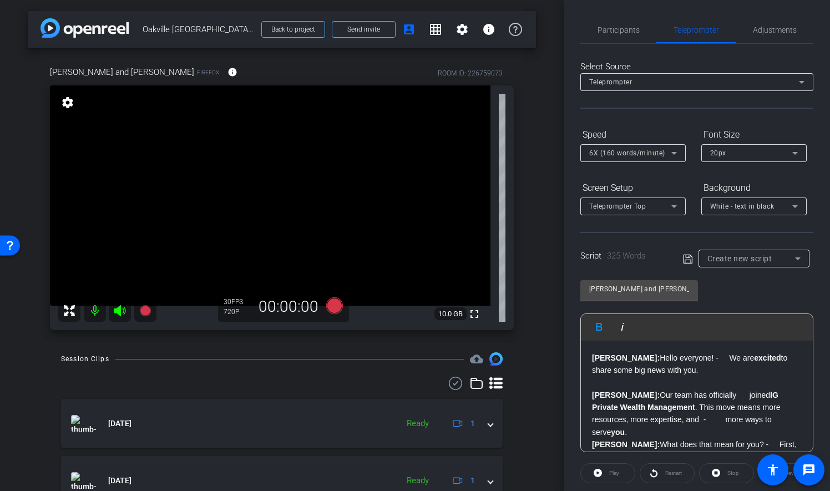
click at [690, 357] on p "Patrick: Hello everyone! - We are excited to share some big news with you." at bounding box center [697, 364] width 210 height 25
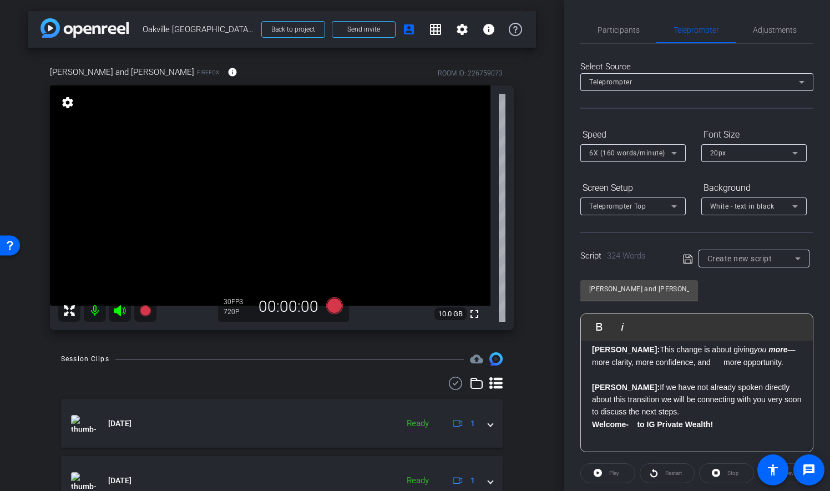
scroll to position [483, 0]
click at [679, 409] on p "Patrick: If we have not already spoken directly about this transition we will b…" at bounding box center [697, 396] width 210 height 37
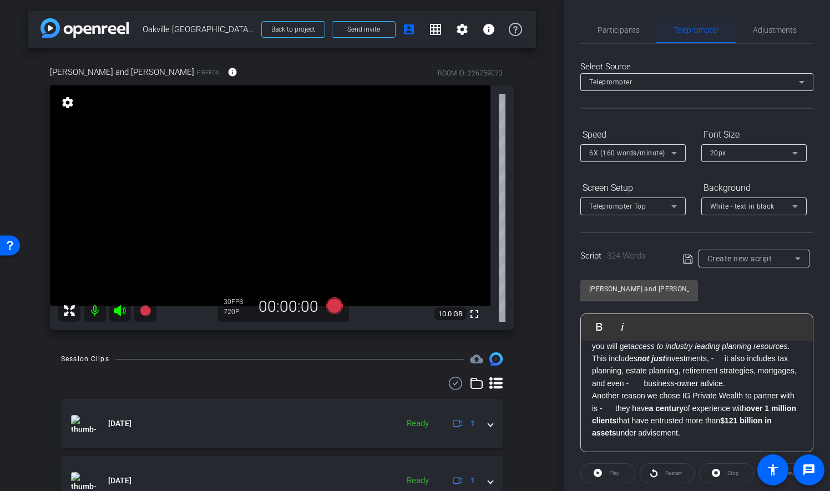
scroll to position [0, 0]
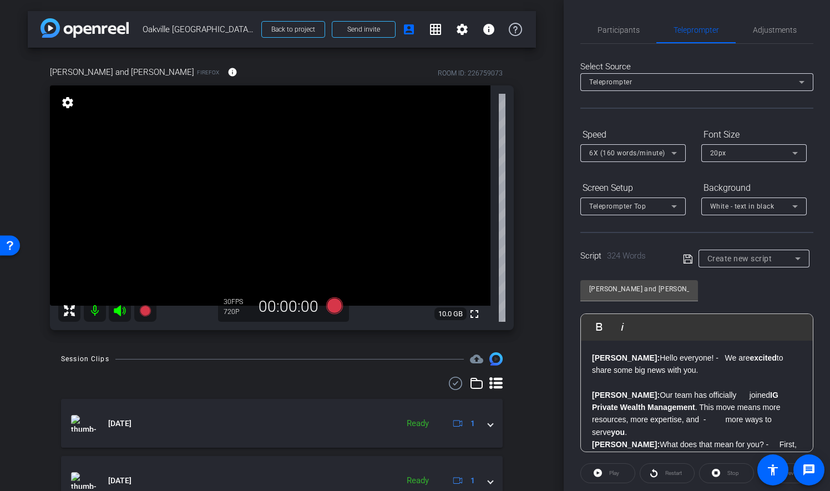
drag, startPoint x: 617, startPoint y: 357, endPoint x: 686, endPoint y: 351, distance: 69.0
click at [617, 357] on strong "Patrick:" at bounding box center [626, 357] width 68 height 9
click at [691, 391] on p "Greg: Our team has officially joined IG Private Wealth Management . This move m…" at bounding box center [697, 414] width 210 height 50
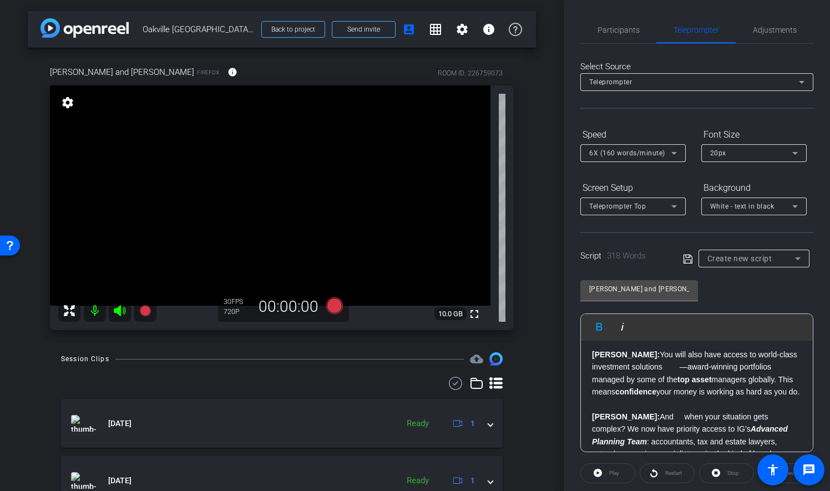
scroll to position [277, 0]
click at [617, 409] on p at bounding box center [697, 403] width 210 height 12
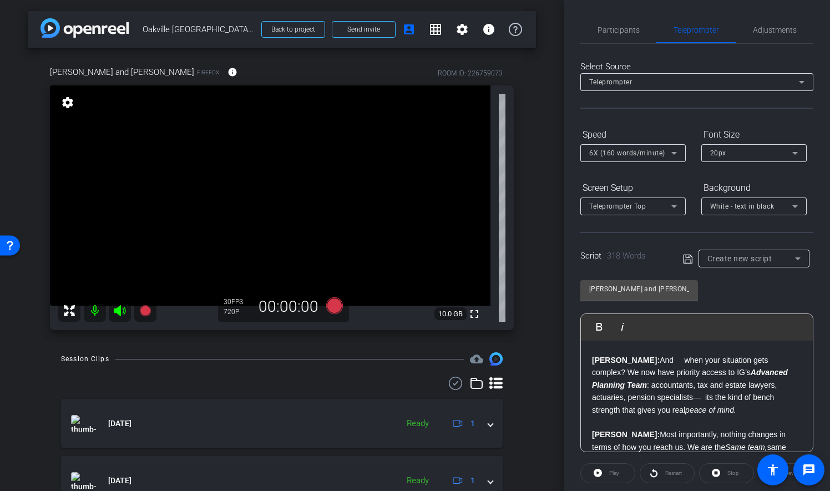
scroll to position [388, 0]
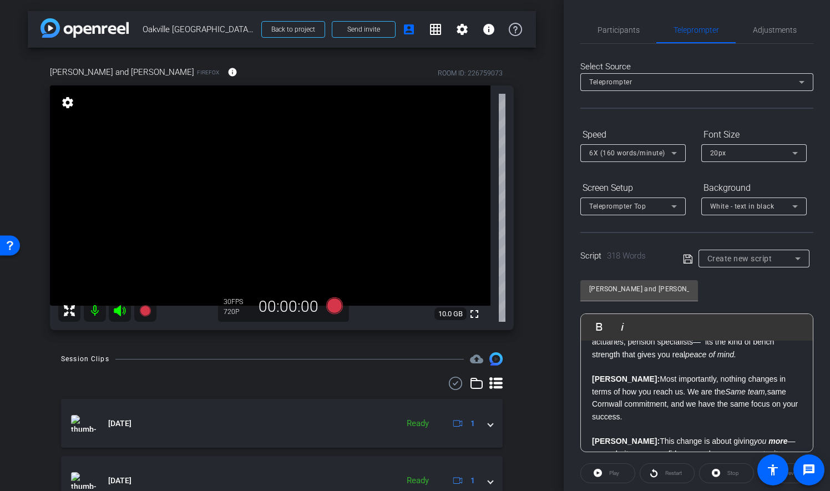
click at [588, 388] on div "Patrick: Hello everyone! - We are excited to share some big news with you. Greg…" at bounding box center [697, 255] width 232 height 606
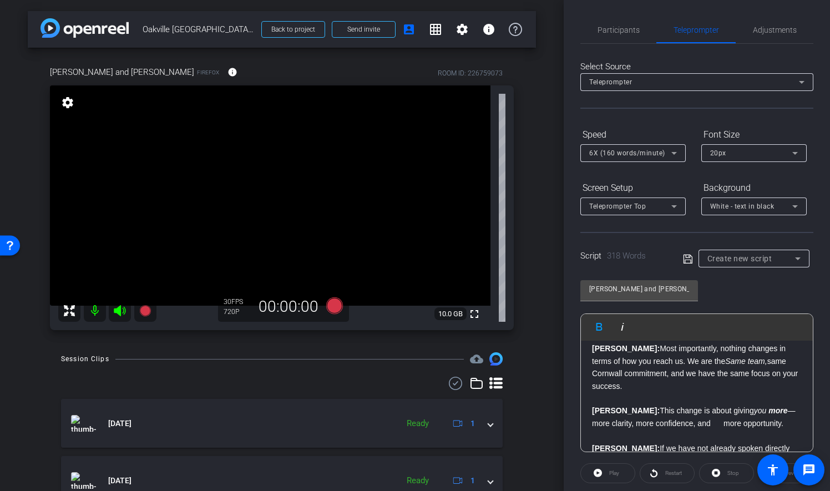
scroll to position [444, 0]
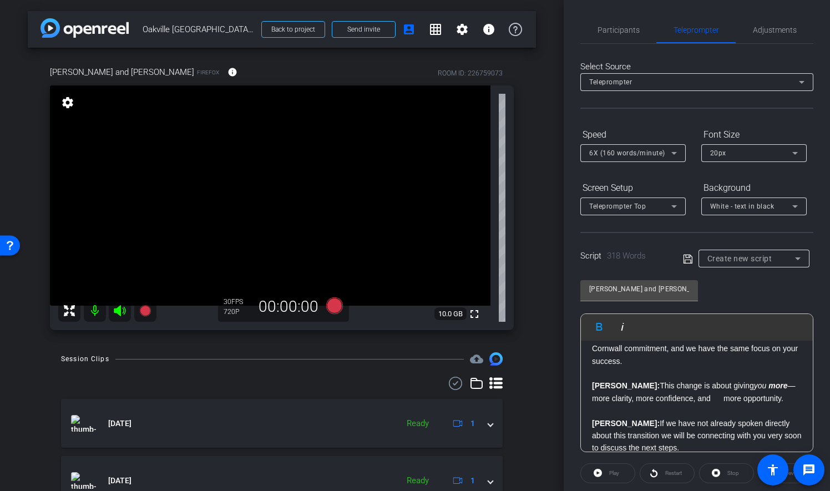
click at [591, 397] on div "Patrick: Hello everyone! - We are excited to share some big news with you. Greg…" at bounding box center [697, 200] width 232 height 606
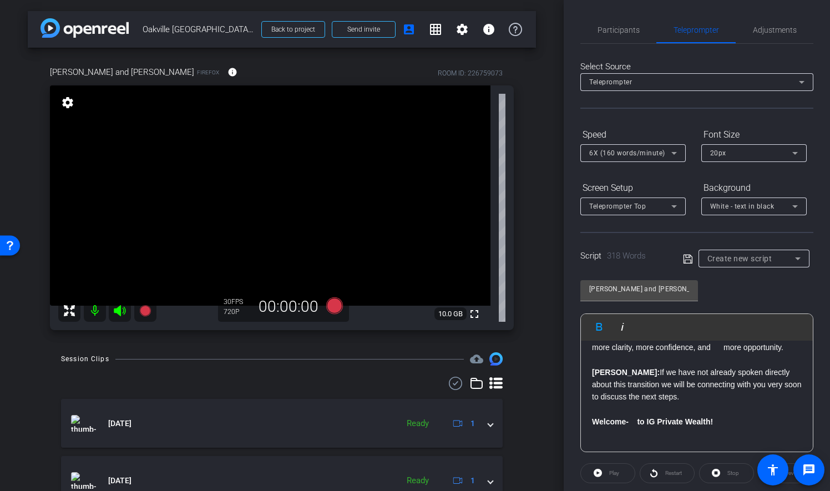
scroll to position [507, 0]
click at [607, 409] on p at bounding box center [697, 409] width 210 height 12
click at [628, 417] on strong "- to IG Private Wealth!" at bounding box center [669, 421] width 87 height 9
click at [720, 422] on p "Welcome - to IG Private Wealth!" at bounding box center [697, 421] width 210 height 12
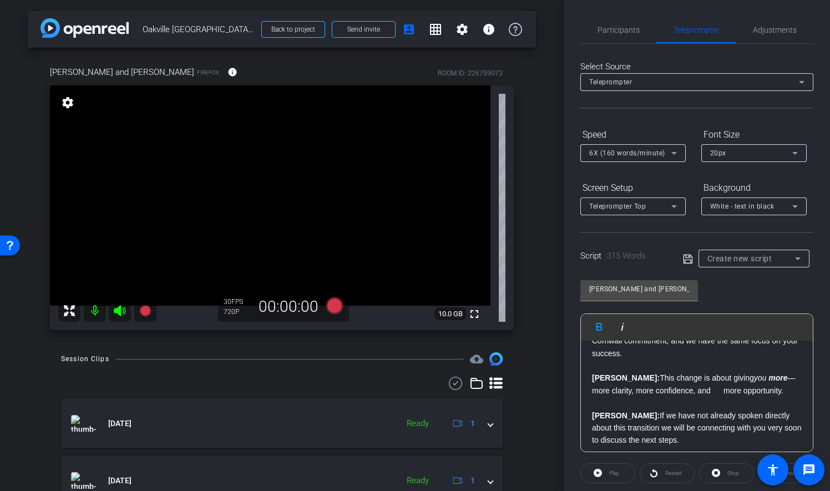
click at [701, 397] on p "Greg: This change is about giving you more —more clarity, more confidence, and …" at bounding box center [697, 384] width 210 height 25
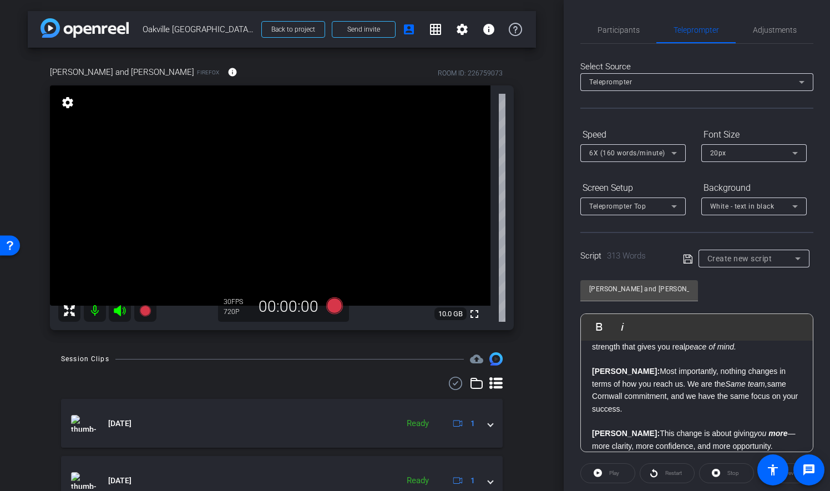
scroll to position [341, 0]
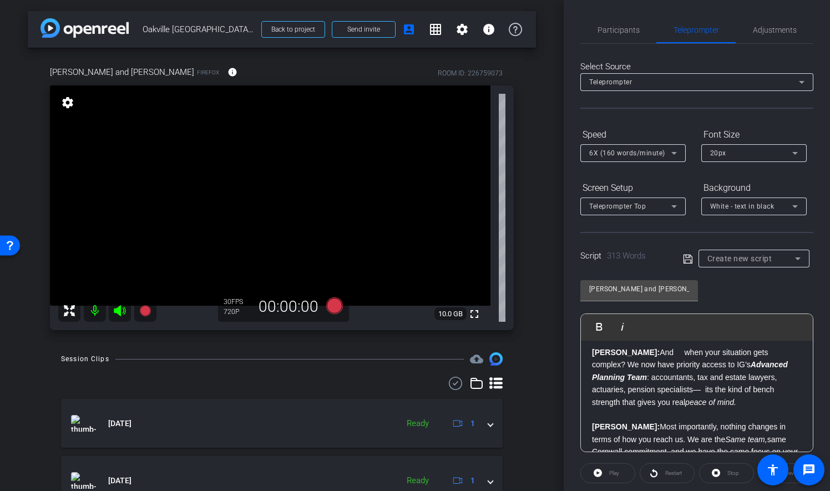
click at [638, 346] on p at bounding box center [697, 340] width 210 height 12
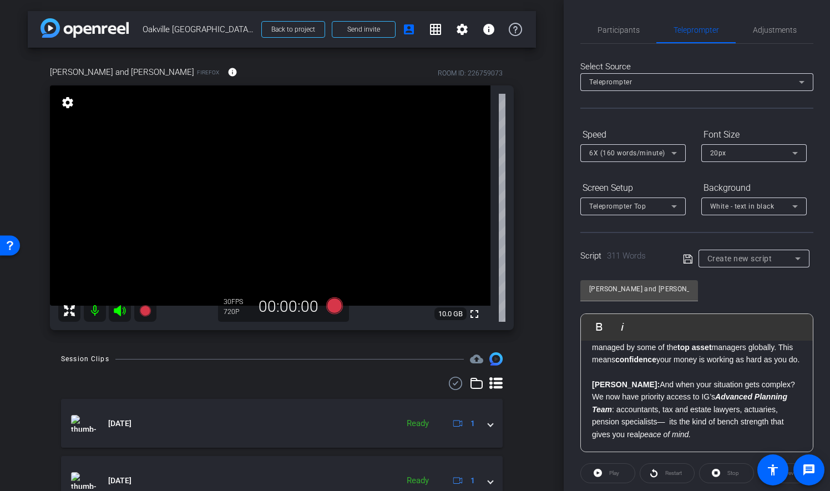
scroll to position [285, 0]
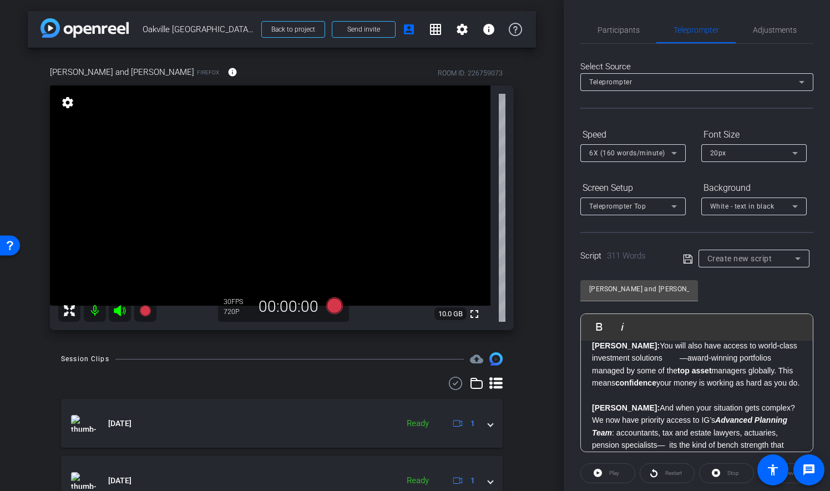
click at [670, 356] on p "Patrick: You will also have access to world-class investment solutions —award-w…" at bounding box center [697, 364] width 210 height 50
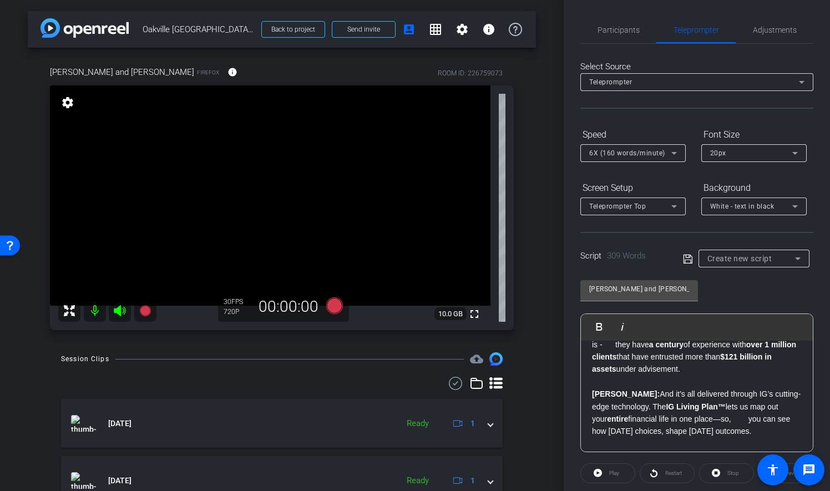
scroll to position [174, 0]
click at [732, 418] on p "Greg: And it’s all delivered through IG’s cutting-edge technology. The IG Livin…" at bounding box center [697, 413] width 210 height 50
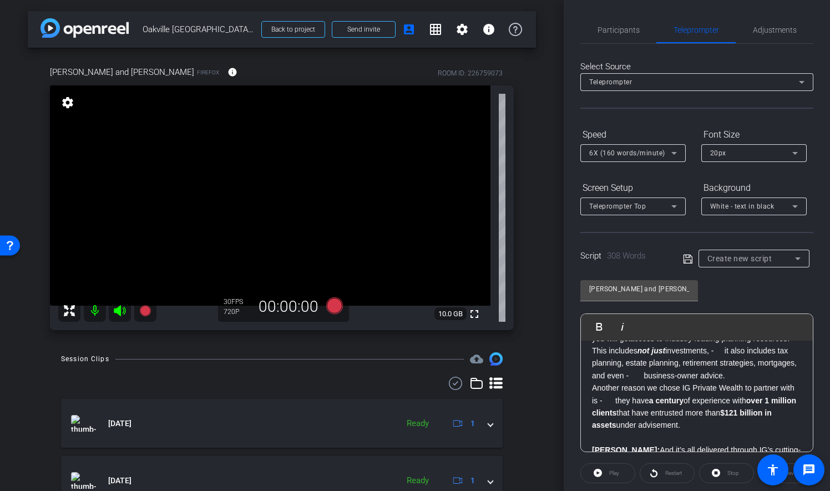
click at [630, 399] on p "Another reason we chose IG Private Wealth to partner with is - they have a cent…" at bounding box center [697, 407] width 210 height 50
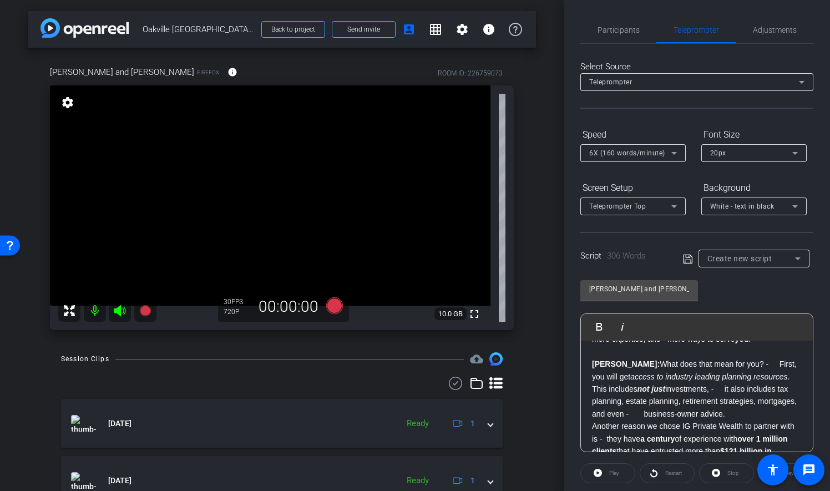
scroll to position [63, 0]
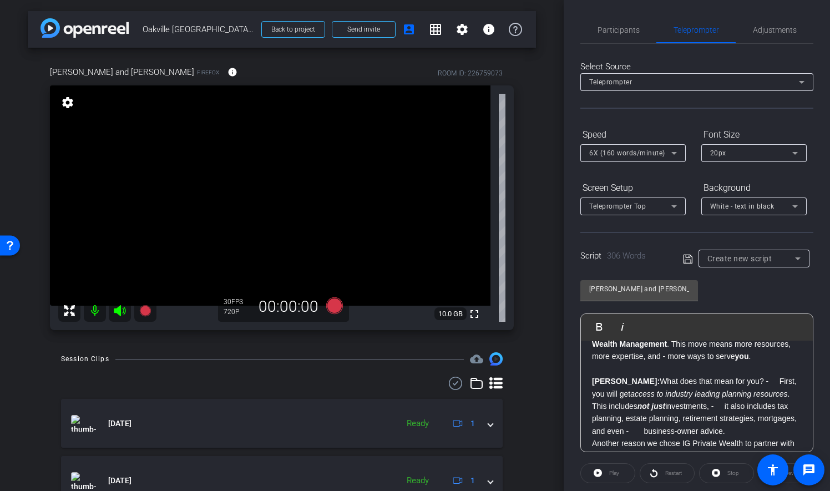
click at [709, 405] on p "Patrick: What does that mean for you? - First, you will get access to industry …" at bounding box center [697, 406] width 210 height 62
click at [741, 382] on p "Patrick: What does that mean for you? - First, you will get access to industry …" at bounding box center [697, 406] width 210 height 62
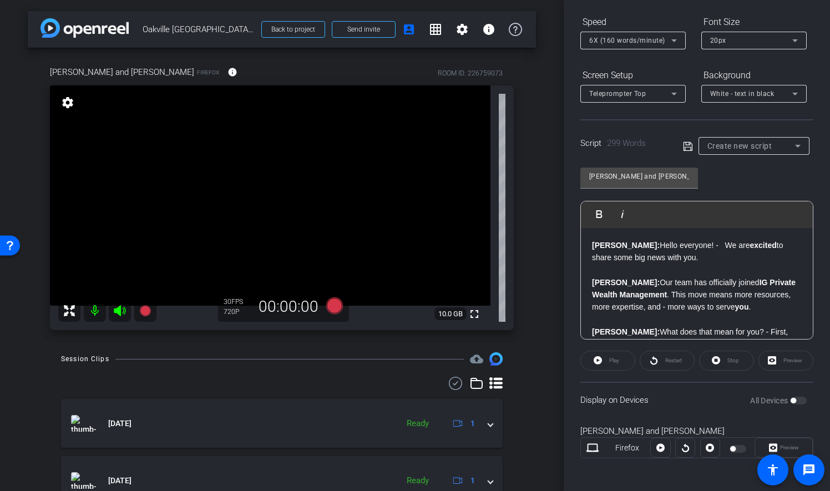
scroll to position [114, 0]
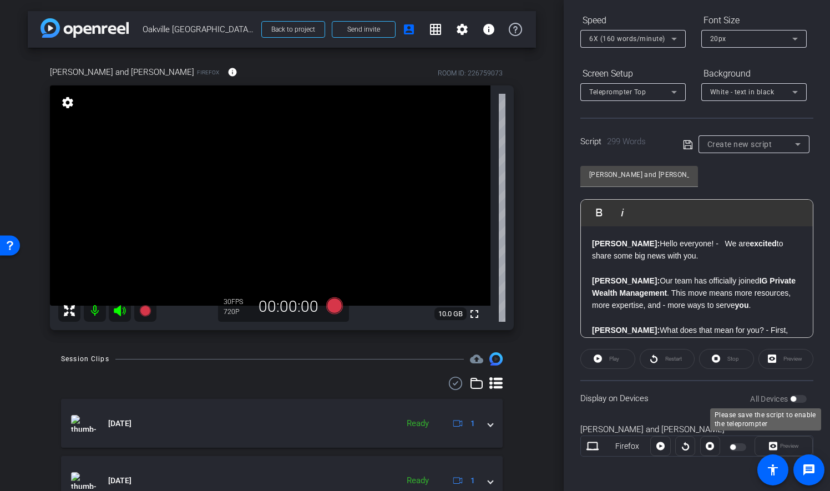
click at [796, 395] on div "All Devices" at bounding box center [778, 398] width 57 height 11
click at [785, 353] on div "Preview" at bounding box center [785, 359] width 55 height 20
click at [684, 144] on icon at bounding box center [688, 144] width 10 height 13
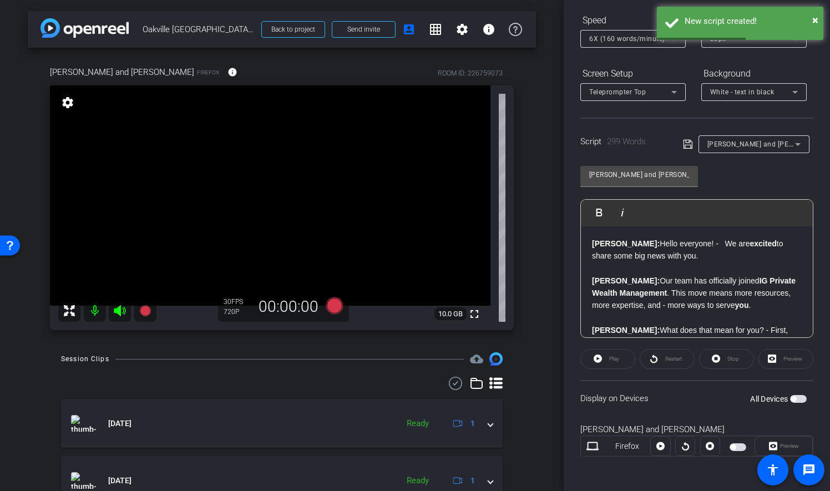
click at [771, 358] on div "Preview" at bounding box center [785, 359] width 55 height 20
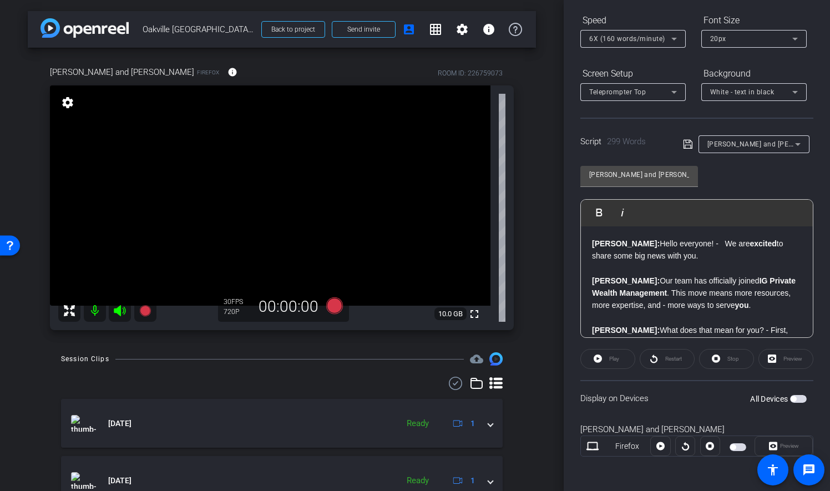
click at [607, 357] on div "Play" at bounding box center [607, 359] width 55 height 20
click at [794, 398] on span "button" at bounding box center [798, 399] width 17 height 8
click at [620, 360] on span at bounding box center [608, 359] width 54 height 27
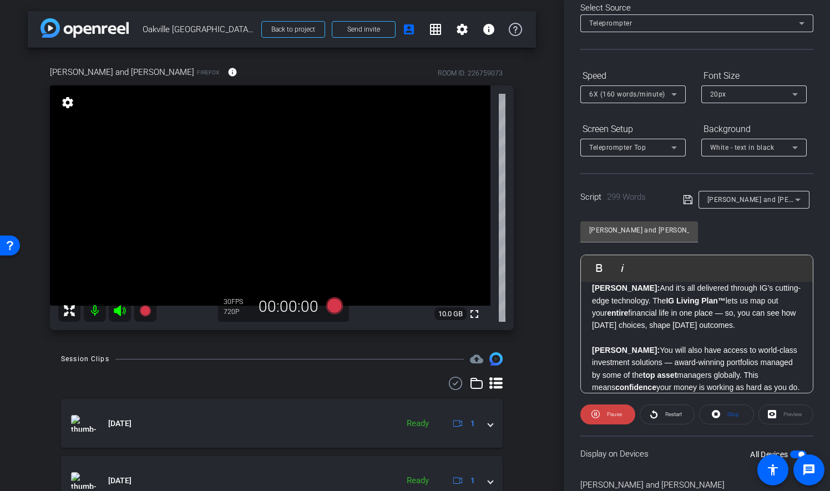
scroll to position [166, 0]
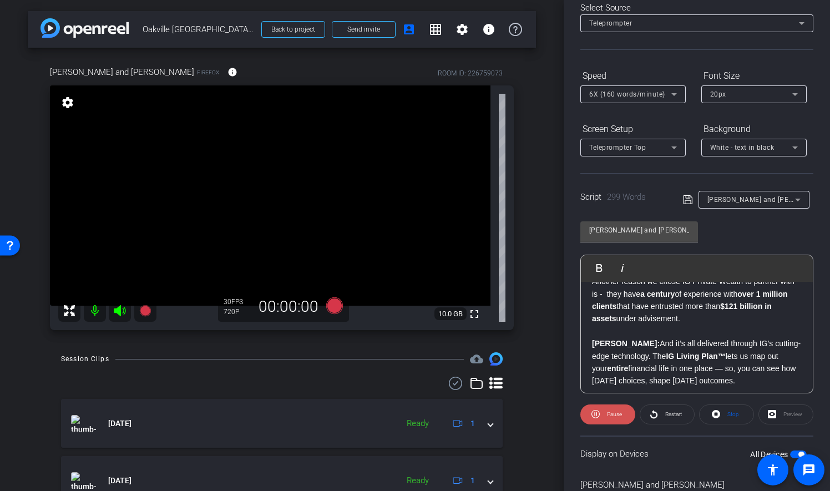
click at [607, 408] on span "Pause" at bounding box center [613, 415] width 18 height 16
click at [664, 88] on div "6X (160 words/minute)" at bounding box center [630, 94] width 82 height 14
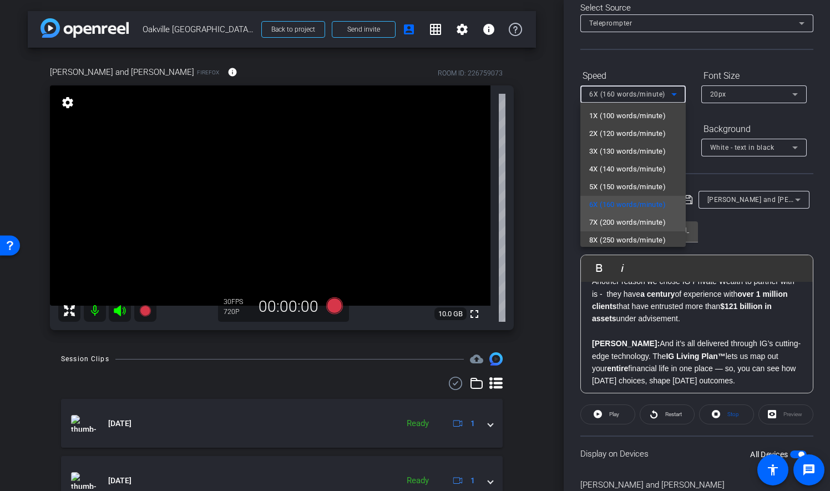
click at [622, 221] on span "7X (200 words/minute)" at bounding box center [627, 222] width 77 height 13
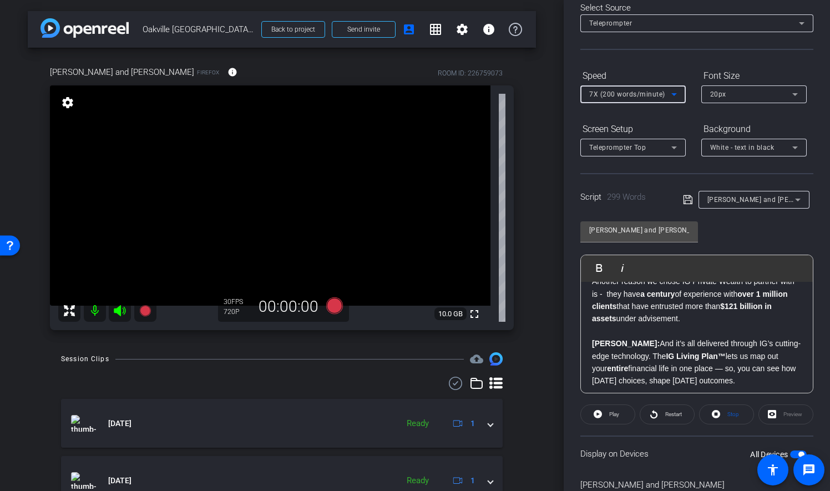
click at [725, 90] on span "20px" at bounding box center [718, 94] width 16 height 8
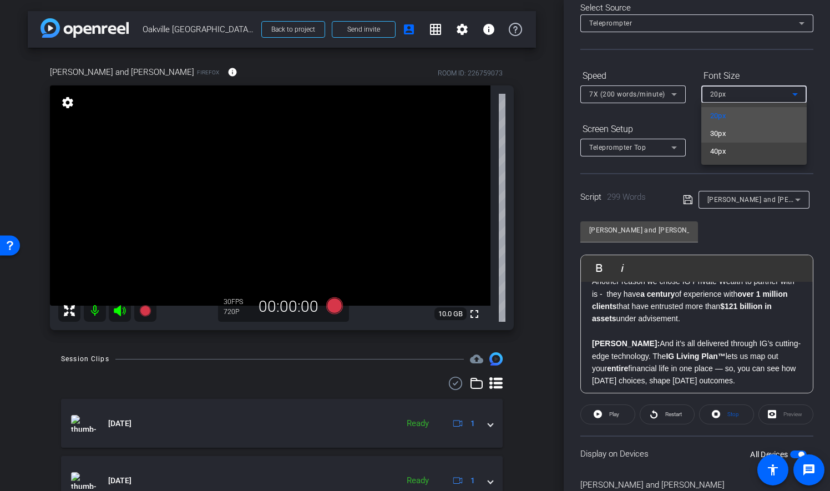
click at [740, 134] on mat-option "30px" at bounding box center [753, 134] width 105 height 18
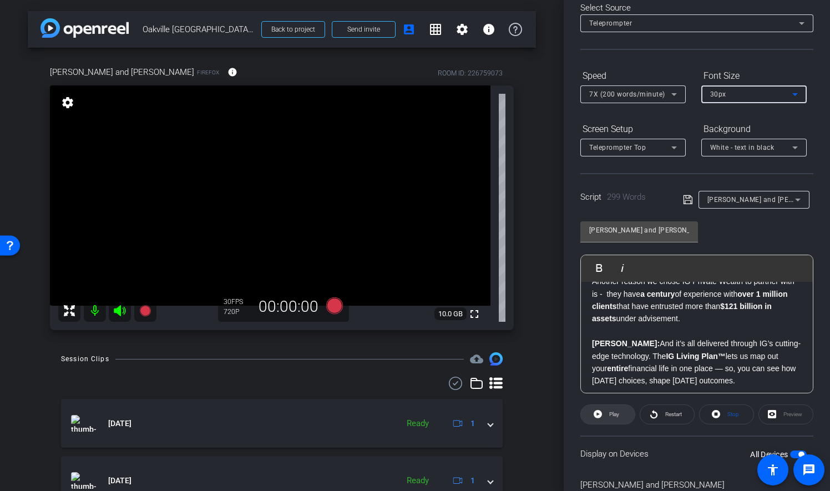
click at [607, 416] on span "Play" at bounding box center [612, 415] width 13 height 16
click at [680, 93] on icon at bounding box center [673, 94] width 13 height 13
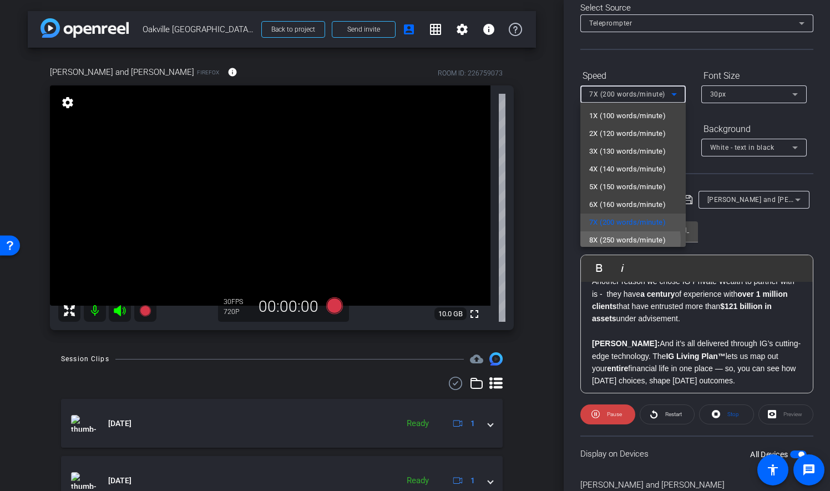
click at [619, 240] on span "8X (250 words/minute)" at bounding box center [627, 239] width 77 height 13
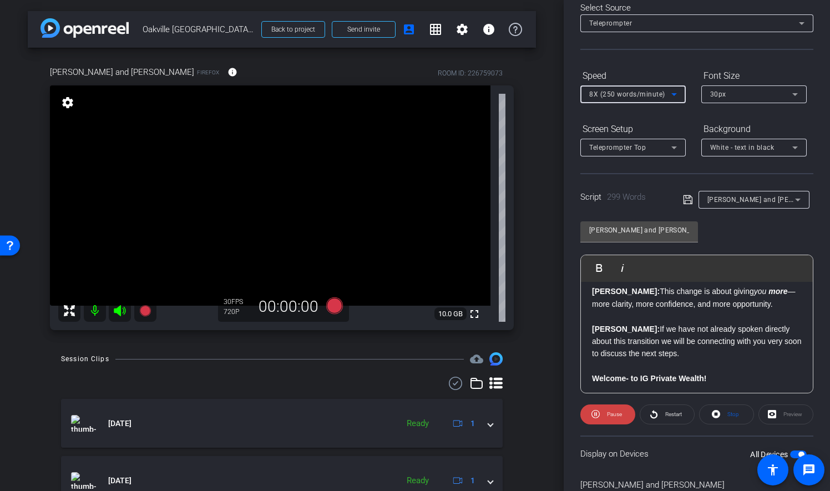
scroll to position [507, 0]
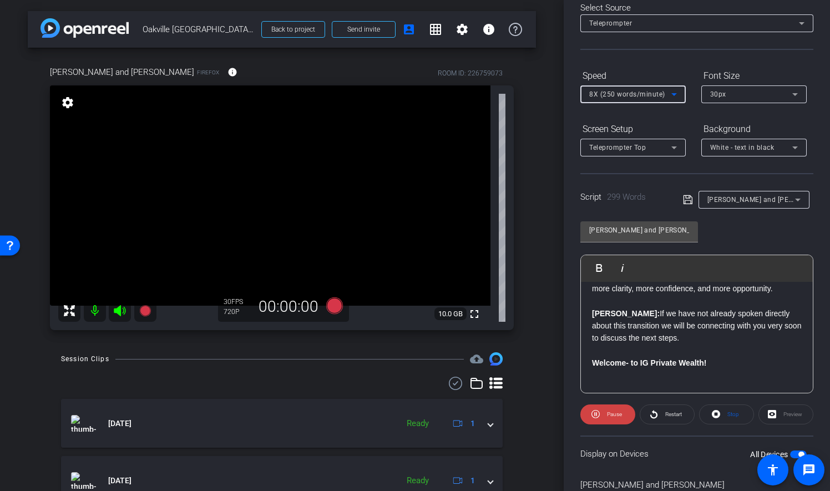
click at [630, 312] on p "Patrick: If we have not already spoken directly about this transition we will b…" at bounding box center [697, 325] width 210 height 37
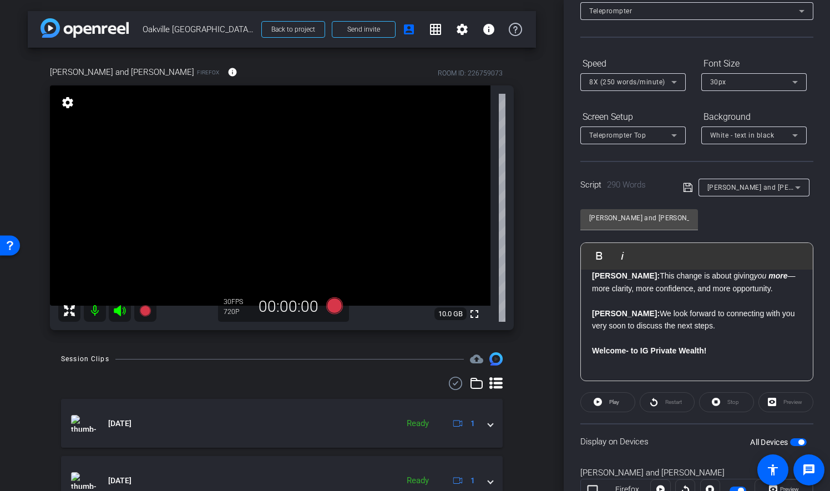
click at [709, 322] on p "Patrick: We look forward to connecting with you very soon to discuss the next s…" at bounding box center [697, 319] width 210 height 25
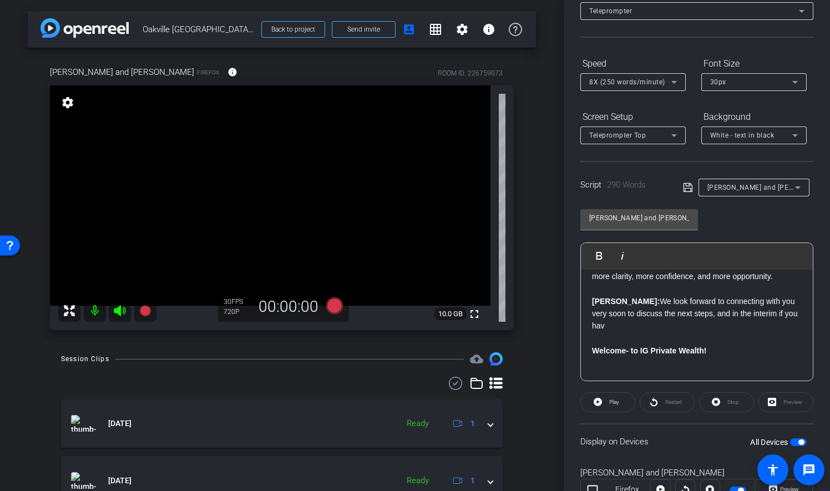
scroll to position [59, 0]
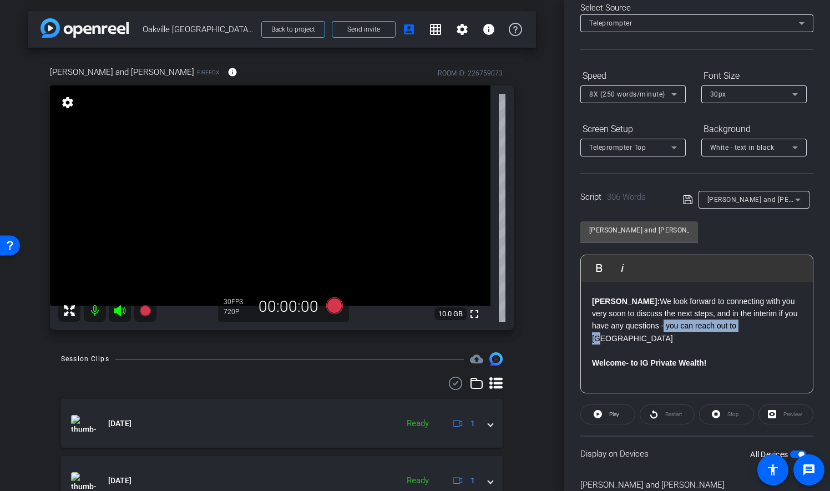
drag, startPoint x: 753, startPoint y: 338, endPoint x: 663, endPoint y: 341, distance: 89.9
click at [663, 341] on p "Patrick: We look forward to connecting with you very soon to discuss the next s…" at bounding box center [697, 320] width 210 height 50
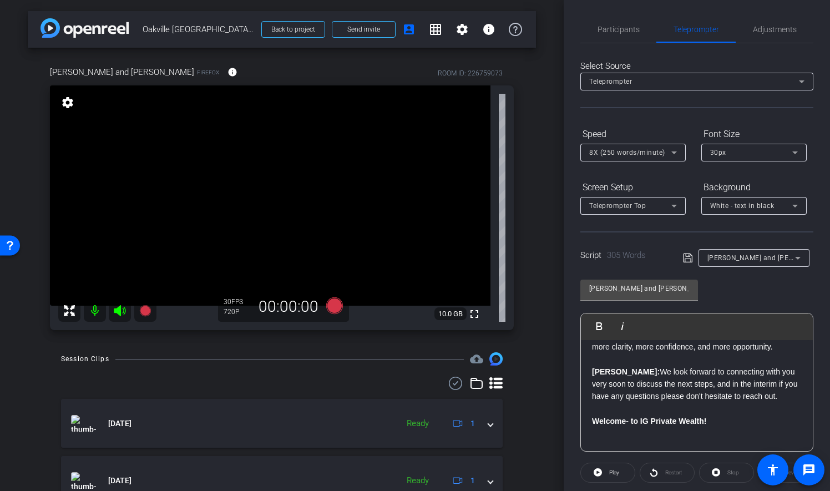
scroll to position [0, 0]
click at [793, 153] on icon at bounding box center [795, 153] width 6 height 3
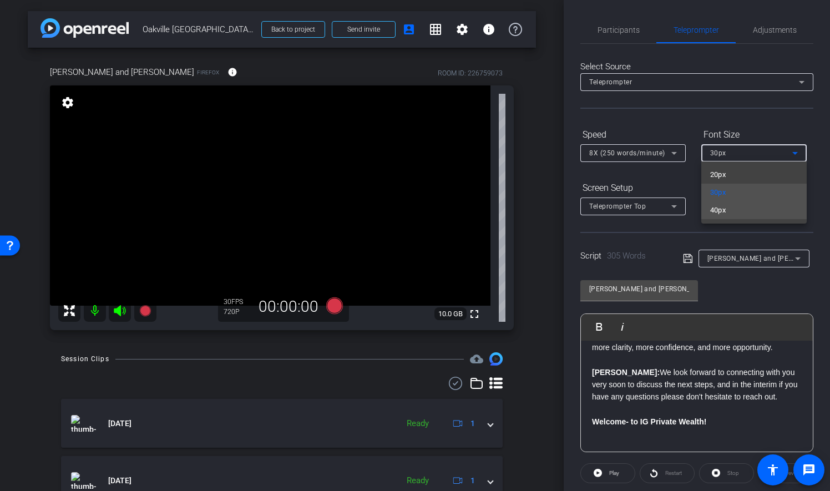
click at [771, 212] on mat-option "40px" at bounding box center [753, 210] width 105 height 18
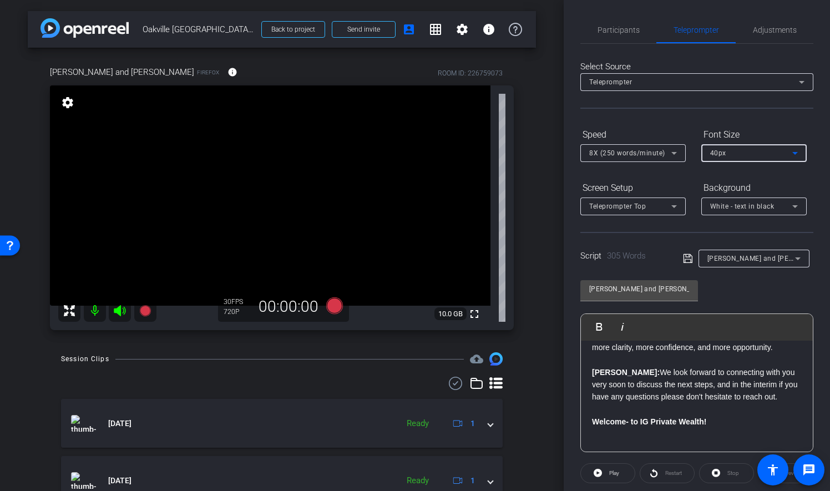
click at [798, 155] on icon at bounding box center [794, 152] width 13 height 13
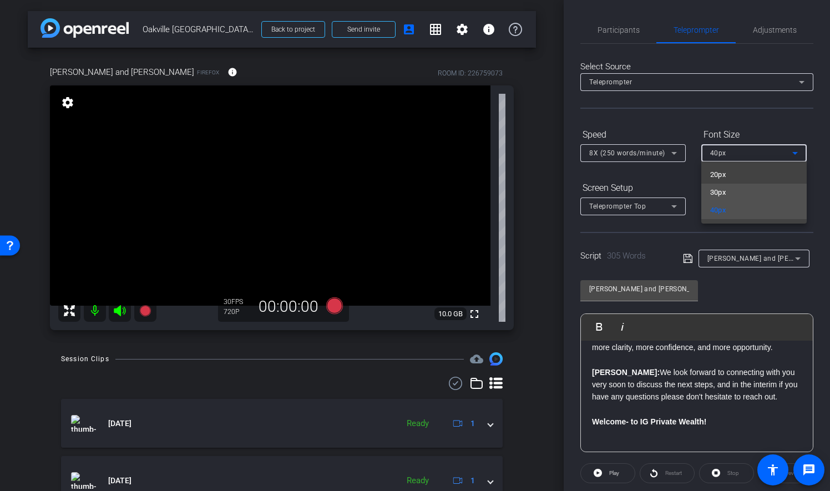
click at [760, 194] on mat-option "30px" at bounding box center [753, 193] width 105 height 18
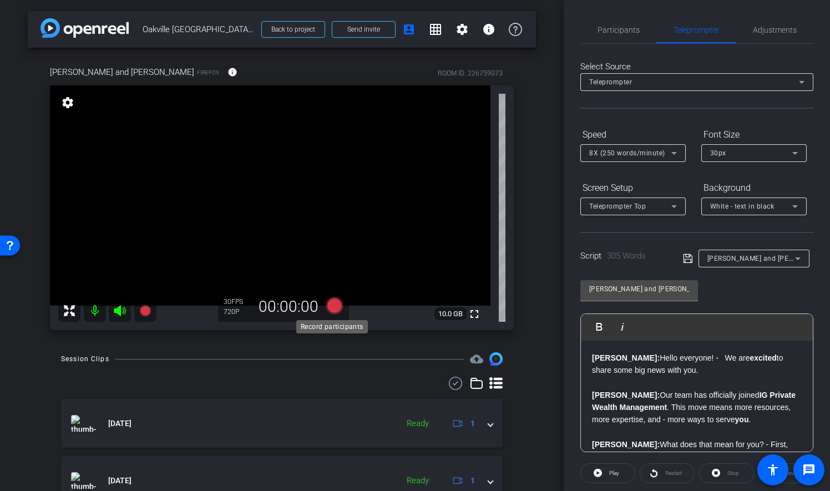
click at [334, 306] on icon at bounding box center [334, 305] width 17 height 17
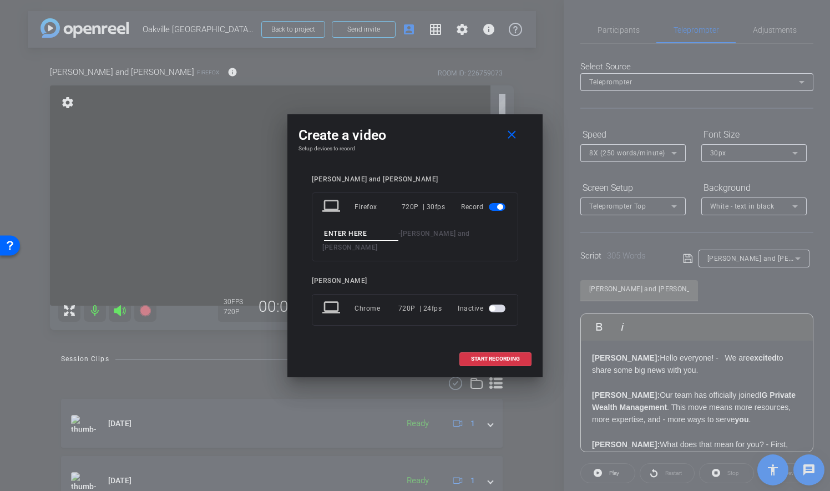
click at [365, 238] on input at bounding box center [361, 234] width 74 height 14
type input "01"
click at [509, 356] on span "START RECORDING" at bounding box center [495, 359] width 49 height 6
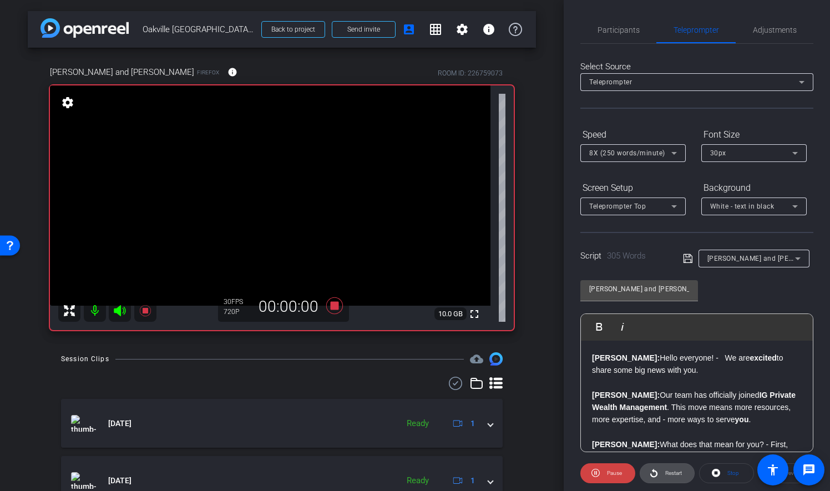
click at [672, 470] on span "Restart" at bounding box center [673, 473] width 17 height 6
click at [611, 471] on span "Pause" at bounding box center [614, 473] width 15 height 6
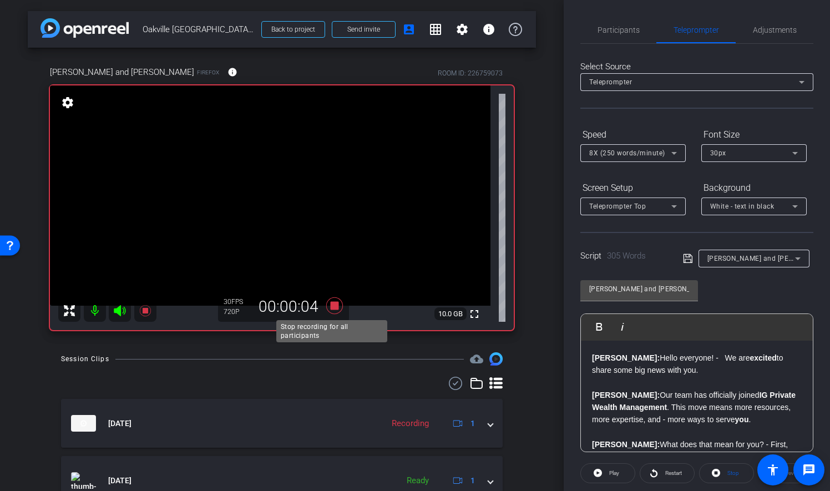
click at [335, 305] on icon at bounding box center [334, 305] width 17 height 17
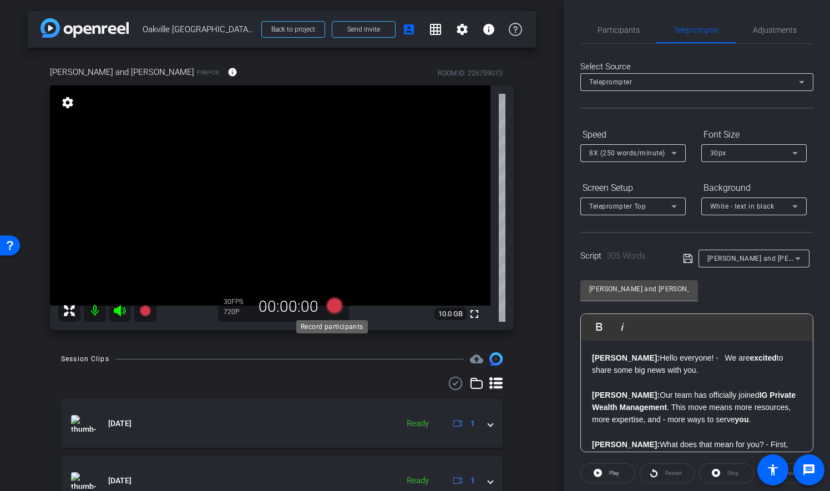
click at [334, 307] on icon at bounding box center [334, 305] width 17 height 17
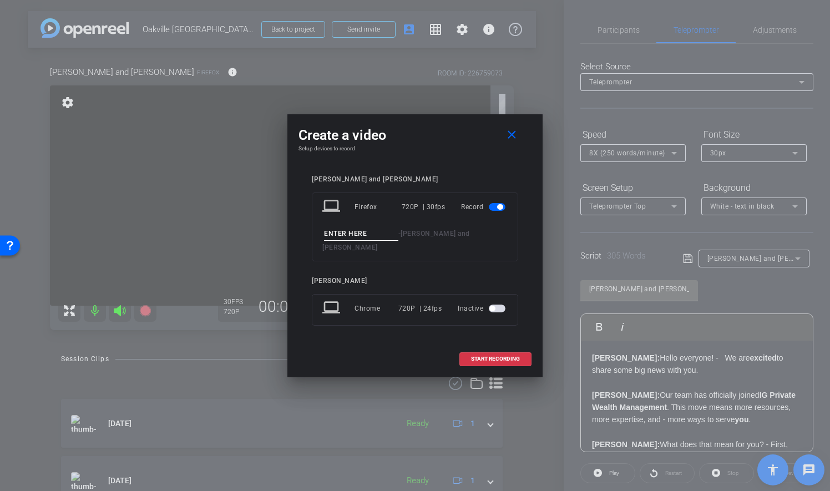
drag, startPoint x: 339, startPoint y: 237, endPoint x: 339, endPoint y: 227, distance: 10.0
click at [339, 237] on input at bounding box center [361, 234] width 74 height 14
type input "02"
click at [488, 347] on span at bounding box center [495, 359] width 71 height 27
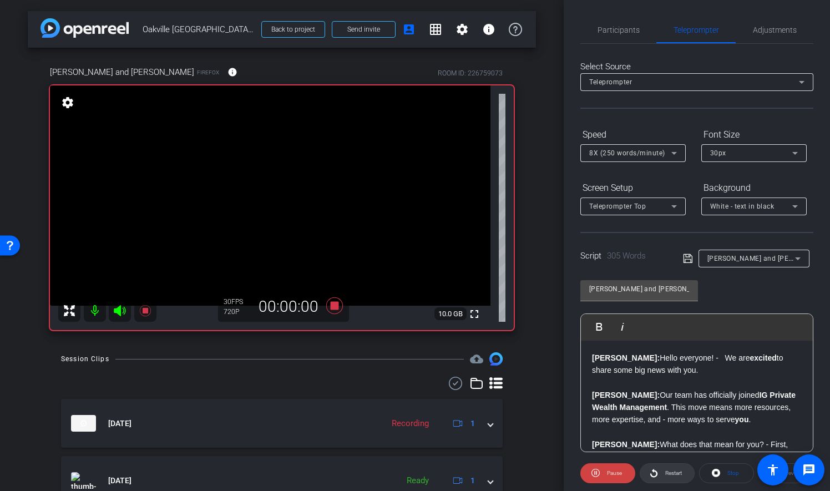
click at [659, 469] on span at bounding box center [667, 473] width 54 height 27
click at [333, 302] on icon at bounding box center [334, 305] width 17 height 17
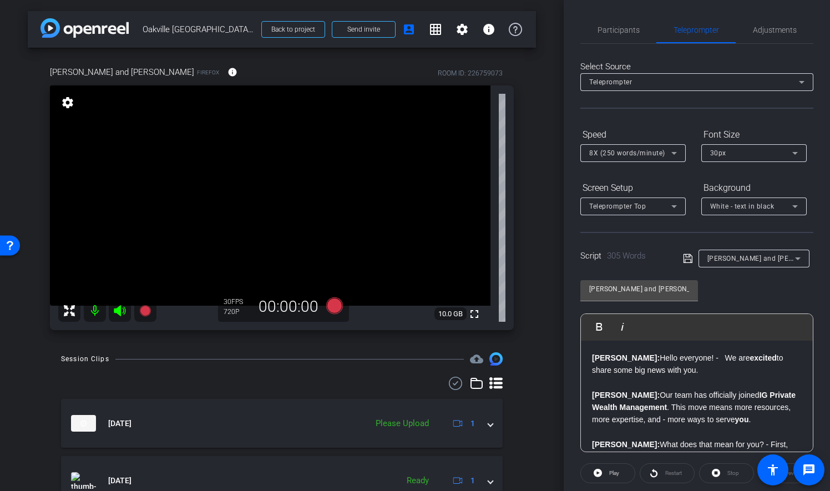
click at [673, 153] on icon at bounding box center [674, 153] width 6 height 3
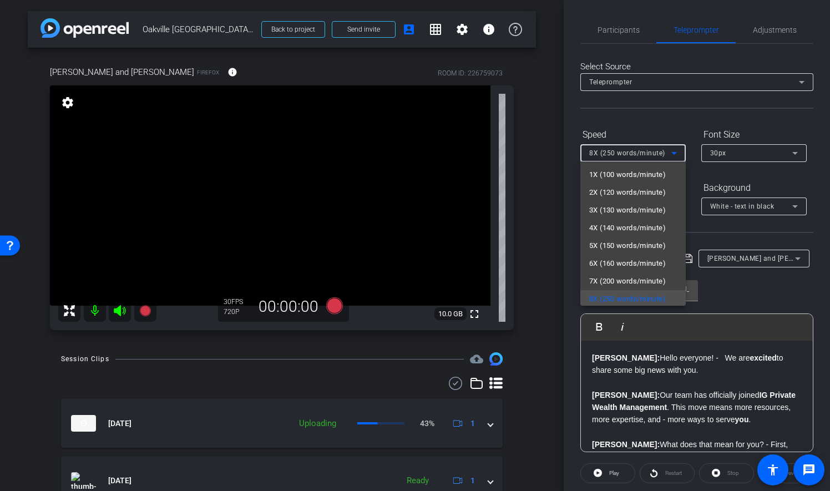
scroll to position [2, 0]
click at [636, 284] on span "7X (200 words/minute)" at bounding box center [627, 278] width 77 height 13
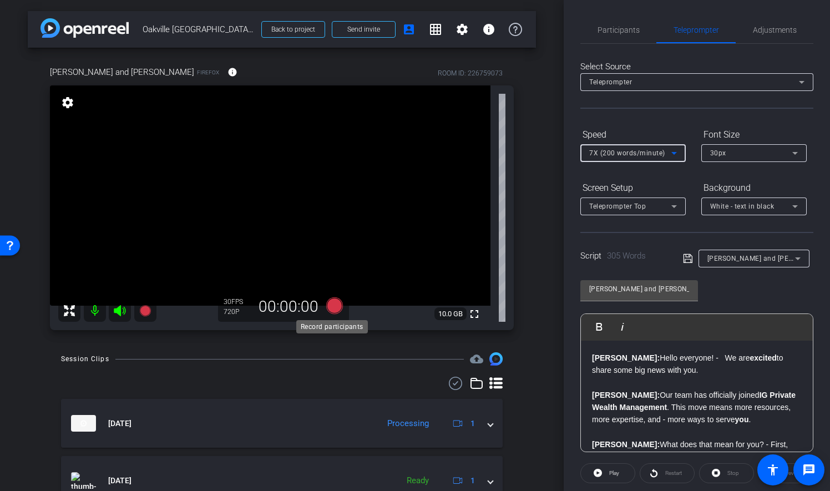
click at [335, 303] on icon at bounding box center [334, 305] width 17 height 17
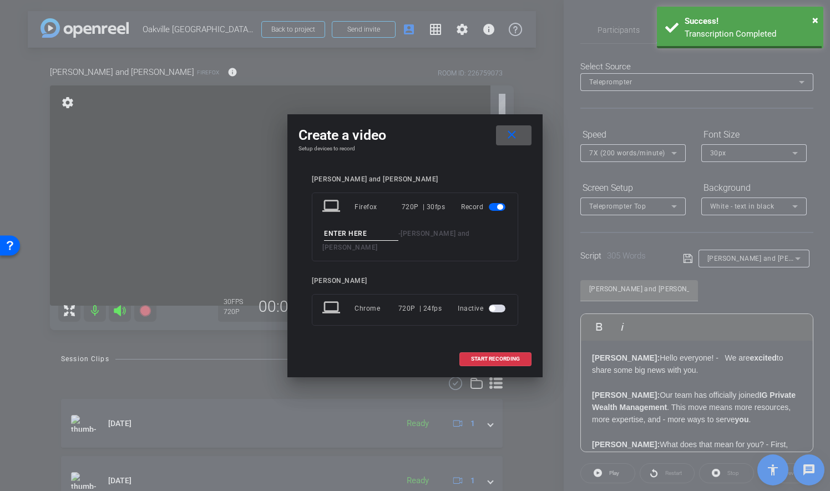
click at [347, 241] on input at bounding box center [361, 234] width 74 height 14
type input "03"
click at [535, 293] on div "Create a video close Setup devices to record Greg Glista and Patrick Keyser lap…" at bounding box center [414, 245] width 255 height 263
click at [509, 356] on span "START RECORDING" at bounding box center [495, 359] width 49 height 6
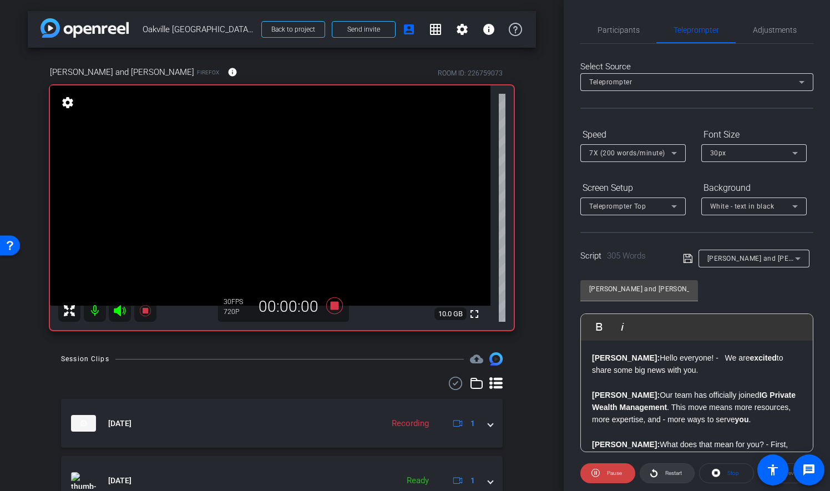
click at [667, 471] on span "Restart" at bounding box center [673, 473] width 17 height 6
click at [769, 29] on span "Adjustments" at bounding box center [775, 30] width 44 height 8
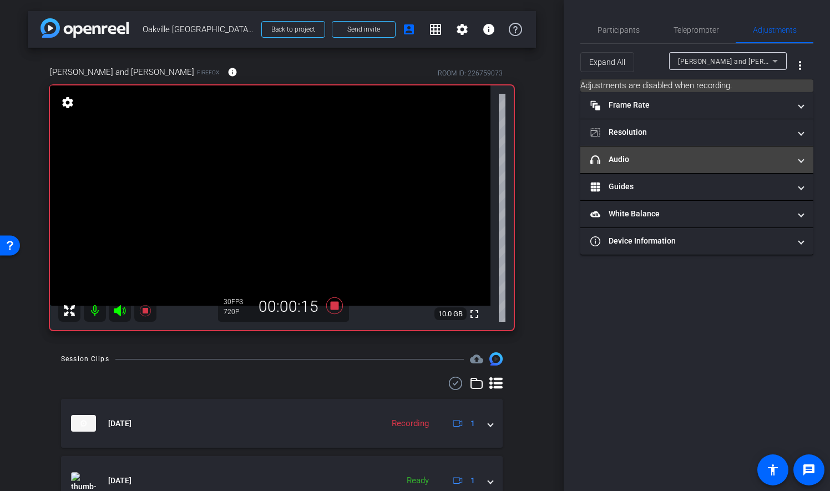
click at [802, 155] on span at bounding box center [801, 160] width 4 height 12
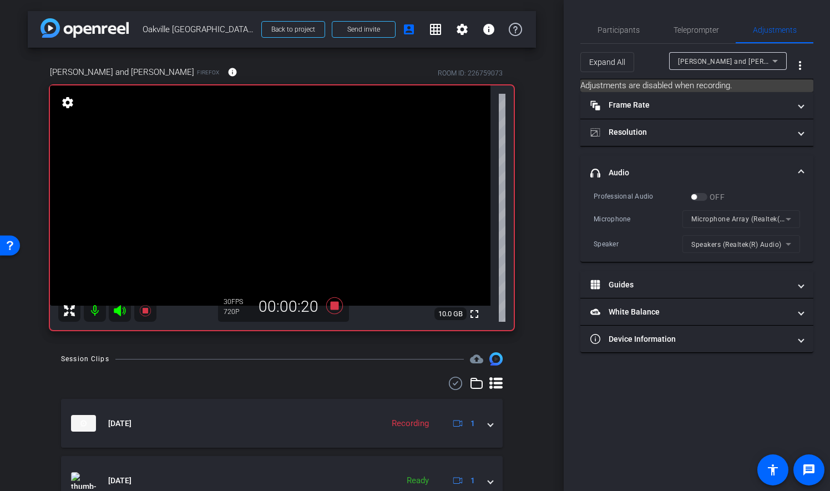
click at [802, 155] on mat-expansion-panel-header "headphone icon Audio" at bounding box center [696, 172] width 233 height 35
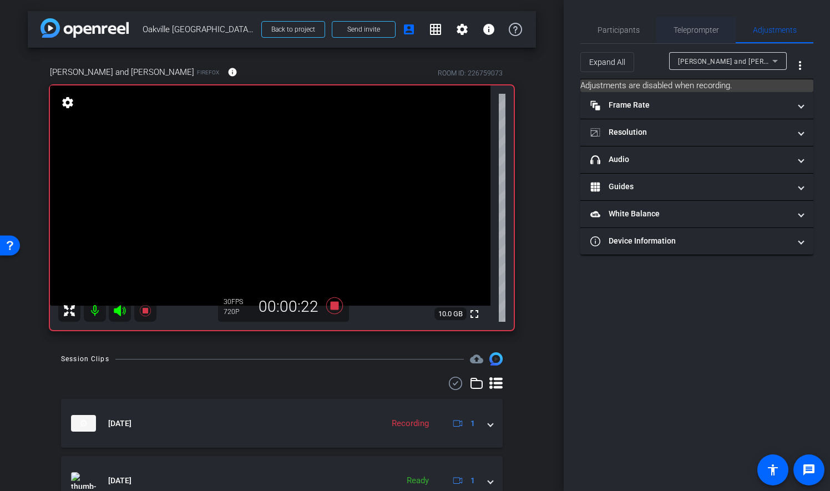
click at [702, 35] on span "Teleprompter" at bounding box center [695, 30] width 45 height 27
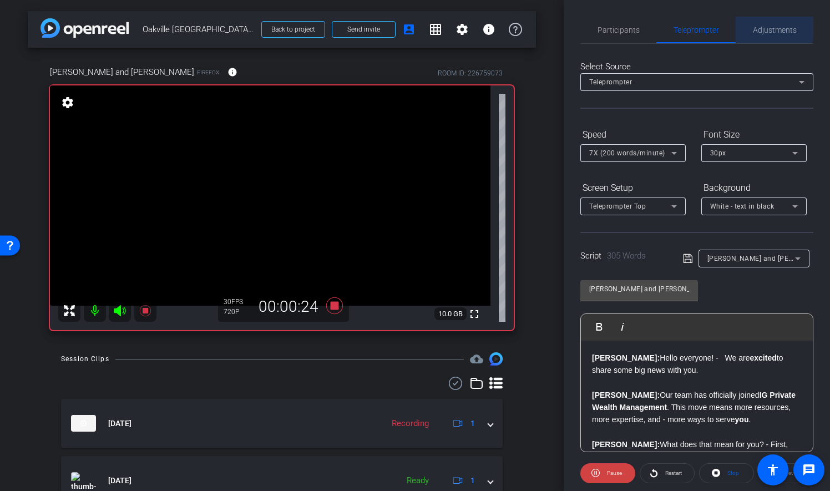
click at [769, 23] on span "Adjustments" at bounding box center [775, 30] width 44 height 27
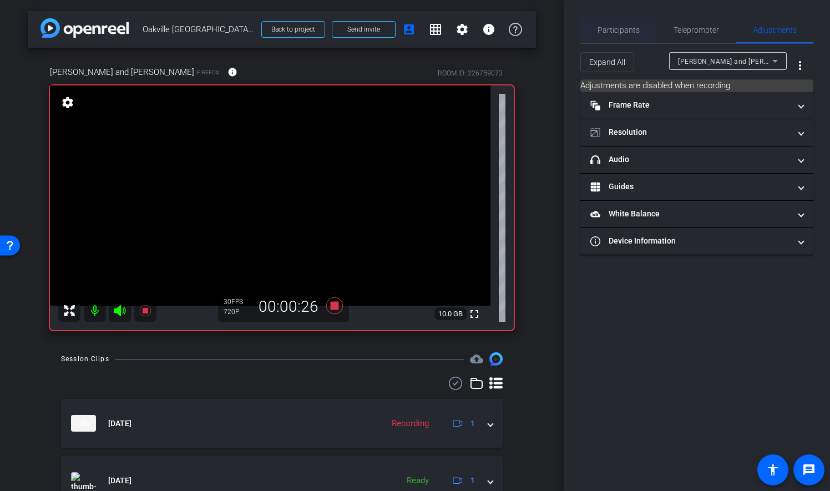
click at [623, 24] on span "Participants" at bounding box center [618, 30] width 42 height 27
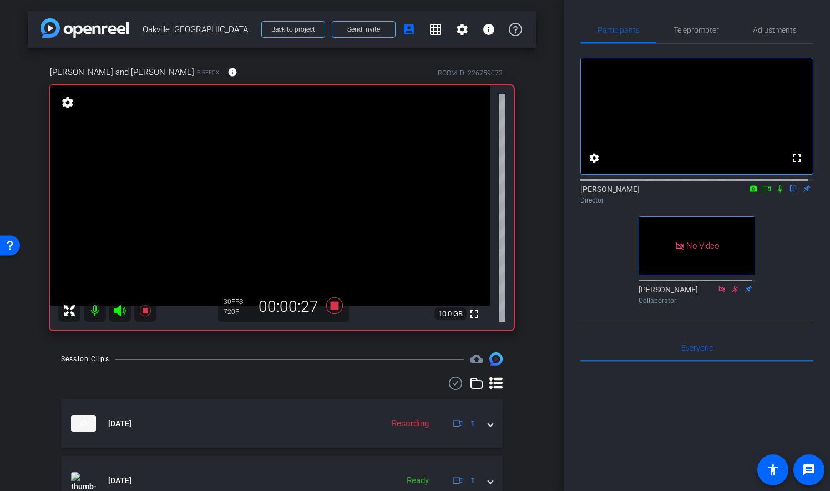
click at [775, 192] on icon at bounding box center [779, 189] width 9 height 8
click at [327, 306] on icon at bounding box center [334, 306] width 27 height 20
click at [704, 27] on span "Teleprompter" at bounding box center [695, 30] width 45 height 8
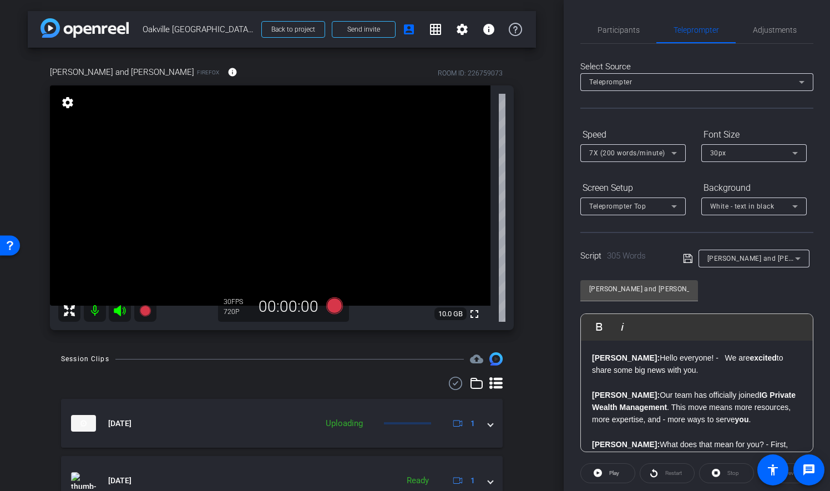
click at [669, 152] on icon at bounding box center [673, 152] width 13 height 13
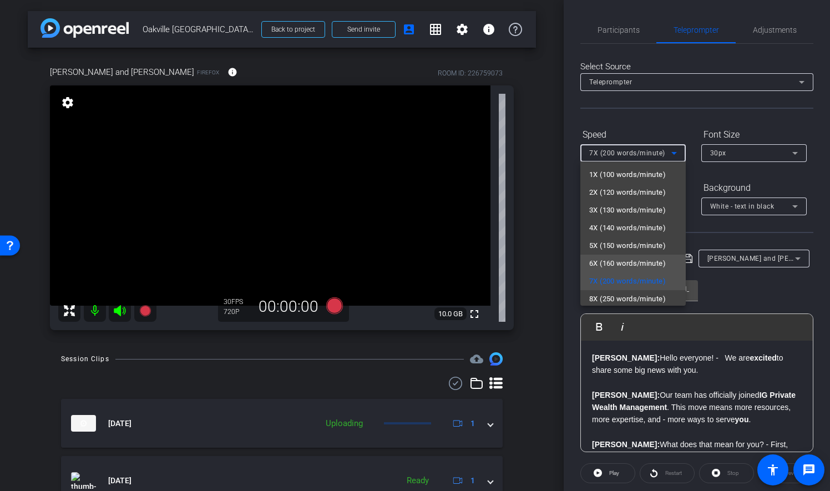
click at [649, 261] on span "6X (160 words/minute)" at bounding box center [627, 263] width 77 height 13
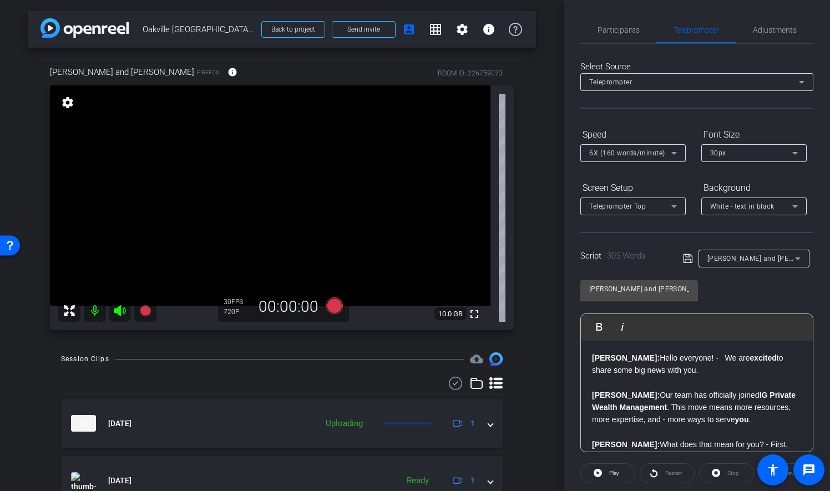
click at [761, 290] on div "Patrick and Greg Play Play from this location Play Selected Play and display th…" at bounding box center [696, 362] width 233 height 180
click at [615, 28] on span "Participants" at bounding box center [618, 30] width 42 height 8
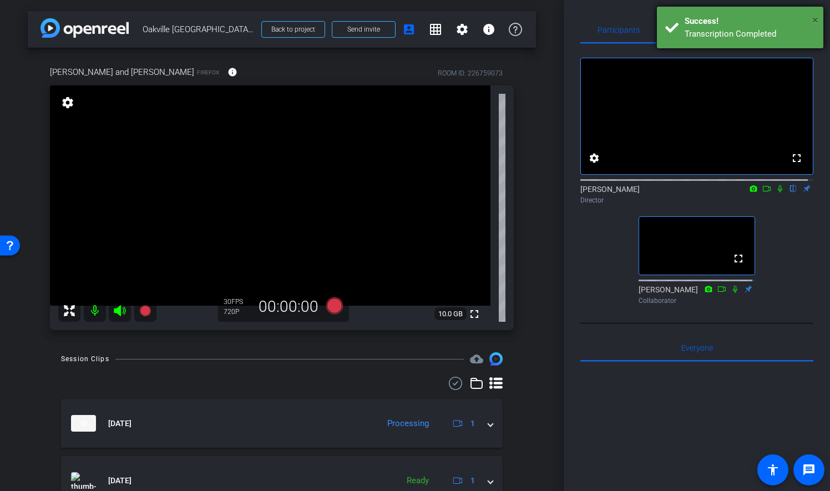
click at [815, 17] on span "×" at bounding box center [815, 19] width 6 height 13
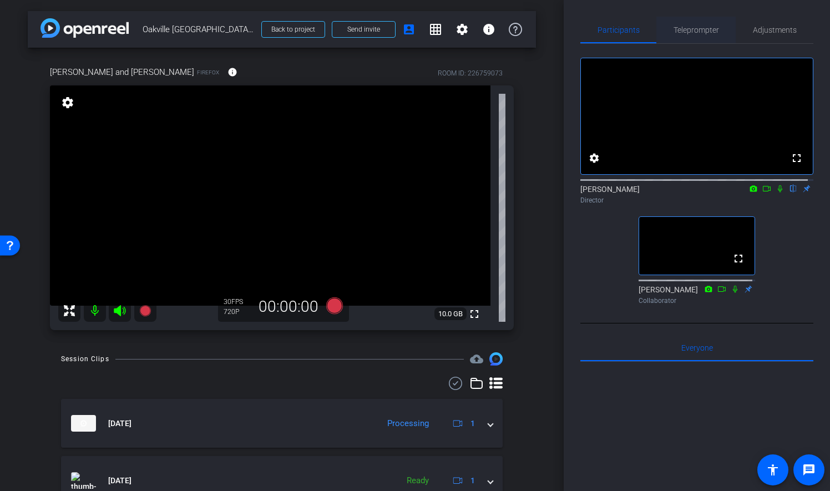
click at [702, 26] on span "Teleprompter" at bounding box center [695, 30] width 45 height 8
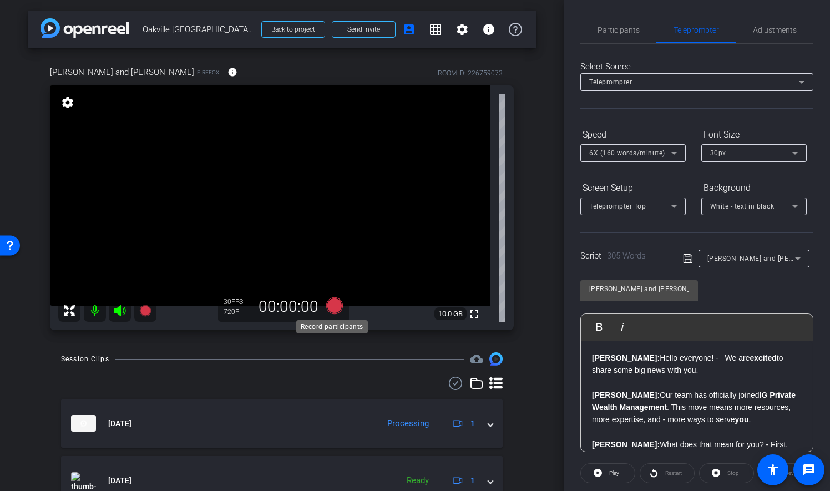
click at [334, 306] on icon at bounding box center [334, 305] width 17 height 17
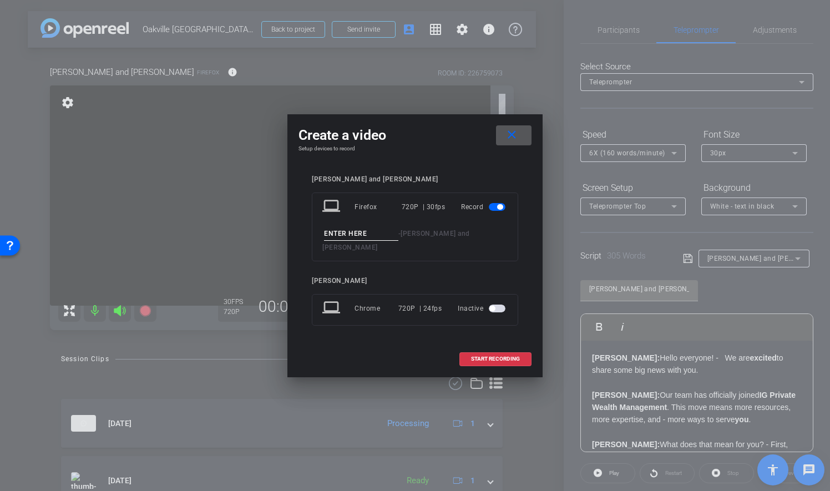
click at [344, 232] on div "laptop Firefox 720P | 30fps Record - Greg Glista and Patrick Keyser" at bounding box center [415, 226] width 206 height 69
click at [344, 236] on input at bounding box center [361, 234] width 74 height 14
type input "04"
click at [499, 356] on span "START RECORDING" at bounding box center [495, 359] width 49 height 6
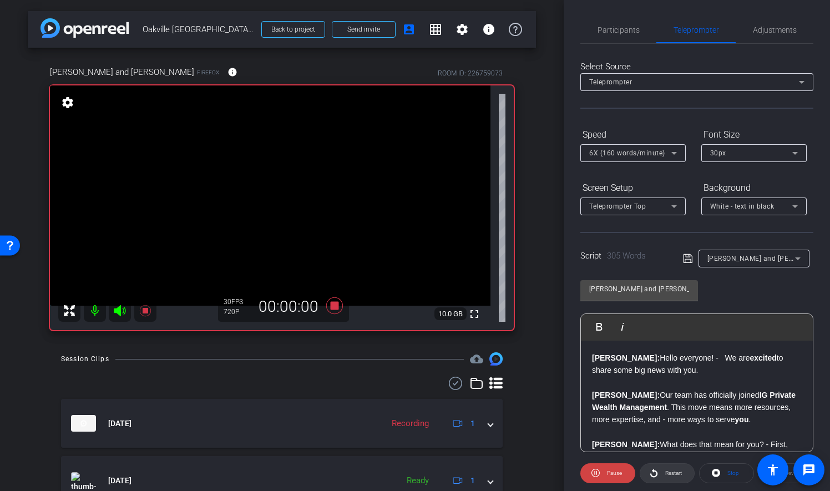
click at [674, 472] on span "Restart" at bounding box center [673, 473] width 17 height 6
click at [787, 28] on span "Adjustments" at bounding box center [775, 30] width 44 height 8
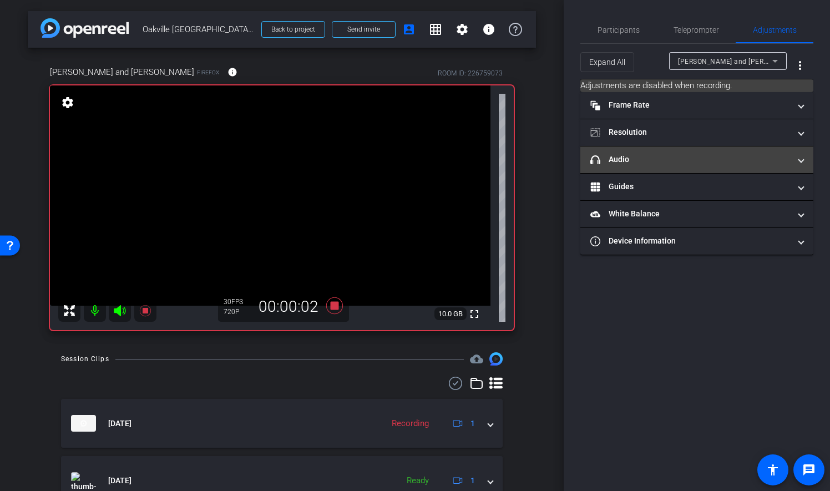
click at [659, 163] on mat-panel-title "headphone icon Audio" at bounding box center [690, 160] width 200 height 12
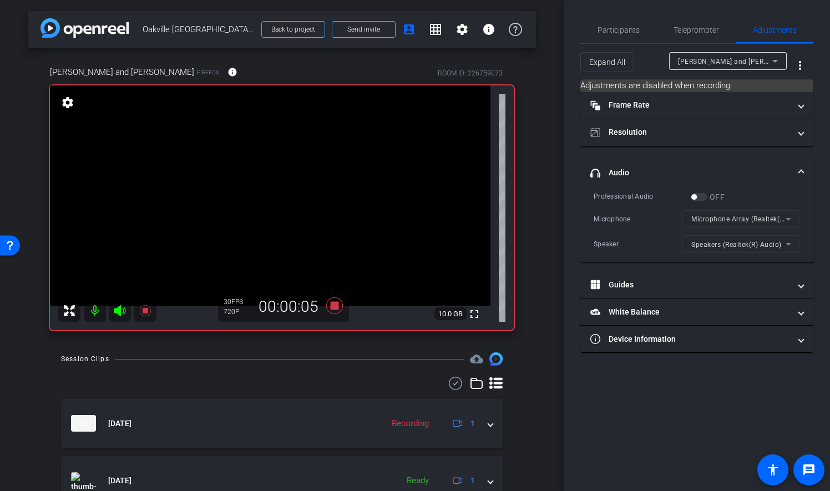
click at [718, 194] on label "OFF" at bounding box center [715, 196] width 17 height 11
click at [600, 27] on span "Participants" at bounding box center [618, 30] width 42 height 8
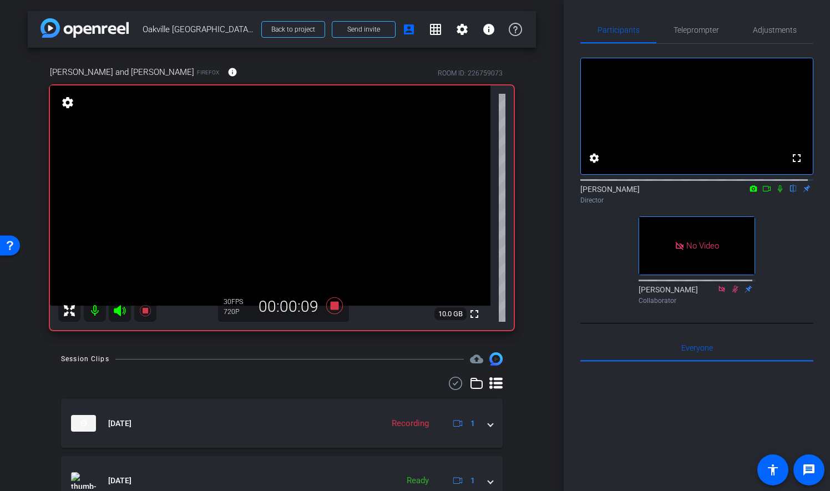
click at [775, 192] on icon at bounding box center [779, 189] width 9 height 8
click at [762, 192] on icon at bounding box center [766, 189] width 9 height 8
click at [329, 306] on icon at bounding box center [334, 305] width 17 height 17
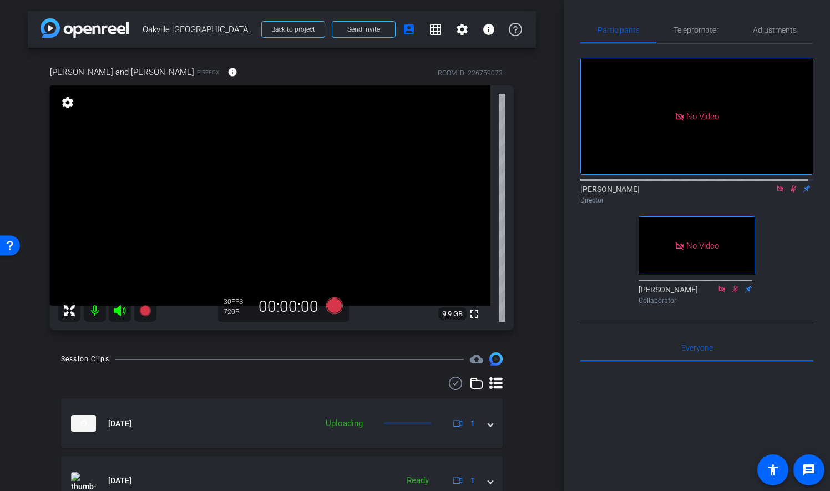
click at [789, 192] on icon at bounding box center [793, 189] width 9 height 8
click at [775, 192] on icon at bounding box center [779, 189] width 9 height 8
click at [761, 29] on span "Adjustments" at bounding box center [775, 30] width 44 height 8
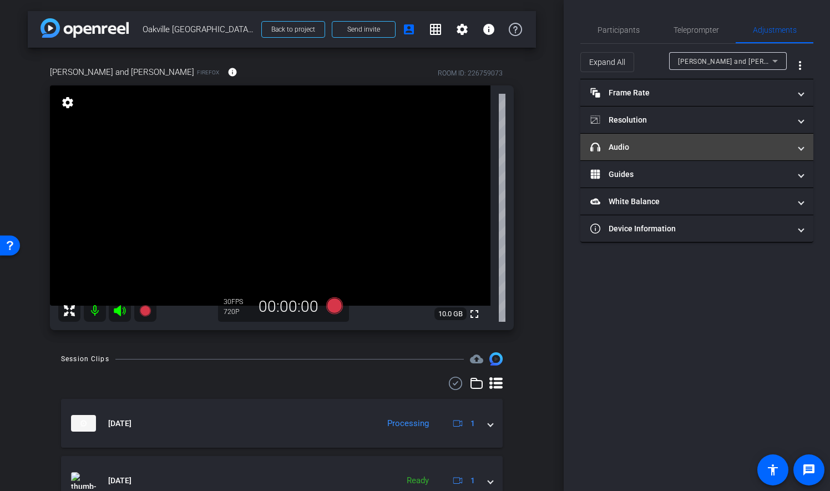
click at [803, 149] on span at bounding box center [801, 147] width 4 height 12
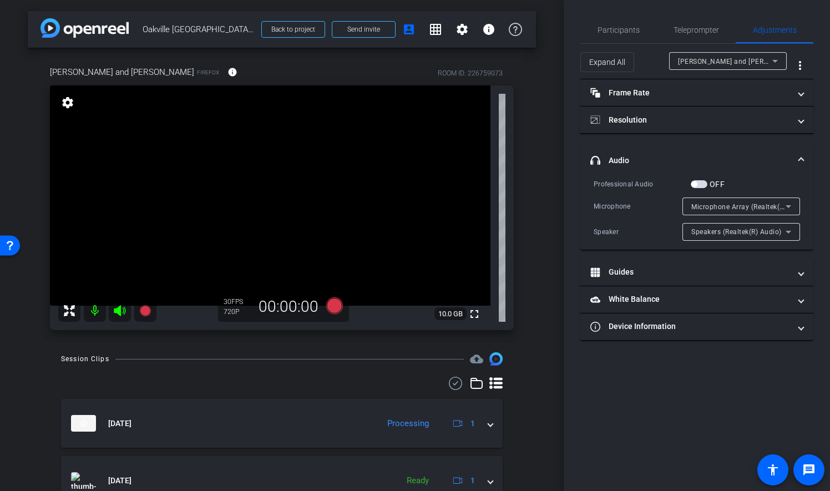
click at [700, 183] on span "button" at bounding box center [698, 184] width 17 height 8
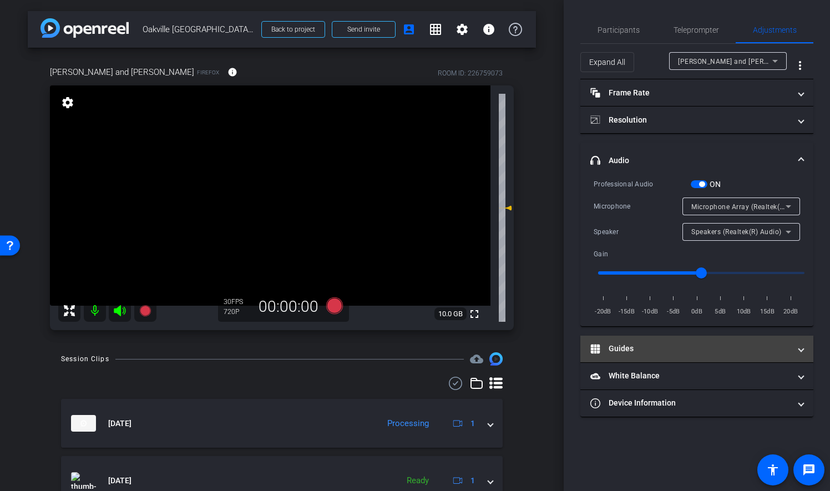
click at [804, 348] on mat-expansion-panel-header "Guides" at bounding box center [696, 349] width 233 height 27
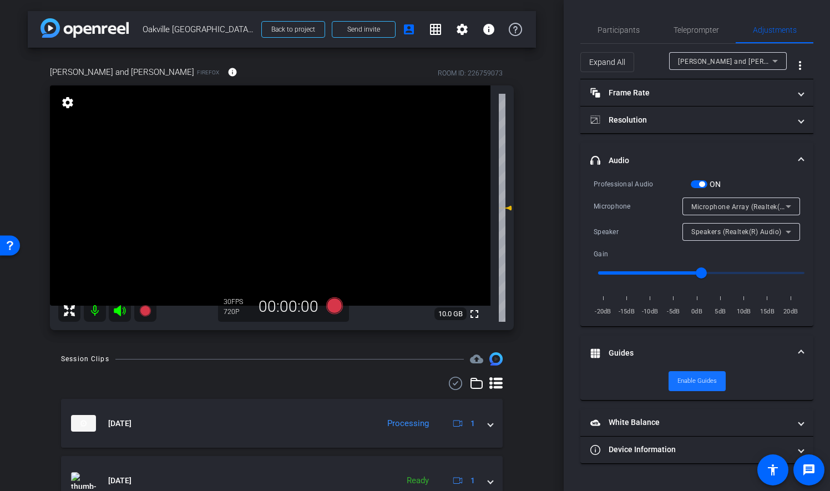
click at [698, 378] on span "Enable Guides" at bounding box center [696, 381] width 39 height 17
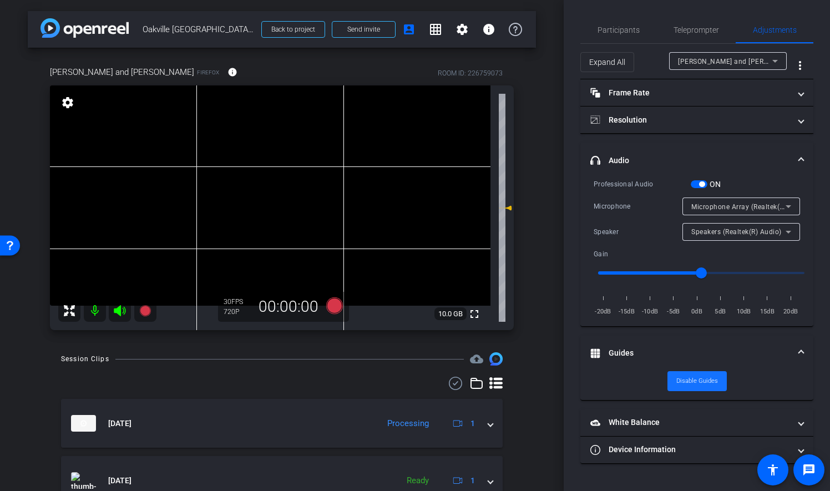
click at [700, 374] on span "Disable Guides" at bounding box center [697, 381] width 42 height 17
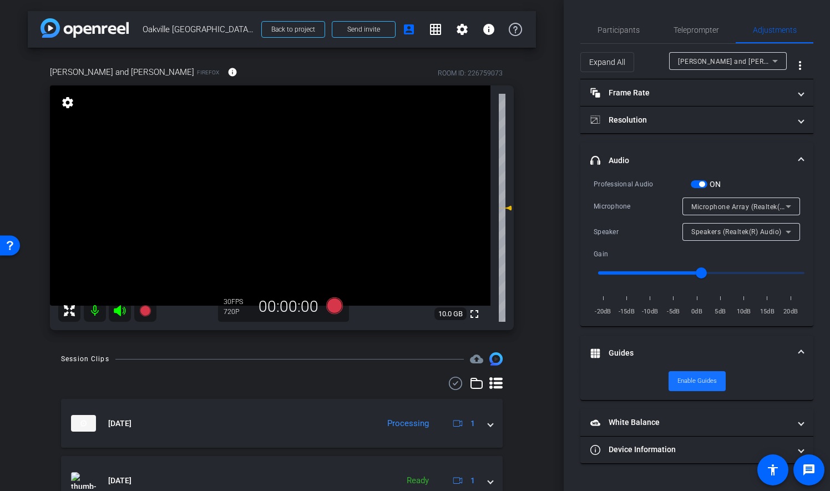
click at [714, 380] on span "Enable Guides" at bounding box center [696, 381] width 39 height 17
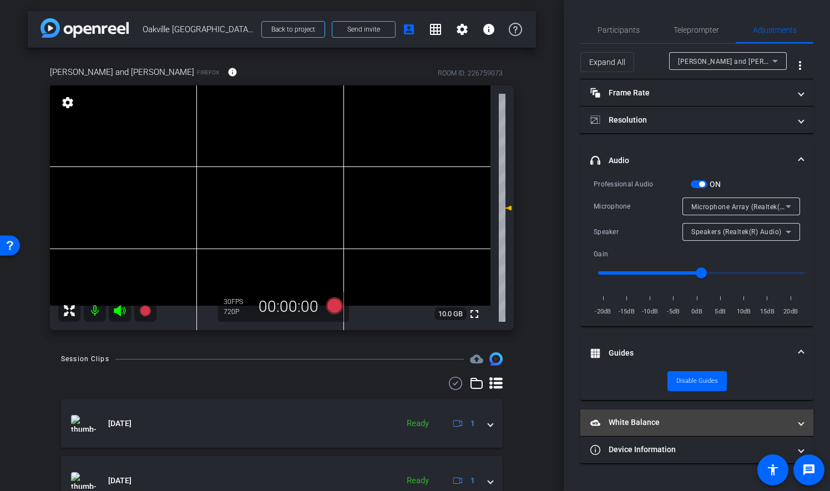
click at [804, 418] on mat-expansion-panel-header "White Balance White Balance" at bounding box center [696, 422] width 233 height 27
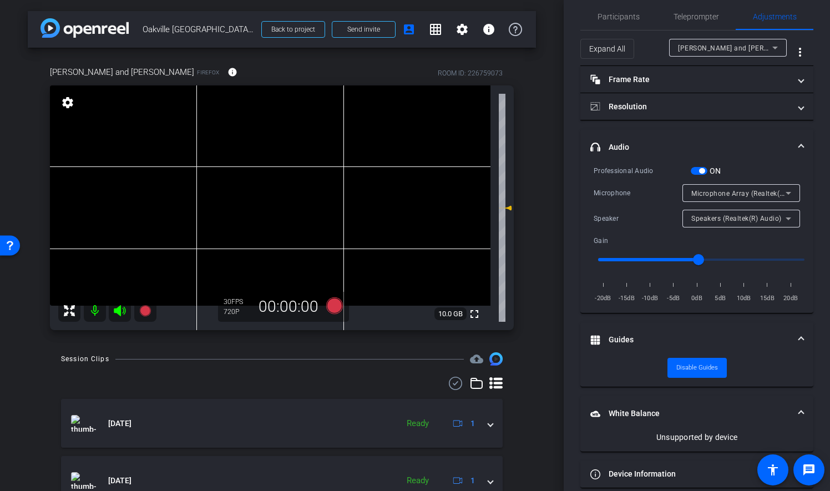
scroll to position [25, 0]
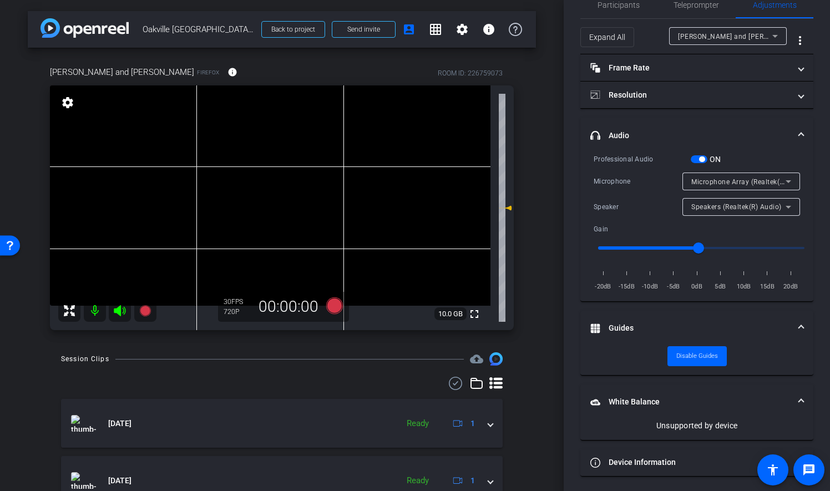
click at [799, 399] on span at bounding box center [801, 402] width 4 height 12
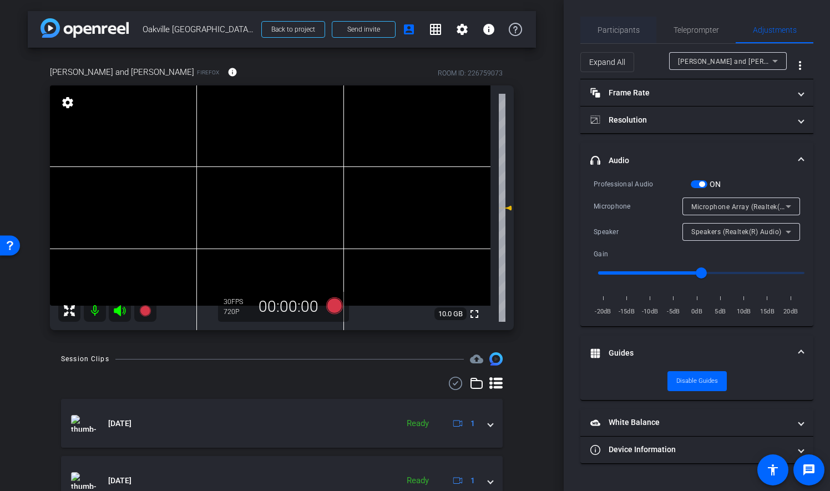
click at [612, 27] on span "Participants" at bounding box center [618, 30] width 42 height 8
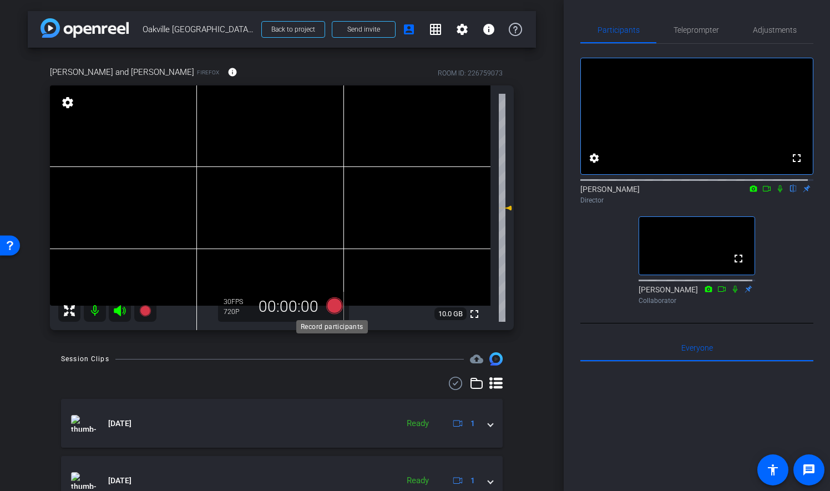
click at [336, 309] on icon at bounding box center [334, 305] width 17 height 17
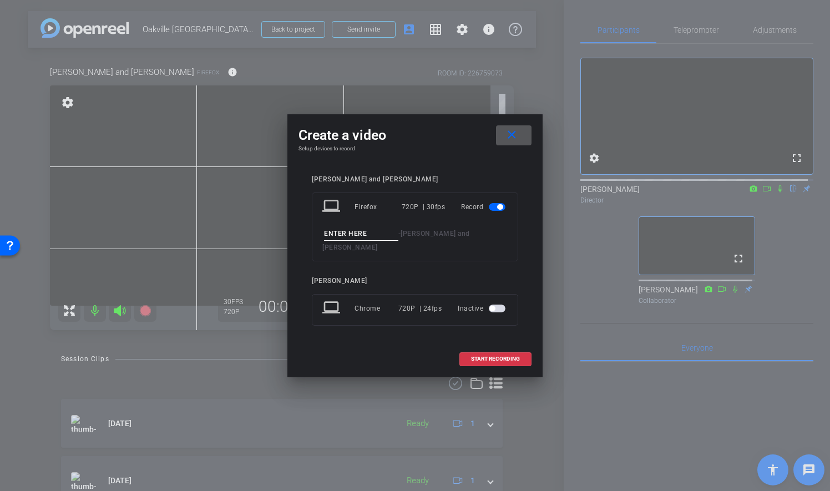
click at [352, 241] on input at bounding box center [361, 234] width 74 height 14
type input "03"
click at [492, 356] on span "START RECORDING" at bounding box center [495, 359] width 49 height 6
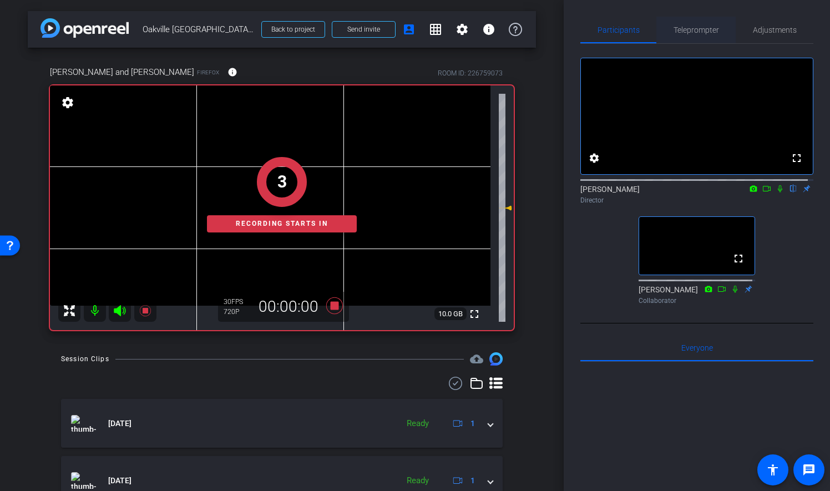
click at [702, 29] on span "Teleprompter" at bounding box center [695, 30] width 45 height 8
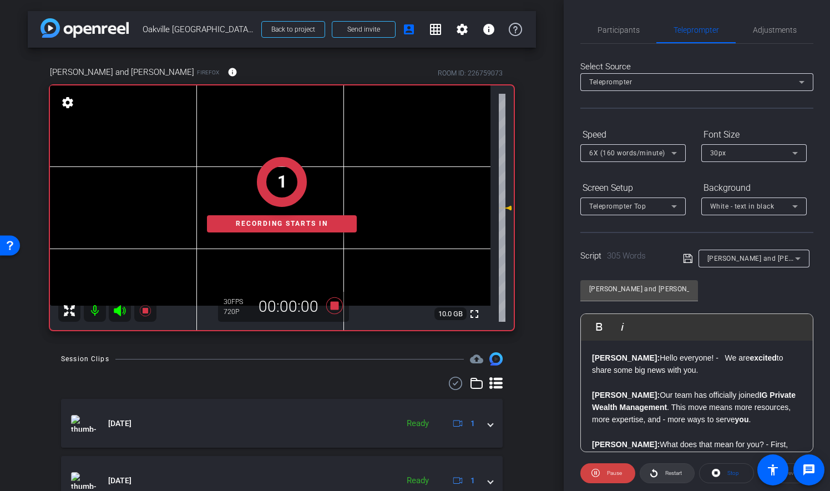
click at [667, 473] on span "Restart" at bounding box center [673, 473] width 17 height 6
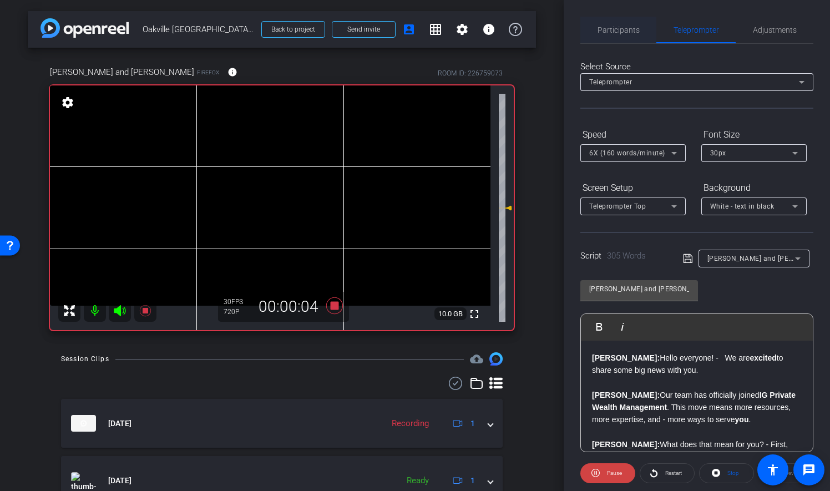
click at [616, 30] on span "Participants" at bounding box center [618, 30] width 42 height 8
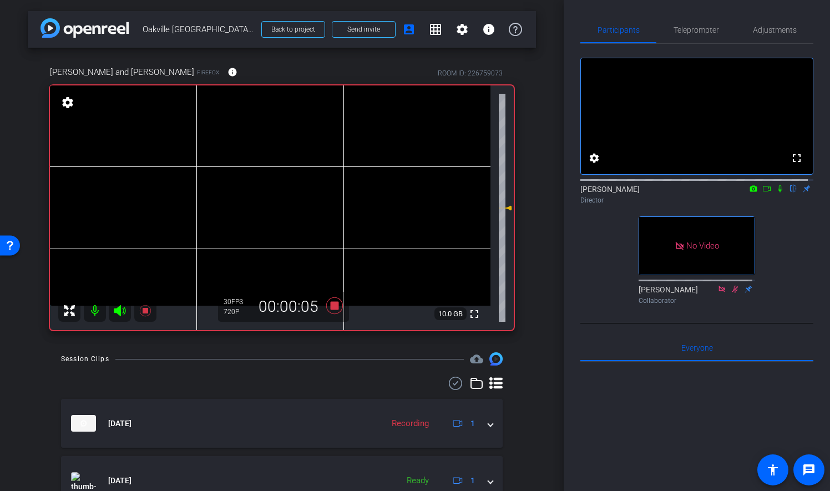
click at [775, 192] on icon at bounding box center [779, 189] width 9 height 8
click at [763, 191] on icon at bounding box center [767, 189] width 8 height 6
click at [775, 192] on icon at bounding box center [779, 189] width 9 height 8
click at [777, 192] on icon at bounding box center [779, 189] width 9 height 8
click at [687, 32] on span "Teleprompter" at bounding box center [695, 30] width 45 height 8
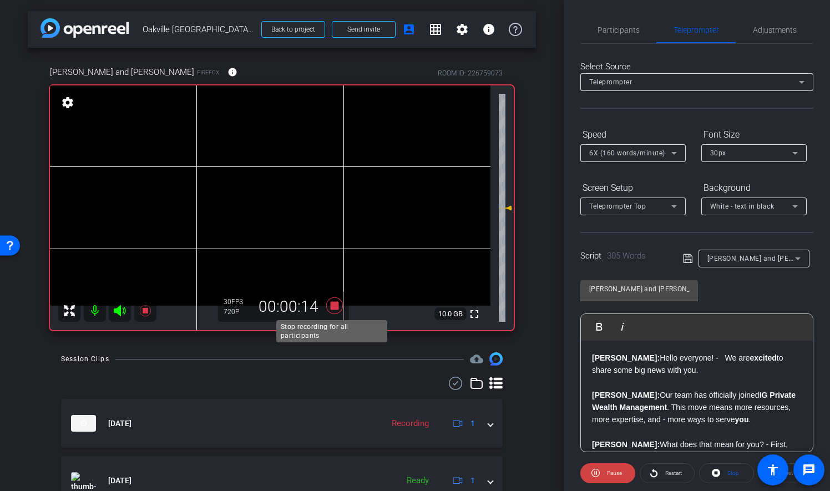
click at [335, 301] on icon at bounding box center [334, 306] width 27 height 20
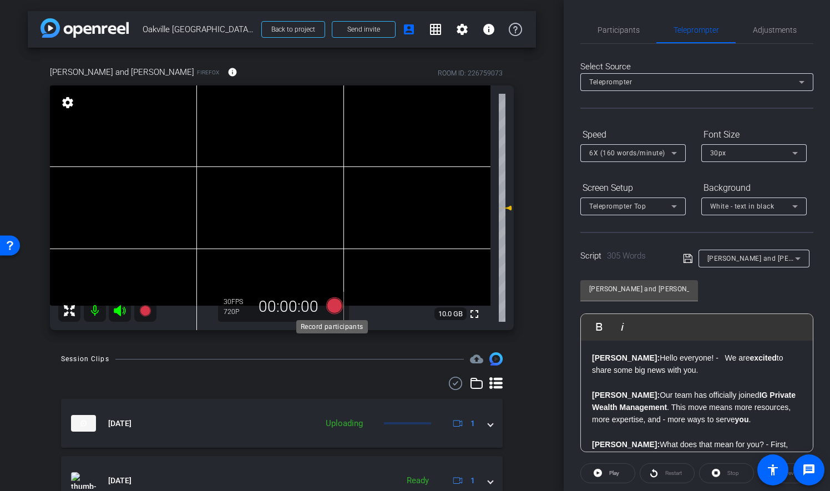
click at [331, 306] on icon at bounding box center [334, 305] width 17 height 17
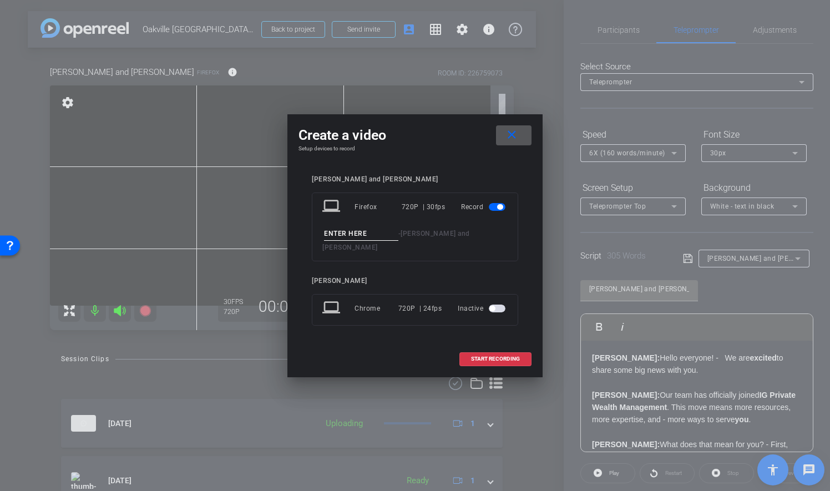
click at [359, 238] on input at bounding box center [361, 234] width 74 height 14
type input "05"
click at [499, 346] on span at bounding box center [495, 359] width 71 height 27
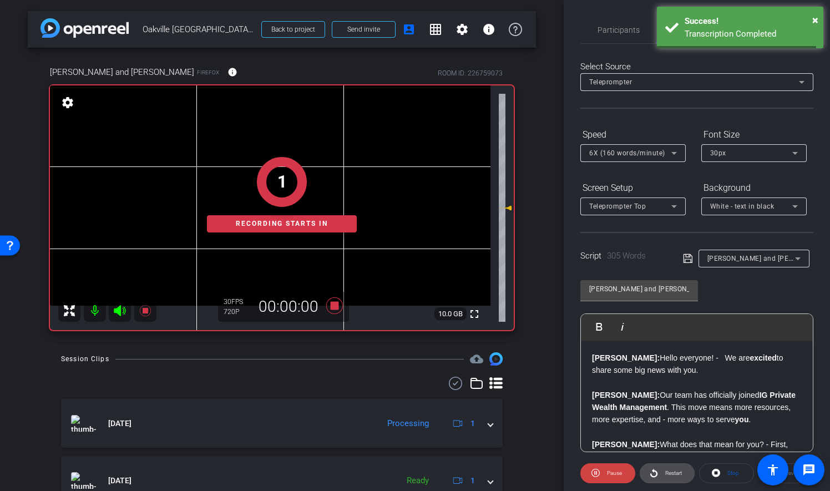
click at [666, 470] on span "Restart" at bounding box center [673, 473] width 17 height 6
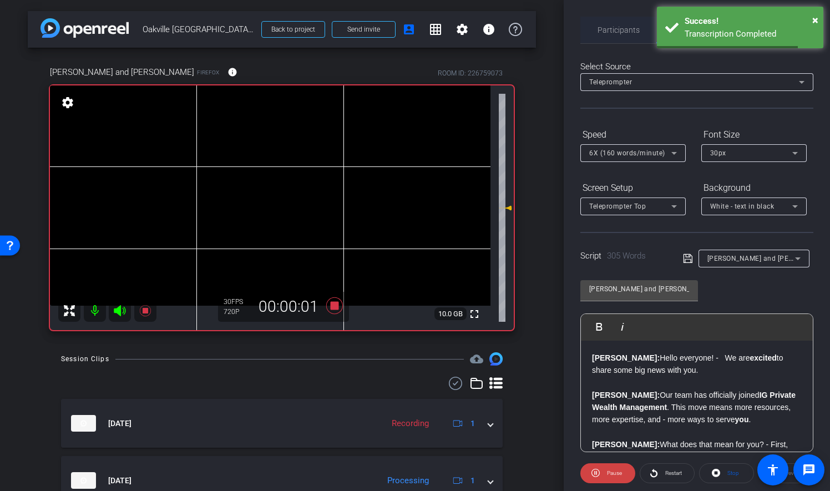
click at [624, 27] on span "Participants" at bounding box center [618, 30] width 42 height 8
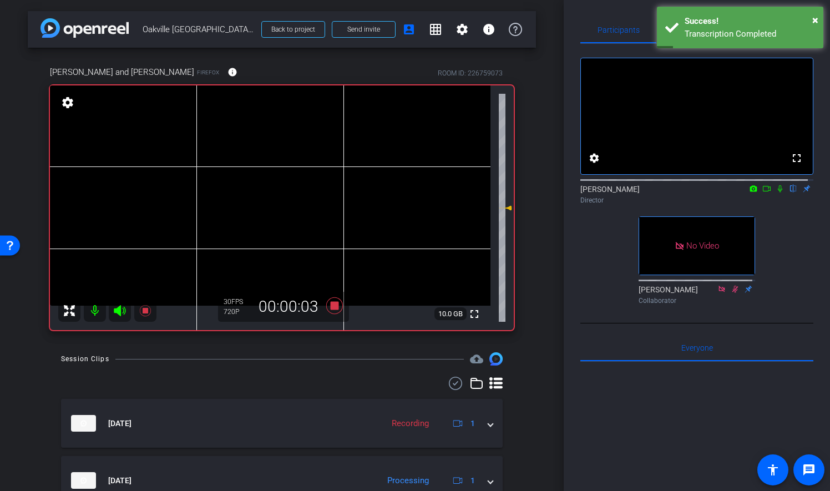
click at [778, 192] on icon at bounding box center [780, 188] width 4 height 7
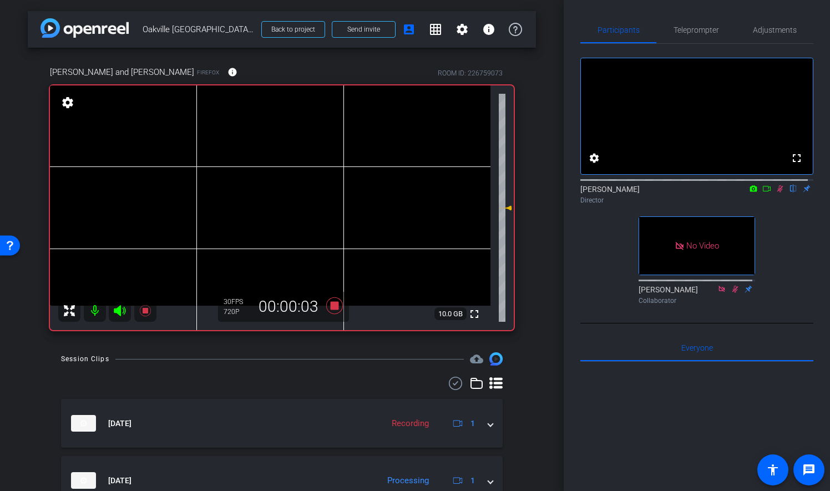
click at [763, 191] on icon at bounding box center [767, 189] width 8 height 6
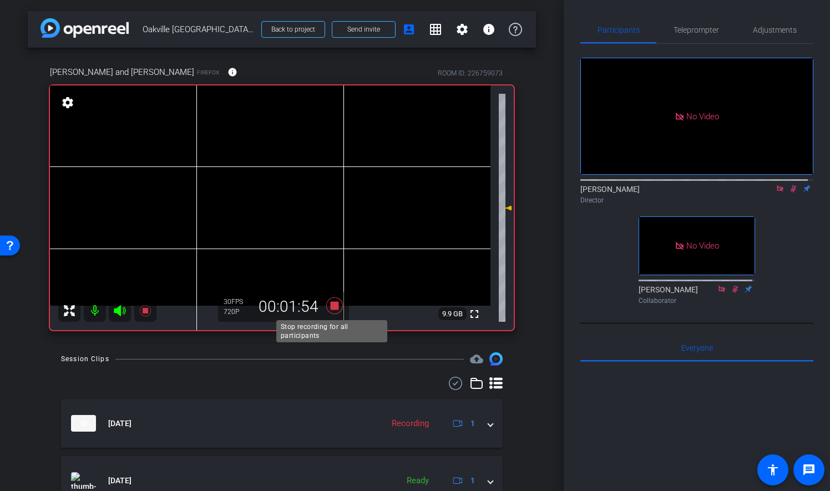
click at [332, 302] on icon at bounding box center [334, 305] width 17 height 17
click at [789, 192] on icon at bounding box center [793, 189] width 9 height 8
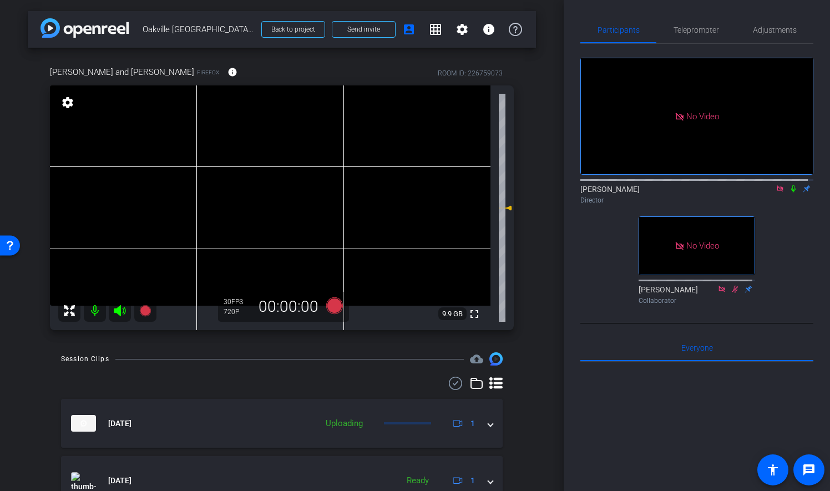
click at [776, 191] on icon at bounding box center [779, 188] width 6 height 6
click at [766, 25] on span "Adjustments" at bounding box center [775, 30] width 44 height 27
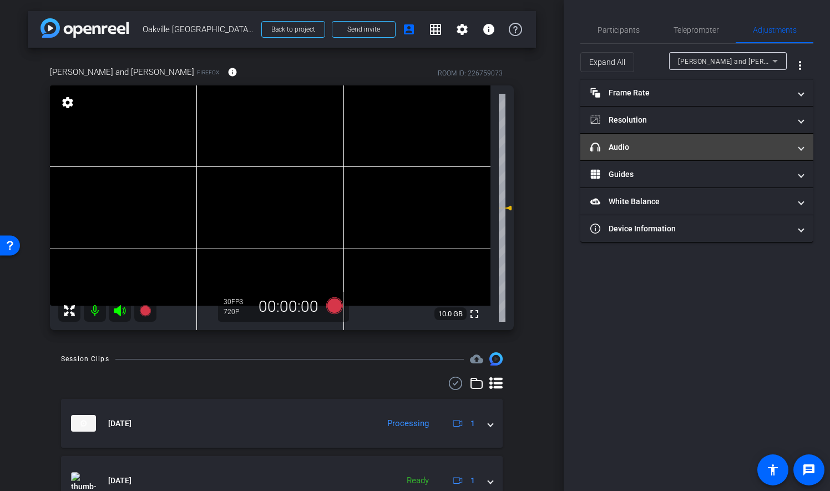
click at [619, 149] on mat-panel-title "headphone icon Audio" at bounding box center [690, 147] width 200 height 12
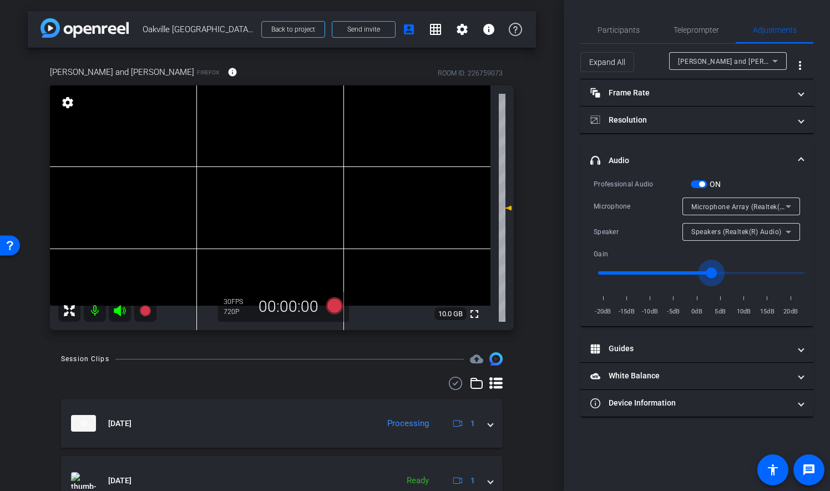
click at [714, 271] on input "range" at bounding box center [701, 273] width 230 height 24
click at [724, 273] on input "range" at bounding box center [701, 273] width 230 height 24
click at [735, 272] on input "range" at bounding box center [701, 273] width 230 height 24
click at [745, 271] on input "range" at bounding box center [701, 273] width 230 height 24
click at [758, 271] on input "range" at bounding box center [701, 273] width 230 height 24
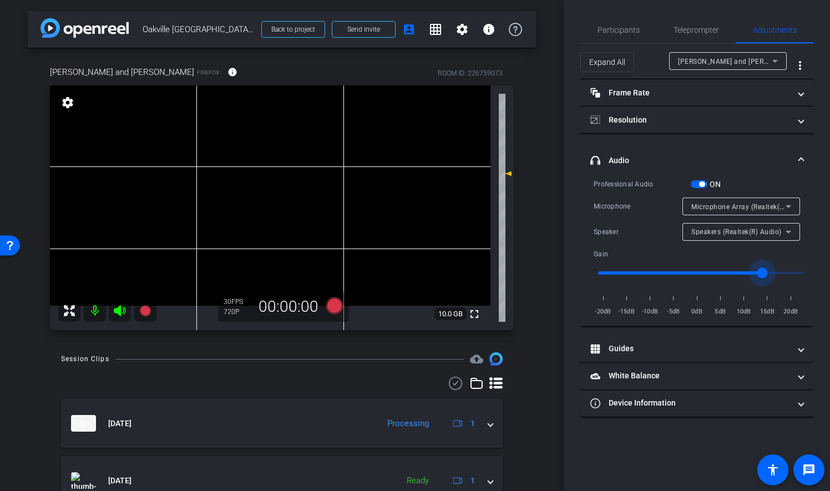
click at [651, 267] on input "range" at bounding box center [701, 273] width 230 height 24
click at [648, 268] on input "range" at bounding box center [701, 273] width 230 height 24
click at [667, 270] on input "range" at bounding box center [701, 273] width 230 height 24
click at [687, 268] on input "range" at bounding box center [701, 273] width 230 height 24
type input "0.8"
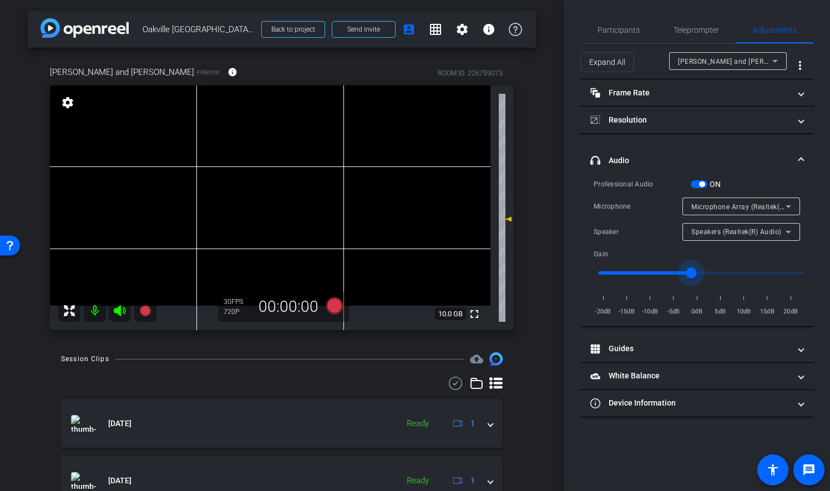
click at [682, 271] on input "range" at bounding box center [701, 273] width 230 height 24
click at [676, 27] on span "Teleprompter" at bounding box center [695, 30] width 45 height 8
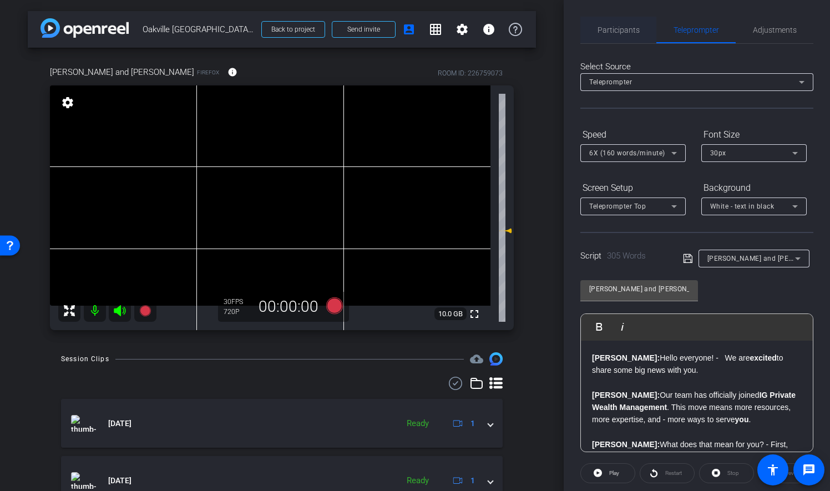
click at [637, 27] on span "Participants" at bounding box center [618, 30] width 42 height 8
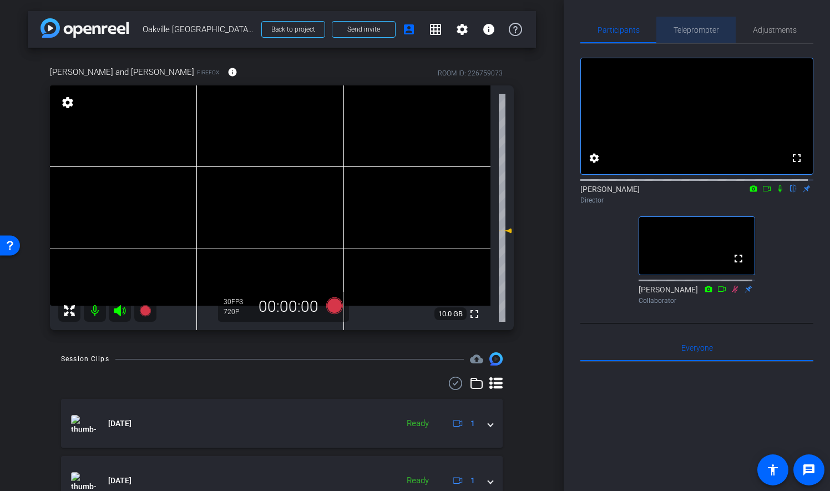
click at [708, 33] on span "Teleprompter" at bounding box center [695, 30] width 45 height 8
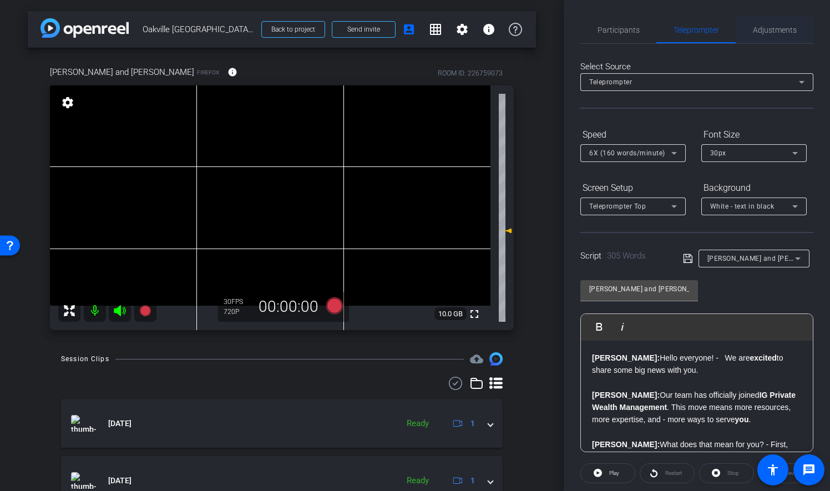
click at [776, 33] on span "Adjustments" at bounding box center [775, 30] width 44 height 8
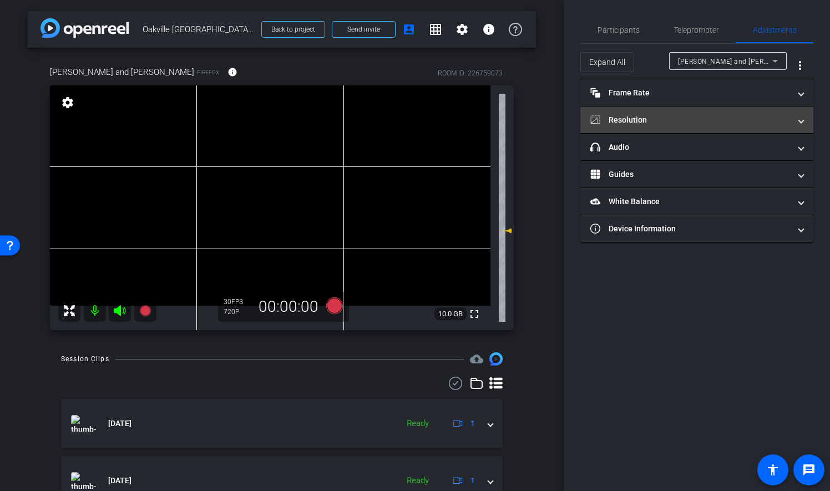
click at [626, 120] on mat-panel-title "Resolution" at bounding box center [690, 120] width 200 height 12
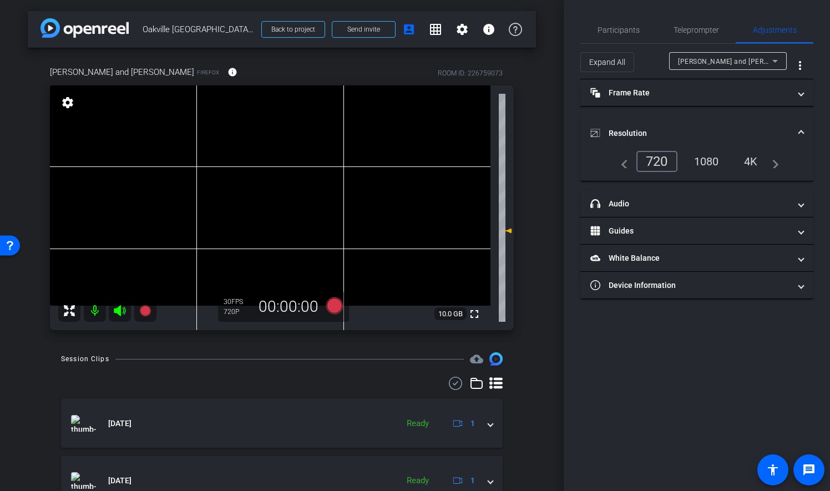
click at [700, 163] on div "1080" at bounding box center [707, 161] width 42 height 19
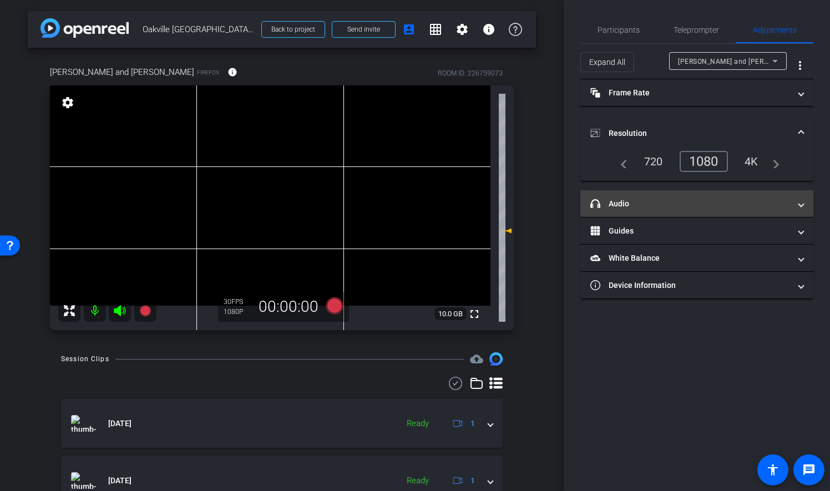
click at [620, 202] on mat-panel-title "headphone icon Audio" at bounding box center [690, 204] width 200 height 12
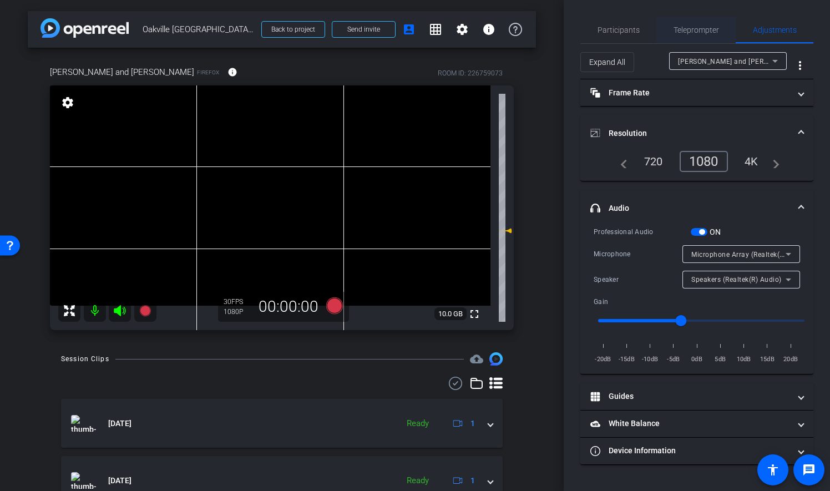
click at [705, 29] on span "Teleprompter" at bounding box center [695, 30] width 45 height 8
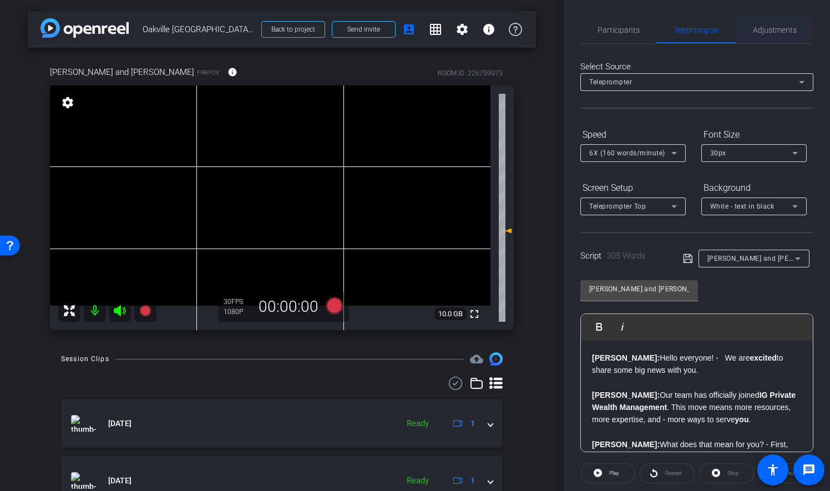
click at [758, 30] on span "Adjustments" at bounding box center [775, 30] width 44 height 8
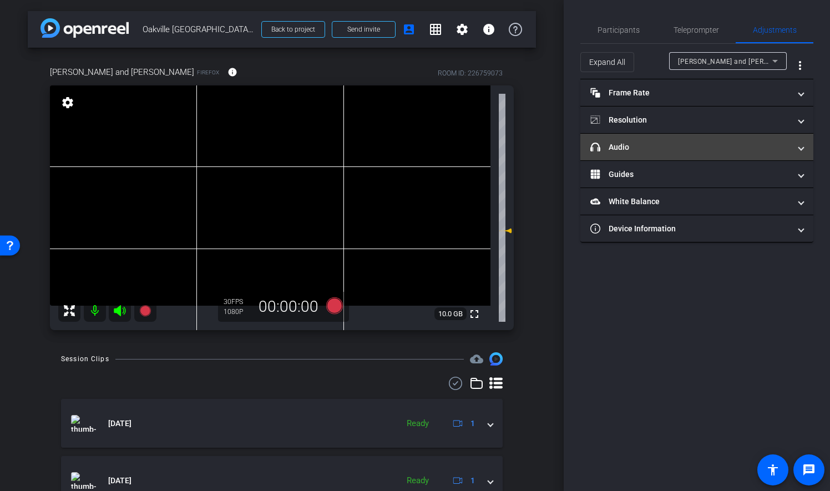
click at [692, 142] on mat-panel-title "headphone icon Audio" at bounding box center [690, 147] width 200 height 12
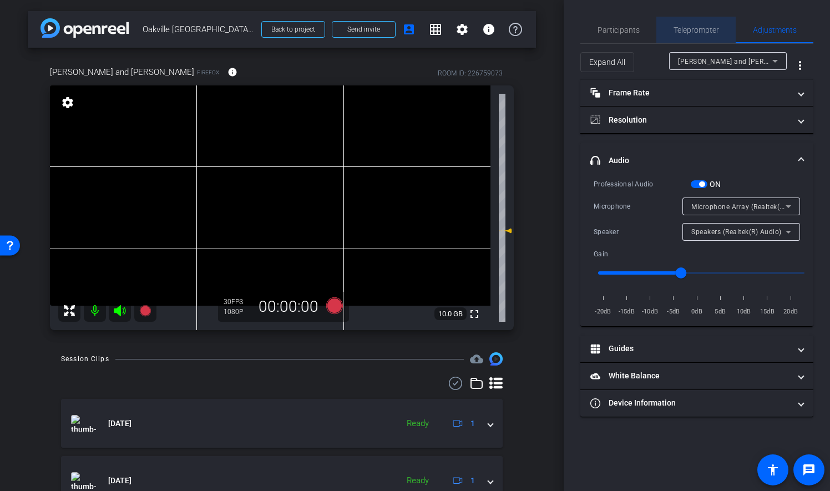
click at [699, 34] on span "Teleprompter" at bounding box center [695, 30] width 45 height 8
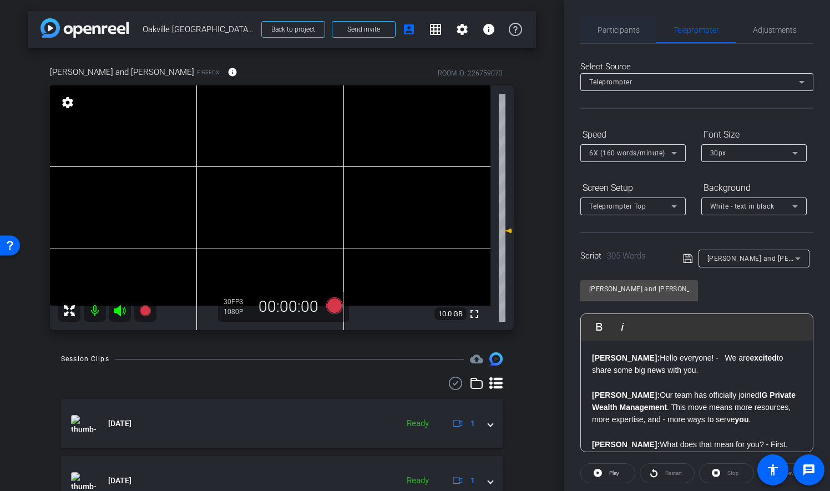
click at [630, 27] on span "Participants" at bounding box center [618, 30] width 42 height 8
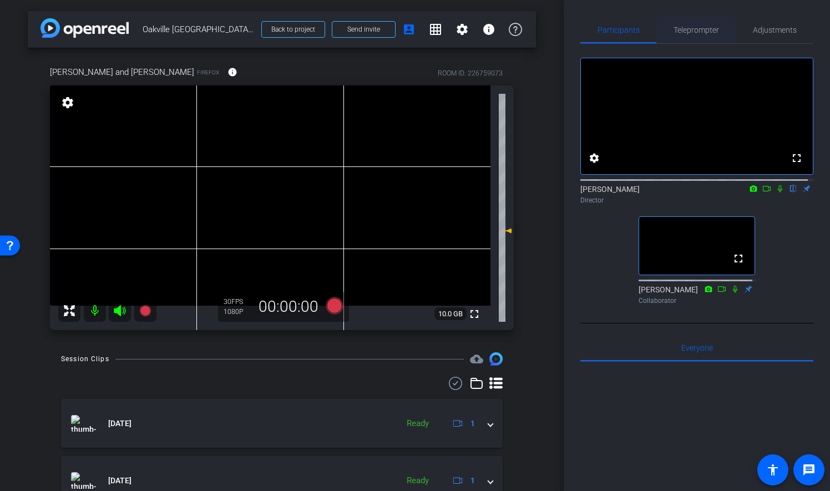
click at [689, 30] on span "Teleprompter" at bounding box center [695, 30] width 45 height 8
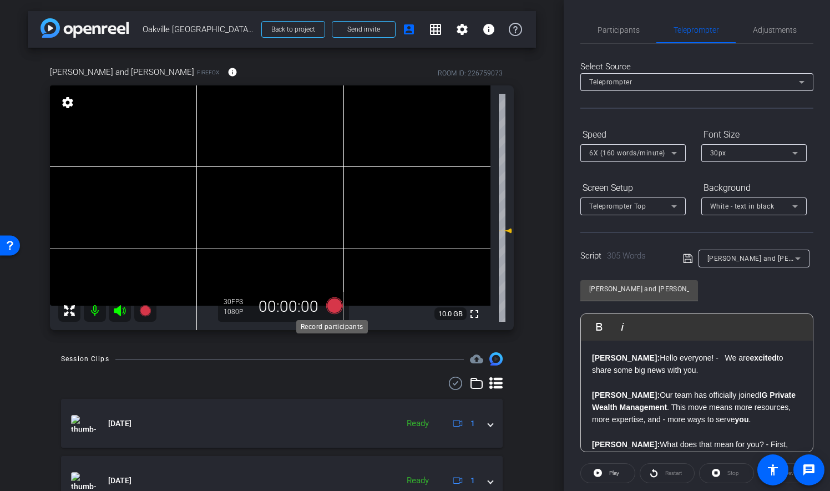
click at [332, 306] on icon at bounding box center [334, 305] width 17 height 17
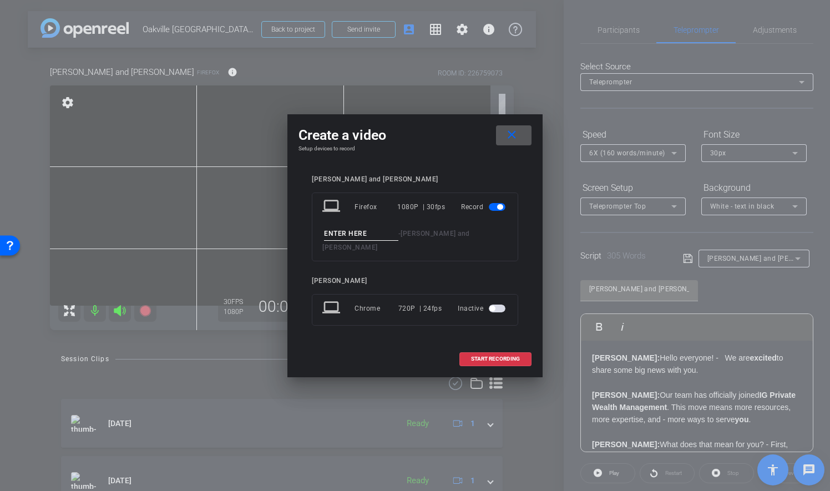
click at [361, 238] on input at bounding box center [361, 234] width 74 height 14
type input "FINAL"
click at [507, 356] on span "START RECORDING" at bounding box center [495, 359] width 49 height 6
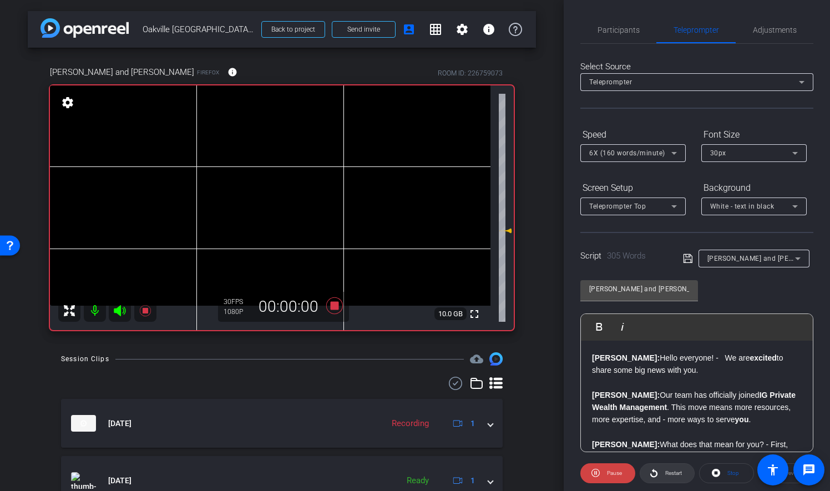
click at [674, 471] on span "Restart" at bounding box center [673, 473] width 17 height 6
click at [632, 23] on span "Participants" at bounding box center [618, 30] width 42 height 27
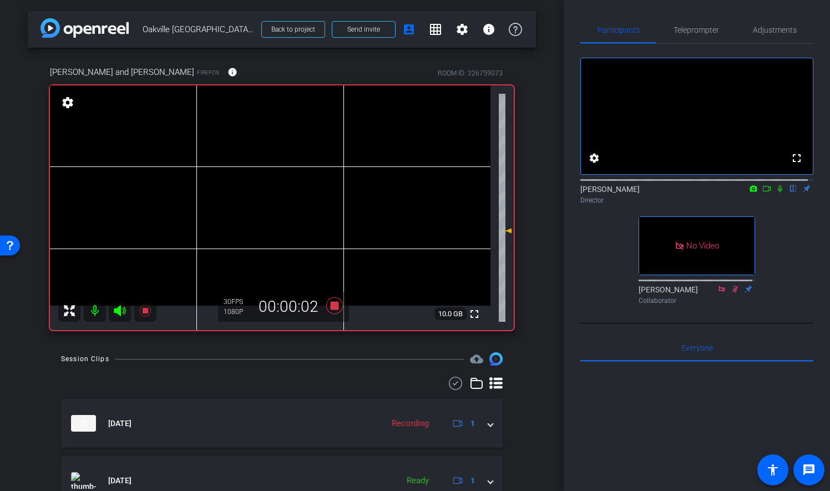
click at [775, 192] on icon at bounding box center [779, 189] width 9 height 8
click at [762, 192] on icon at bounding box center [766, 189] width 9 height 8
click at [330, 304] on icon at bounding box center [334, 305] width 17 height 17
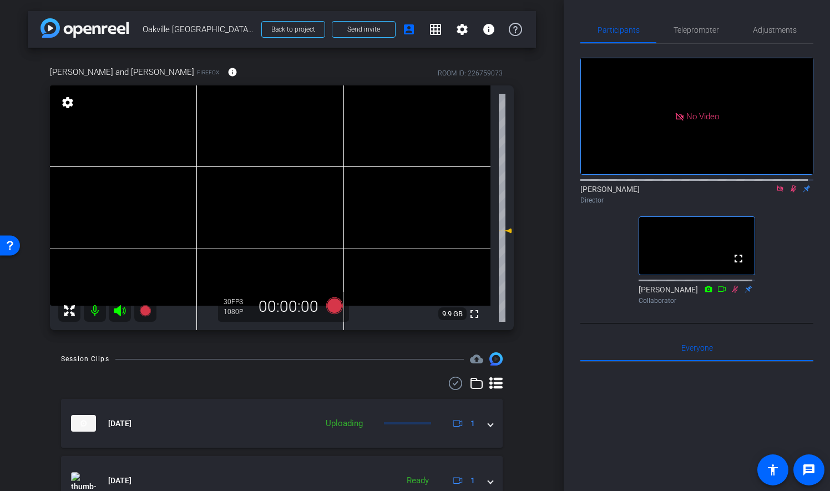
click at [789, 192] on icon at bounding box center [793, 189] width 9 height 8
click at [776, 191] on icon at bounding box center [779, 188] width 6 height 6
click at [779, 28] on span "Adjustments" at bounding box center [775, 30] width 44 height 8
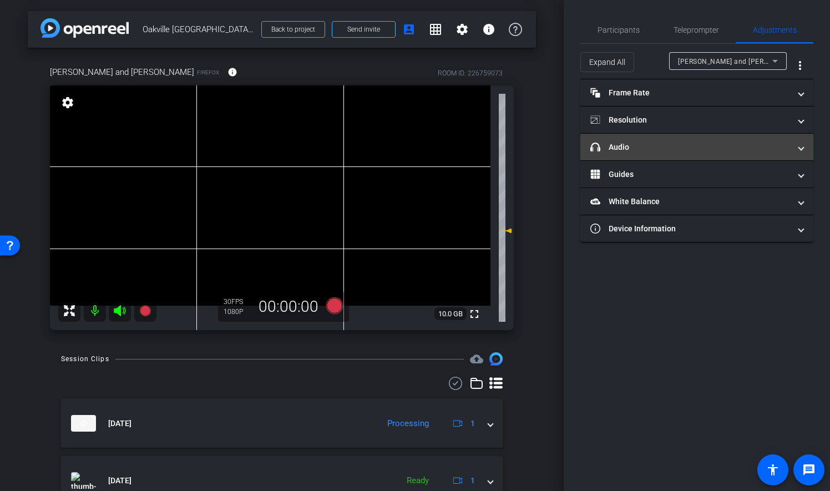
click at [794, 145] on span "headphone icon Audio" at bounding box center [694, 147] width 209 height 12
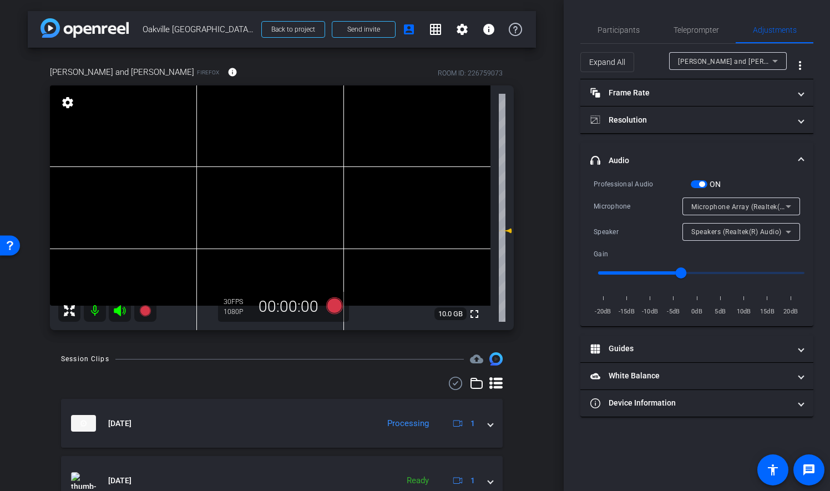
click at [703, 181] on span "button" at bounding box center [702, 184] width 6 height 6
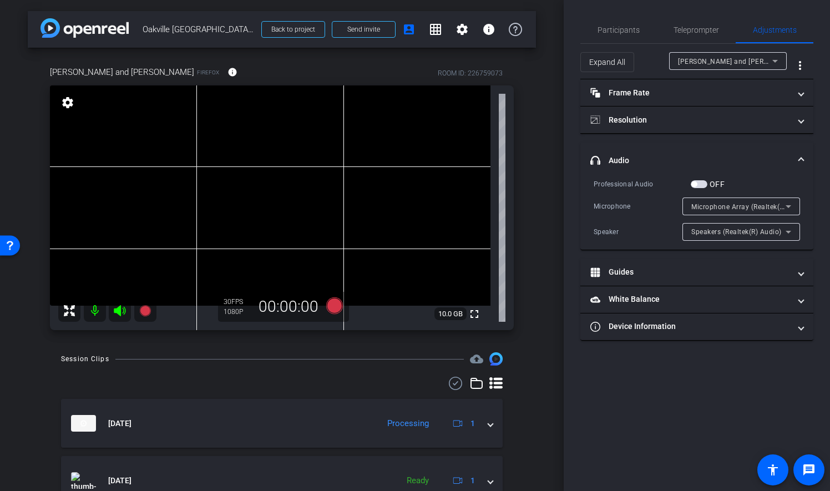
click at [705, 185] on span "button" at bounding box center [698, 184] width 17 height 8
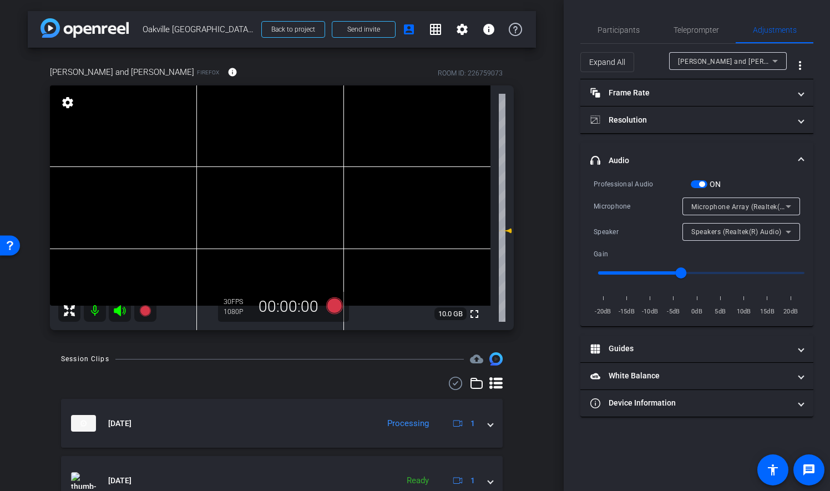
click at [698, 268] on input "range" at bounding box center [701, 273] width 230 height 24
click at [695, 271] on input "range" at bounding box center [701, 273] width 230 height 24
click at [698, 271] on input "range" at bounding box center [701, 273] width 230 height 24
click at [698, 270] on input "range" at bounding box center [701, 273] width 230 height 24
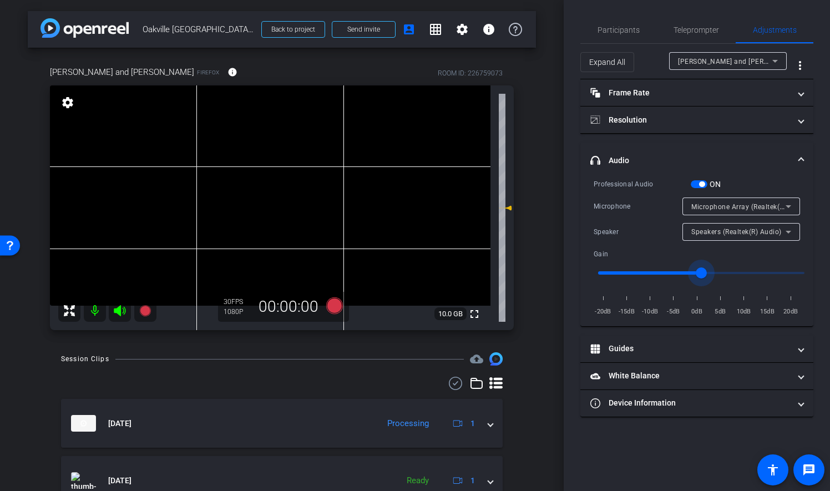
click at [698, 270] on input "range" at bounding box center [701, 273] width 230 height 24
type input "0.9"
click at [695, 270] on input "range" at bounding box center [701, 273] width 230 height 24
click at [702, 30] on span "Teleprompter" at bounding box center [695, 30] width 45 height 8
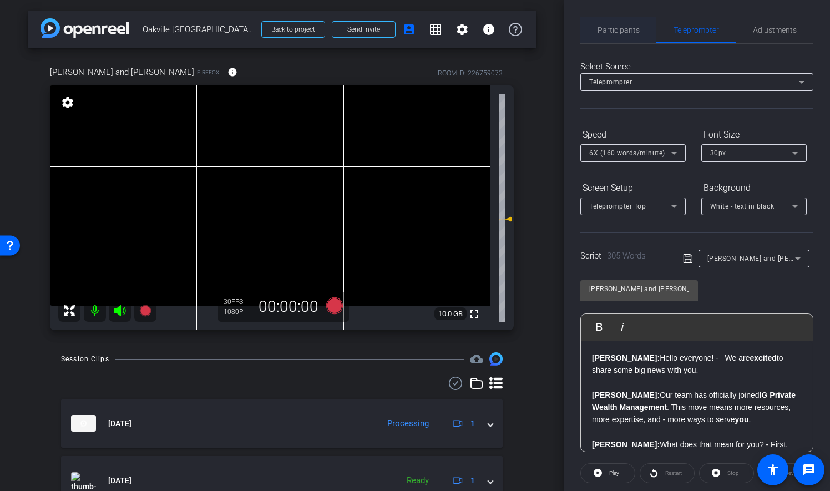
click at [631, 39] on span "Participants" at bounding box center [618, 30] width 42 height 27
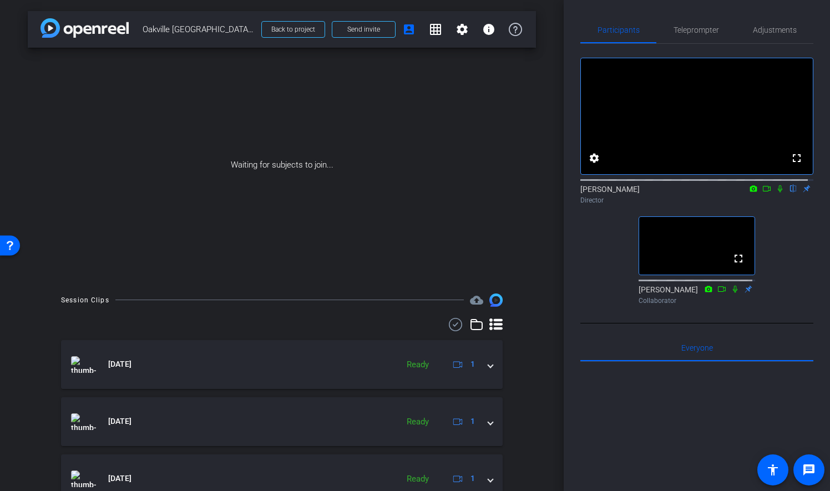
click at [539, 72] on div "arrow_back Oakville Cornwall Welcome Back to project Send invite account_box gr…" at bounding box center [281, 245] width 563 height 491
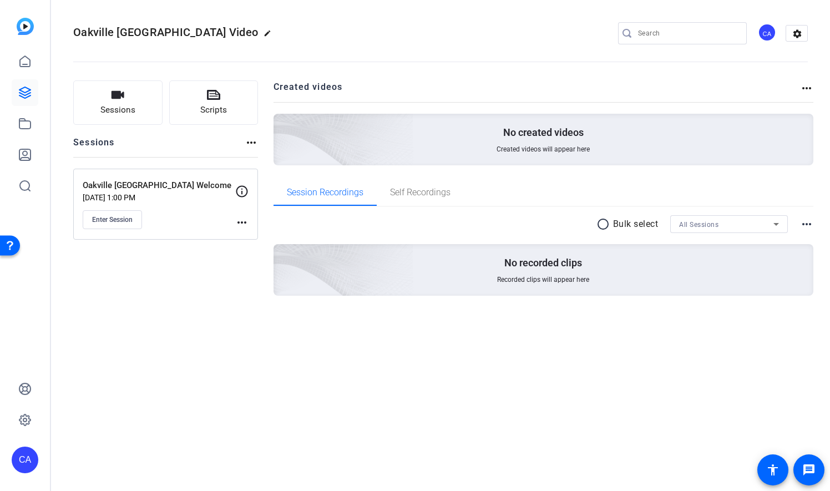
click at [241, 220] on mat-icon "more_horiz" at bounding box center [241, 222] width 13 height 13
drag, startPoint x: 172, startPoint y: 298, endPoint x: 166, endPoint y: 292, distance: 9.0
click at [172, 298] on div at bounding box center [415, 245] width 830 height 491
click at [190, 220] on div "Enter Session" at bounding box center [159, 219] width 153 height 19
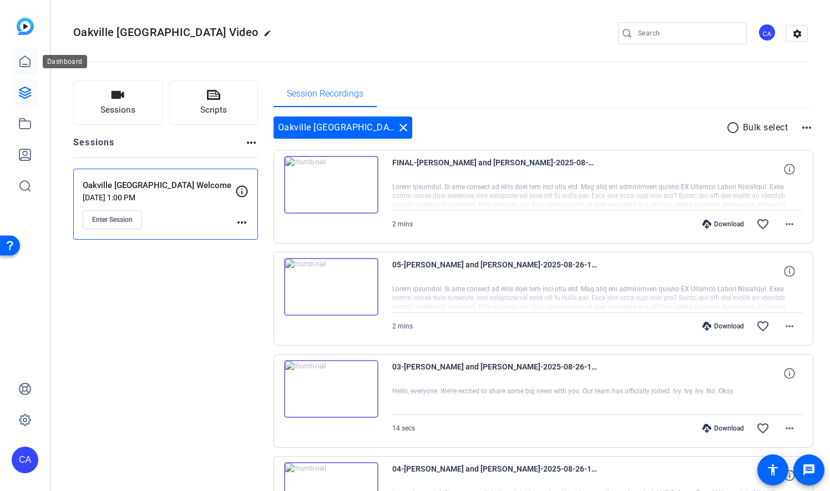
click at [20, 57] on icon at bounding box center [24, 61] width 13 height 13
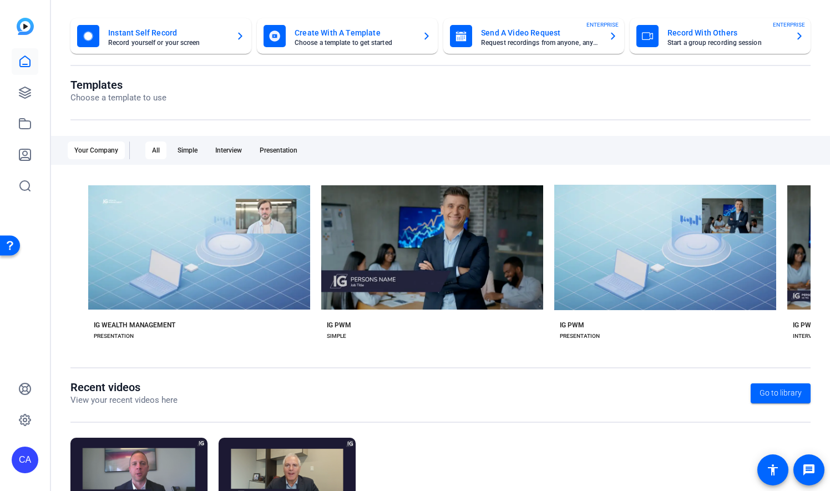
scroll to position [0, 1133]
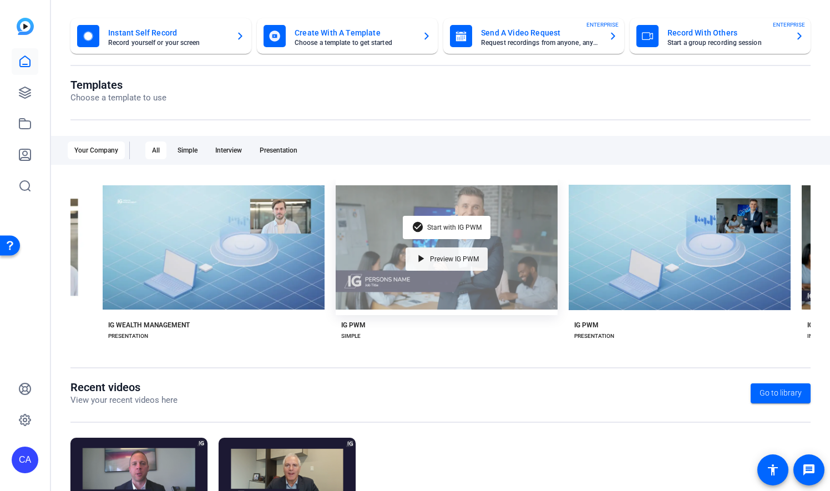
click at [471, 256] on span "Preview IG PWM" at bounding box center [454, 259] width 49 height 7
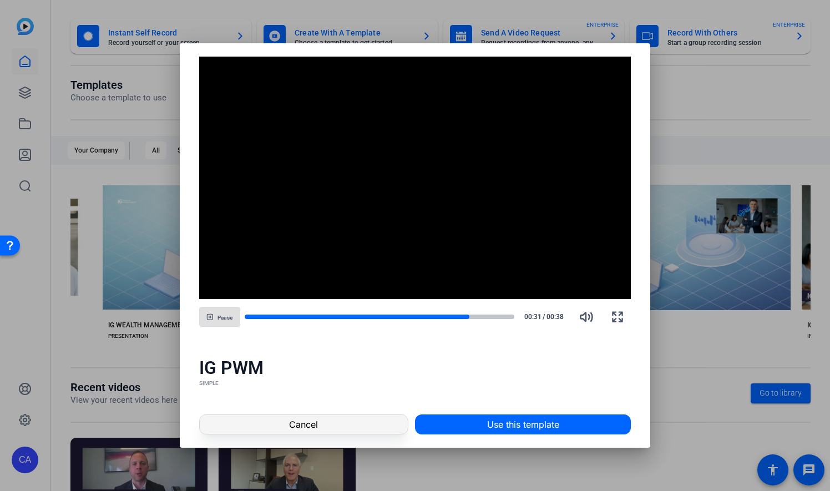
click at [336, 422] on span at bounding box center [304, 424] width 208 height 27
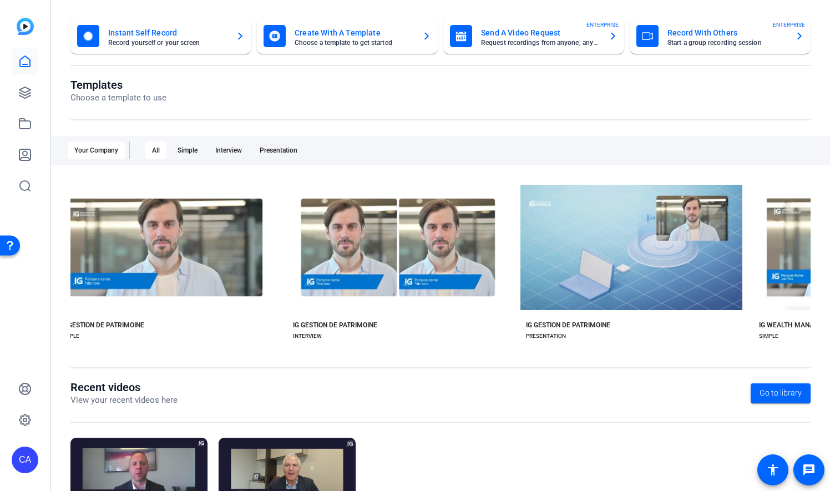
scroll to position [0, 0]
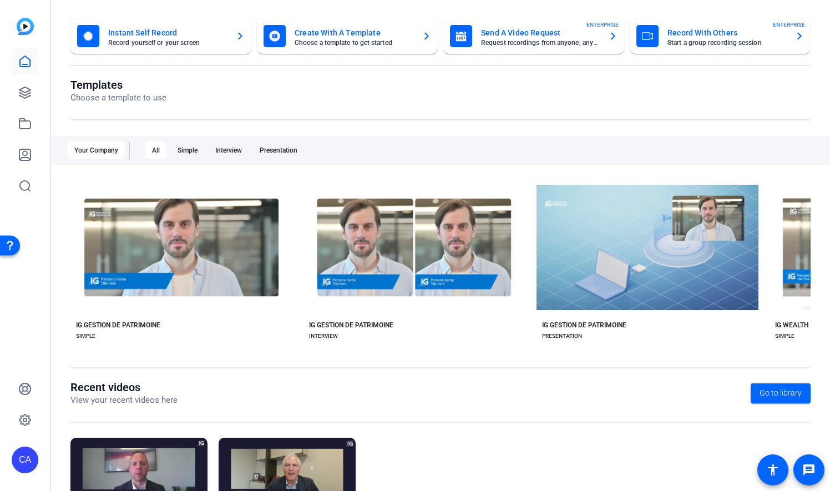
click at [91, 150] on div "Your Company" at bounding box center [96, 150] width 57 height 18
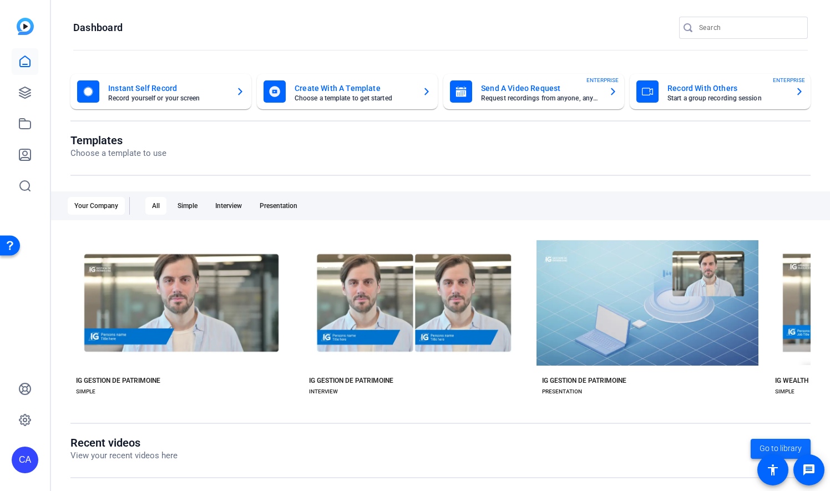
click at [776, 444] on span "Go to library" at bounding box center [780, 449] width 42 height 12
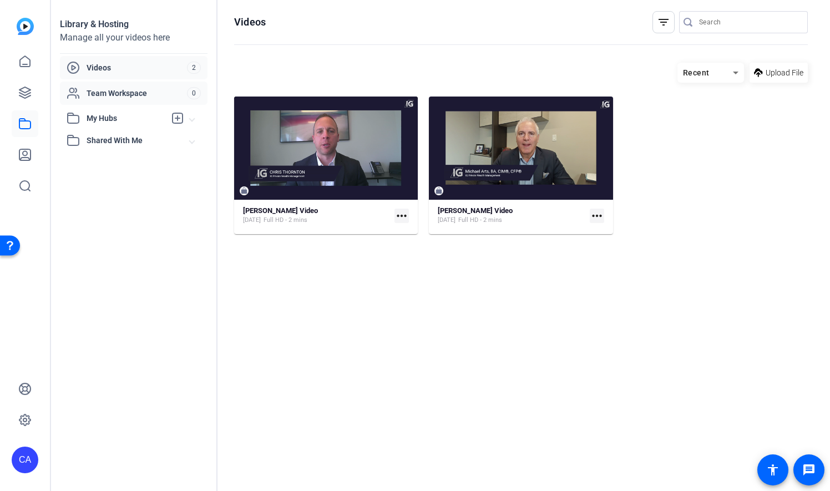
click at [106, 89] on span "Team Workspace" at bounding box center [137, 93] width 100 height 11
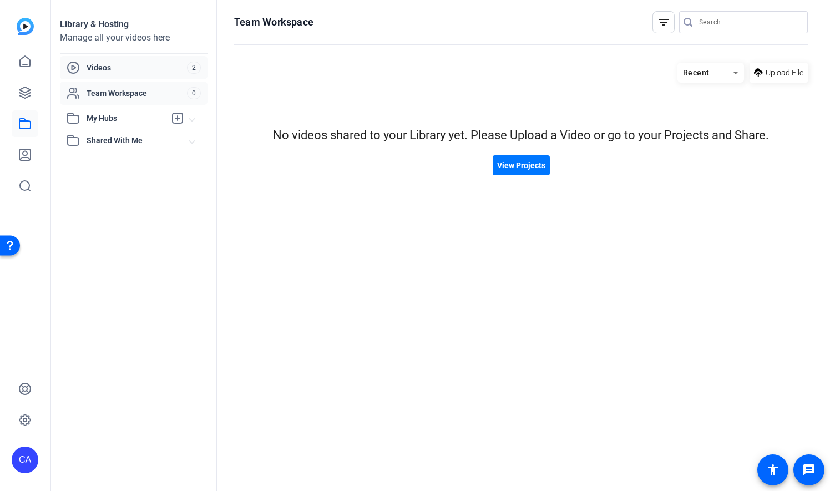
click at [104, 70] on span "Videos" at bounding box center [137, 67] width 100 height 11
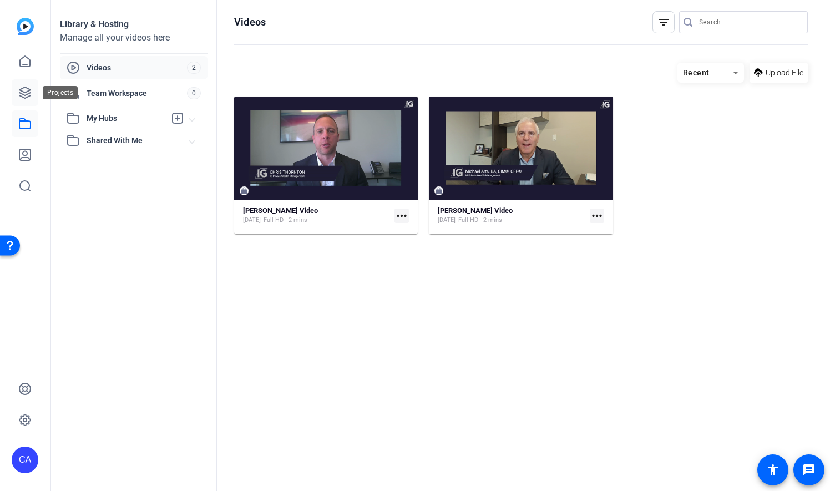
click at [30, 92] on icon at bounding box center [24, 92] width 11 height 11
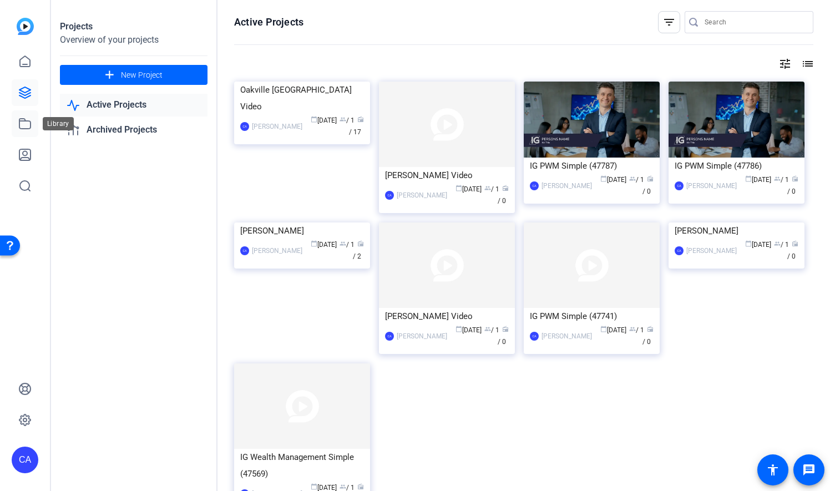
click at [24, 121] on icon at bounding box center [24, 124] width 11 height 10
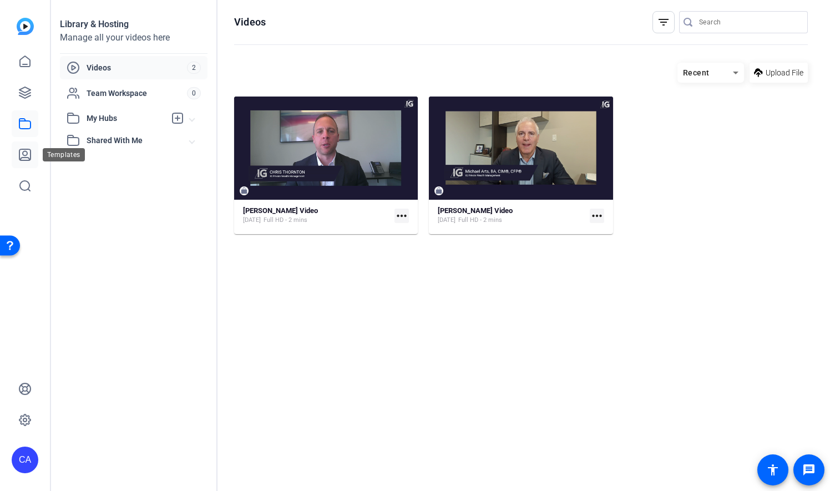
click at [29, 150] on icon at bounding box center [24, 154] width 13 height 13
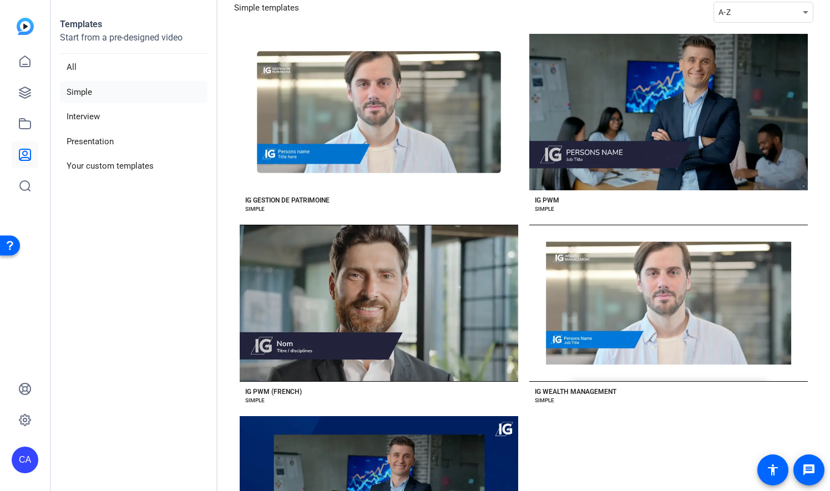
scroll to position [185, 0]
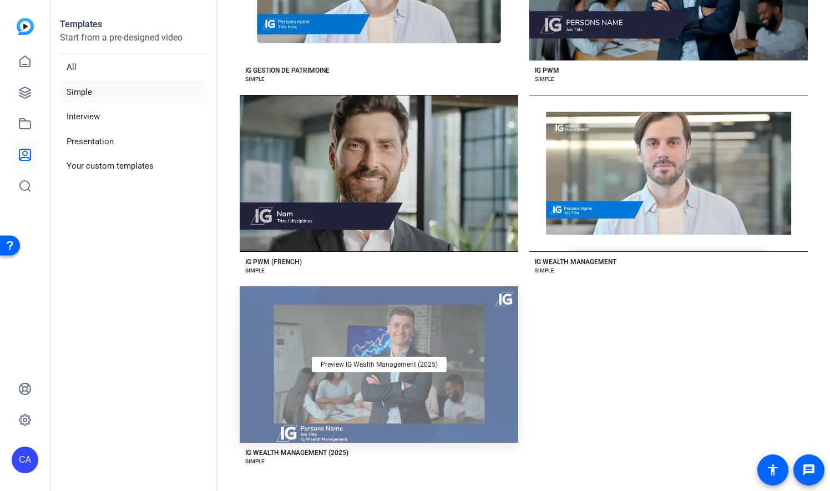
click at [326, 320] on div "Preview IG Wealth Management (2025)" at bounding box center [379, 364] width 278 height 156
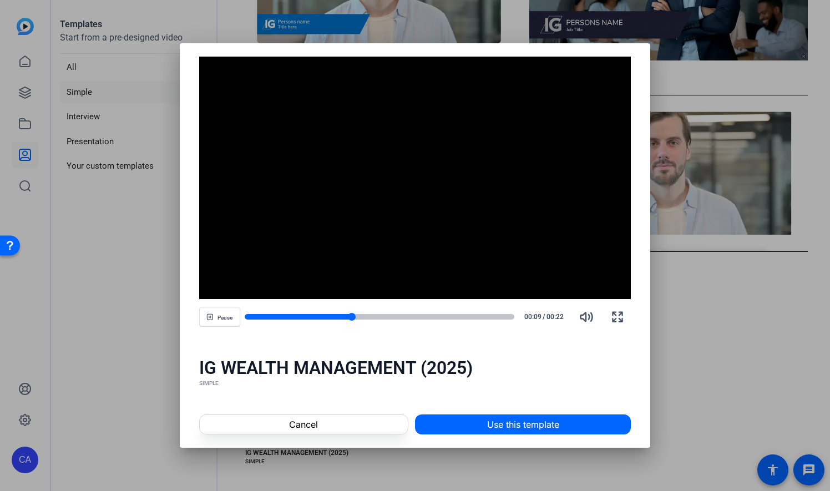
click at [359, 314] on div at bounding box center [380, 317] width 270 height 6
click at [386, 312] on div "Pause 00:10 / 00:22" at bounding box center [415, 316] width 432 height 27
click at [393, 317] on div at bounding box center [380, 317] width 270 height 6
click at [420, 315] on div at bounding box center [380, 317] width 270 height 6
click at [465, 315] on div at bounding box center [380, 317] width 270 height 6
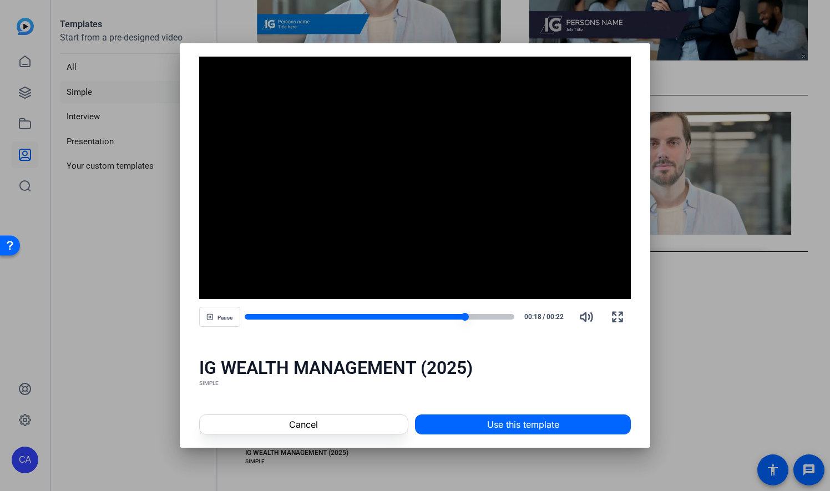
click at [485, 318] on div at bounding box center [380, 317] width 270 height 6
click at [501, 315] on div at bounding box center [380, 317] width 270 height 6
click at [373, 426] on span at bounding box center [304, 424] width 208 height 27
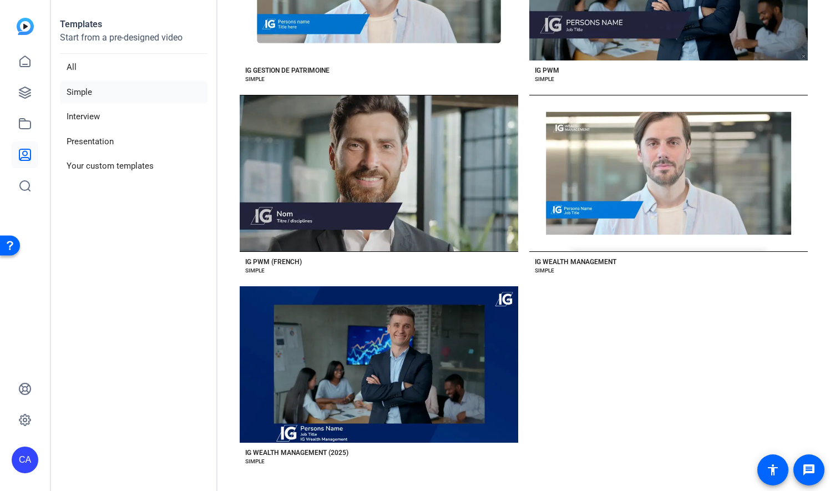
scroll to position [0, 0]
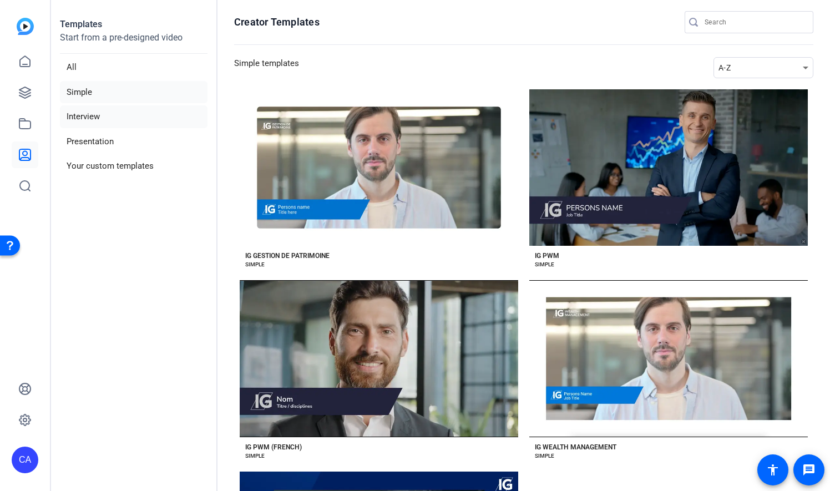
click at [79, 109] on li "Interview" at bounding box center [134, 116] width 148 height 23
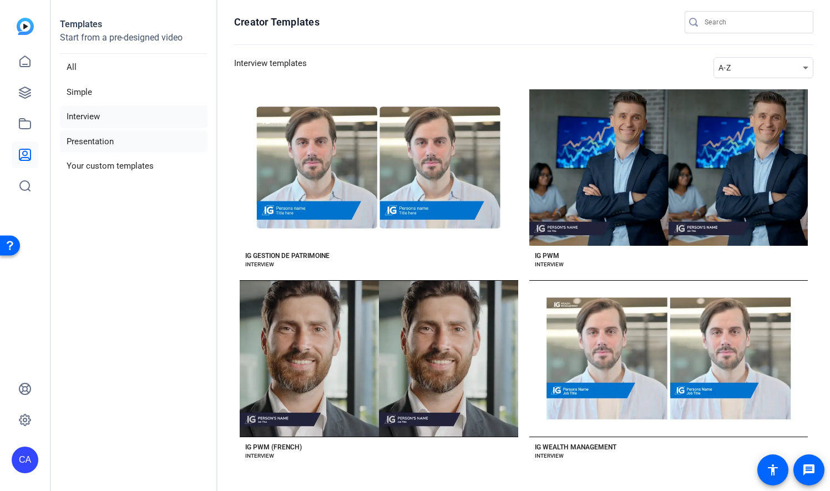
click at [85, 130] on li "Presentation" at bounding box center [134, 141] width 148 height 23
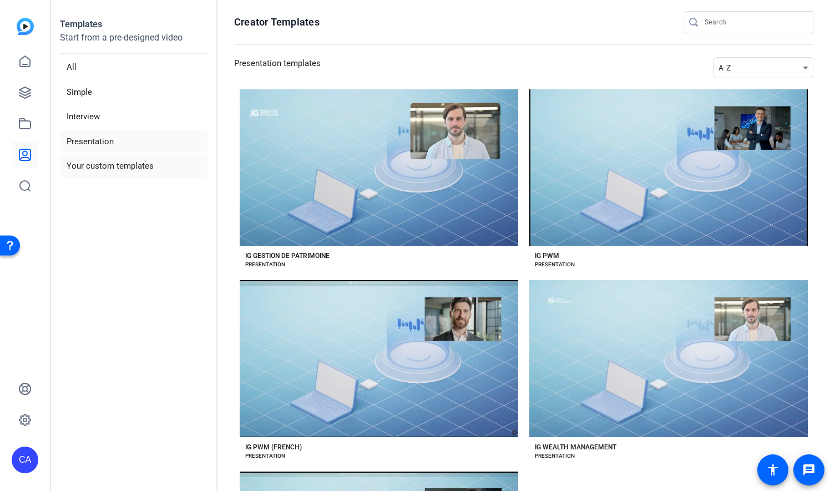
click at [95, 159] on li "Your custom templates" at bounding box center [134, 166] width 148 height 23
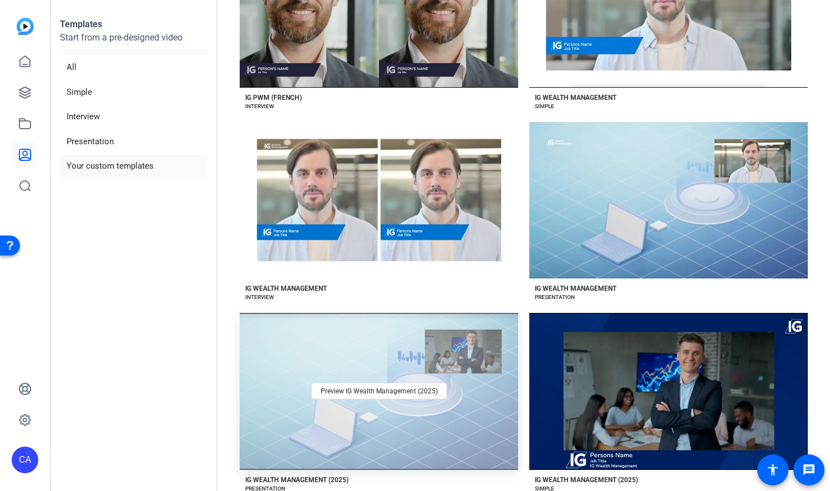
scroll to position [943, 0]
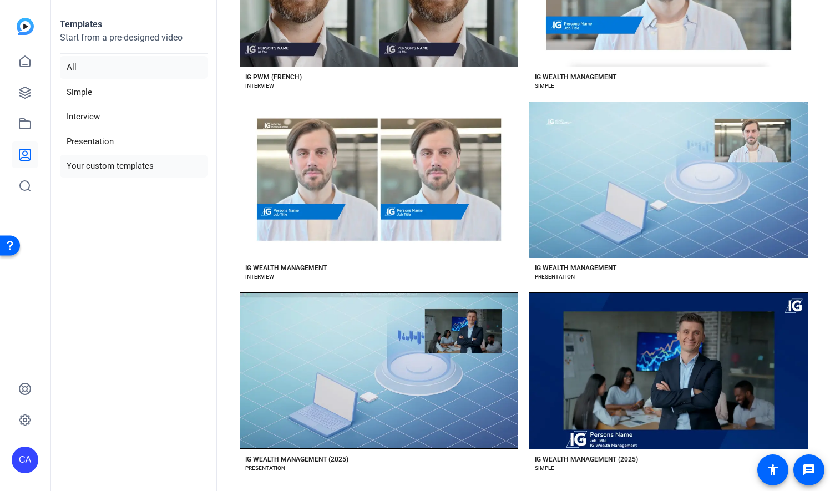
click at [71, 67] on li "All" at bounding box center [134, 67] width 148 height 23
click at [87, 69] on li "All" at bounding box center [134, 67] width 148 height 23
click at [21, 64] on icon at bounding box center [24, 61] width 13 height 13
